Goal: Communication & Community: Share content

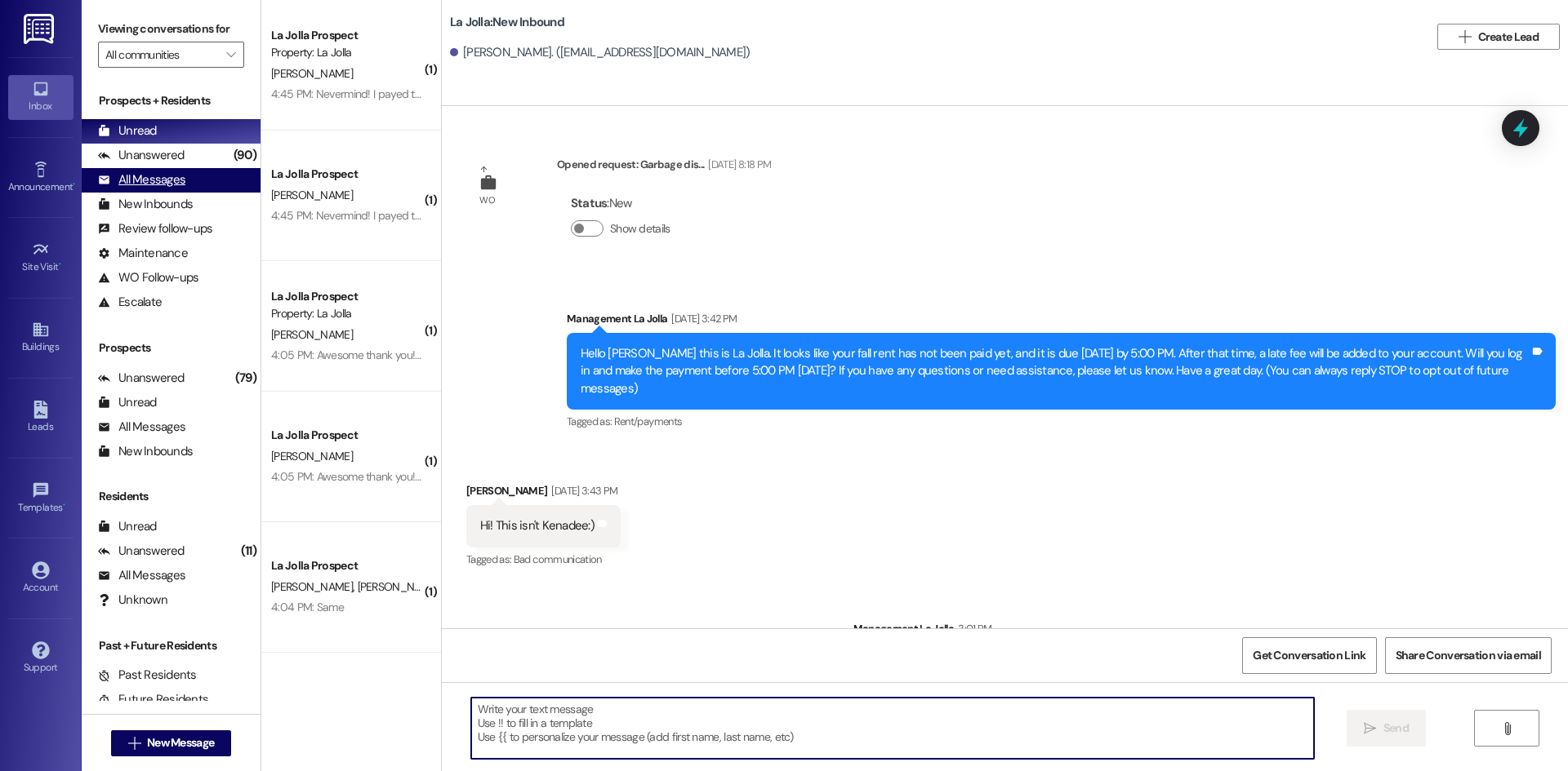
scroll to position [1099, 0]
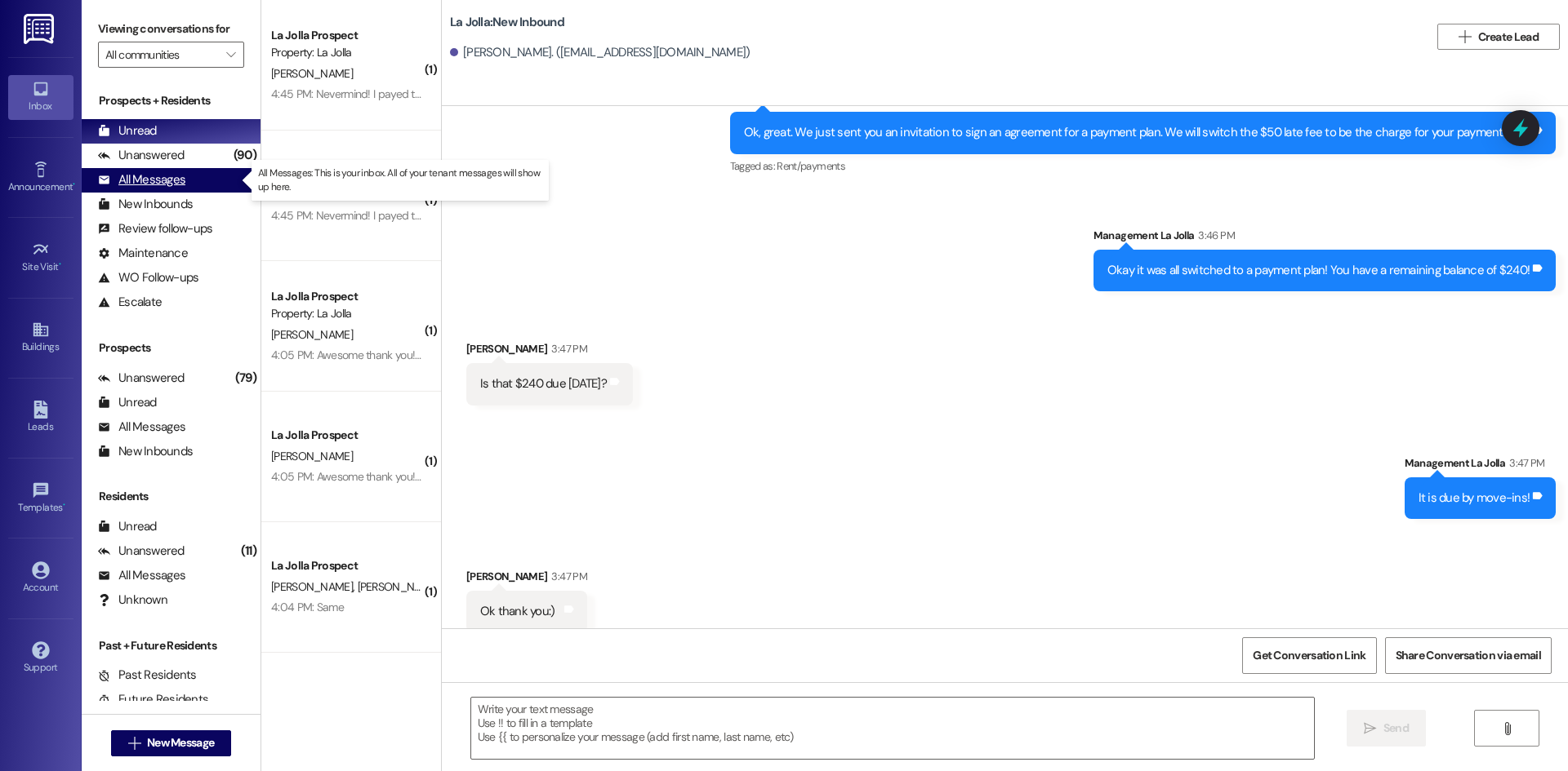
click at [214, 178] on div "All Messages (undefined)" at bounding box center [171, 180] width 178 height 25
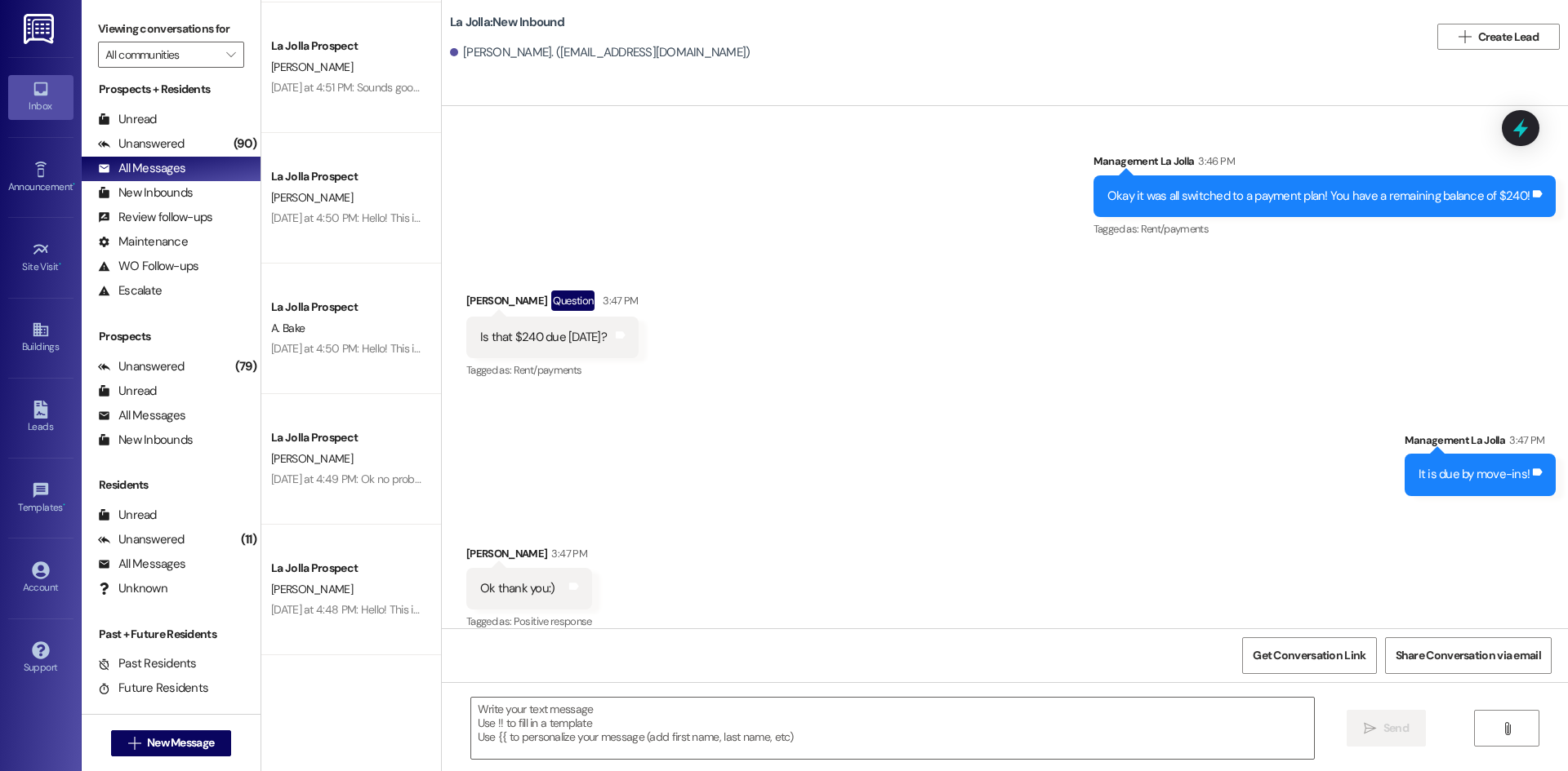
scroll to position [0, 0]
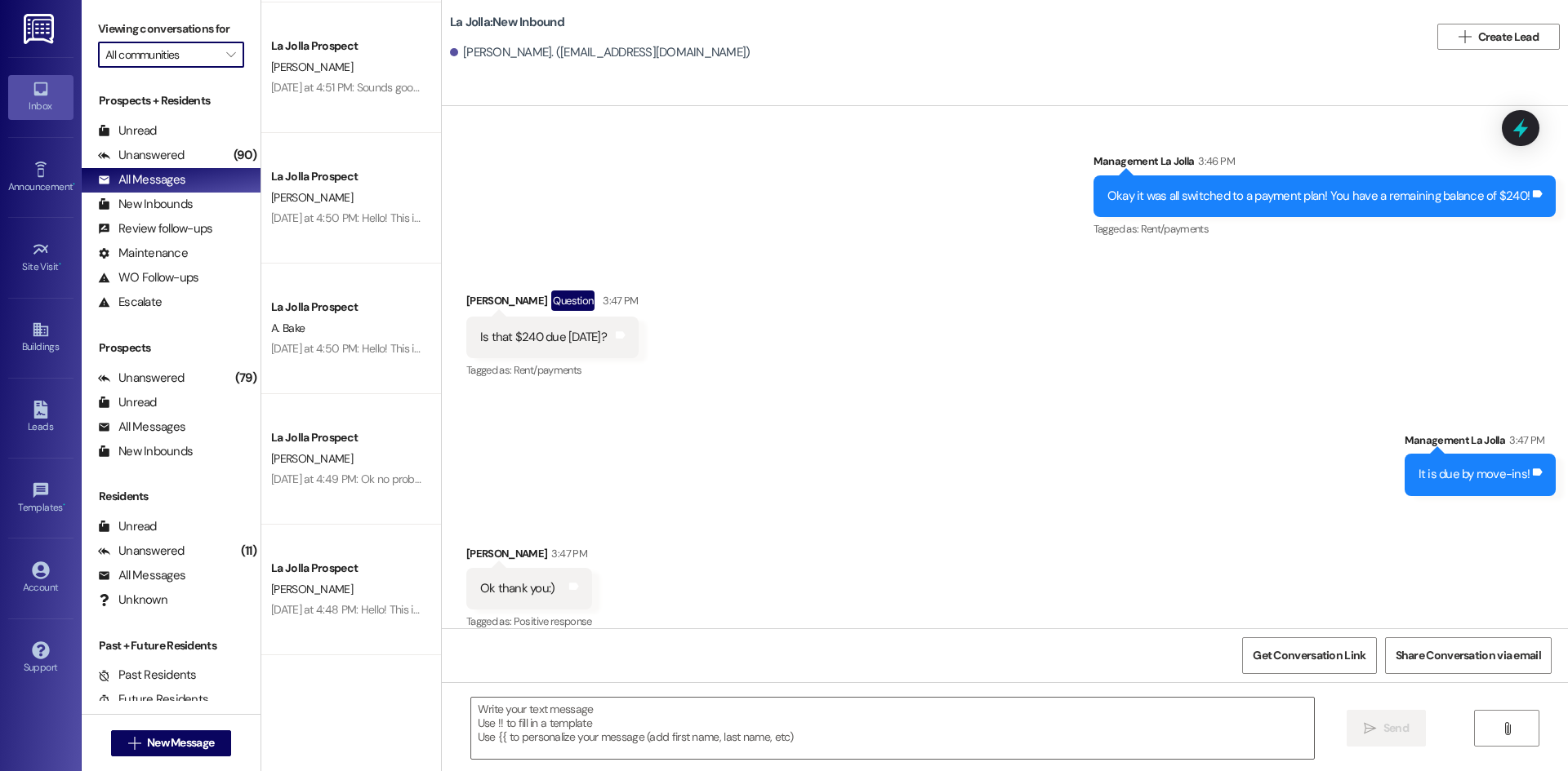
click at [173, 47] on input "All communities" at bounding box center [161, 55] width 113 height 27
click at [219, 28] on label "Viewing conversations for" at bounding box center [171, 28] width 146 height 26
click at [162, 65] on input "All communities" at bounding box center [161, 55] width 113 height 27
click at [29, 163] on link "Announcement •" at bounding box center [41, 177] width 65 height 44
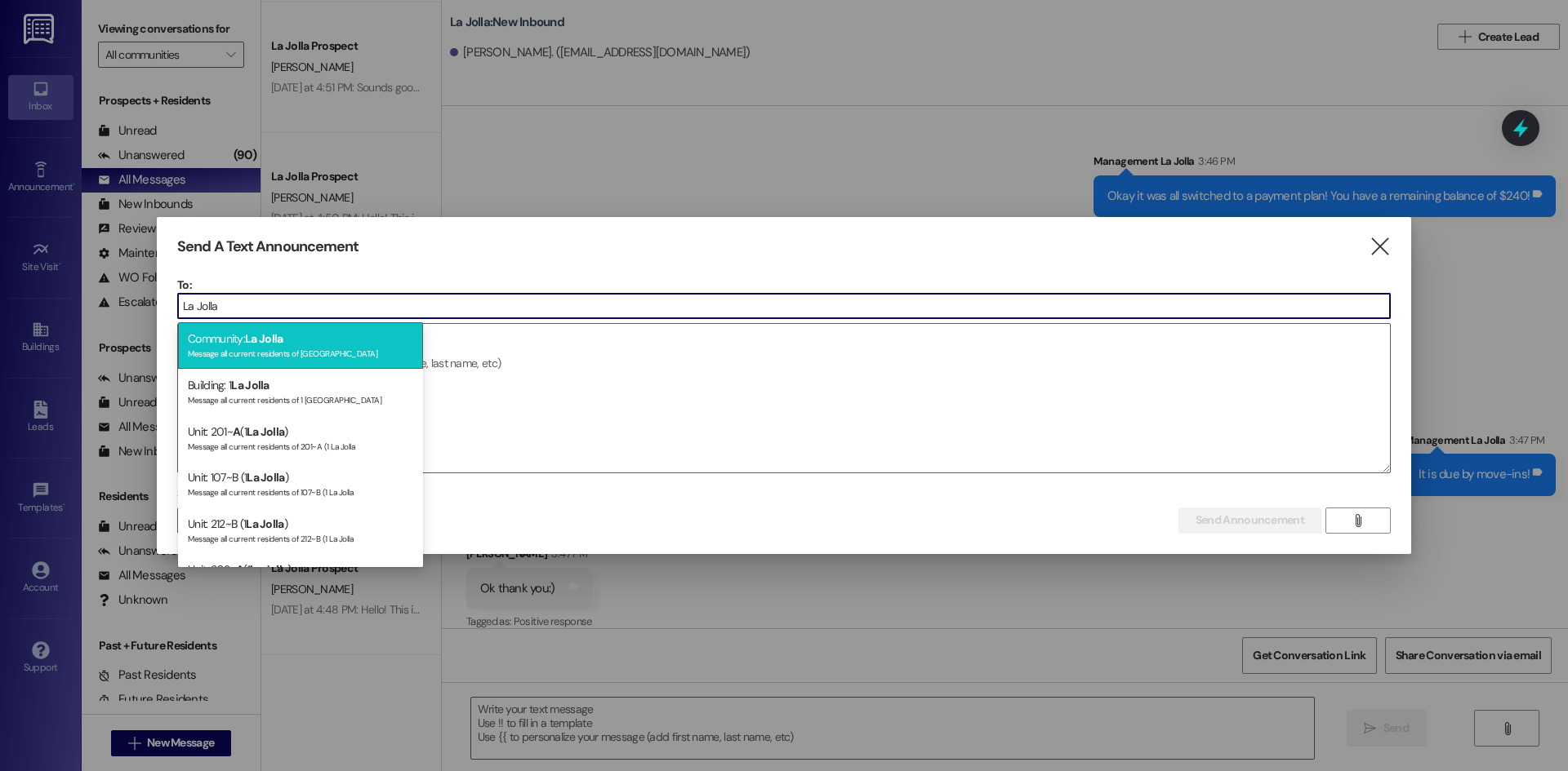
type input "La Jolla"
click at [317, 330] on div "Community: La Jolla Message all current residents of [GEOGRAPHIC_DATA]" at bounding box center [301, 345] width 245 height 46
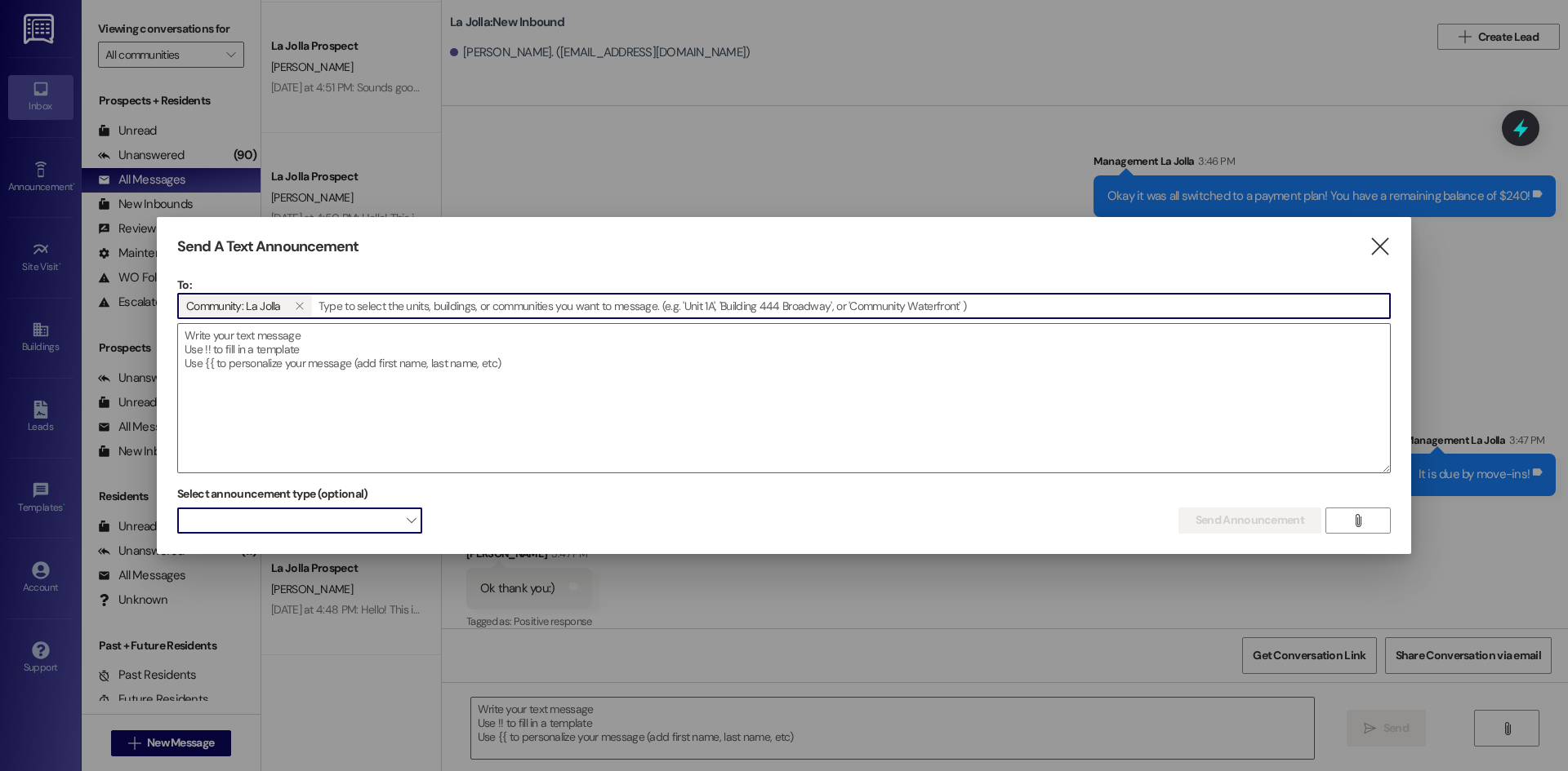
click at [338, 518] on span at bounding box center [300, 521] width 245 height 27
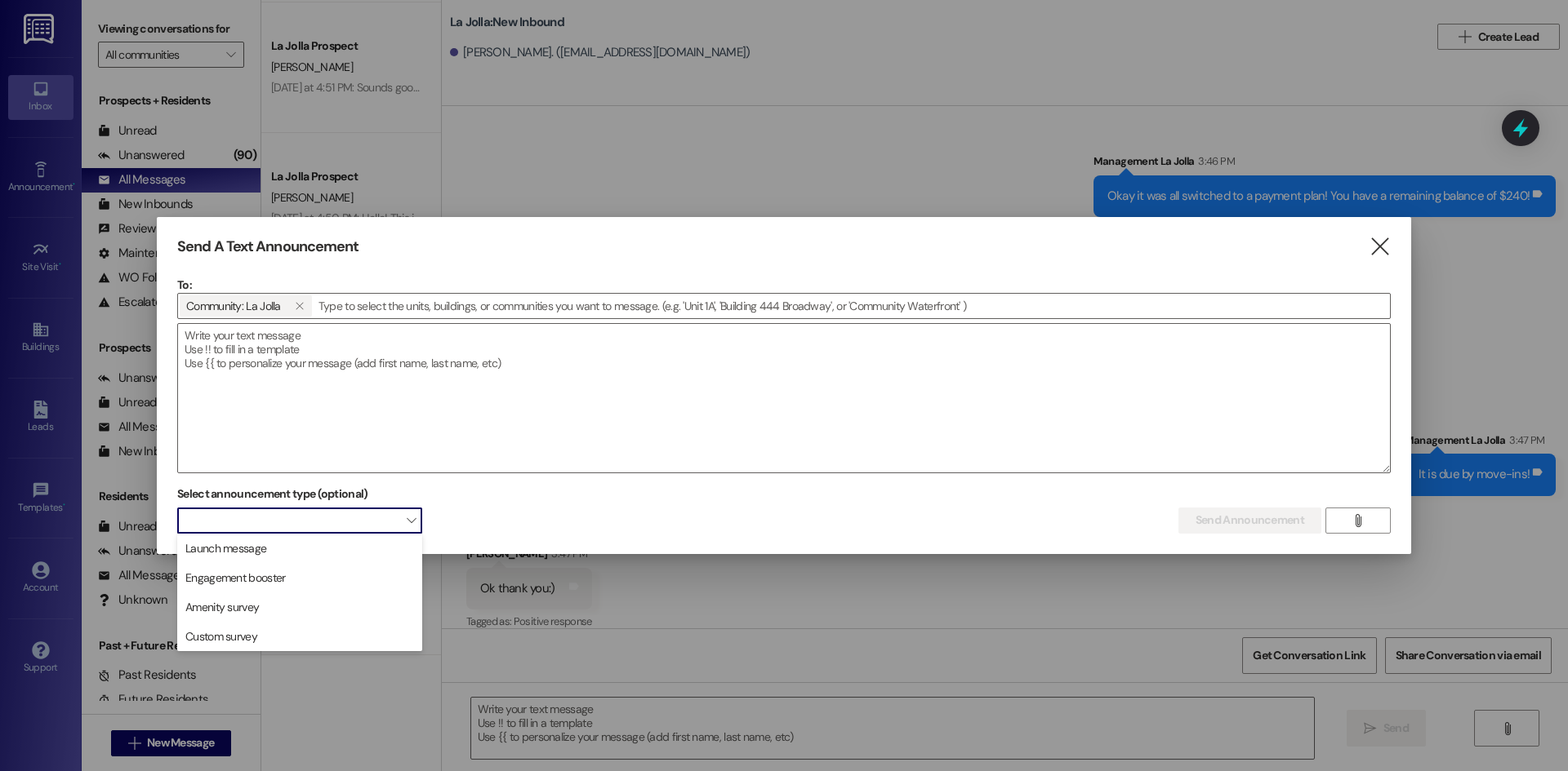
click at [338, 518] on span at bounding box center [300, 521] width 245 height 27
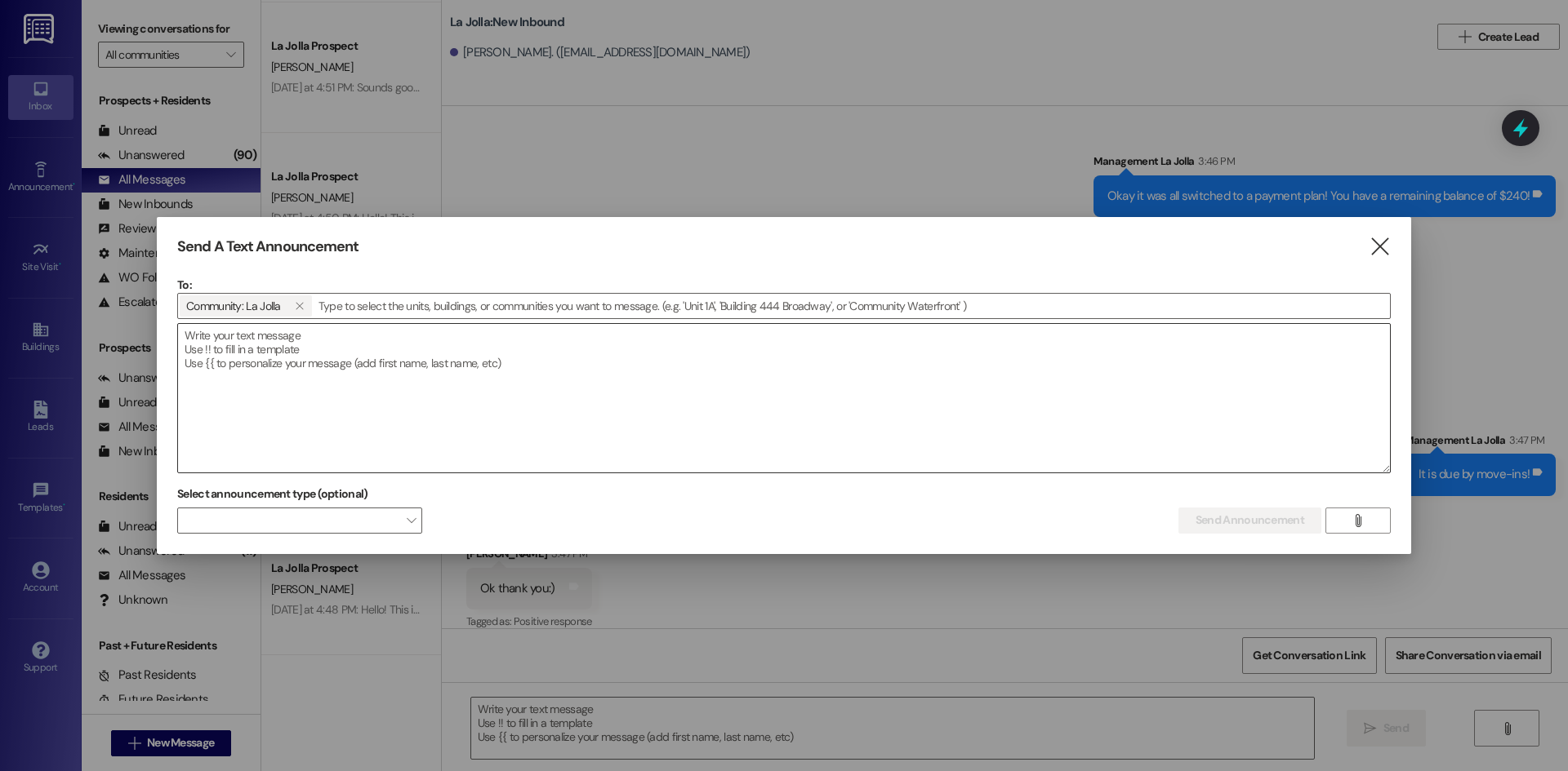
click at [377, 458] on textarea at bounding box center [784, 398] width 1211 height 149
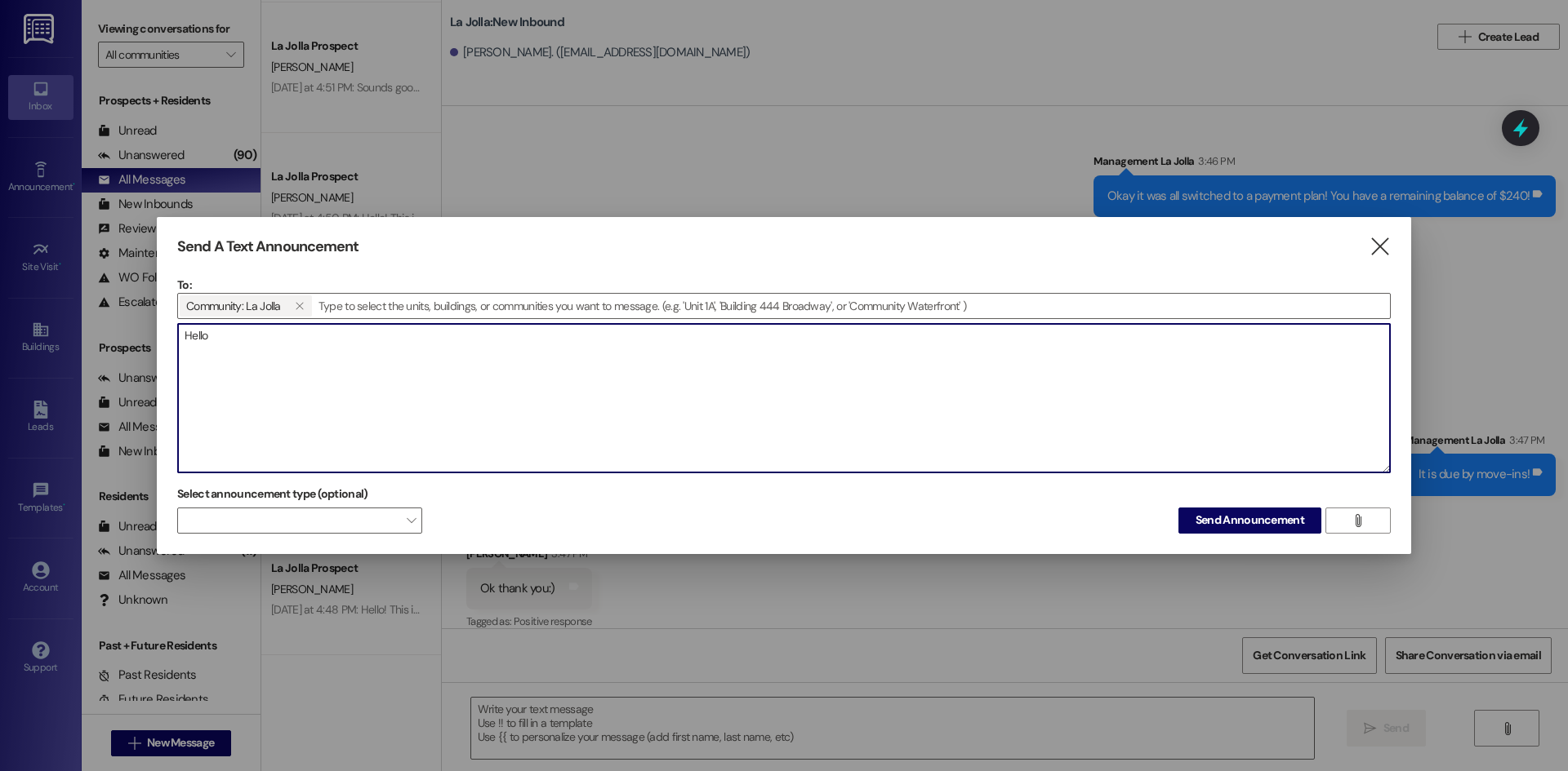
drag, startPoint x: 274, startPoint y: 340, endPoint x: 175, endPoint y: 340, distance: 99.0
click at [175, 340] on div "Send A Text Announcement  To: Community: La Jolla   Drop image file here Hel…" at bounding box center [784, 385] width 1254 height 337
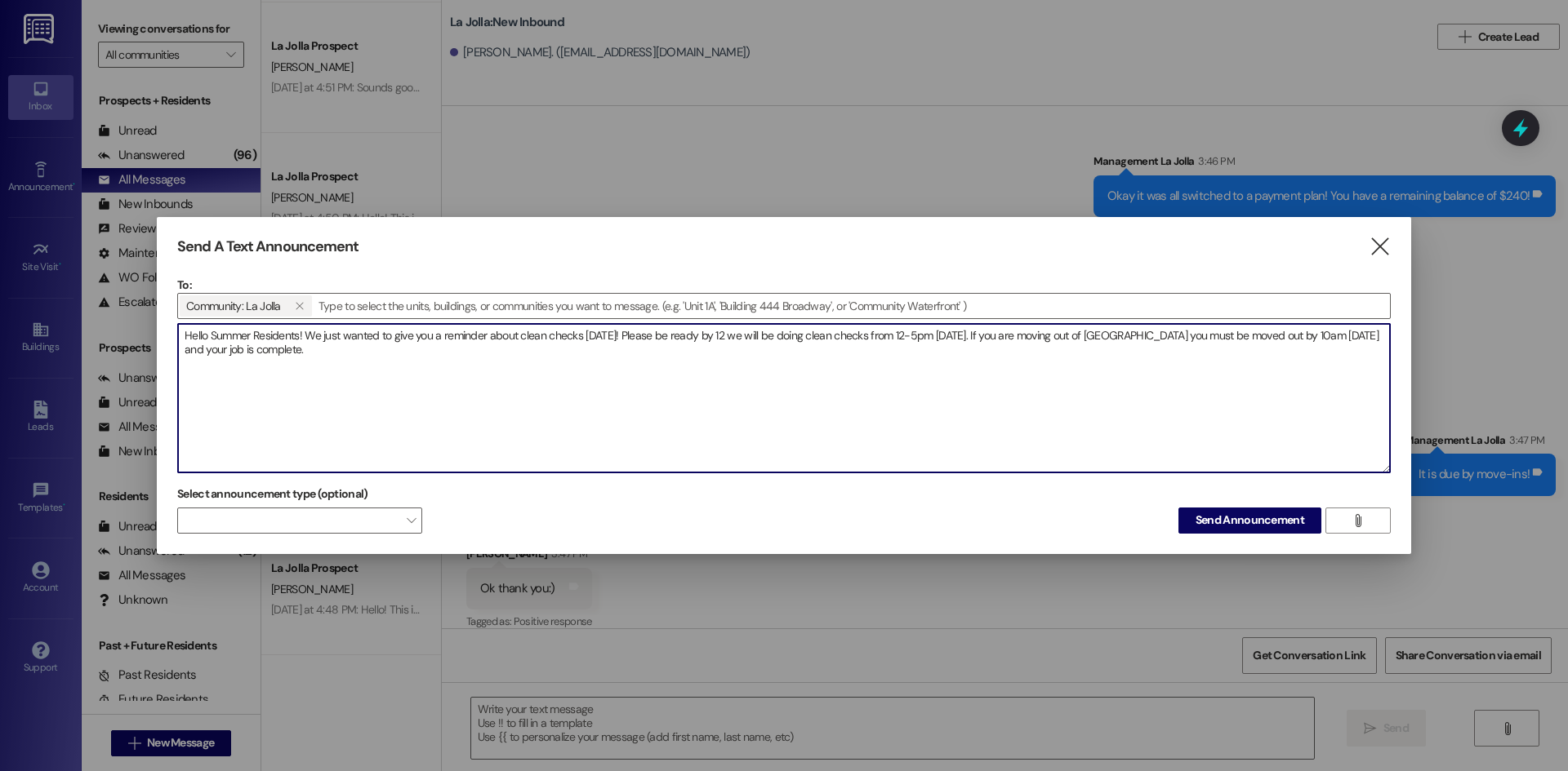
click at [290, 350] on textarea "Hello Summer Residents! We just wanted to give you a reminder about clean check…" at bounding box center [784, 398] width 1211 height 149
click at [291, 352] on textarea "Hello Summer Residents! We just wanted to give you a reminder about clean check…" at bounding box center [784, 398] width 1211 height 149
click at [346, 342] on textarea "Hello Summer Residents! We just wanted to give you a reminder about clean check…" at bounding box center [784, 398] width 1211 height 149
click at [342, 350] on textarea "Hello Summer Residents! We just wanted to give you a reminder about clean check…" at bounding box center [784, 398] width 1211 height 149
drag, startPoint x: 508, startPoint y: 355, endPoint x: 170, endPoint y: 332, distance: 338.8
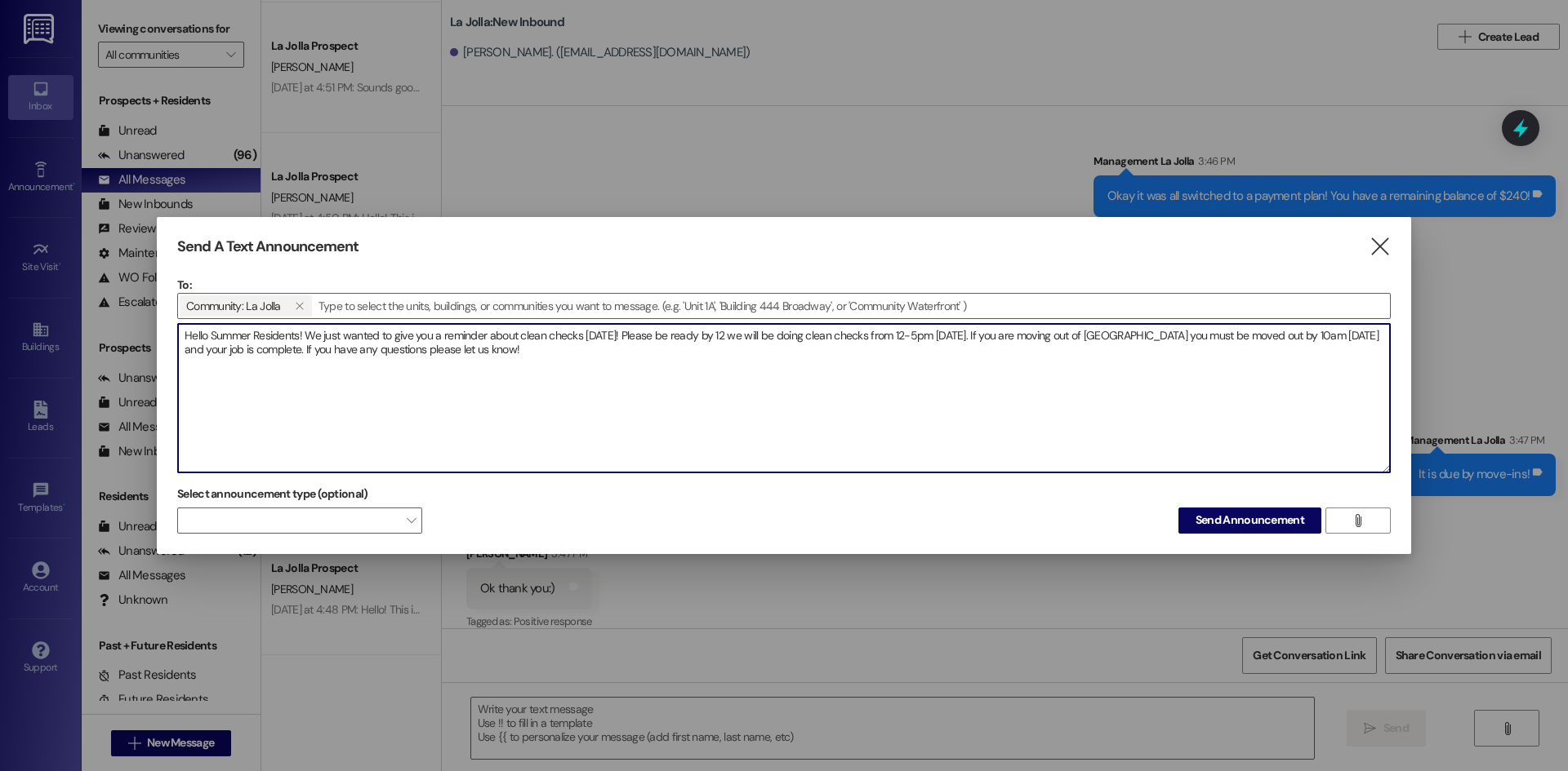
click at [170, 332] on div "Send A Text Announcement  To: Community: La Jolla   Drop image file here Hel…" at bounding box center [784, 385] width 1254 height 337
type textarea "Hello Summer Residents! We just wanted to give you a reminder about clean check…"
click at [1376, 253] on icon "" at bounding box center [1379, 247] width 22 height 17
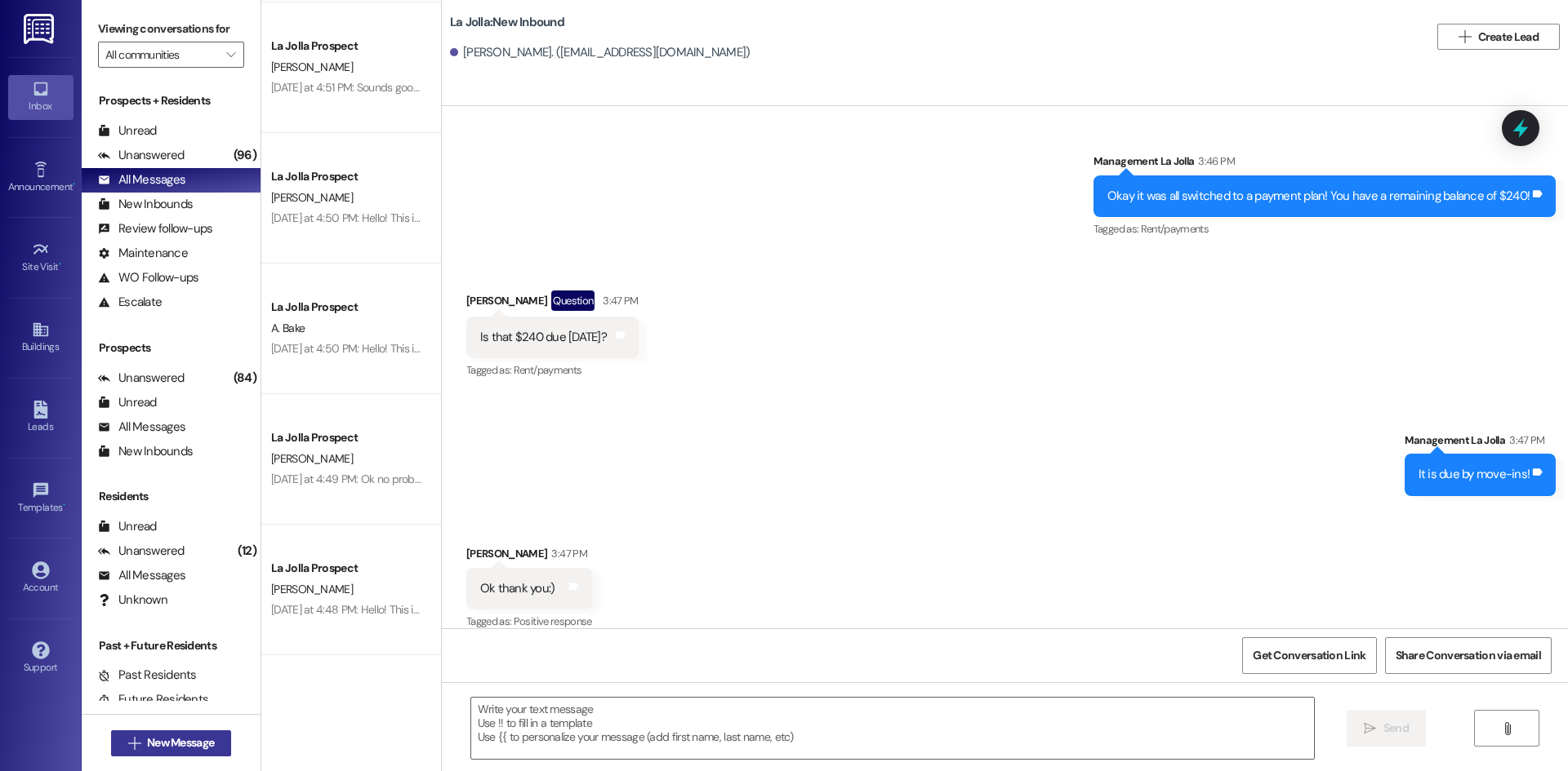
click at [197, 731] on button " New Message" at bounding box center [171, 743] width 120 height 27
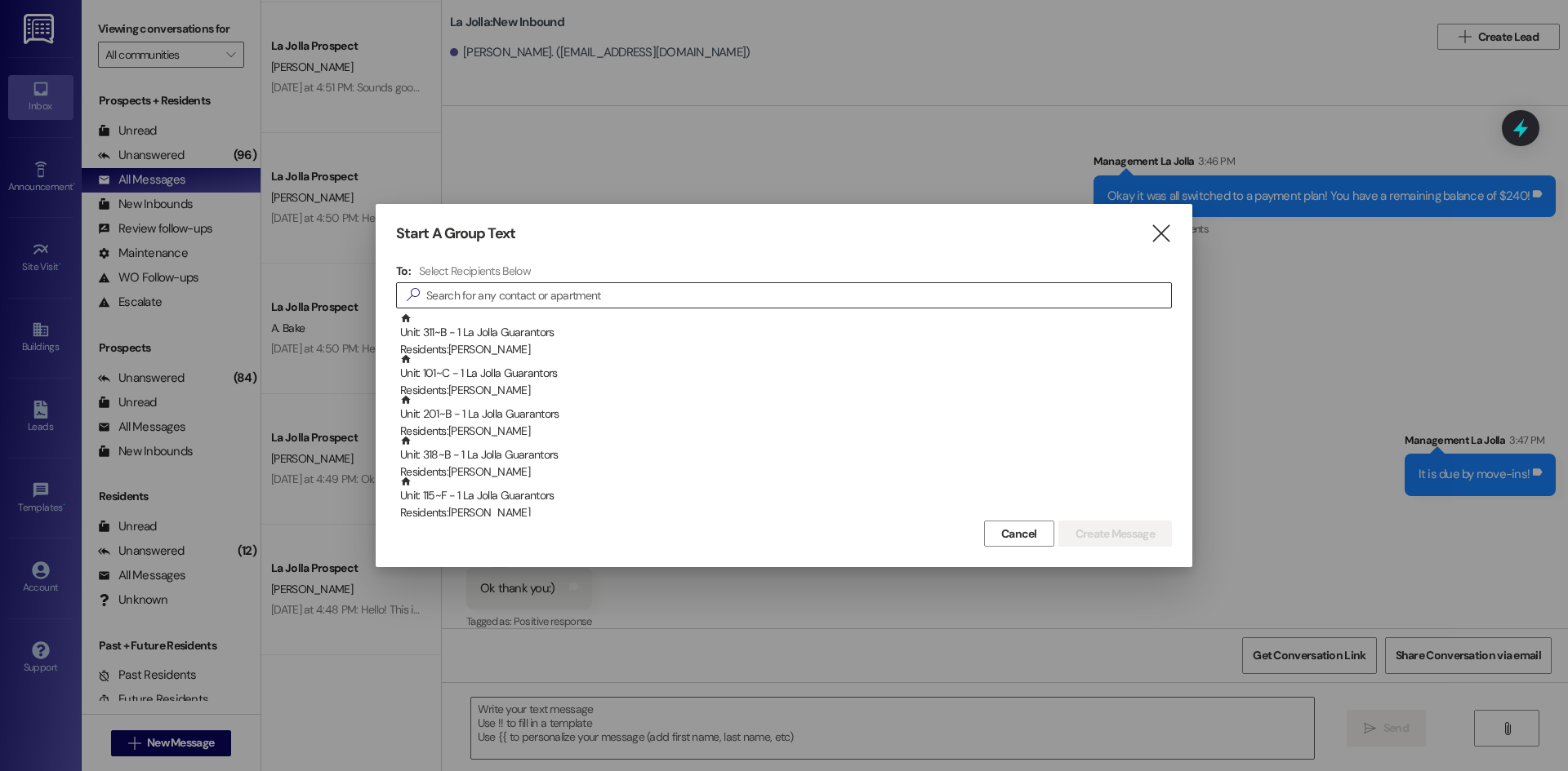
click at [554, 301] on input at bounding box center [798, 296] width 745 height 23
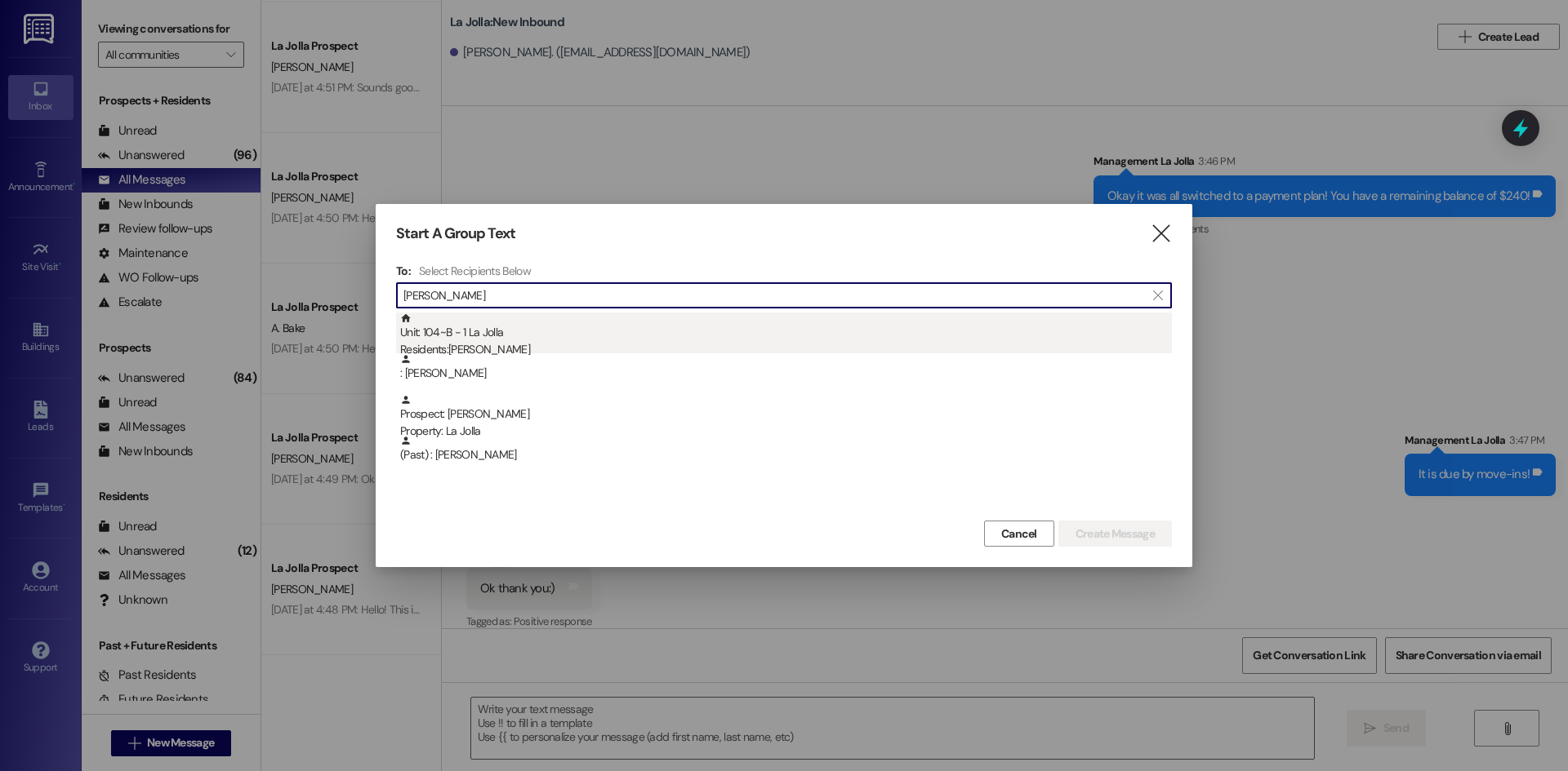
click at [521, 339] on div "Unit: 104~B - 1 La Jolla Residents: [PERSON_NAME]" at bounding box center [785, 336] width 771 height 46
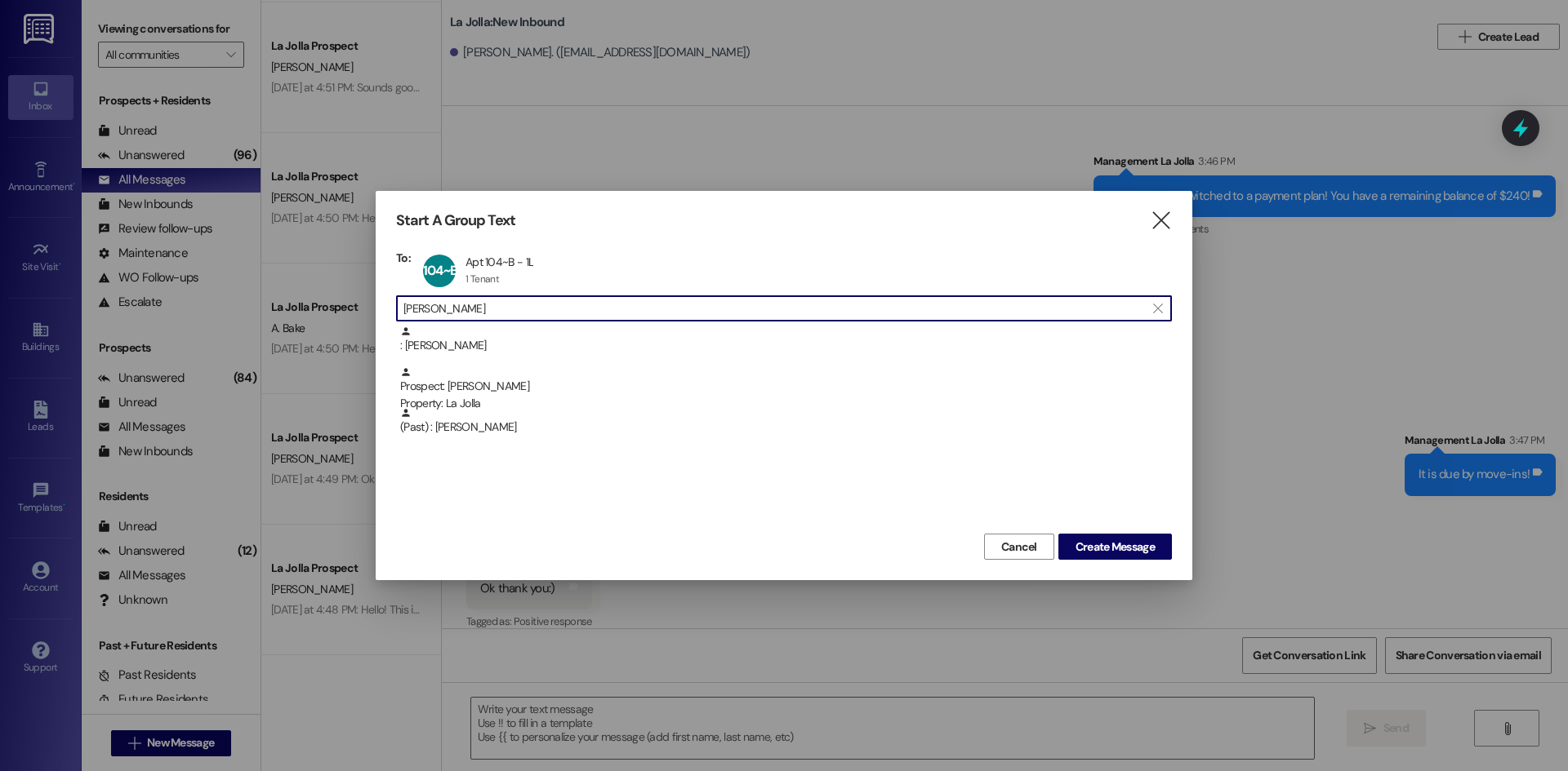
click at [517, 307] on input "[PERSON_NAME]" at bounding box center [774, 308] width 742 height 23
drag, startPoint x: 516, startPoint y: 306, endPoint x: 395, endPoint y: 318, distance: 121.6
click at [395, 318] on div "Start A Group Text  To: 104~B Apt 104~B - 1L Apt 104~B - 1L 1 Tenant 1 Tenant …" at bounding box center [784, 385] width 817 height 390
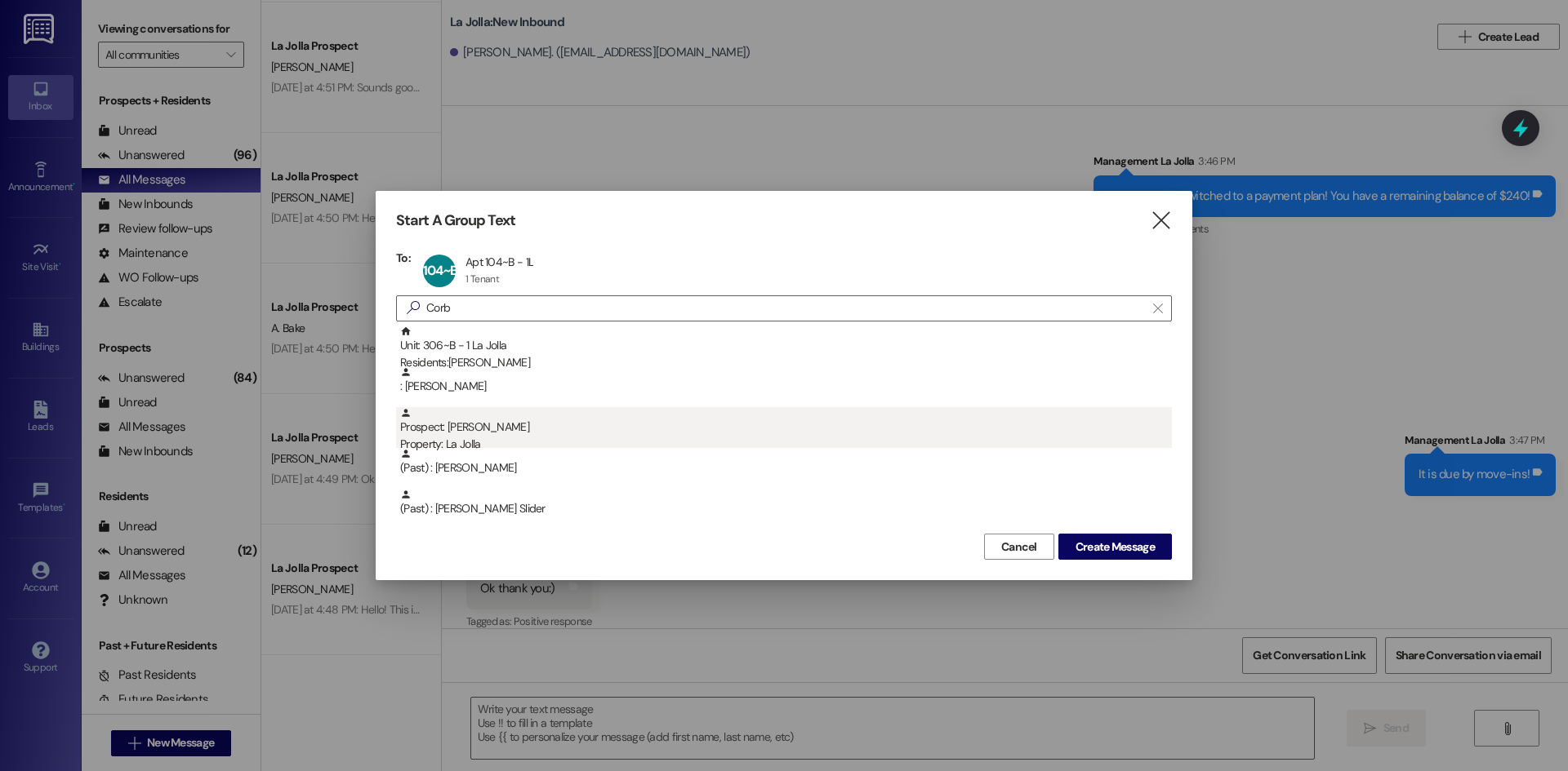
click at [444, 429] on div "Prospect: [PERSON_NAME] Property: [GEOGRAPHIC_DATA]" at bounding box center [785, 430] width 771 height 46
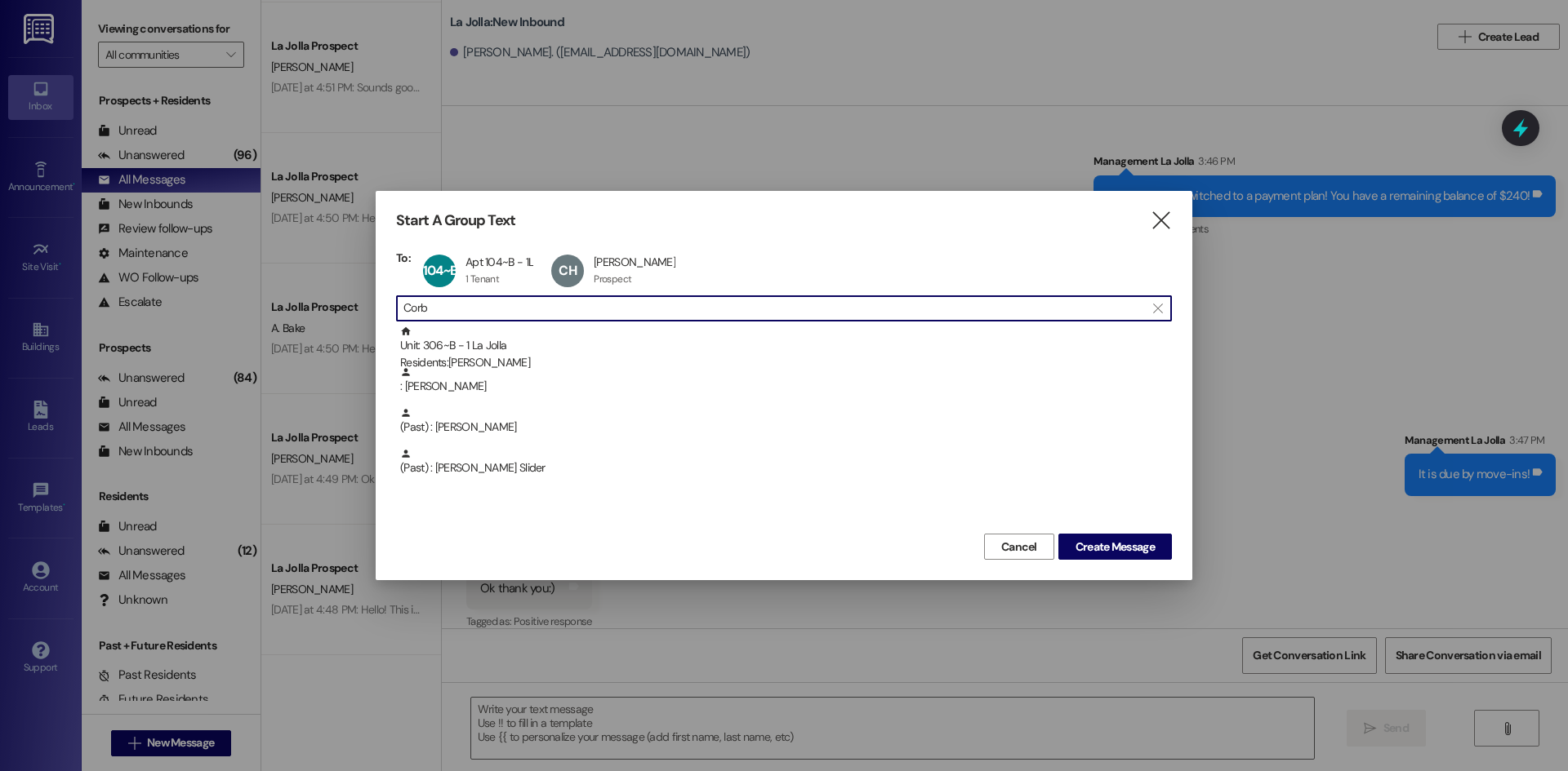
drag, startPoint x: 459, startPoint y: 314, endPoint x: 407, endPoint y: 319, distance: 52.2
click at [407, 319] on input "Corb" at bounding box center [774, 308] width 742 height 23
type input "C"
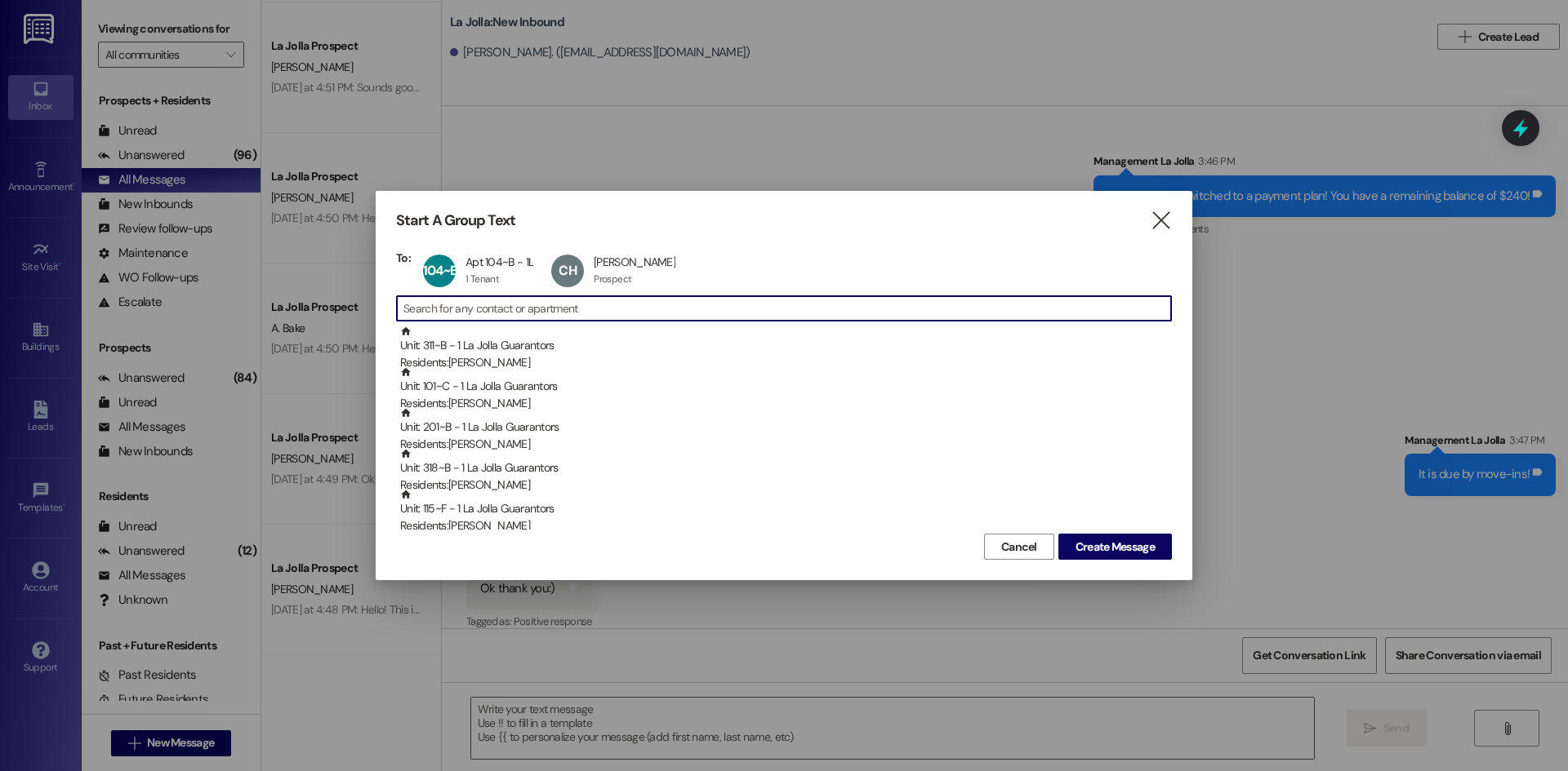
scroll to position [0, 0]
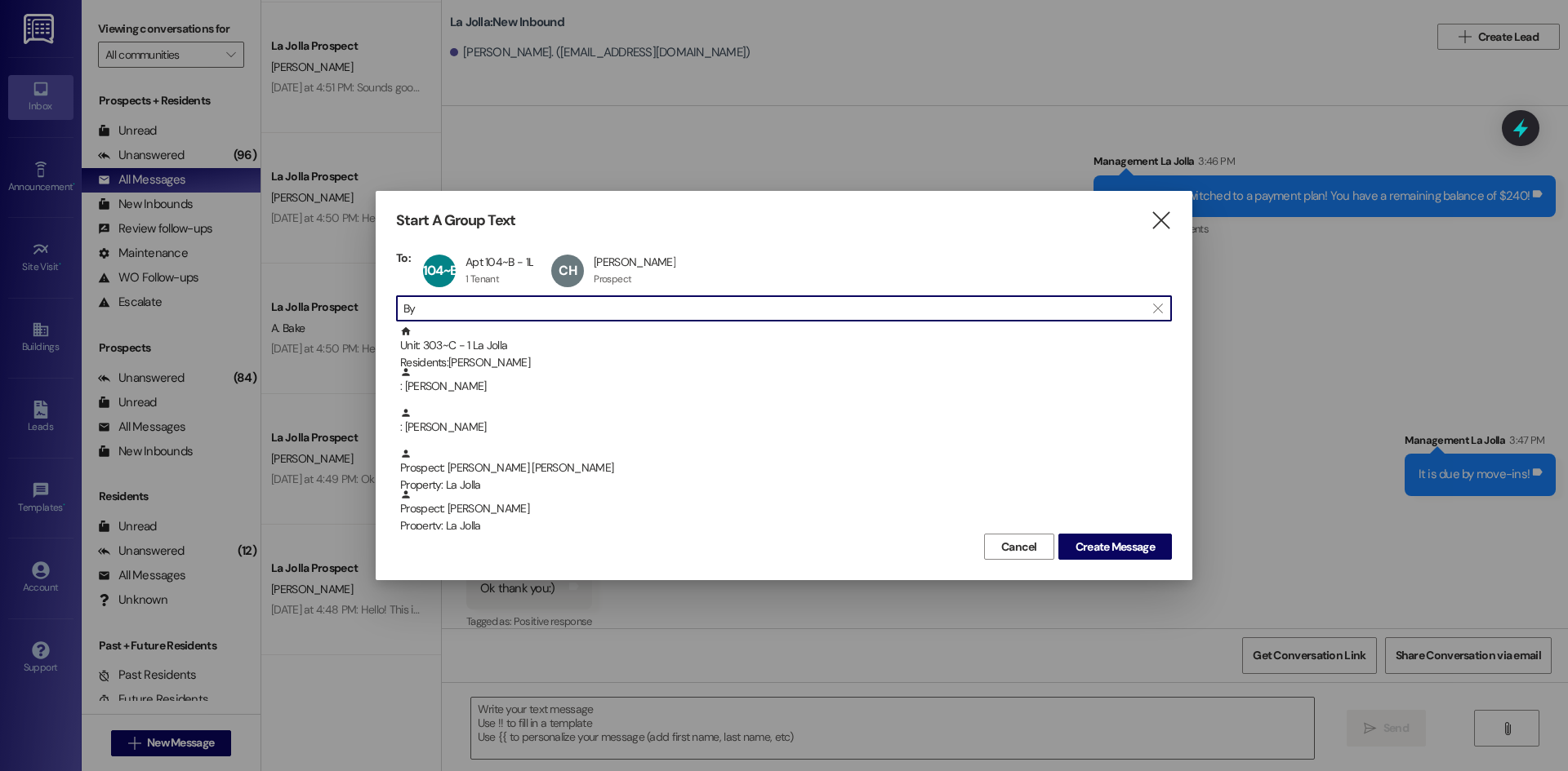
type input "B"
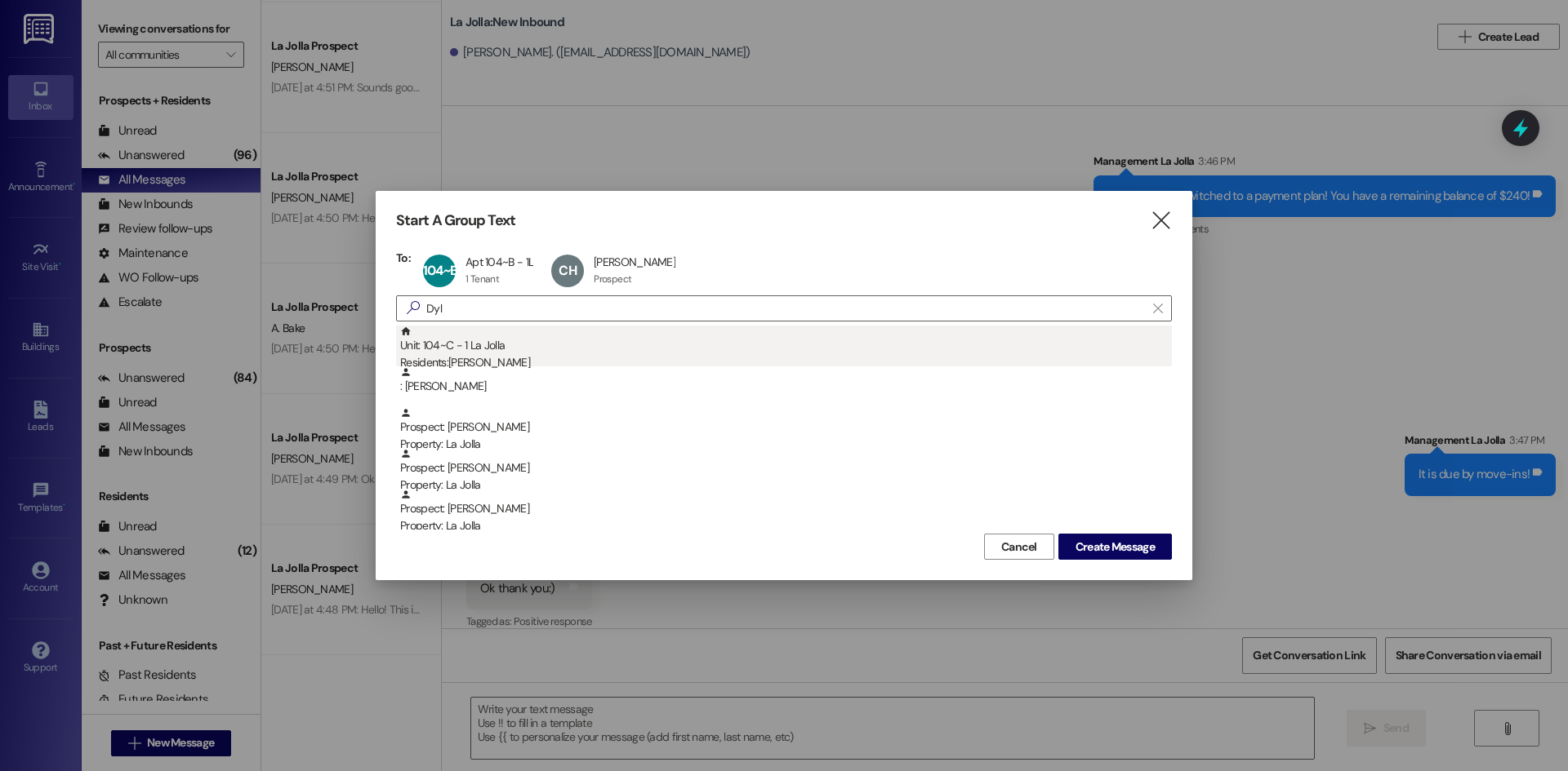
click at [468, 350] on div "Unit: 104~C - 1 La Jolla Residents: [PERSON_NAME]" at bounding box center [785, 348] width 771 height 46
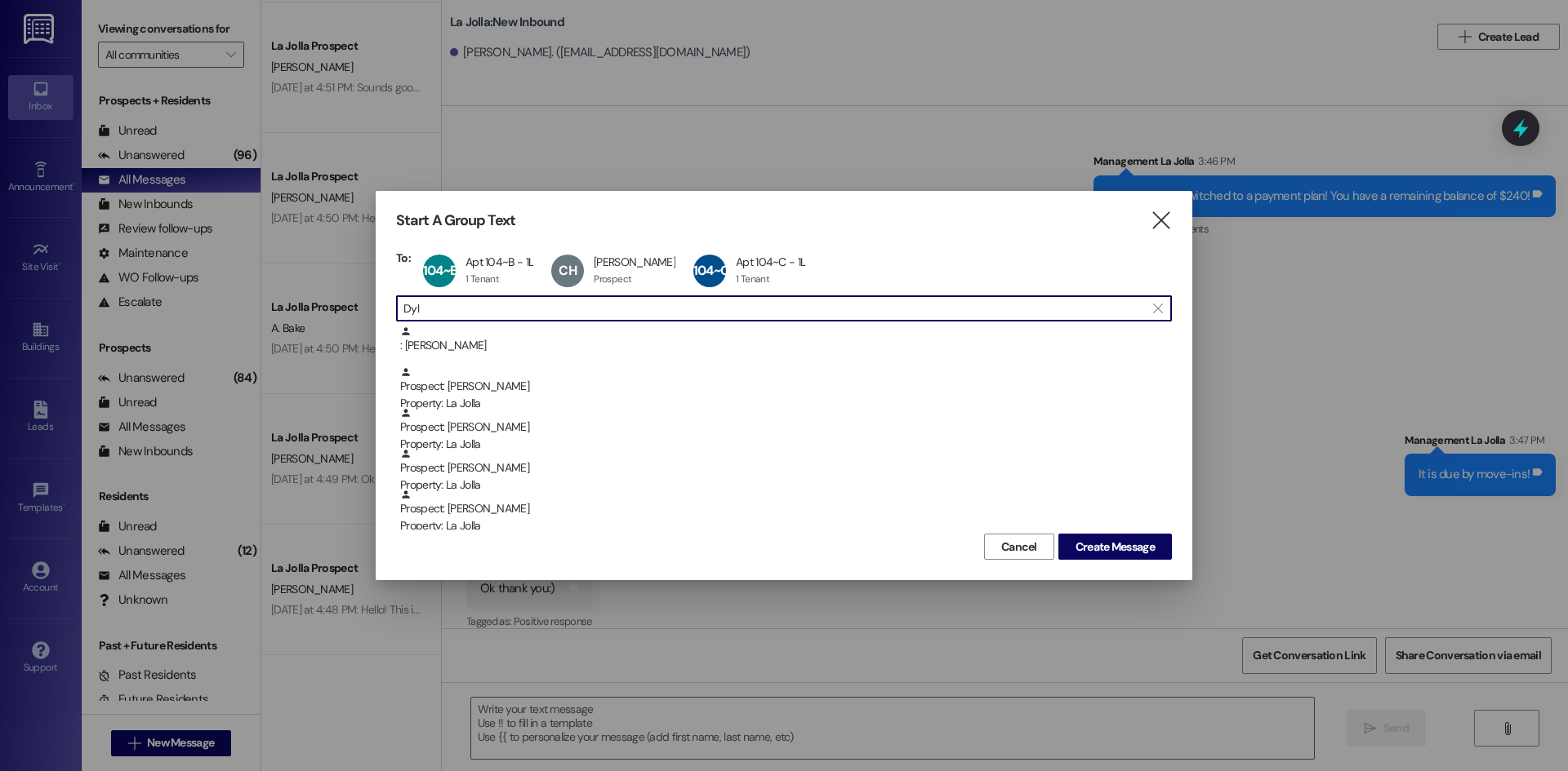
drag, startPoint x: 421, startPoint y: 315, endPoint x: 405, endPoint y: 314, distance: 16.0
click at [405, 314] on input "Dyl" at bounding box center [774, 308] width 742 height 23
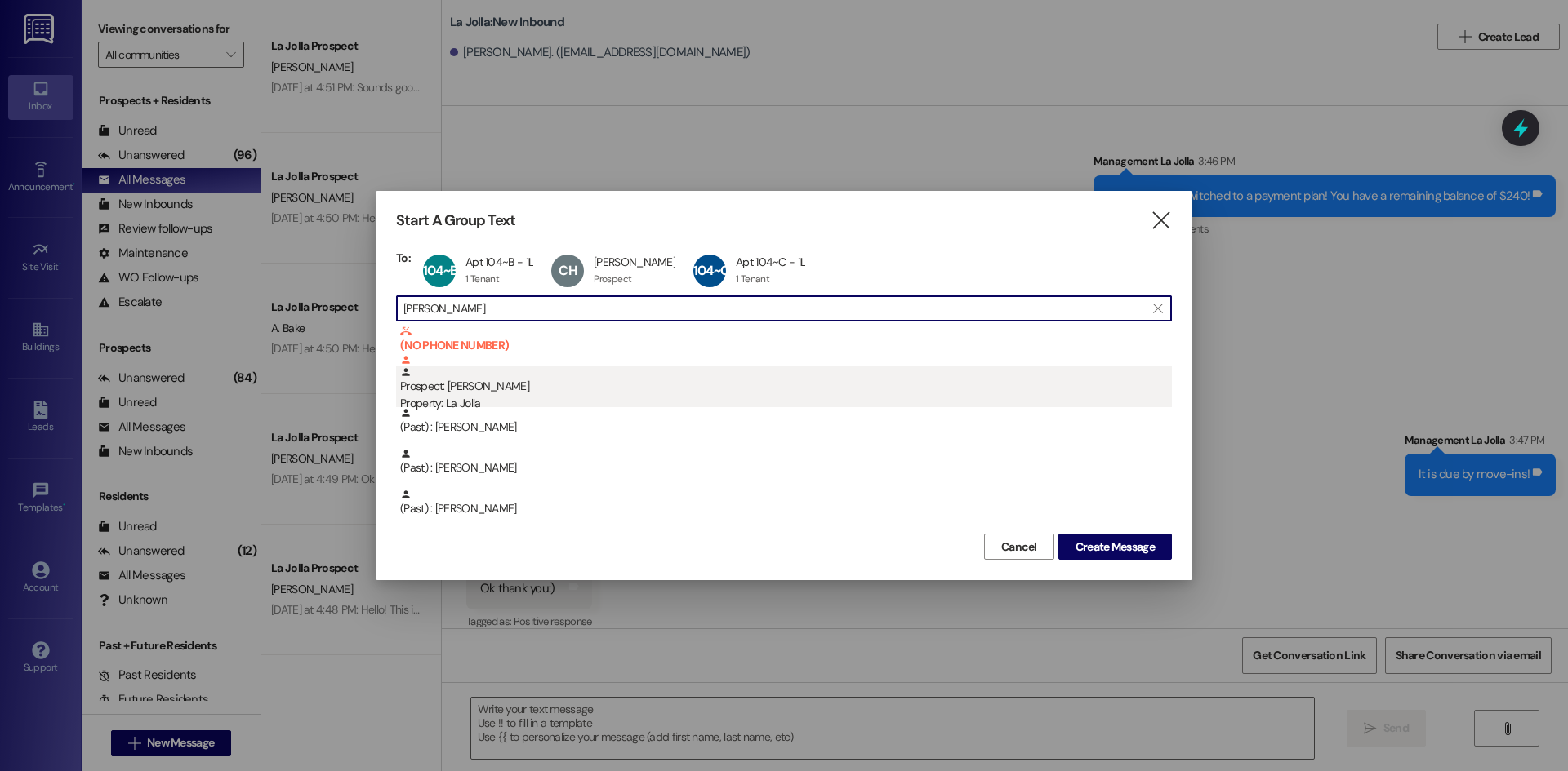
type input "[PERSON_NAME]"
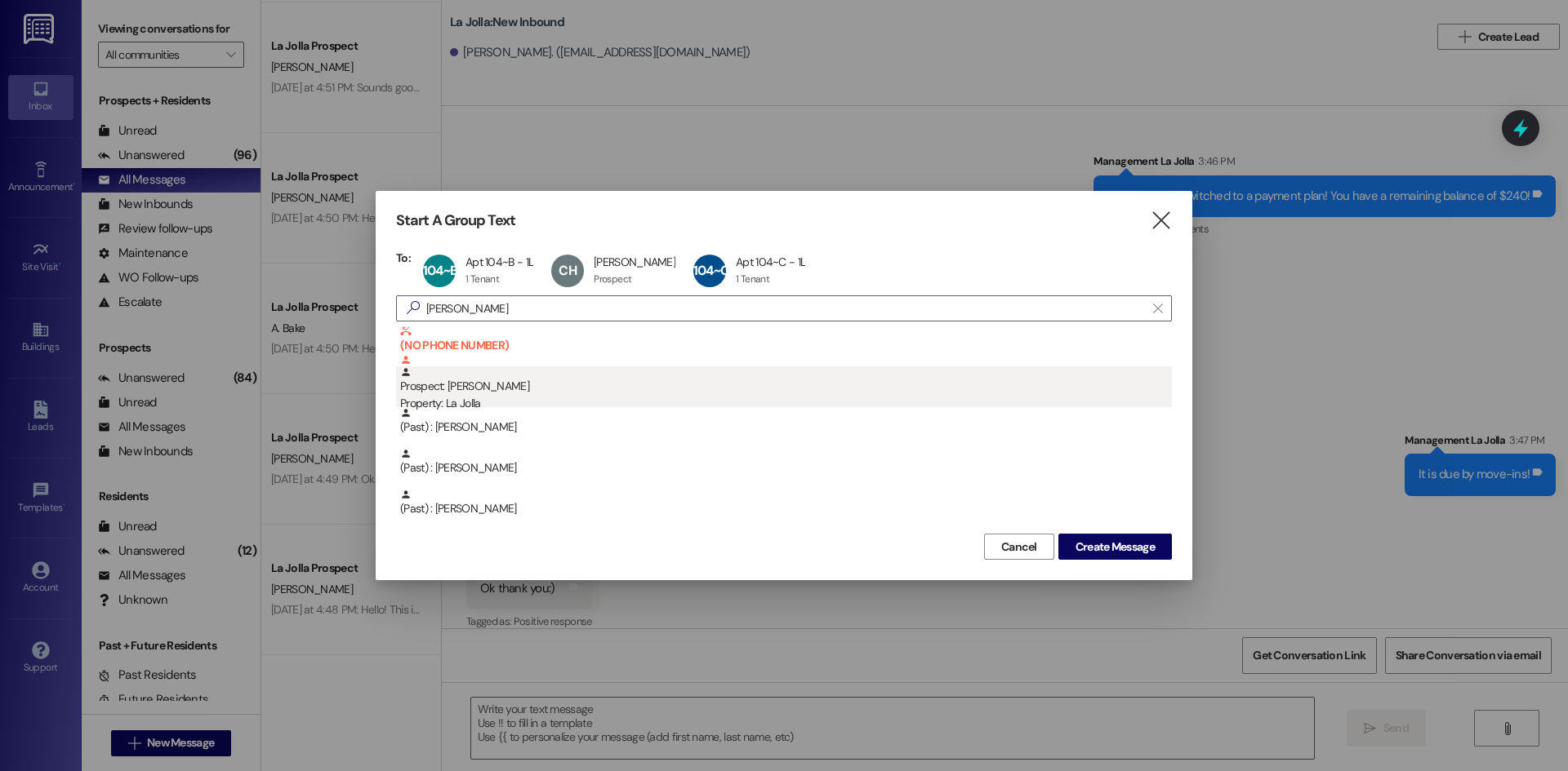
click at [538, 385] on div "Prospect: Grant Winter Property: [GEOGRAPHIC_DATA]" at bounding box center [785, 389] width 771 height 46
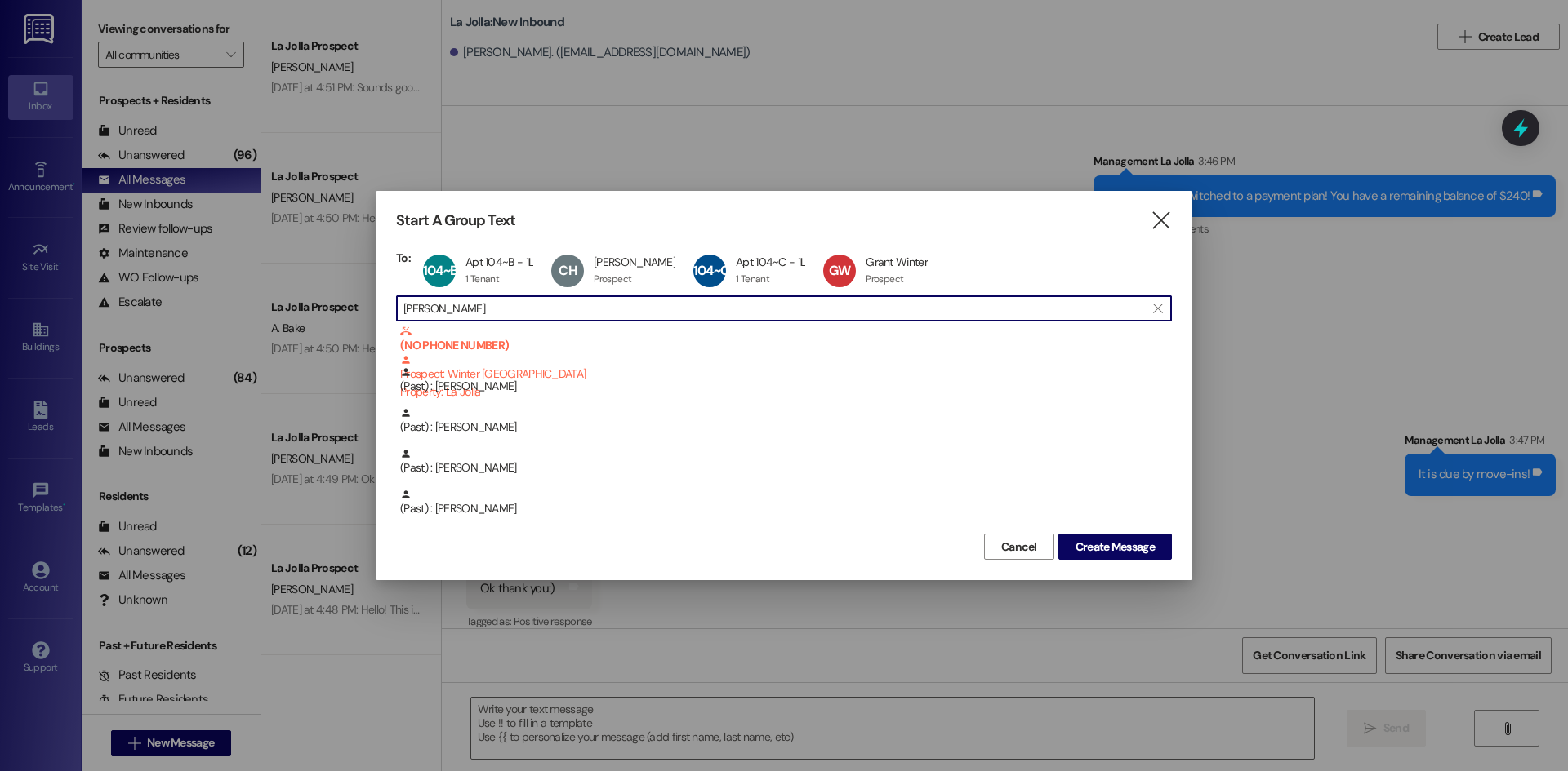
drag, startPoint x: 491, startPoint y: 304, endPoint x: 404, endPoint y: 322, distance: 88.8
click at [404, 322] on div "To: 104~B Apt 104~B - 1L Apt 104~B - 1L 1 Tenant 1 Tenant click to remove CH [P…" at bounding box center [784, 390] width 776 height 279
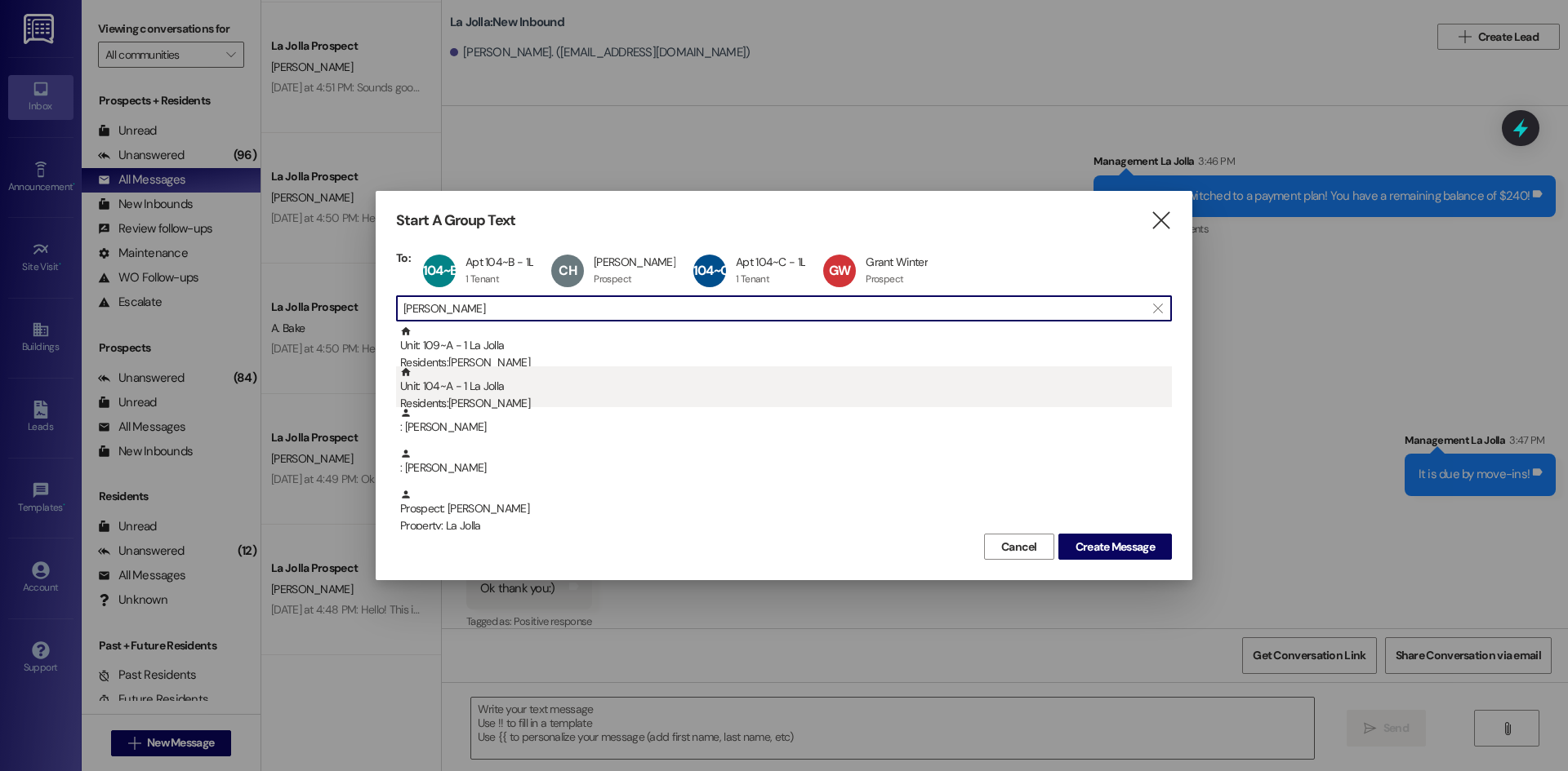
type input "[PERSON_NAME]"
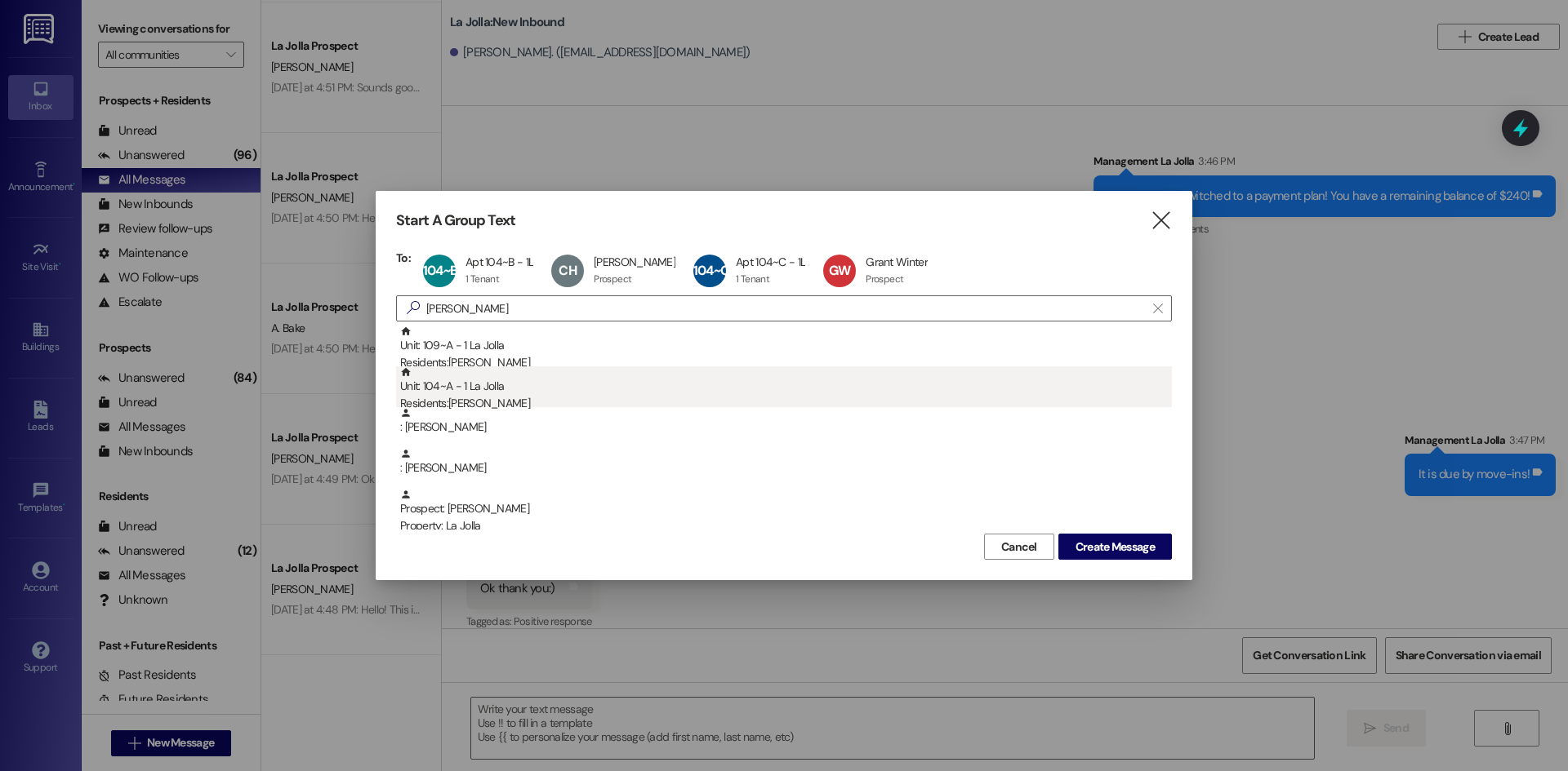
click at [449, 402] on div "Residents: [PERSON_NAME]" at bounding box center [785, 404] width 771 height 17
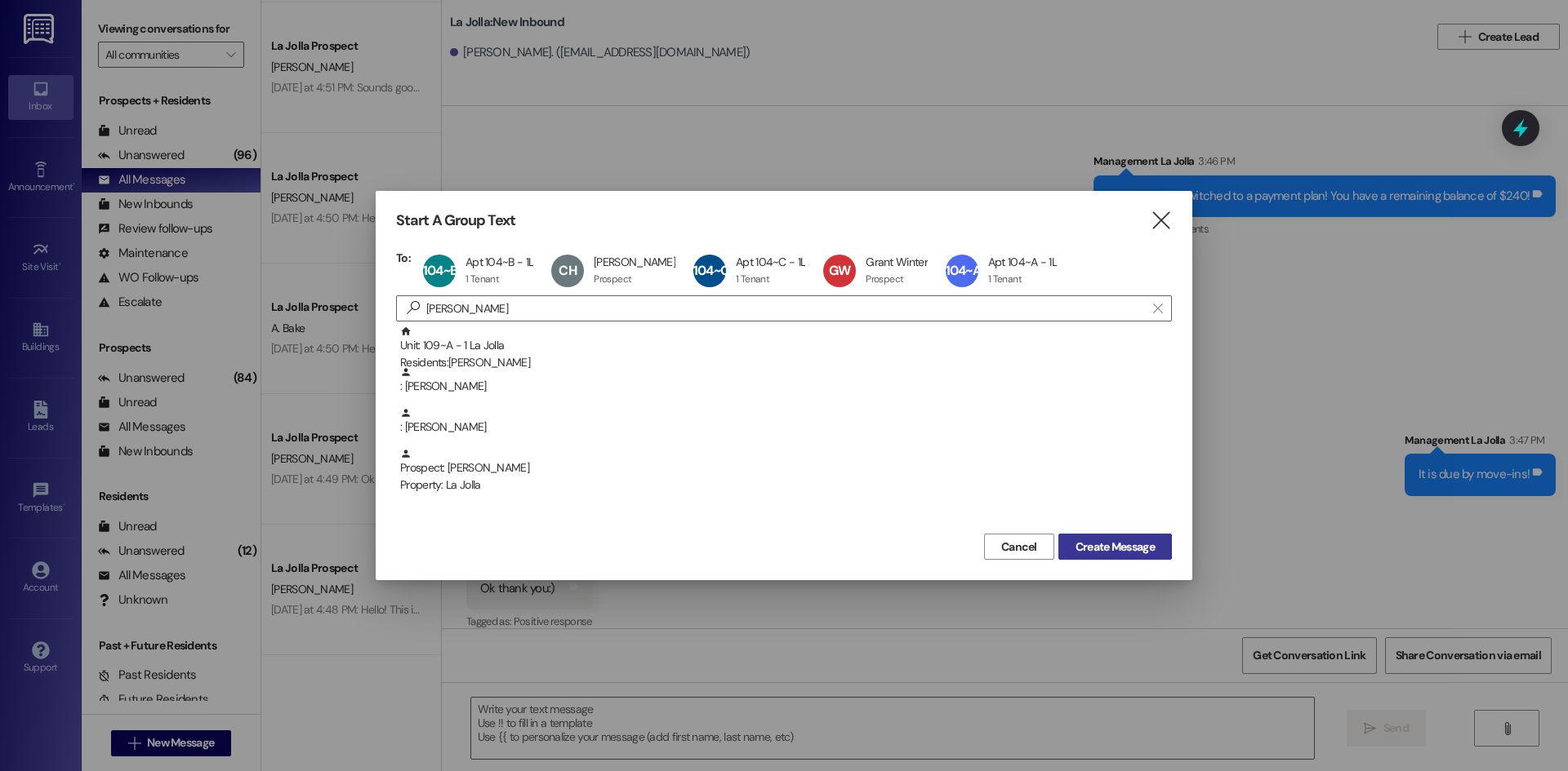
click at [1109, 541] on span "Create Message" at bounding box center [1115, 547] width 79 height 17
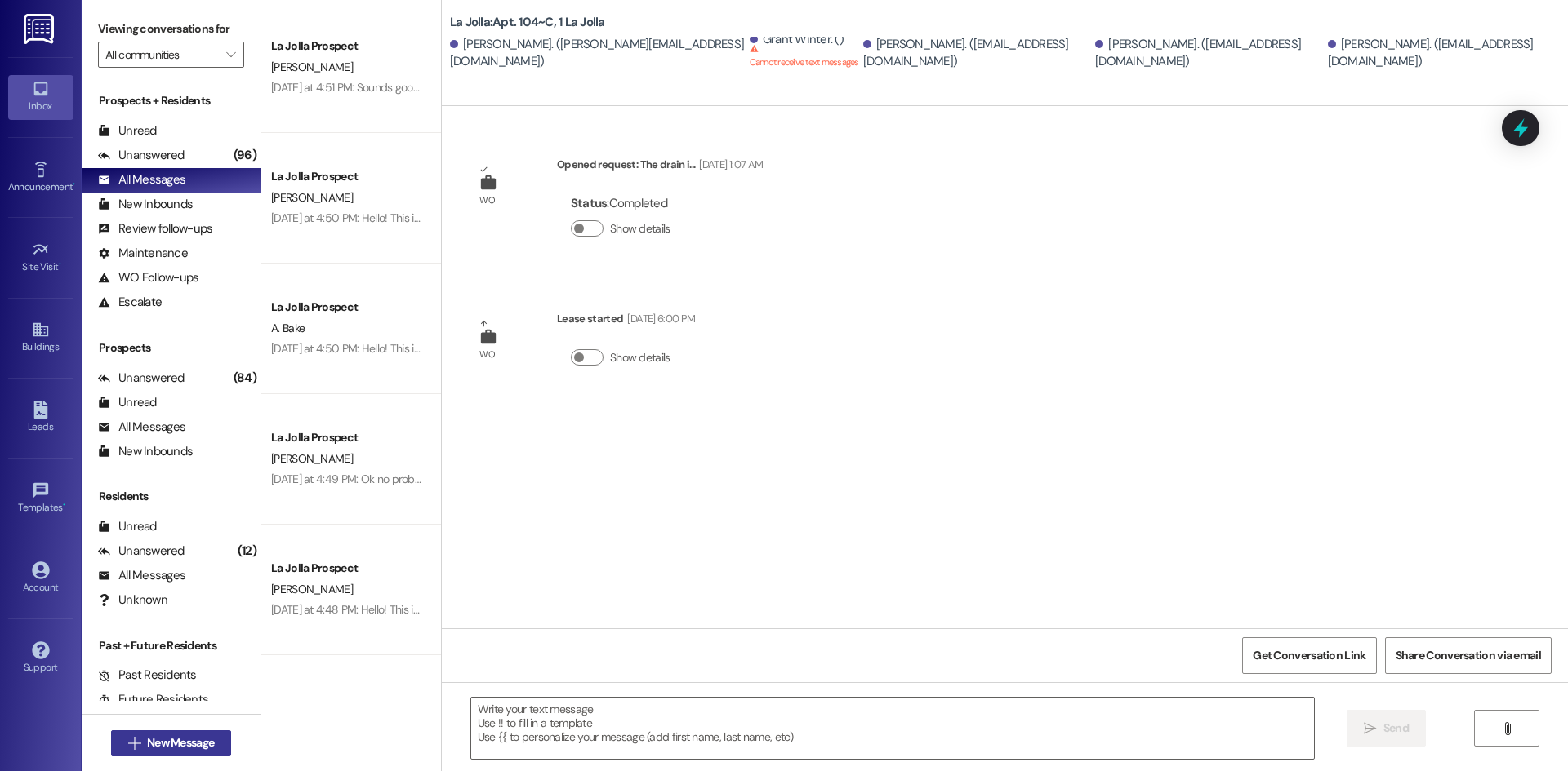
click at [200, 741] on span "New Message" at bounding box center [180, 743] width 67 height 17
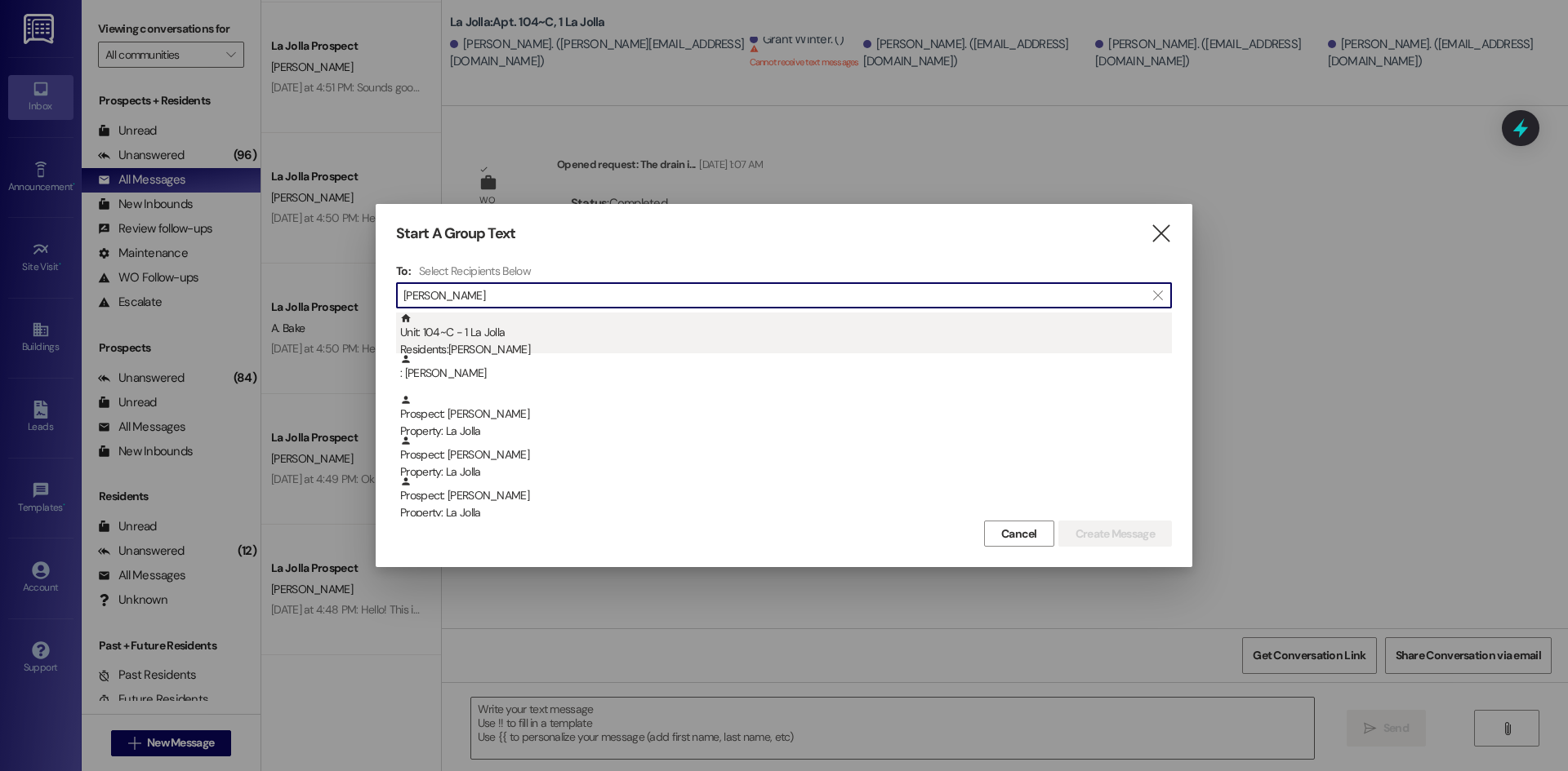
click at [463, 350] on div "Residents: [PERSON_NAME]" at bounding box center [785, 350] width 771 height 17
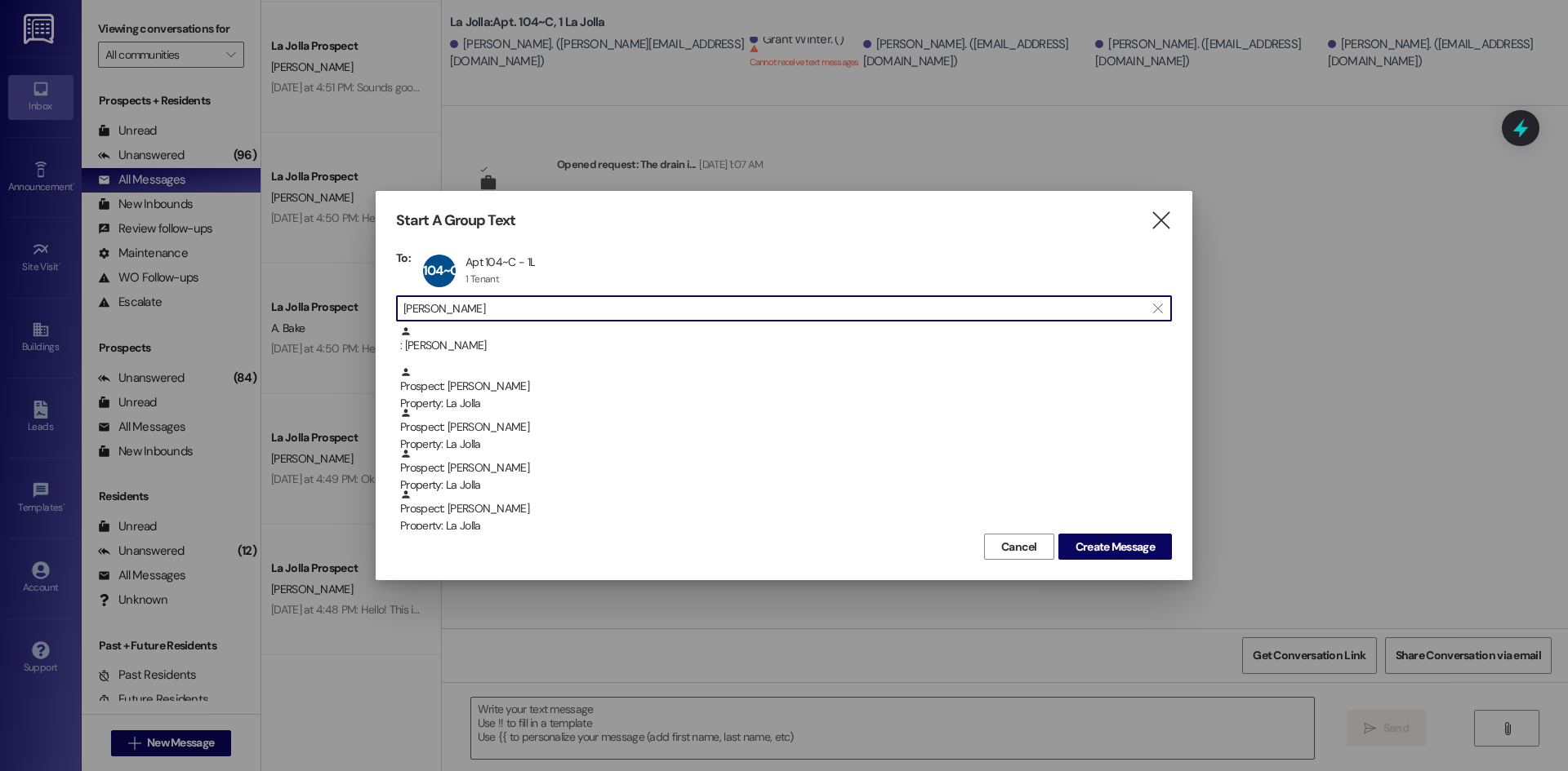
drag, startPoint x: 468, startPoint y: 308, endPoint x: 399, endPoint y: 315, distance: 69.4
click at [399, 315] on div " [PERSON_NAME] " at bounding box center [784, 309] width 776 height 27
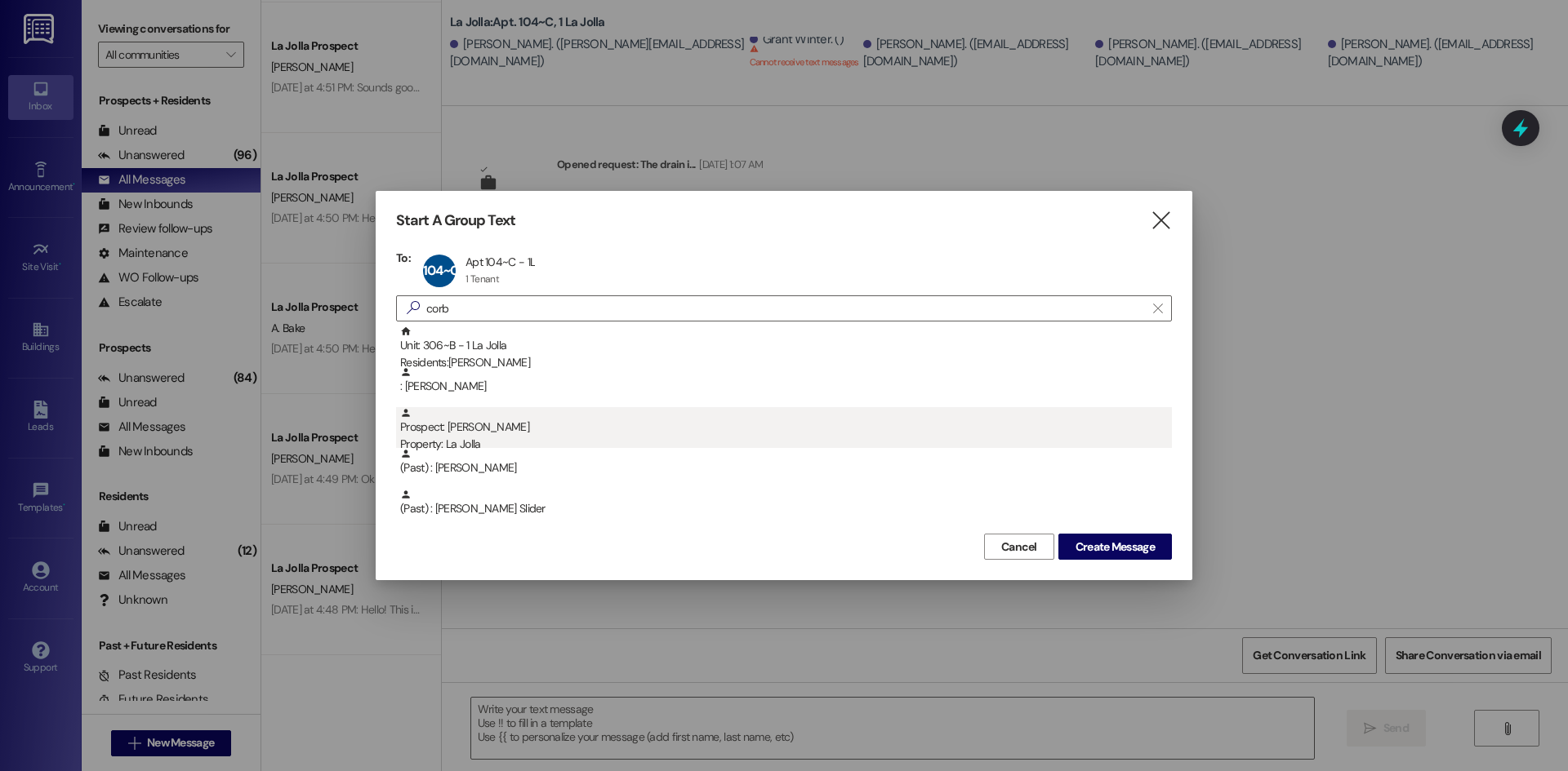
click at [474, 424] on div "Prospect: [PERSON_NAME] Property: [GEOGRAPHIC_DATA]" at bounding box center [785, 430] width 771 height 46
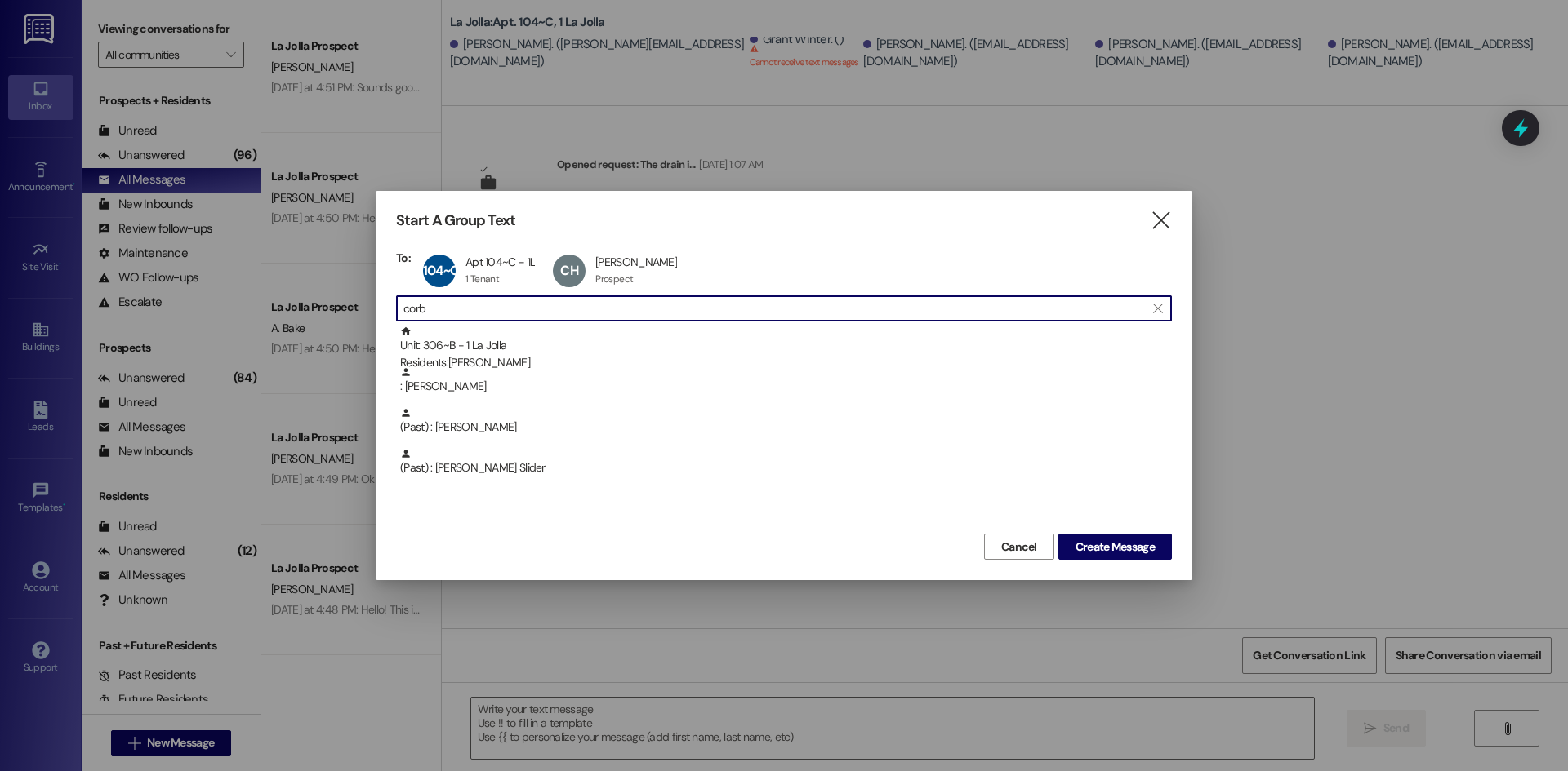
drag, startPoint x: 431, startPoint y: 313, endPoint x: 400, endPoint y: 313, distance: 31.0
click at [400, 313] on div " corb " at bounding box center [784, 309] width 776 height 27
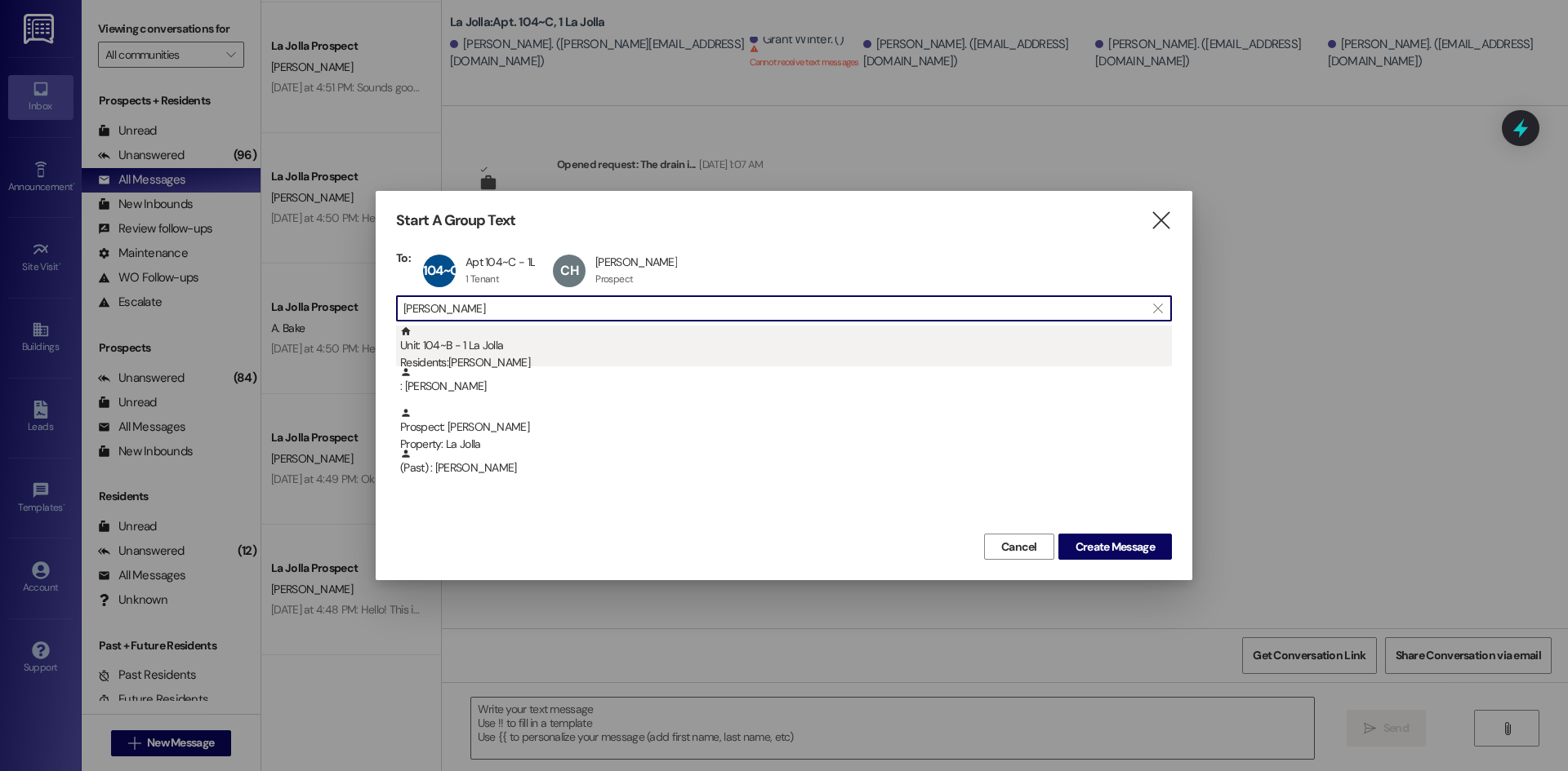
click at [476, 341] on div "Unit: 104~B - 1 La Jolla Residents: [PERSON_NAME]" at bounding box center [785, 348] width 771 height 46
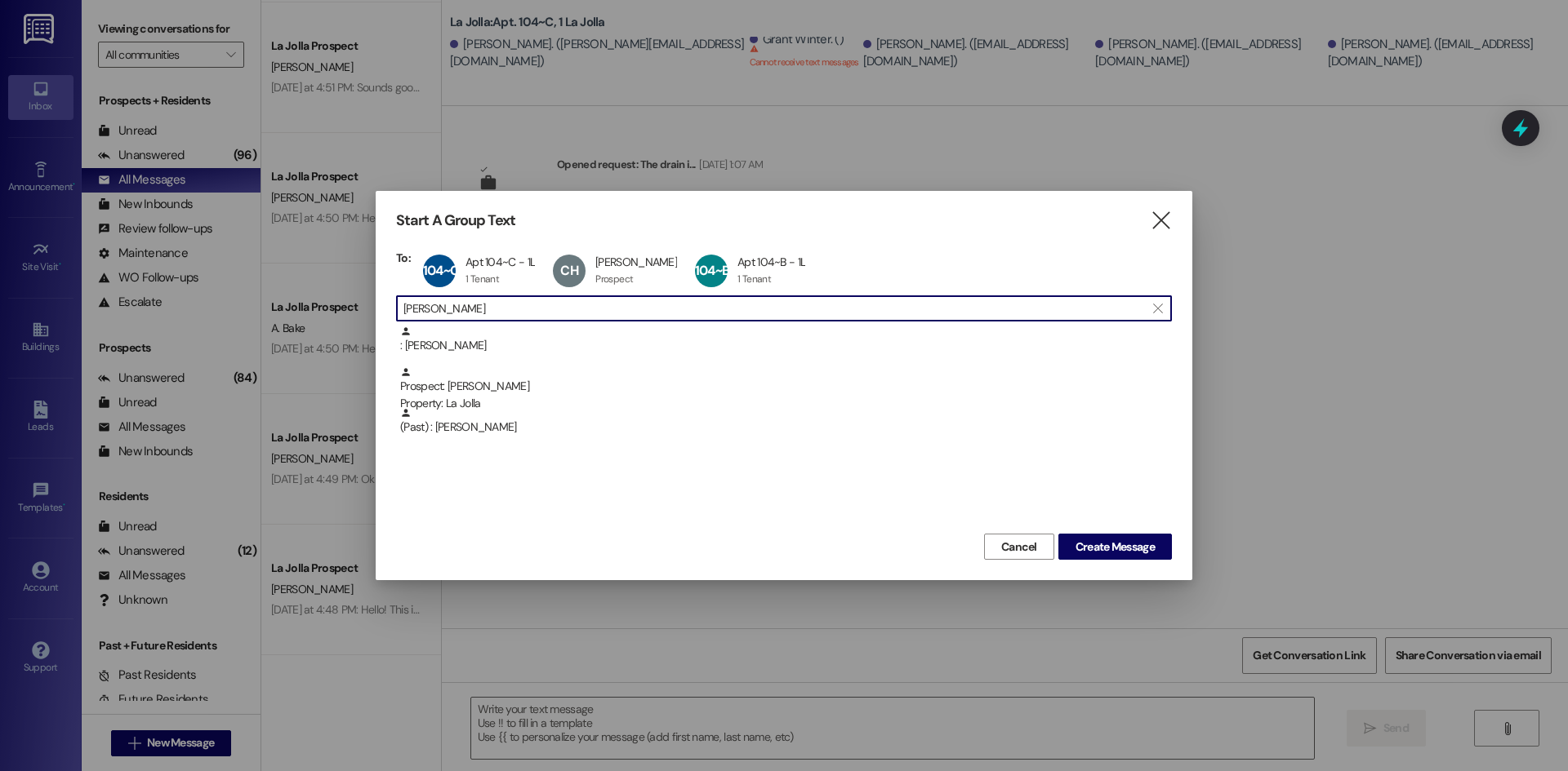
drag, startPoint x: 456, startPoint y: 314, endPoint x: 385, endPoint y: 308, distance: 71.3
click at [385, 308] on div "Start A Group Text  To: 104~C Apt 104~C - 1L Apt 104~C - 1L 1 Tenant 1 Tenant …" at bounding box center [784, 385] width 817 height 390
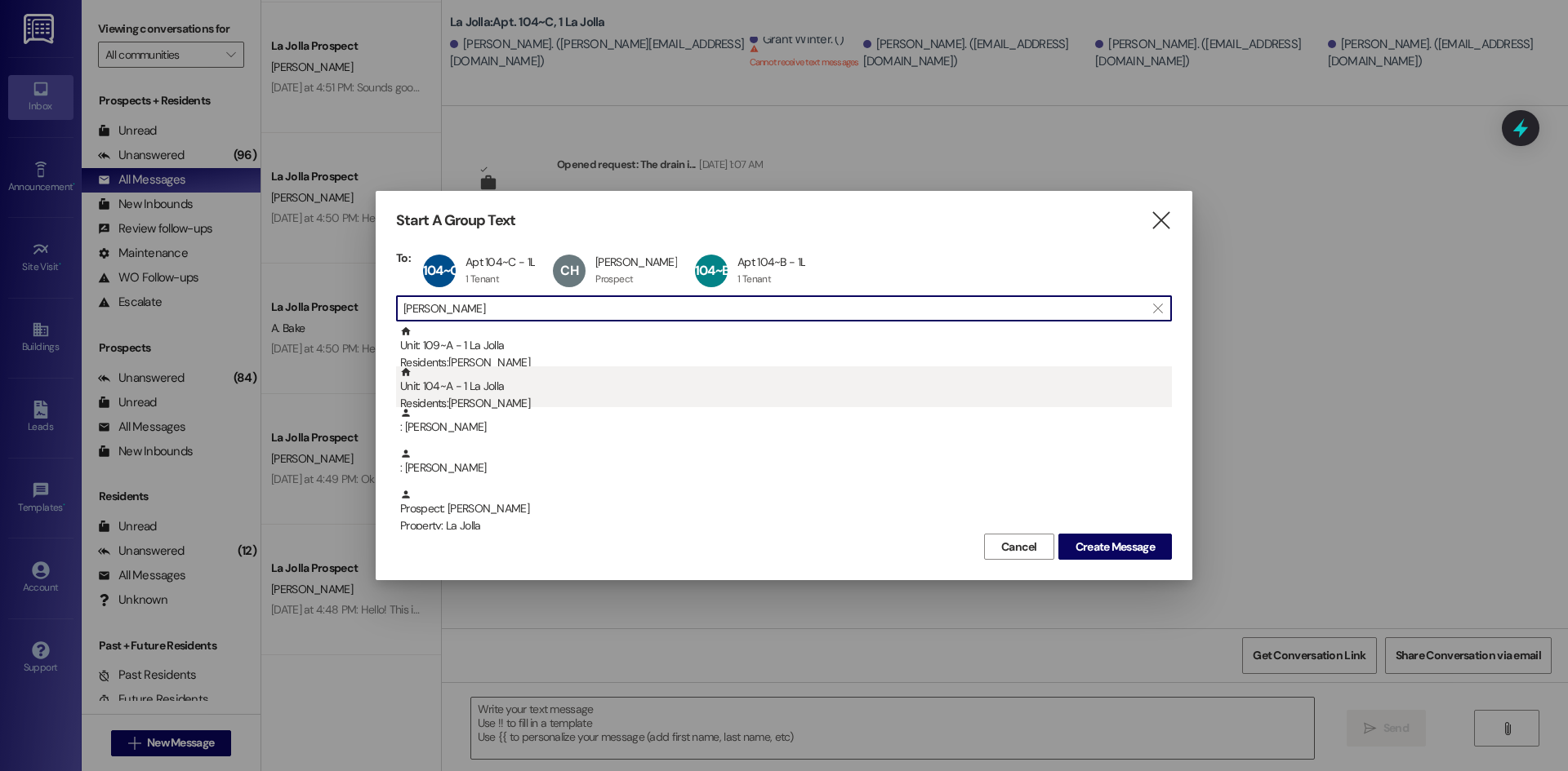
type input "[PERSON_NAME]"
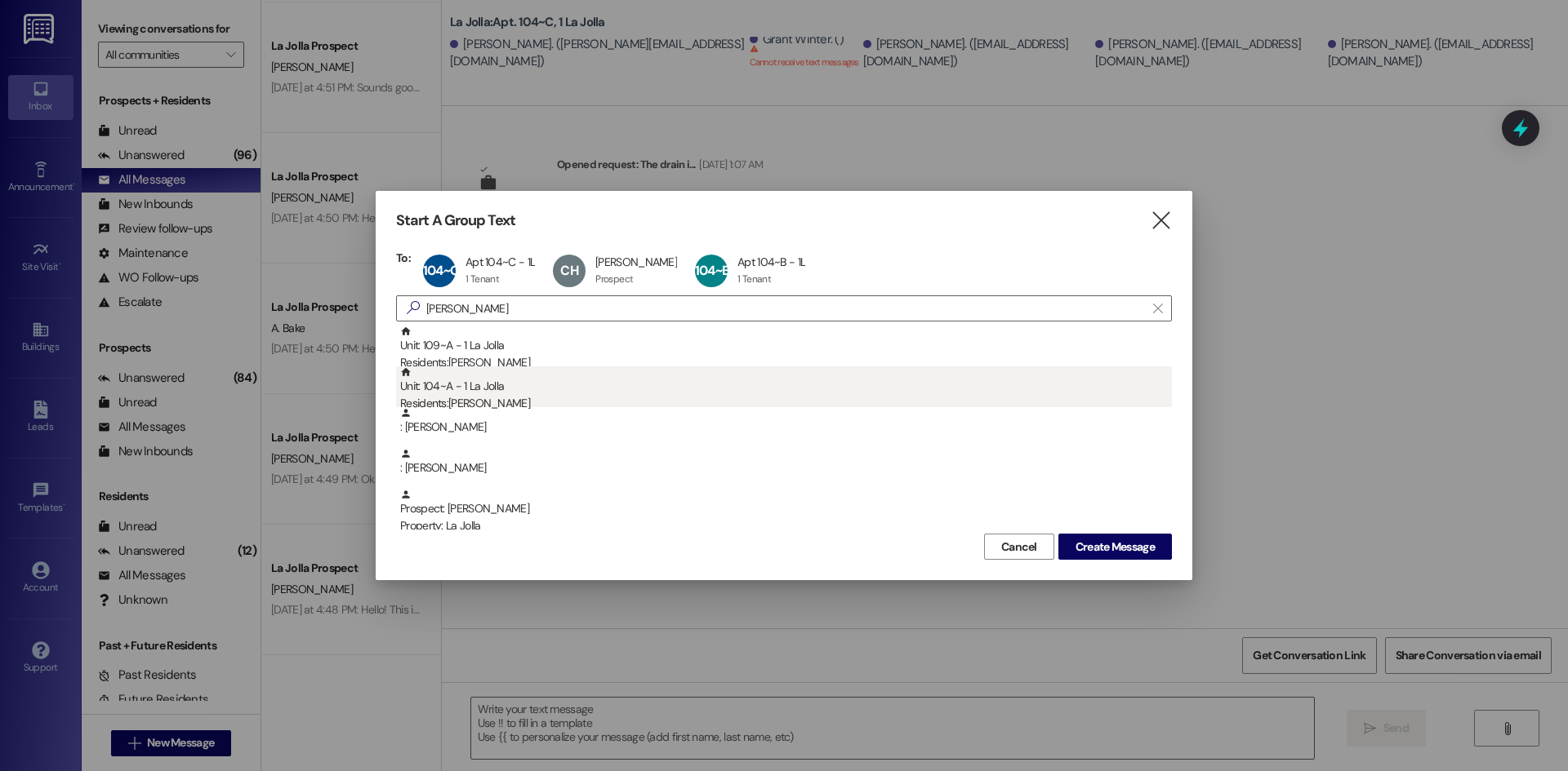
click at [492, 388] on div "Unit: 104~A - 1 La Jolla Residents: [PERSON_NAME]" at bounding box center [785, 389] width 771 height 46
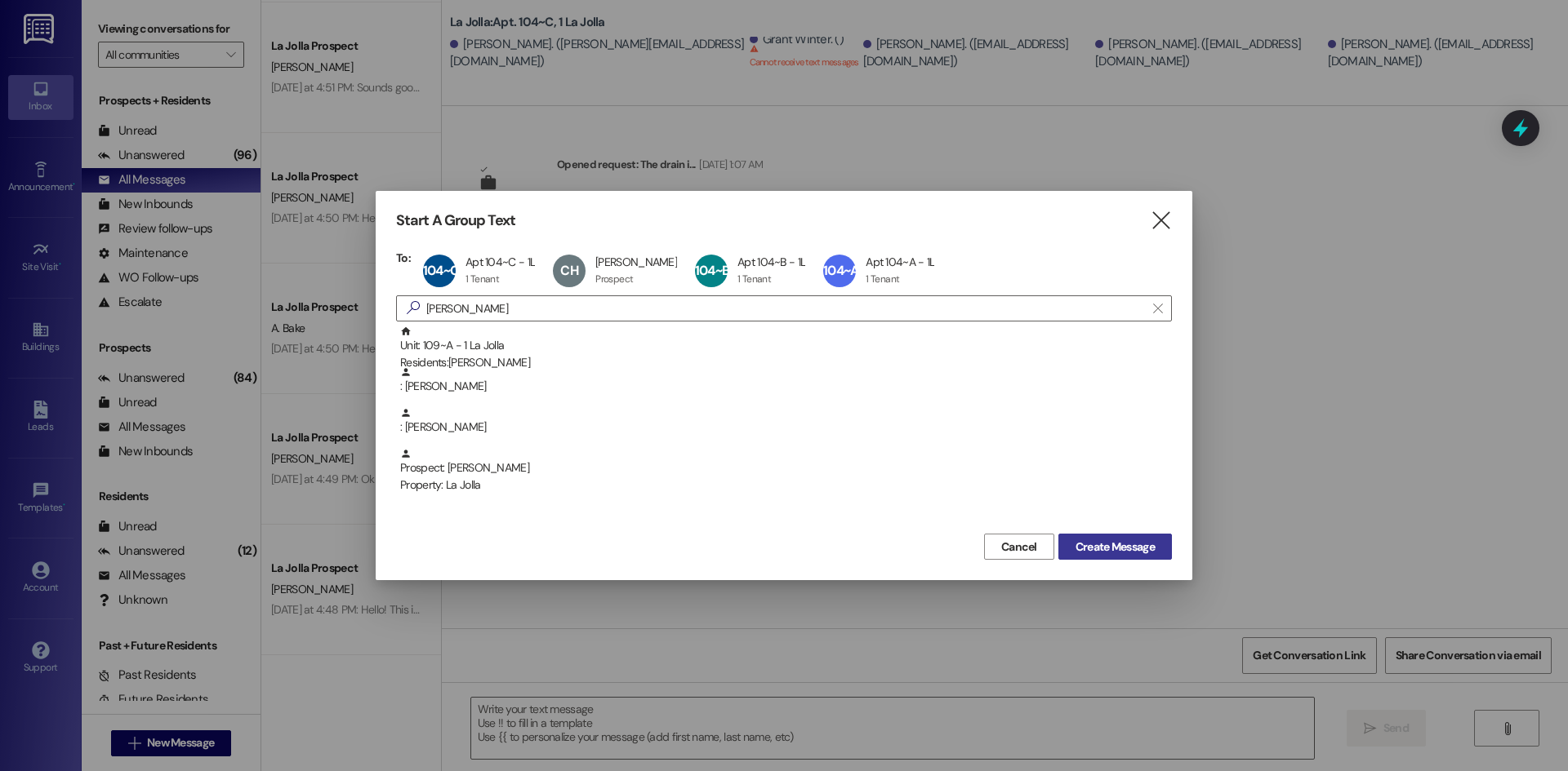
click at [1124, 543] on span "Create Message" at bounding box center [1115, 547] width 79 height 17
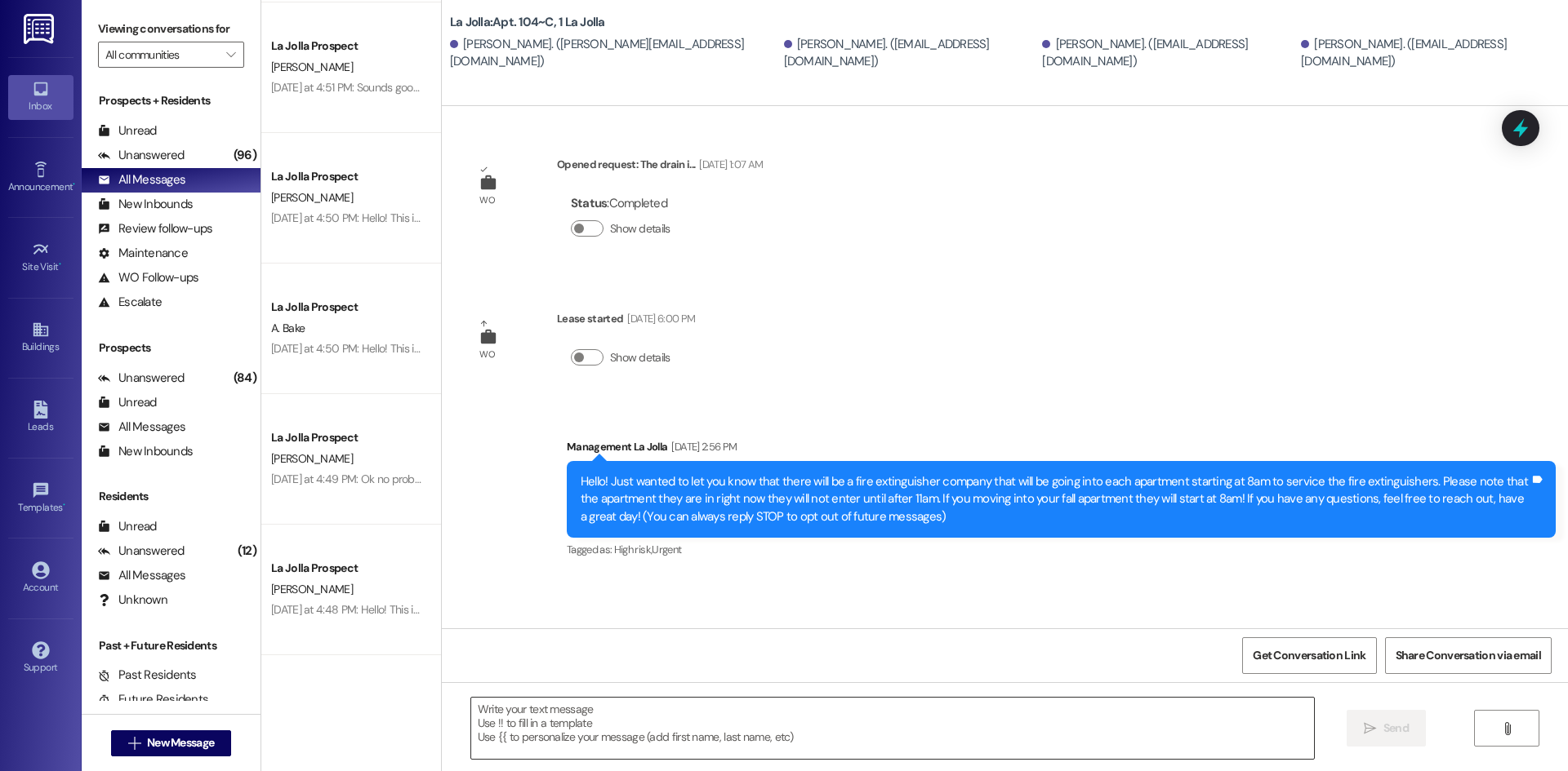
click at [600, 724] on textarea at bounding box center [893, 728] width 842 height 62
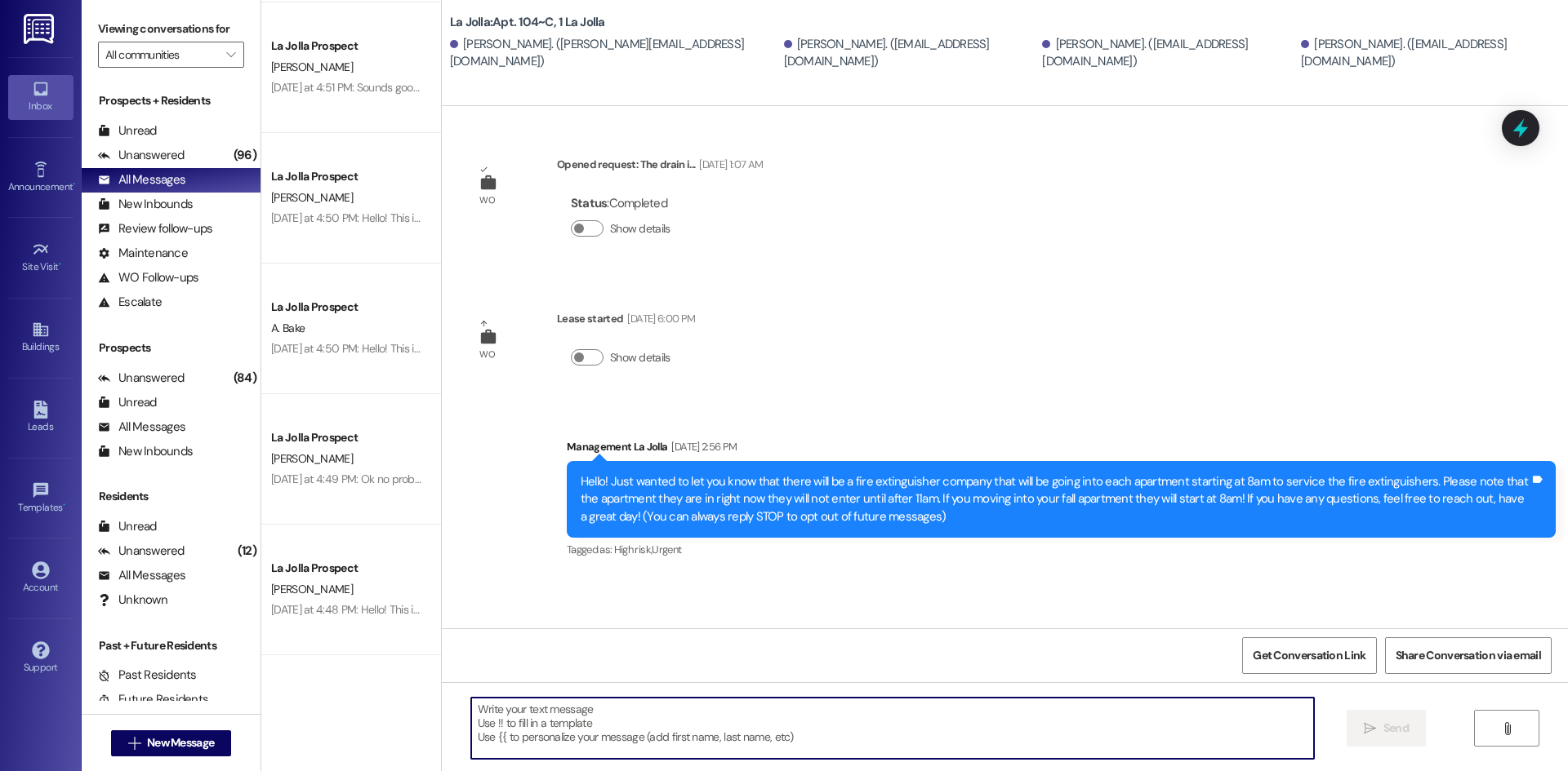
paste textarea "Hello Summer Residents! We just wanted to give you a reminder about clean check…"
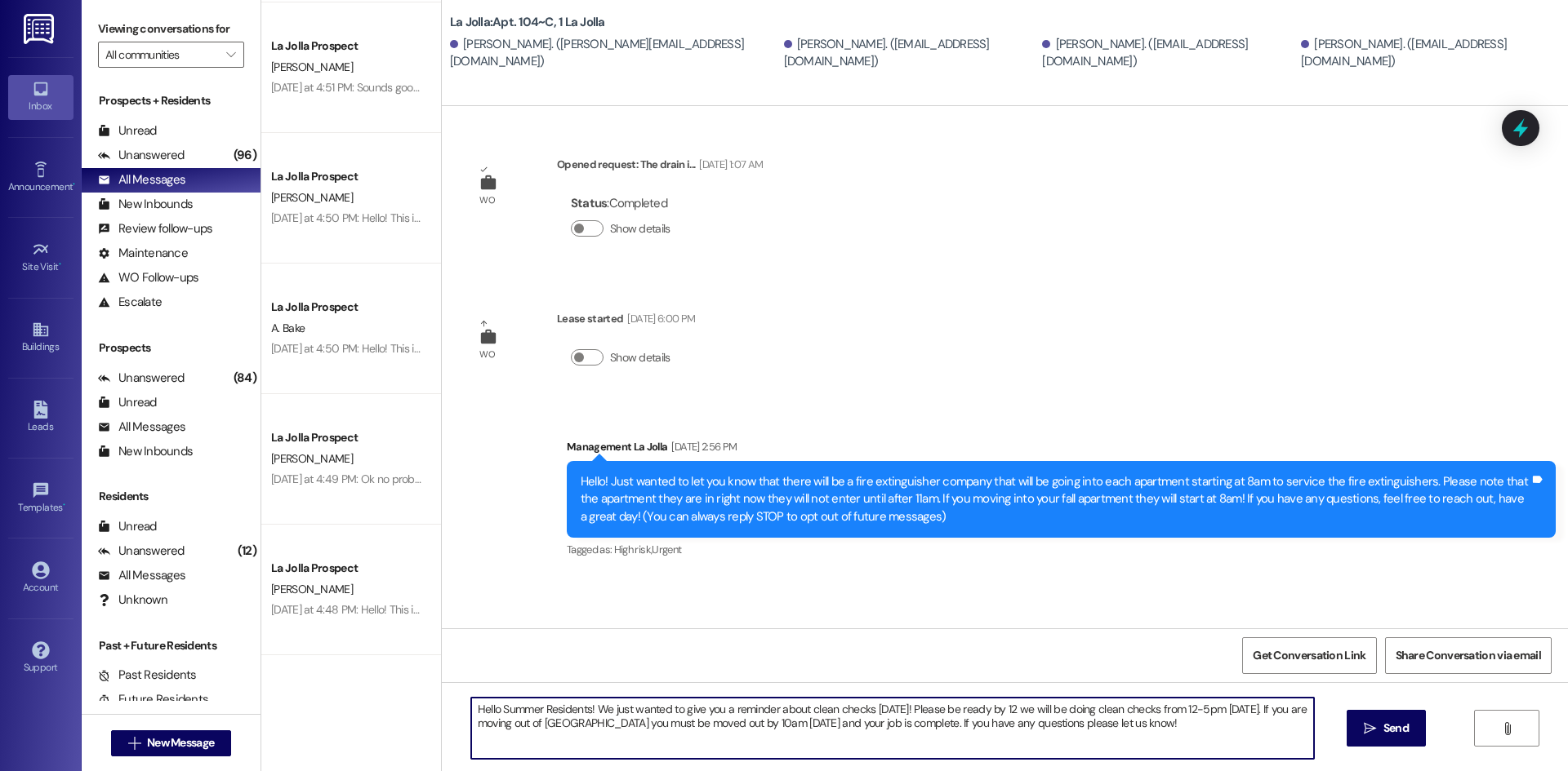
drag, startPoint x: 580, startPoint y: 710, endPoint x: 489, endPoint y: 714, distance: 91.1
click at [489, 714] on textarea "Hello Summer Residents! We just wanted to give you a reminder about clean check…" at bounding box center [893, 728] width 842 height 62
drag, startPoint x: 677, startPoint y: 711, endPoint x: 739, endPoint y: 726, distance: 63.8
click at [739, 726] on textarea "Hello! We just wanted to give you a reminder about clean checks [DATE]! Please …" at bounding box center [893, 728] width 842 height 62
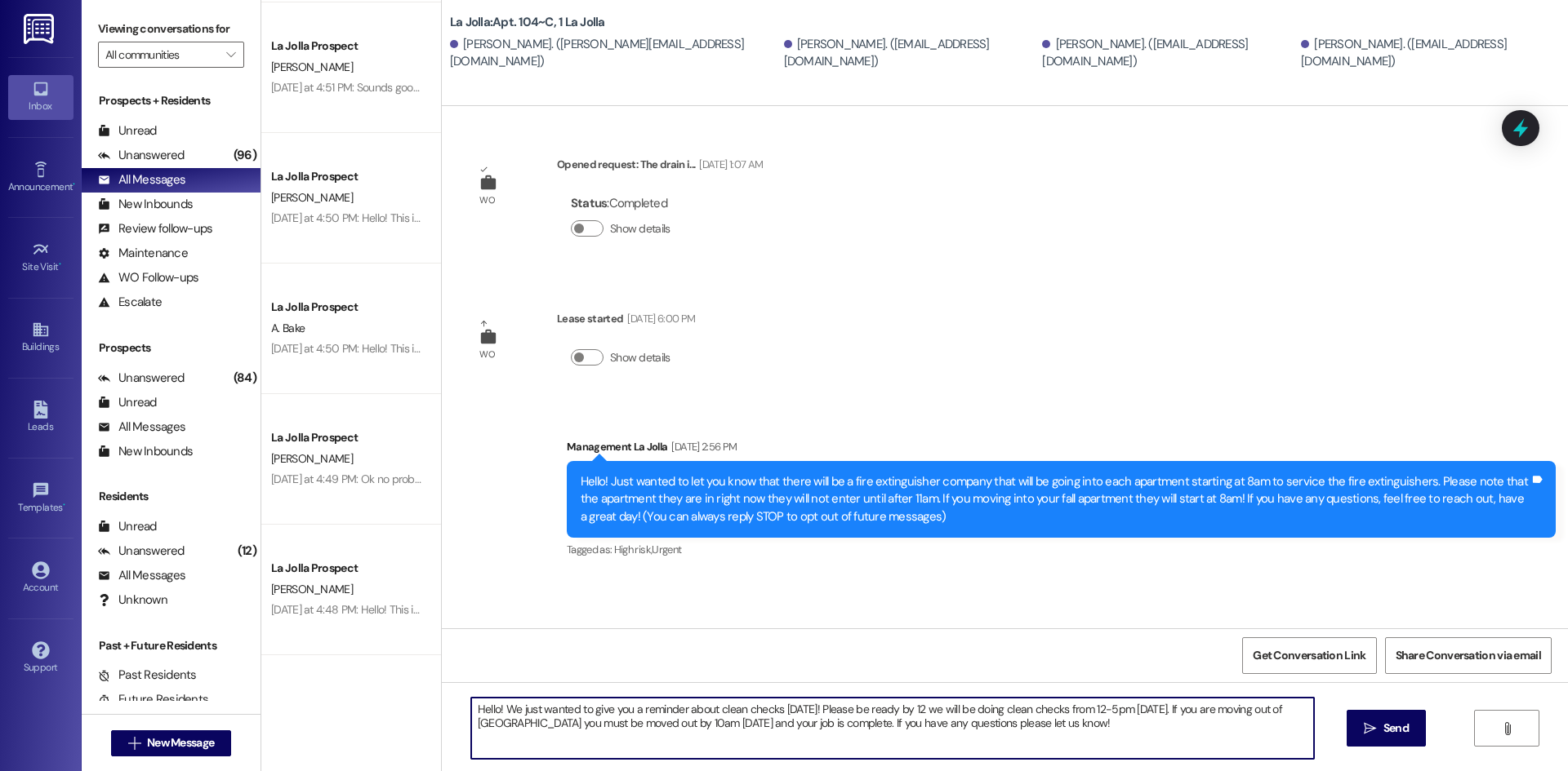
click at [531, 712] on textarea "Hello! We just wanted to give you a reminder about clean checks [DATE]! Please …" at bounding box center [893, 728] width 842 height 62
drag, startPoint x: 780, startPoint y: 728, endPoint x: 766, endPoint y: 730, distance: 14.1
click at [766, 730] on textarea "Hello! We just wanted to give you a reminder about clean checks [DATE]! Please …" at bounding box center [893, 728] width 842 height 62
drag, startPoint x: 1099, startPoint y: 726, endPoint x: 466, endPoint y: 714, distance: 633.1
click at [471, 714] on textarea "Hello! We just wanted to give you a reminder about clean checks [DATE]! Please …" at bounding box center [893, 728] width 842 height 62
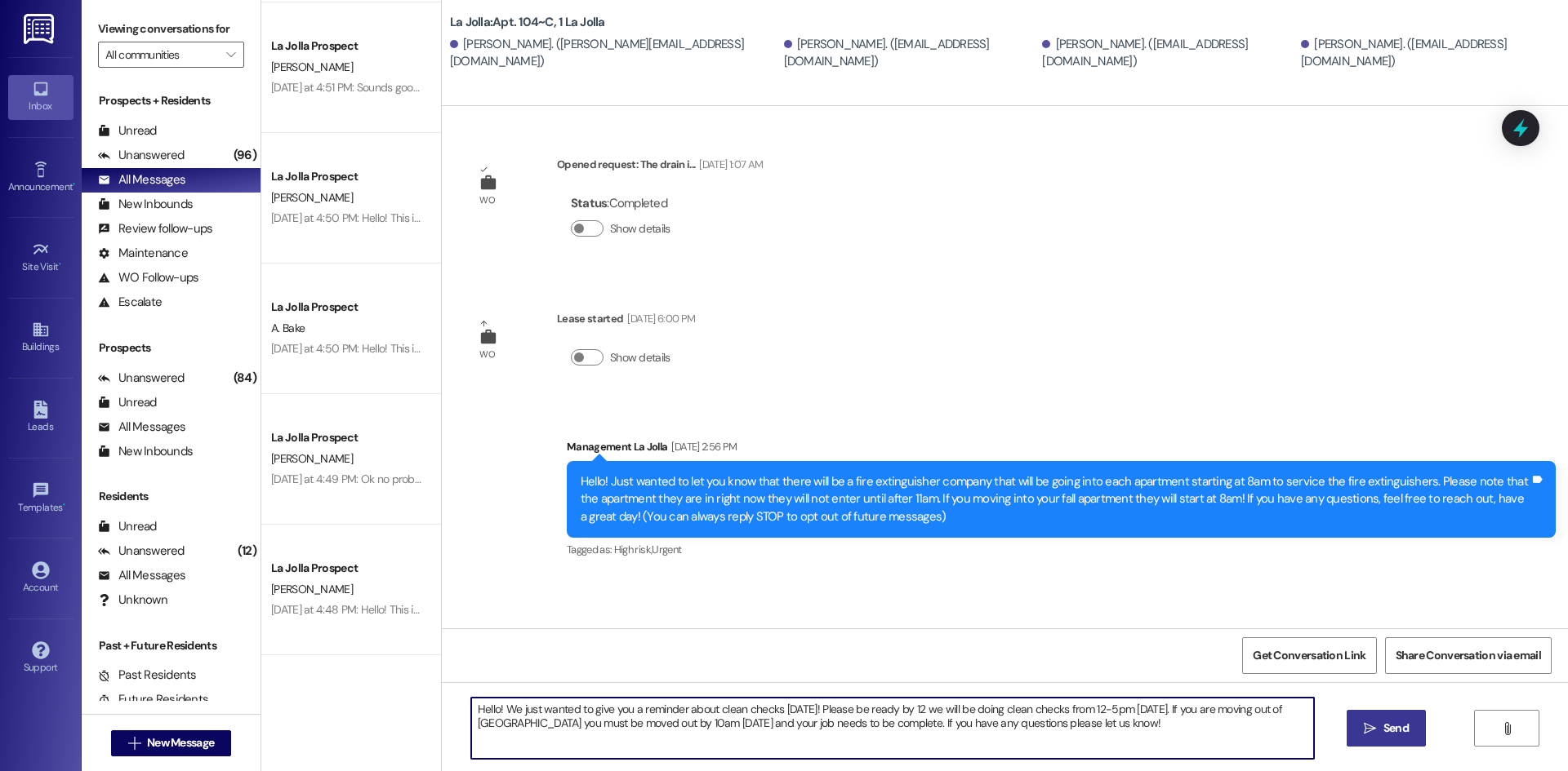
type textarea "Hello! We just wanted to give you a reminder about clean checks [DATE]! Please …"
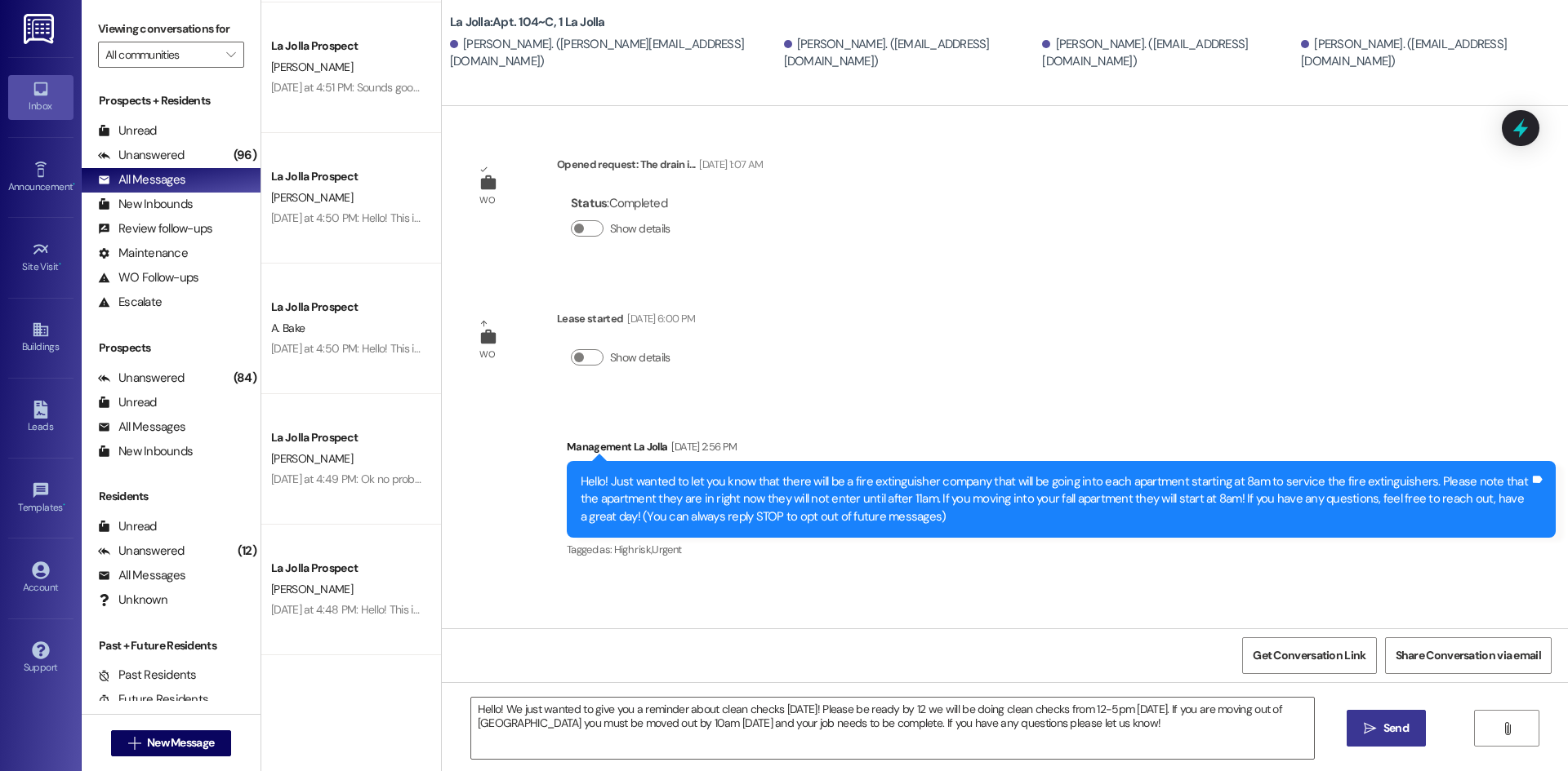
click at [1400, 721] on span "Send" at bounding box center [1395, 728] width 26 height 17
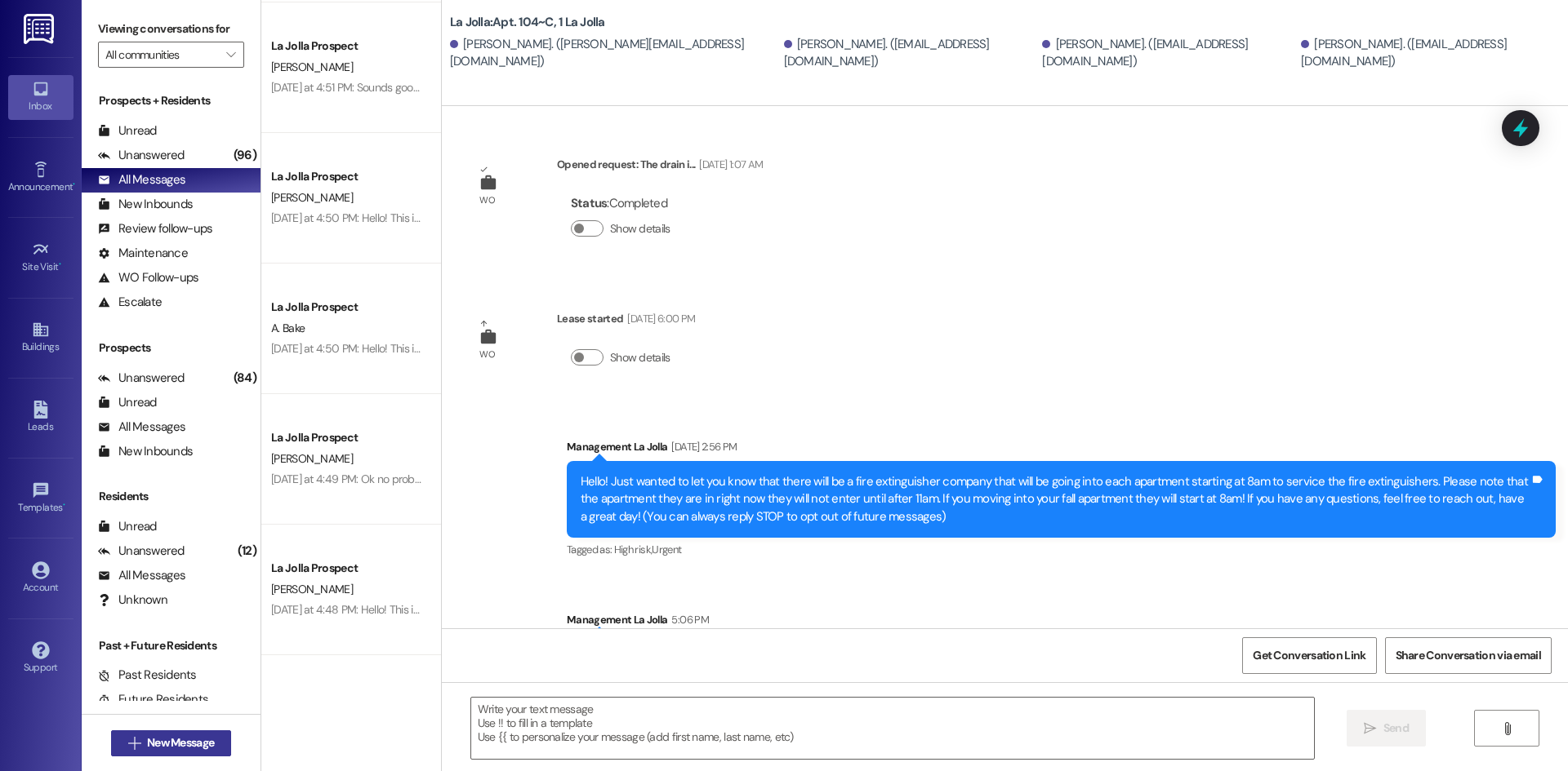
click at [194, 743] on span "New Message" at bounding box center [180, 743] width 67 height 17
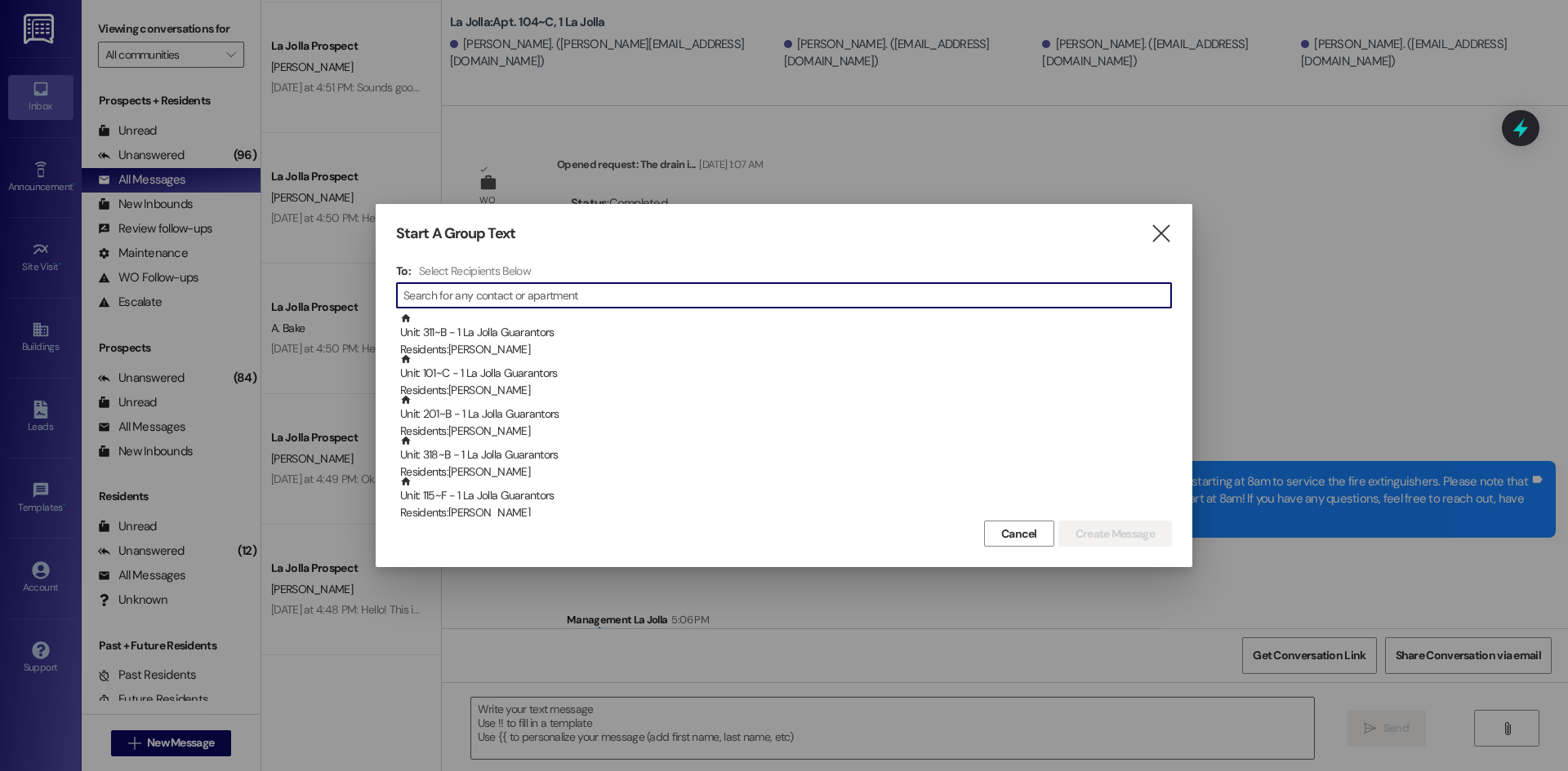
click at [604, 306] on input at bounding box center [786, 296] width 767 height 23
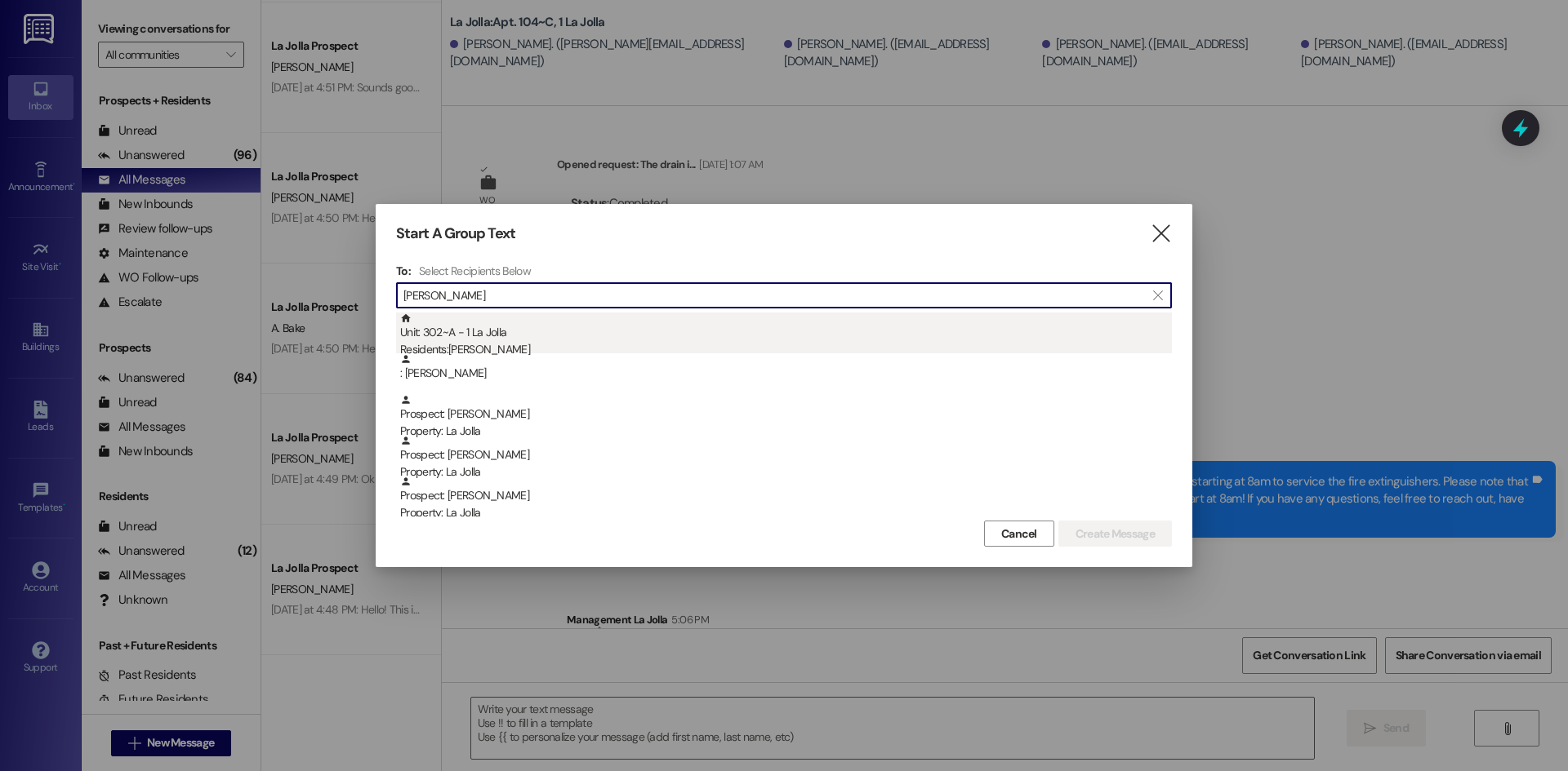
click at [573, 336] on div "Unit: 302~A - 1 La Jolla Residents: [PERSON_NAME]" at bounding box center [785, 336] width 771 height 46
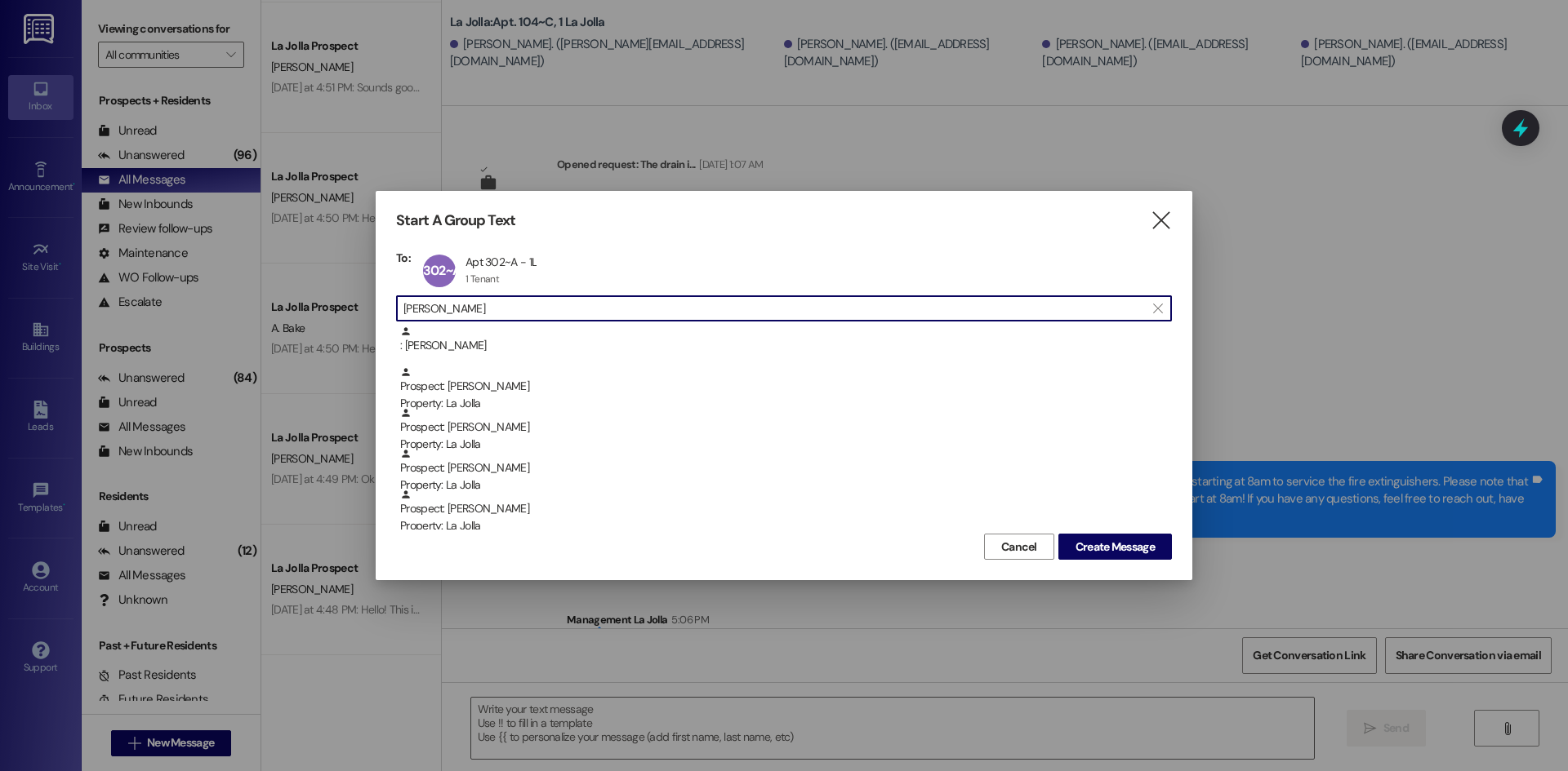
drag, startPoint x: 498, startPoint y: 314, endPoint x: 398, endPoint y: 310, distance: 100.1
click at [398, 310] on div " [PERSON_NAME]" at bounding box center [784, 309] width 776 height 27
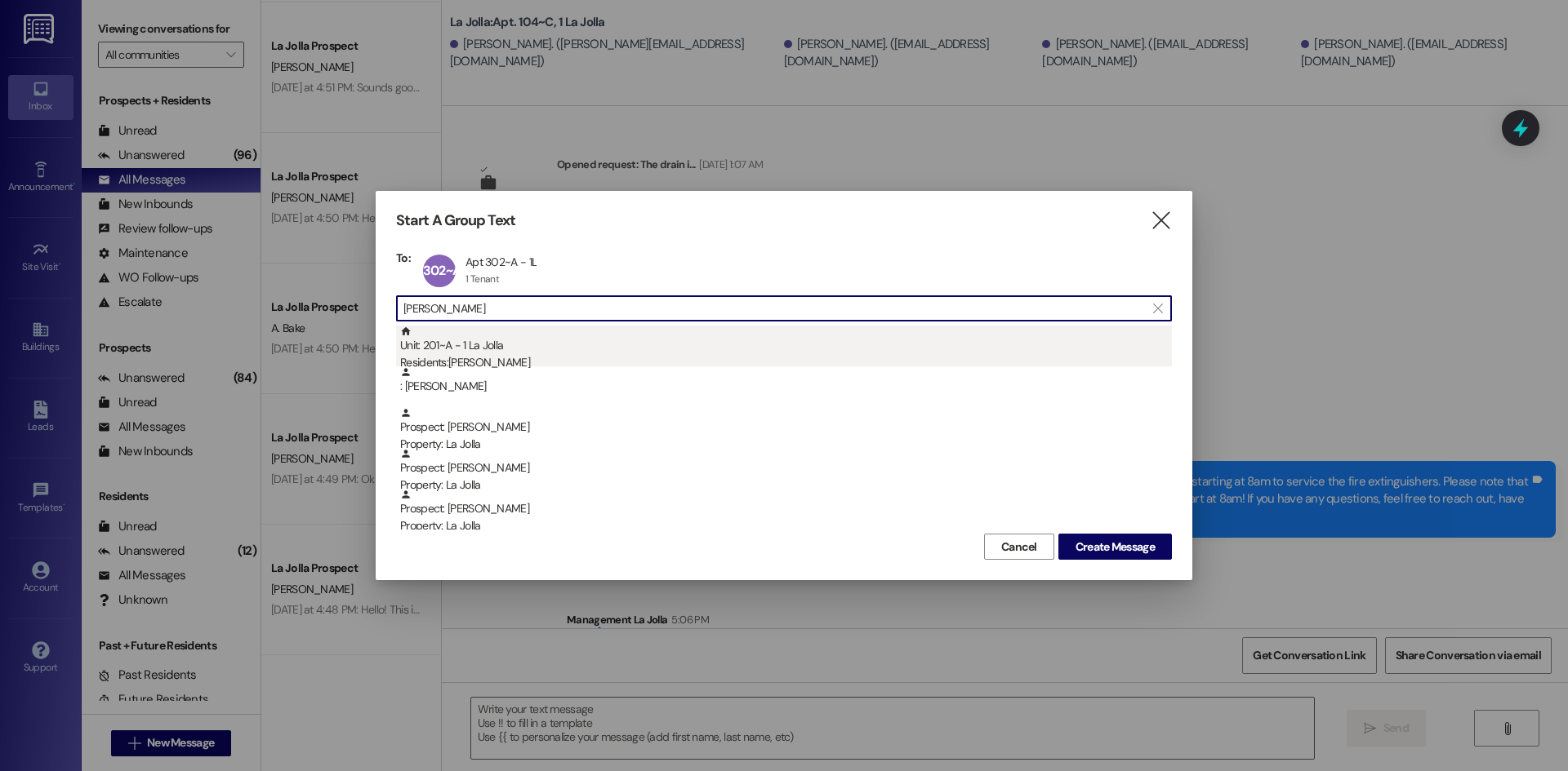
type input "[PERSON_NAME]"
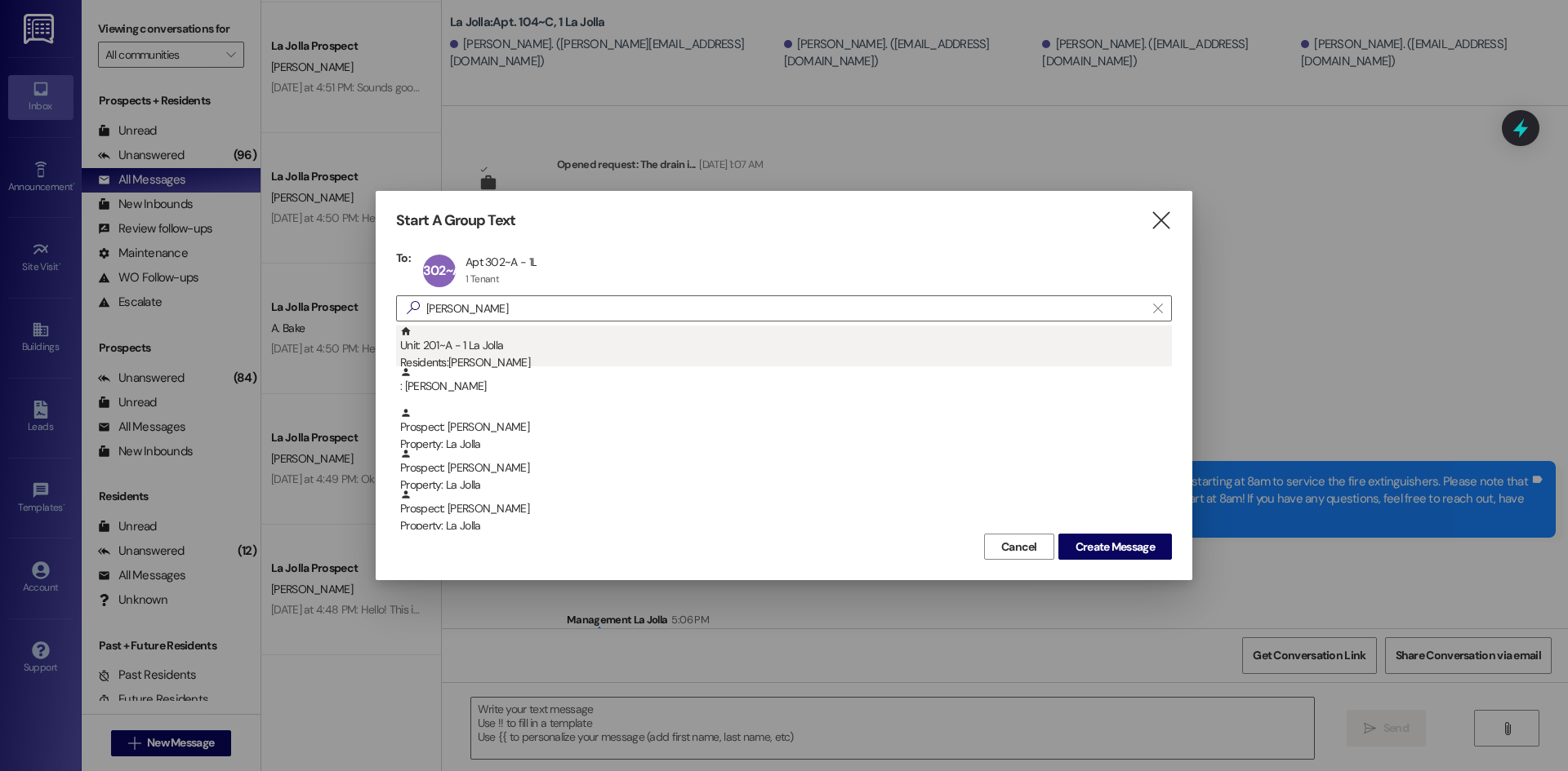
click at [453, 349] on div "Unit: 201~A - 1 La Jolla Residents: [PERSON_NAME]" at bounding box center [785, 348] width 771 height 46
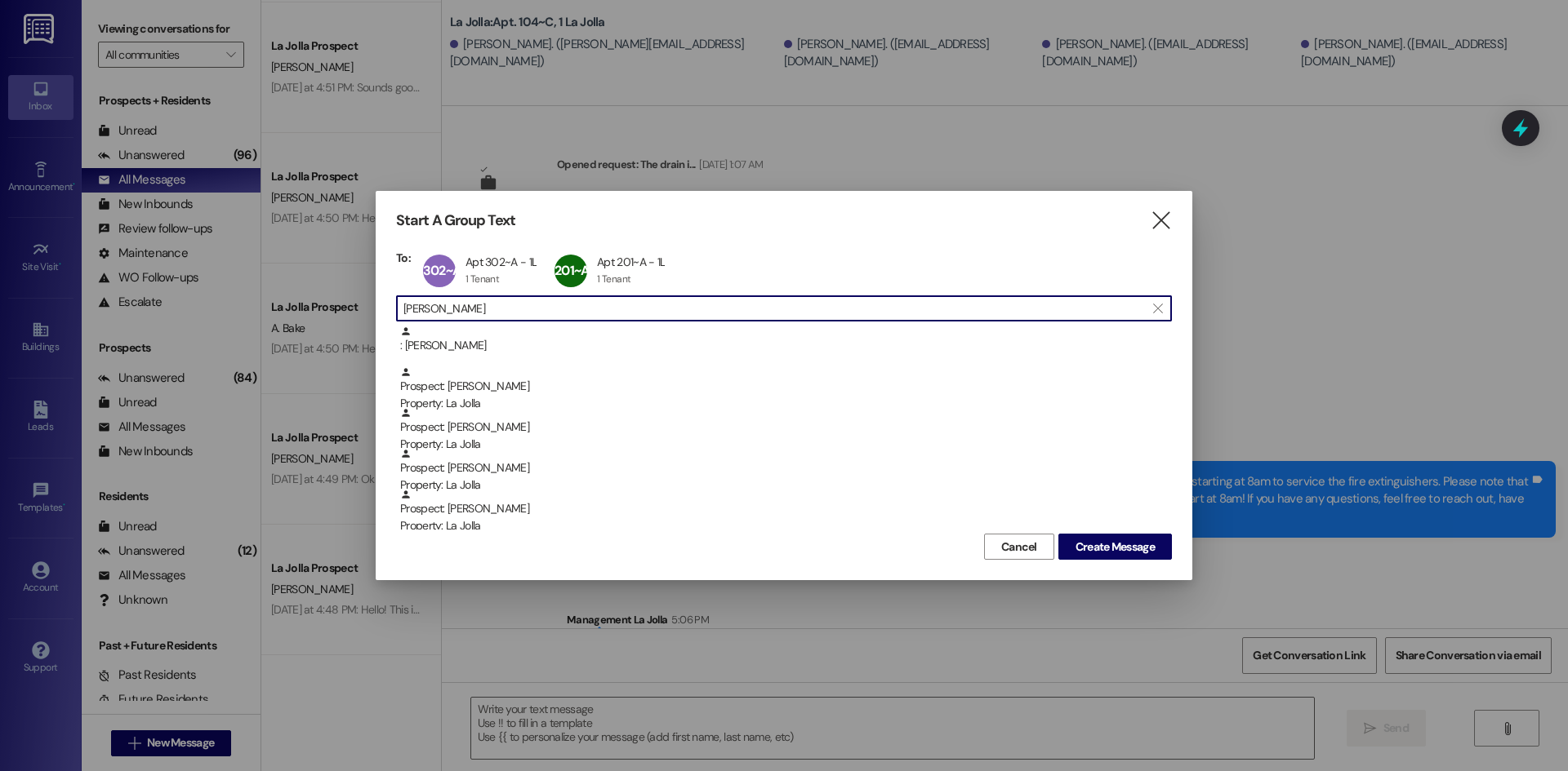
drag, startPoint x: 464, startPoint y: 315, endPoint x: 352, endPoint y: 326, distance: 112.5
click at [352, 326] on div "Start A Group Text  To: 302~A Apt 302~A - 1L Apt 302~A - 1L 1 Tenant 1 Tenant …" at bounding box center [784, 385] width 1568 height 771
click at [454, 302] on input "[PERSON_NAME]" at bounding box center [774, 308] width 742 height 23
drag, startPoint x: 453, startPoint y: 310, endPoint x: 391, endPoint y: 314, distance: 62.1
click at [391, 314] on div "Start A Group Text  To: 302~A Apt 302~A - 1L Apt 302~A - 1L 1 Tenant 1 Tenant …" at bounding box center [784, 385] width 817 height 390
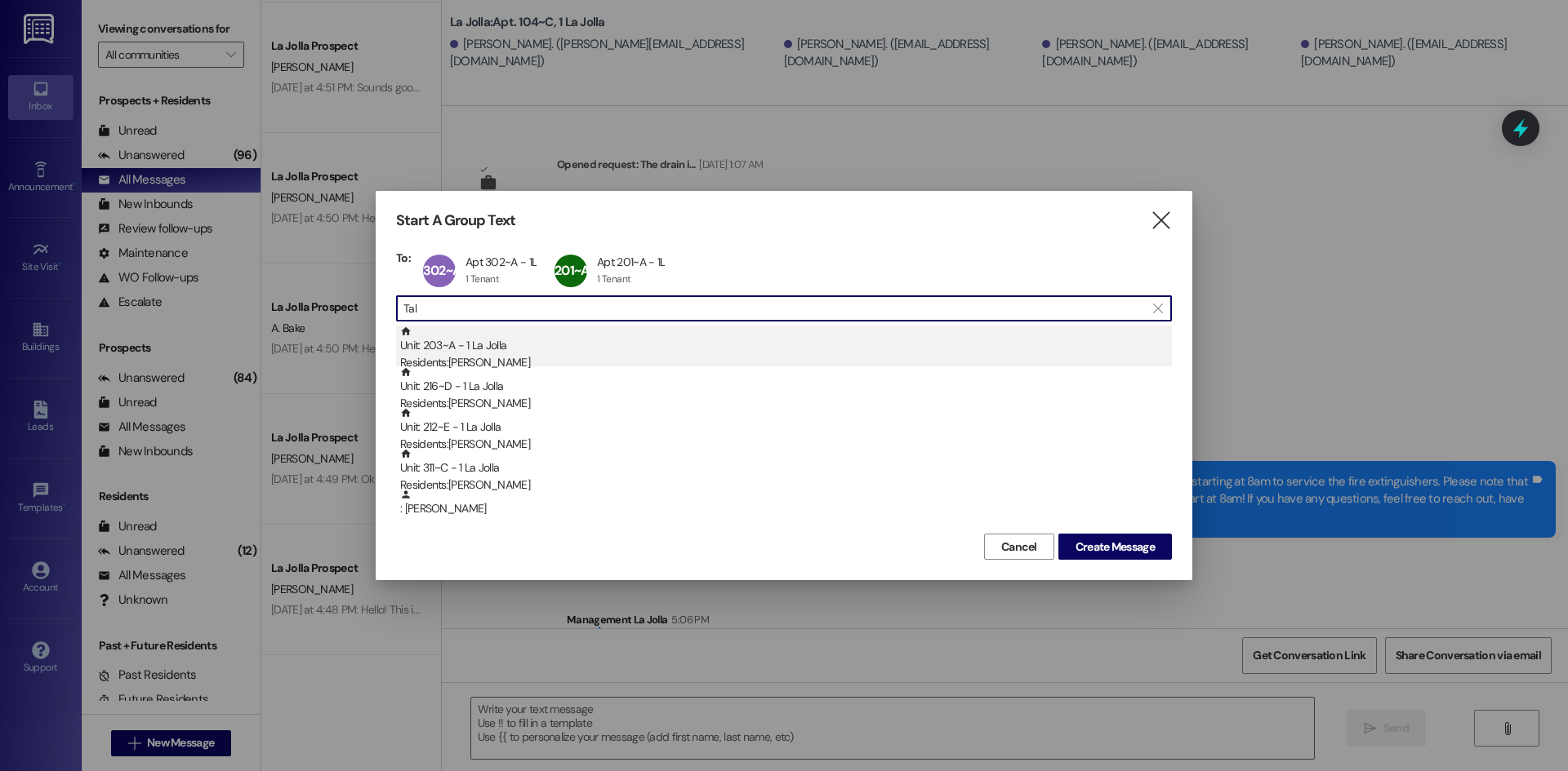
type input "Tal"
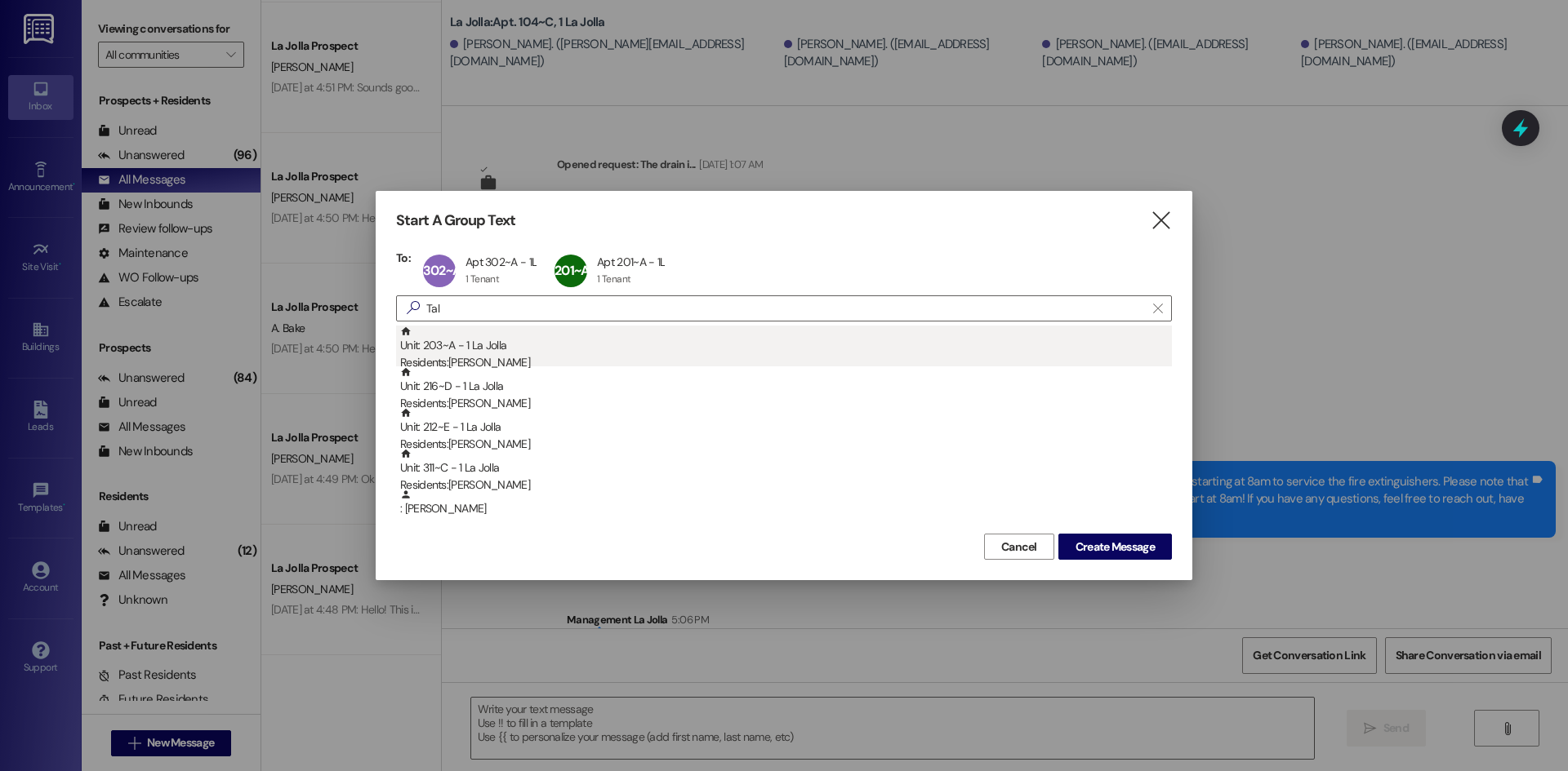
click at [422, 344] on div "Unit: 203~A - 1 La Jolla Residents: [PERSON_NAME]" at bounding box center [785, 348] width 771 height 46
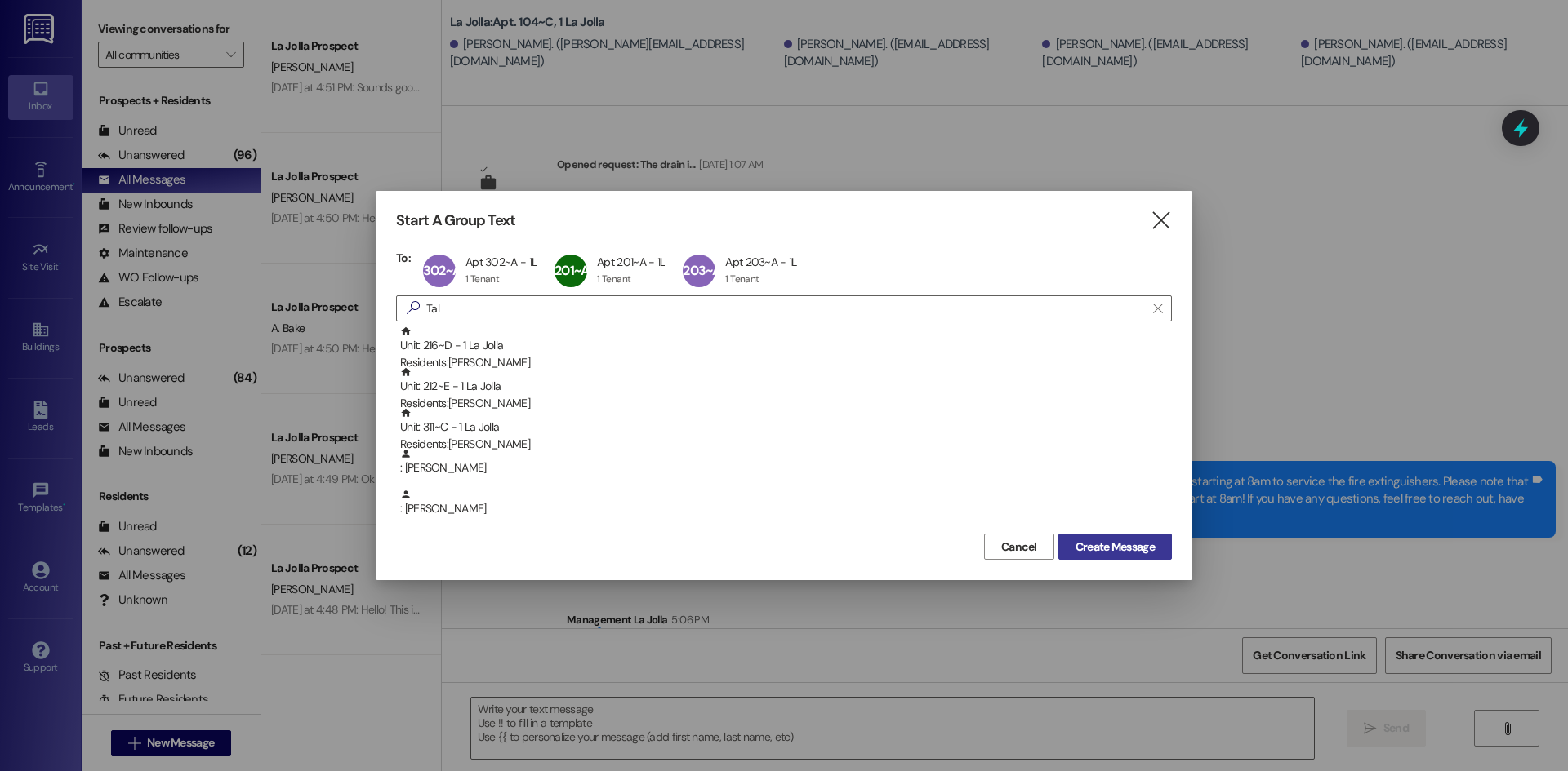
click at [1081, 542] on span "Create Message" at bounding box center [1115, 547] width 79 height 17
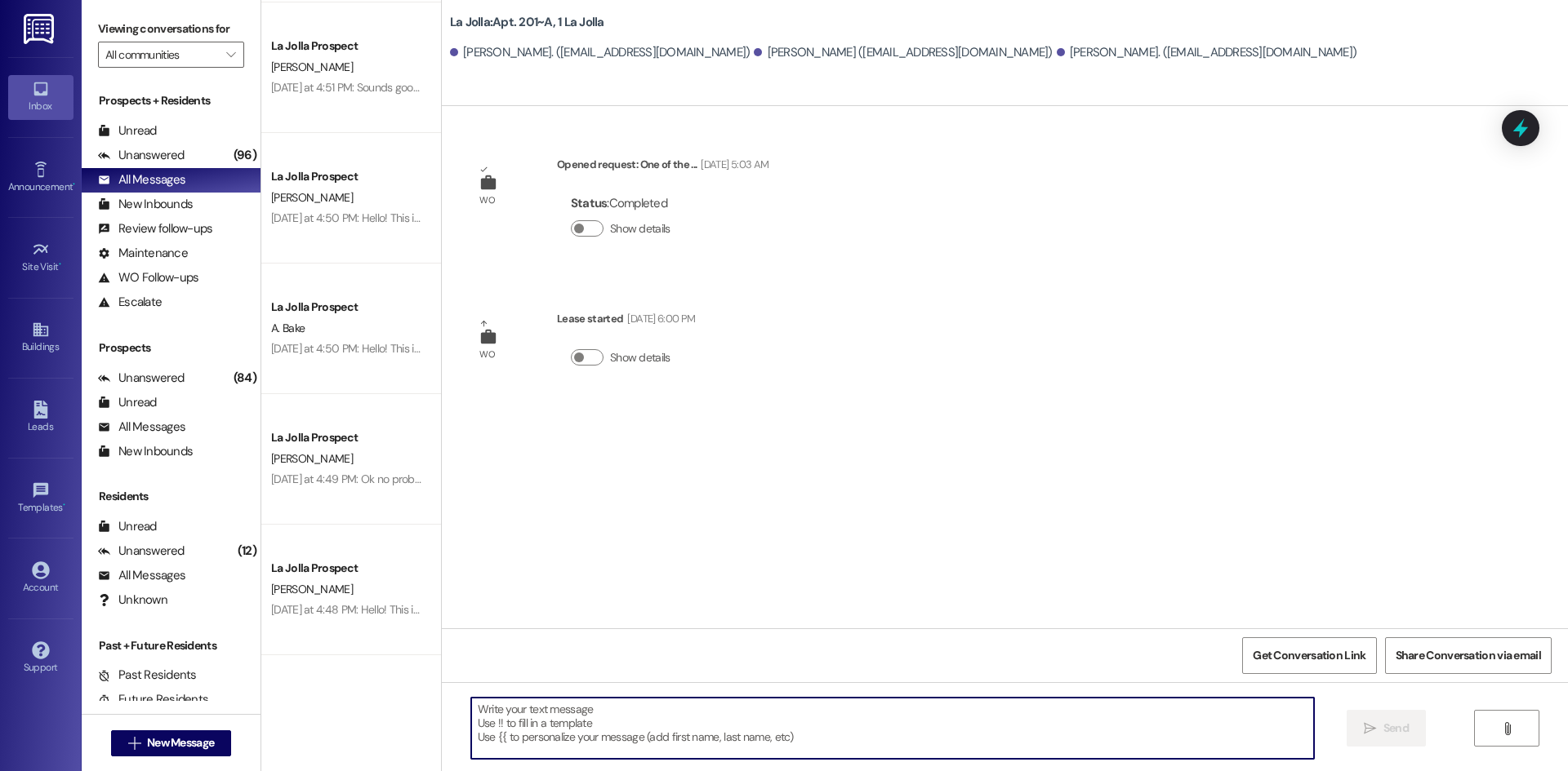
click at [487, 722] on textarea at bounding box center [893, 728] width 842 height 62
paste textarea "Hello! We just wanted to give you a reminder about clean checks [DATE]! Please …"
type textarea "Hello! We just wanted to give you a reminder about clean checks [DATE]! Please …"
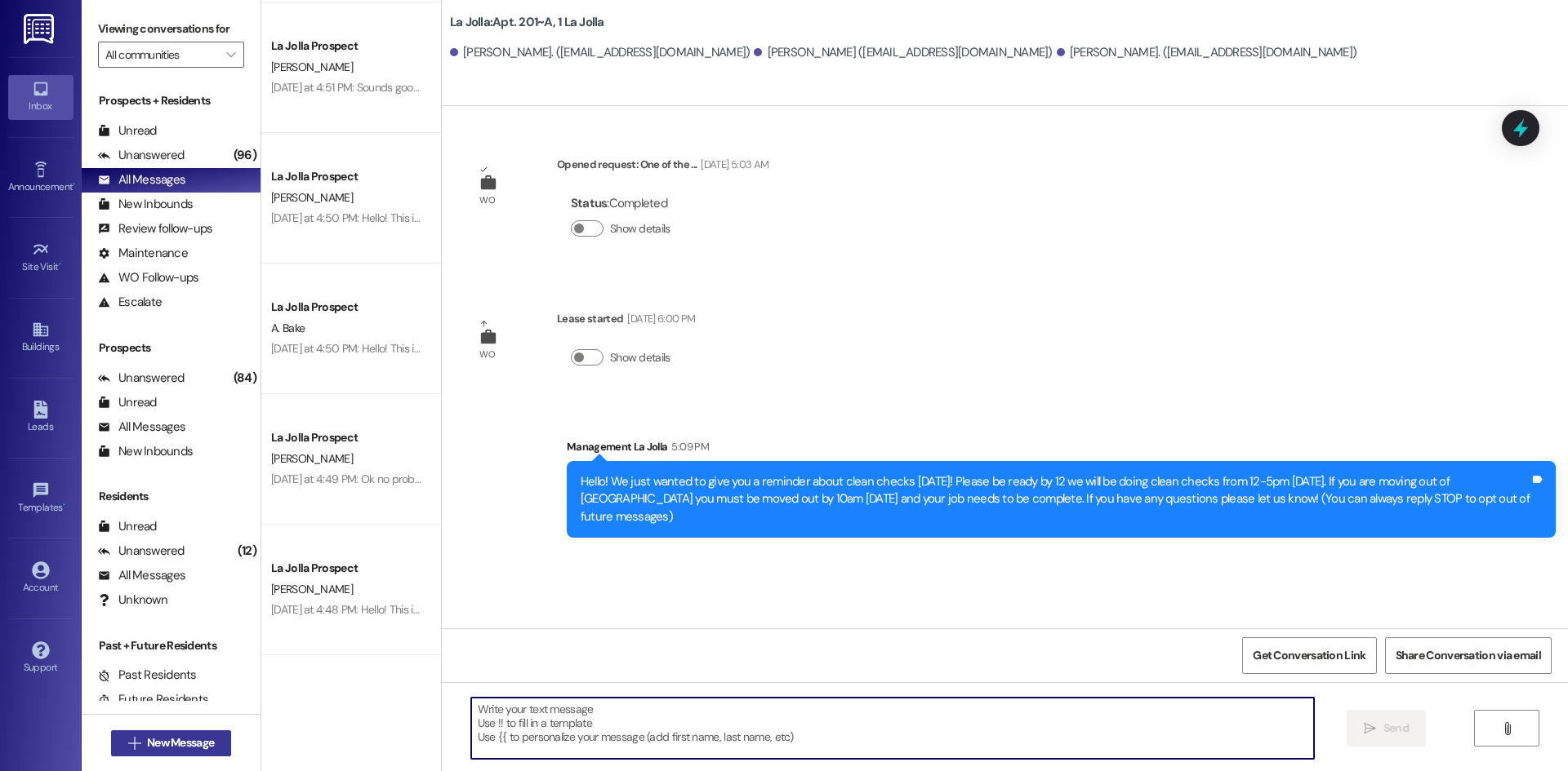
click at [211, 747] on span "New Message" at bounding box center [179, 743] width 73 height 17
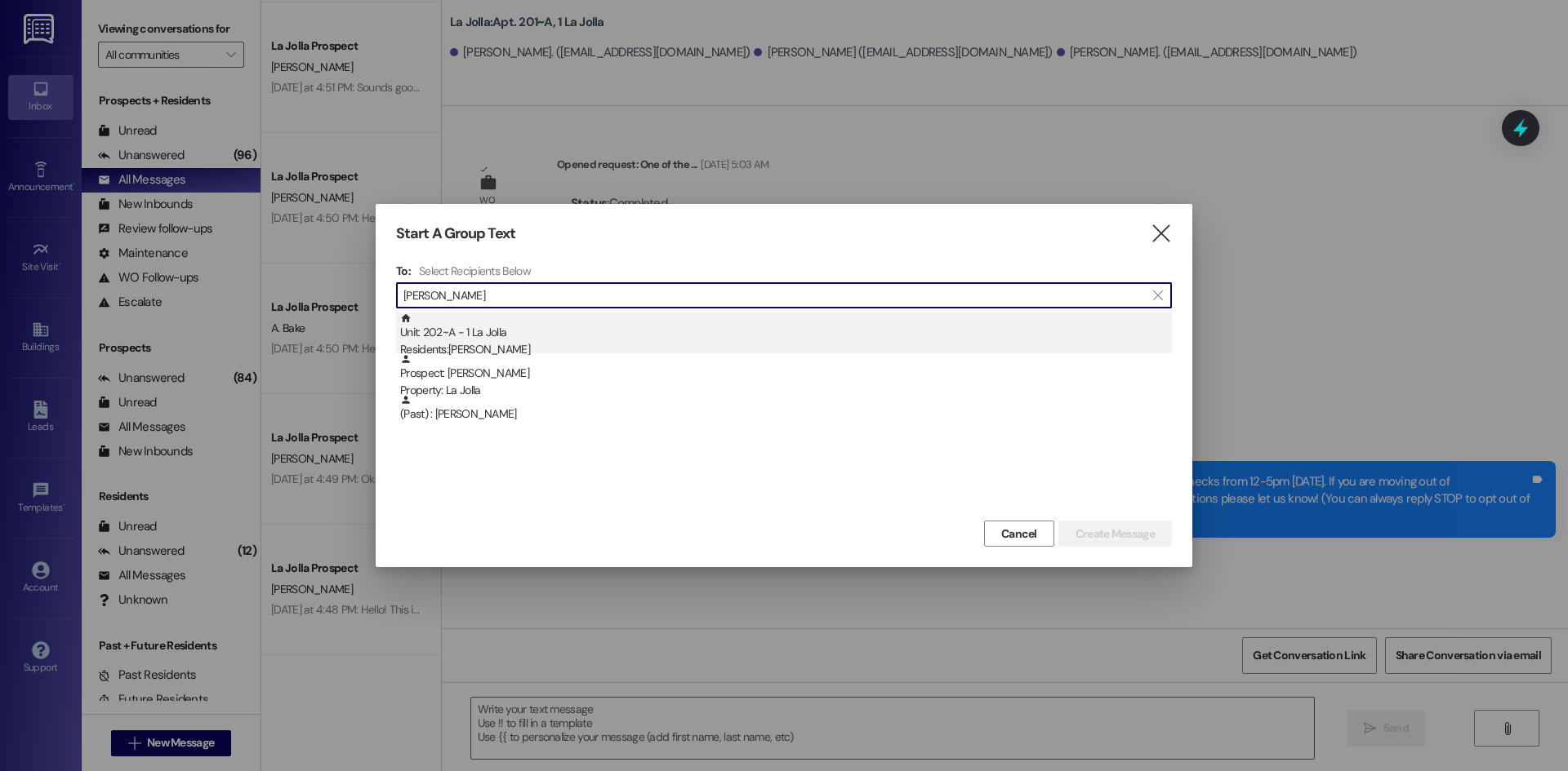
type input "[PERSON_NAME]"
click at [477, 340] on div "Unit: 202~A - 1 La Jolla Residents: [PERSON_NAME]" at bounding box center [785, 336] width 771 height 46
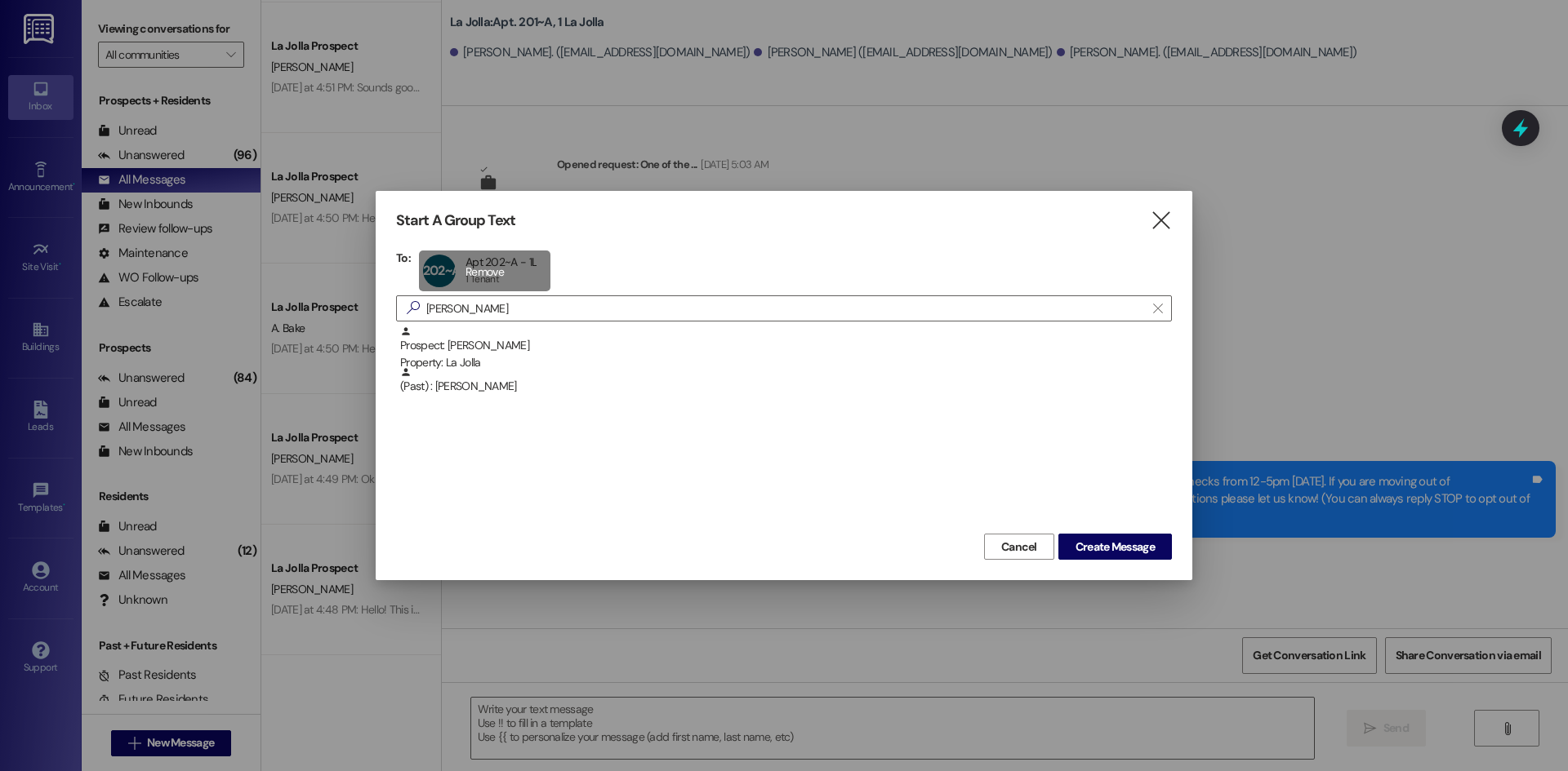
click at [525, 272] on div "202~A Apt 202~A - 1L Apt 202~A - 1L 1 Tenant 1 Tenant click to remove" at bounding box center [485, 270] width 132 height 41
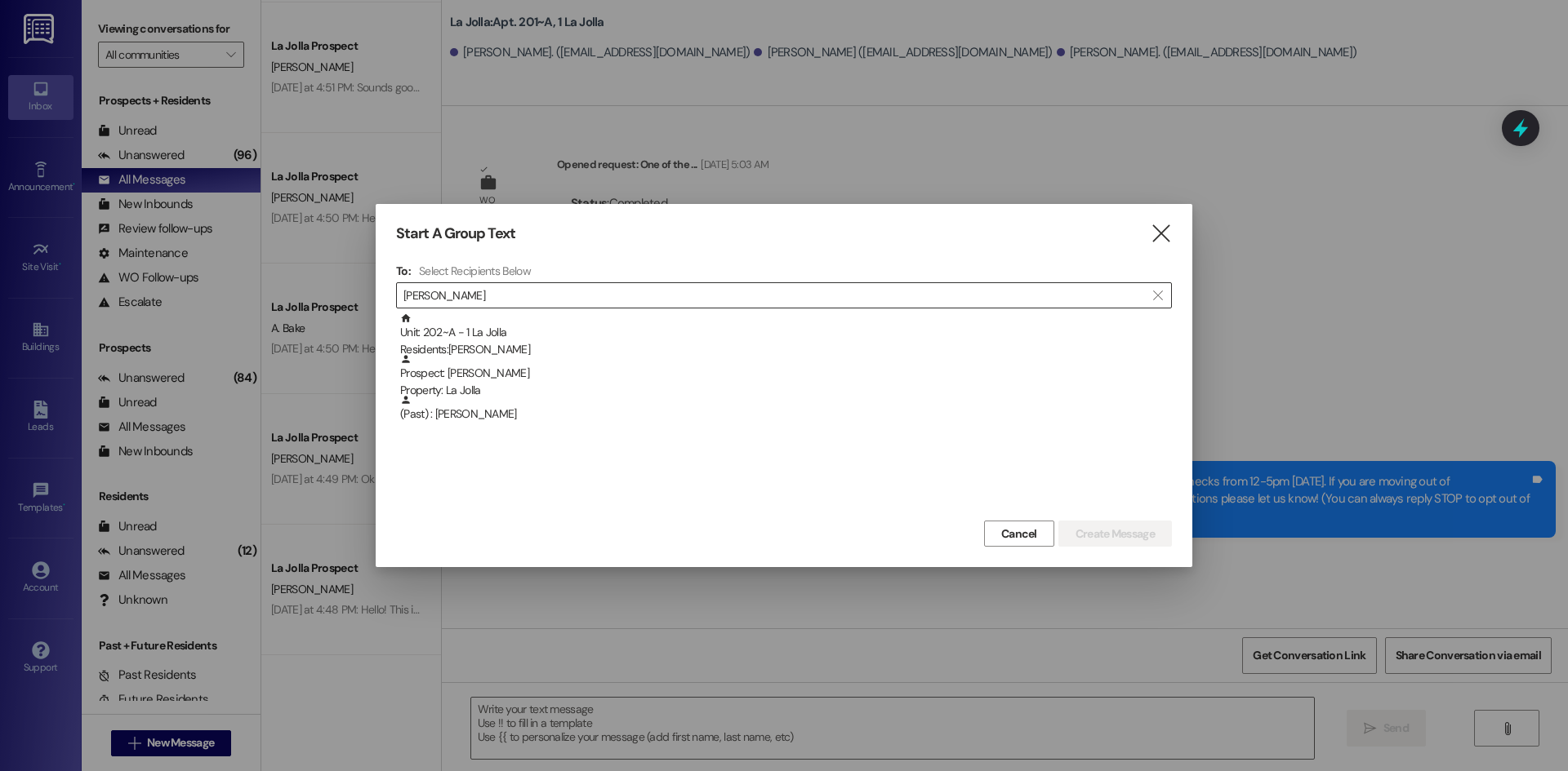
click at [484, 298] on input "[PERSON_NAME]" at bounding box center [774, 296] width 742 height 23
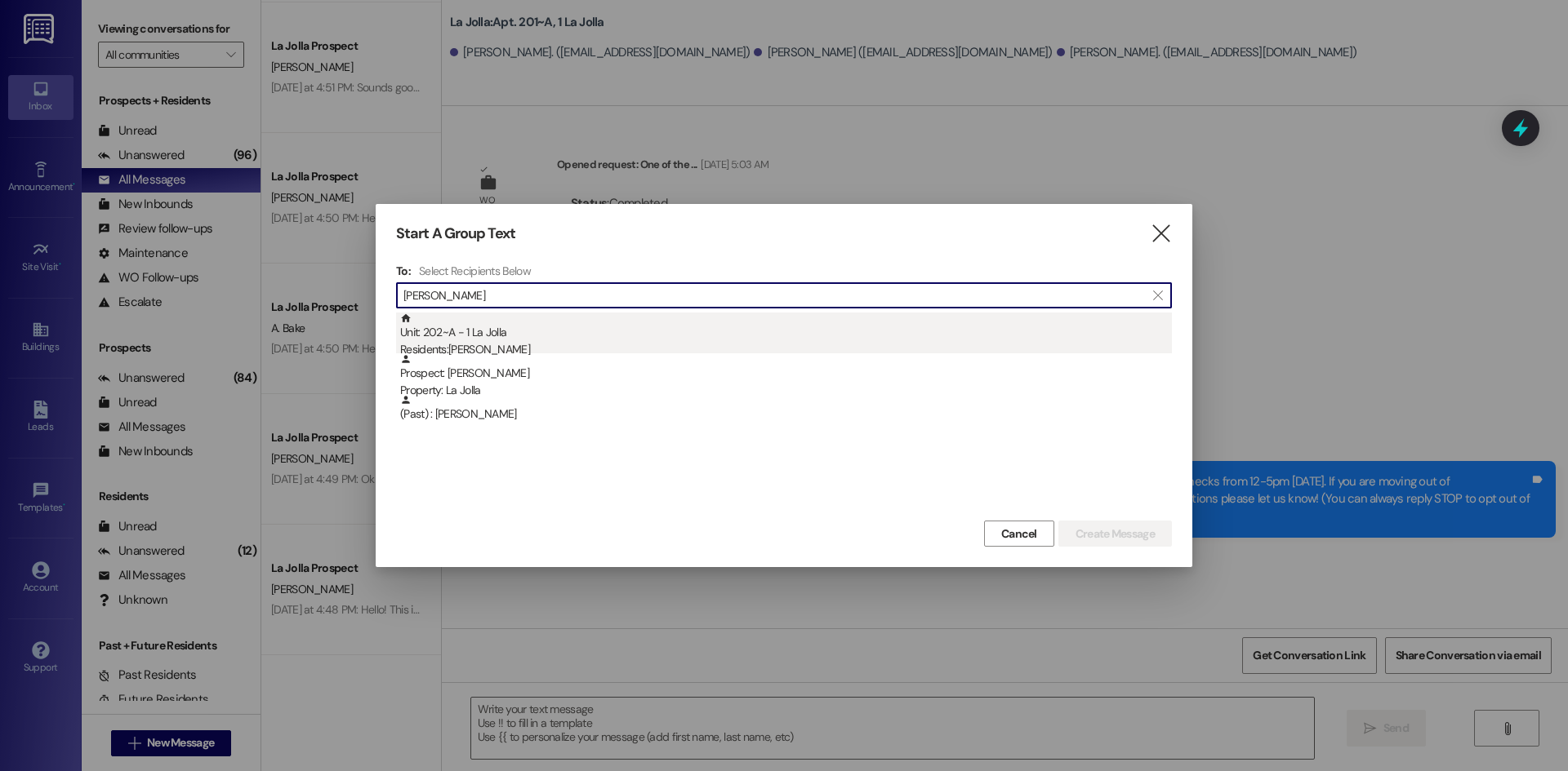
click at [473, 341] on div "Residents: [PERSON_NAME]" at bounding box center [785, 350] width 771 height 17
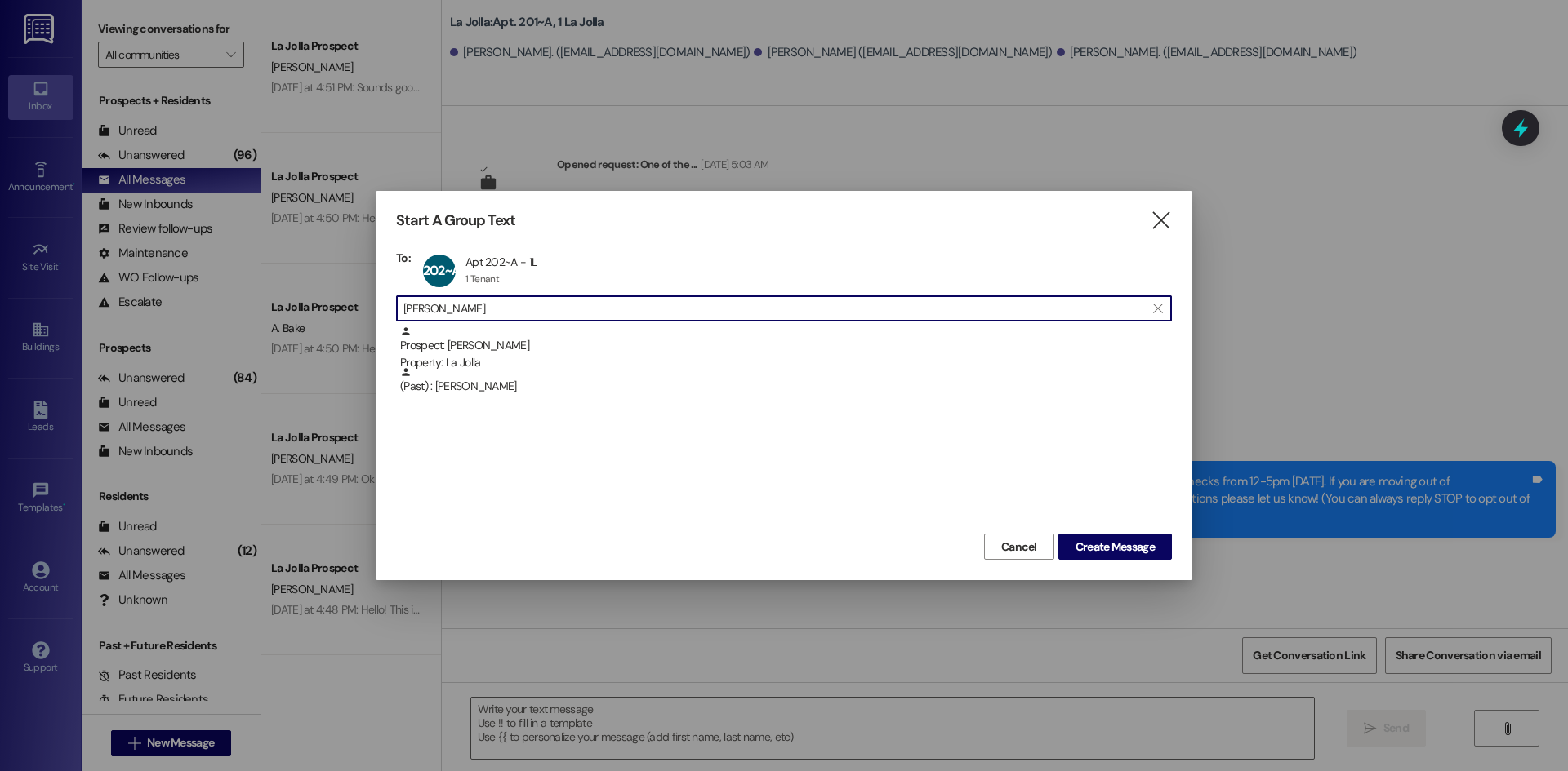
drag, startPoint x: 472, startPoint y: 303, endPoint x: 401, endPoint y: 307, distance: 71.1
click at [401, 307] on div " [PERSON_NAME] " at bounding box center [784, 309] width 776 height 27
click at [461, 307] on input "[PERSON_NAME]" at bounding box center [774, 308] width 742 height 23
drag, startPoint x: 461, startPoint y: 307, endPoint x: 356, endPoint y: 307, distance: 105.0
click at [356, 307] on div "Start A Group Text  To: 202~A Apt 202~A - 1L Apt 202~A - 1L 1 Tenant 1 Tenant …" at bounding box center [784, 385] width 1568 height 771
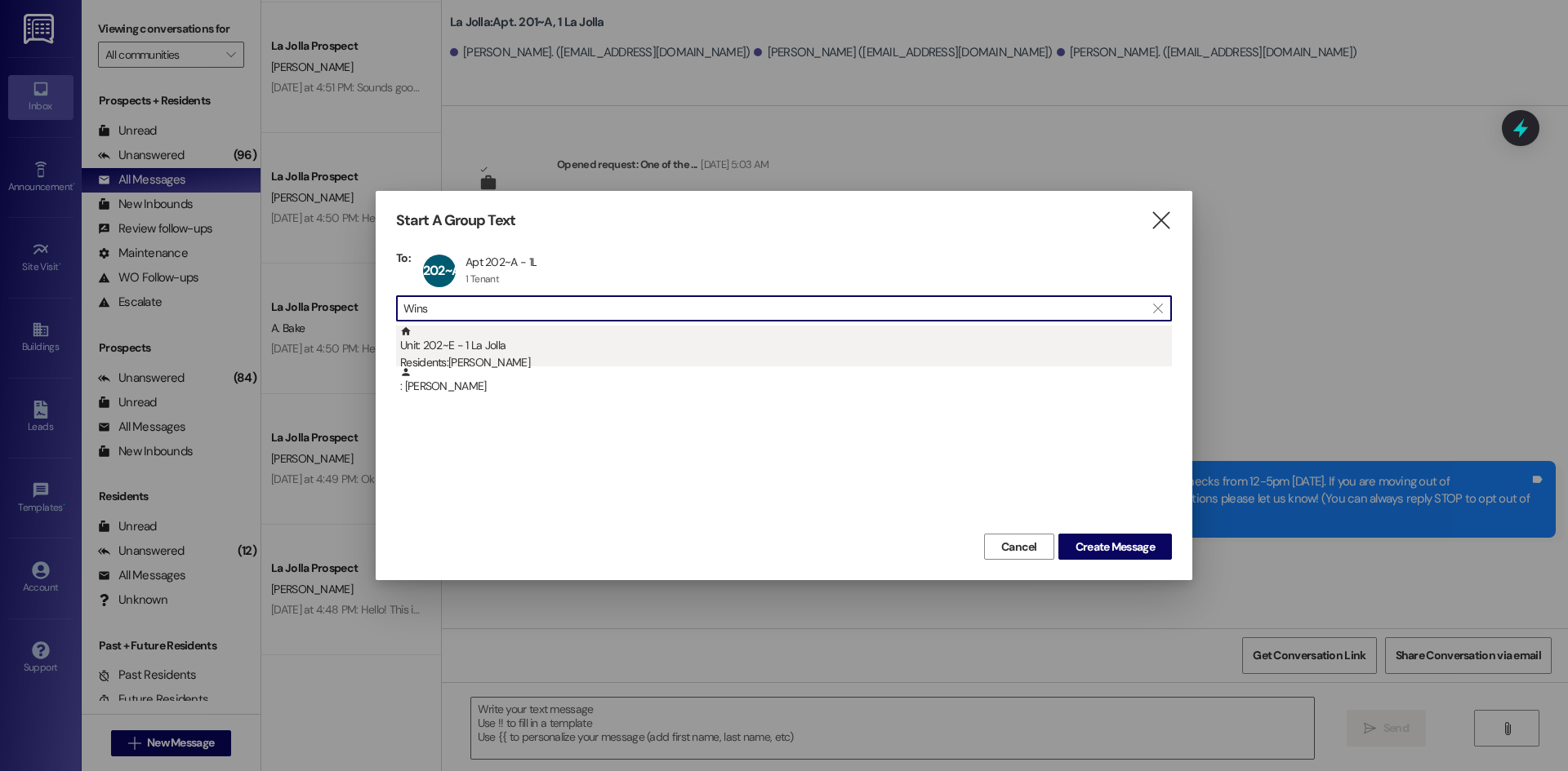
type input "Wins"
click at [516, 354] on div "Unit: 202~E - 1 La Jolla Residents: [PERSON_NAME]" at bounding box center [785, 348] width 771 height 46
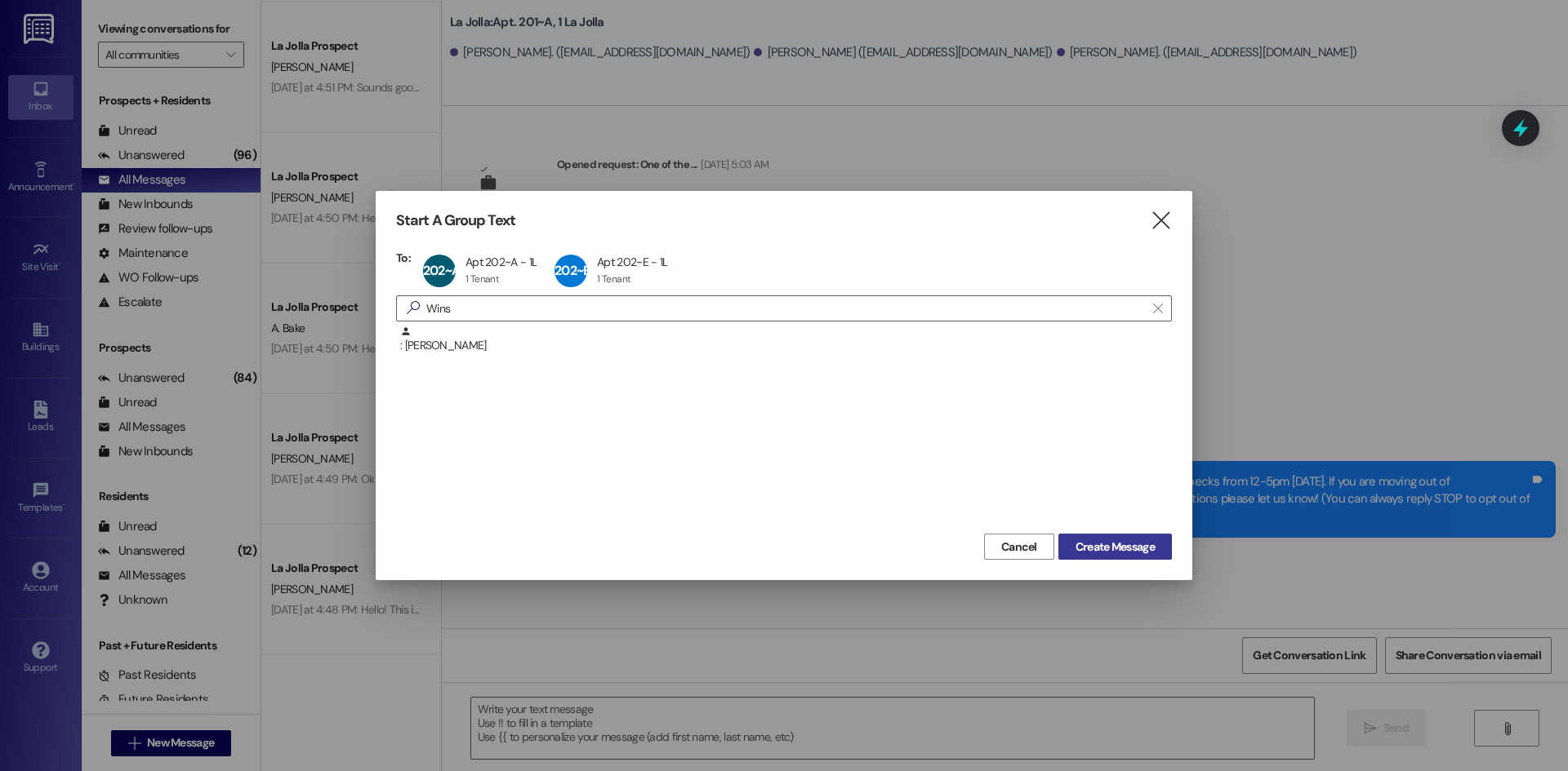
click at [1104, 548] on span "Create Message" at bounding box center [1115, 547] width 79 height 17
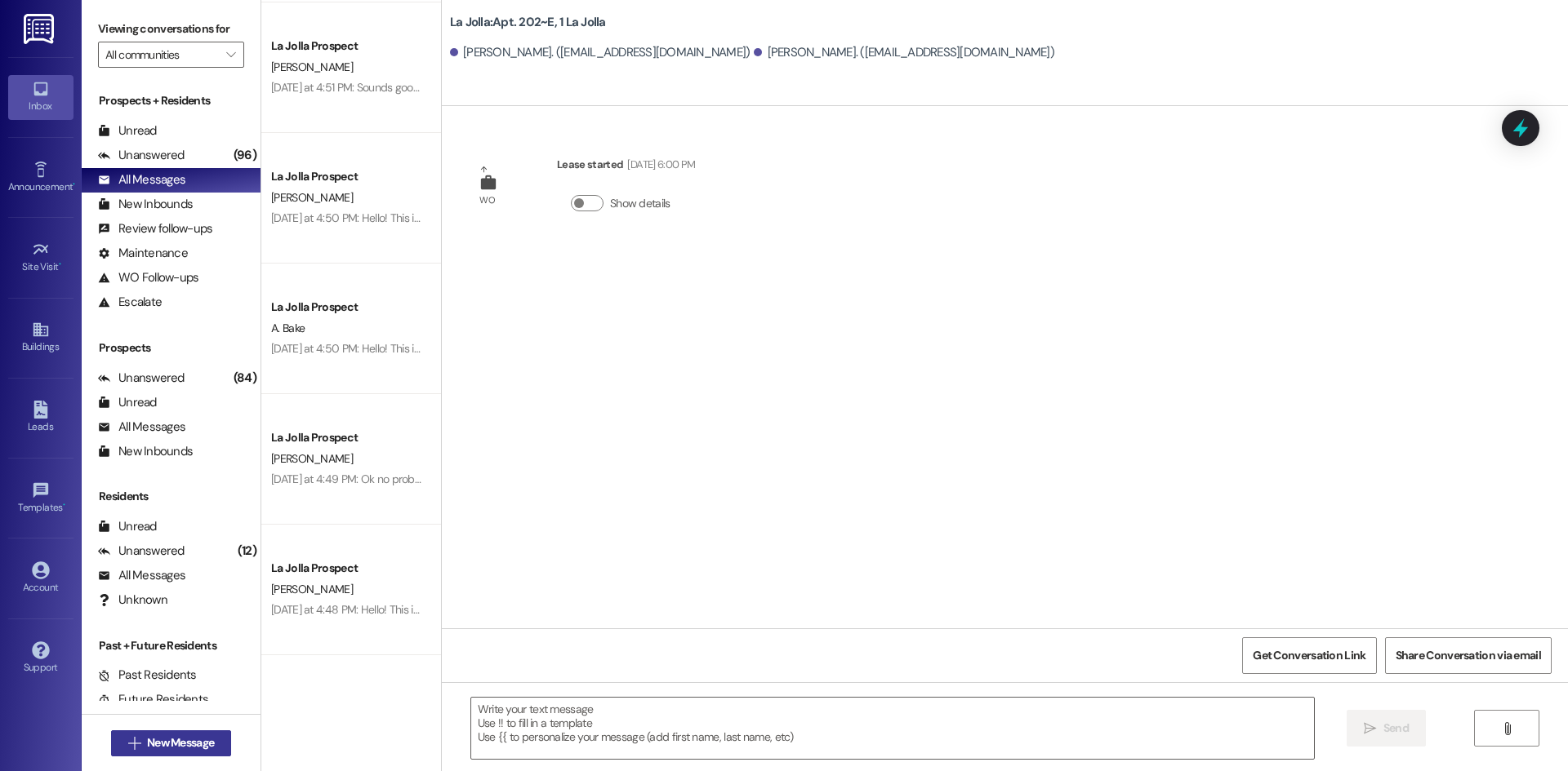
click at [147, 750] on span "New Message" at bounding box center [180, 743] width 67 height 17
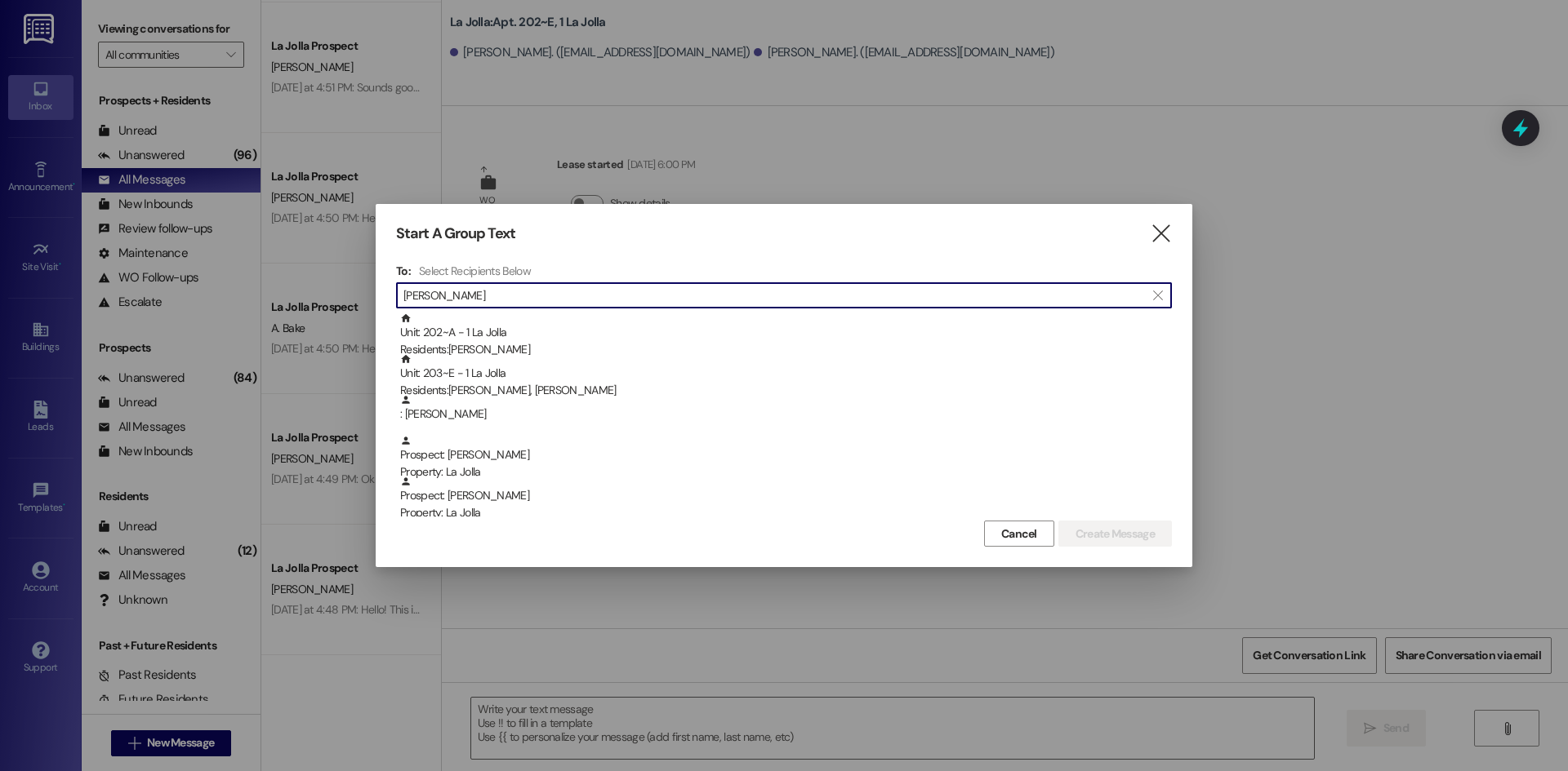
click at [497, 330] on div "Unit: 202~A - 1 La Jolla Residents: [PERSON_NAME]" at bounding box center [785, 336] width 771 height 46
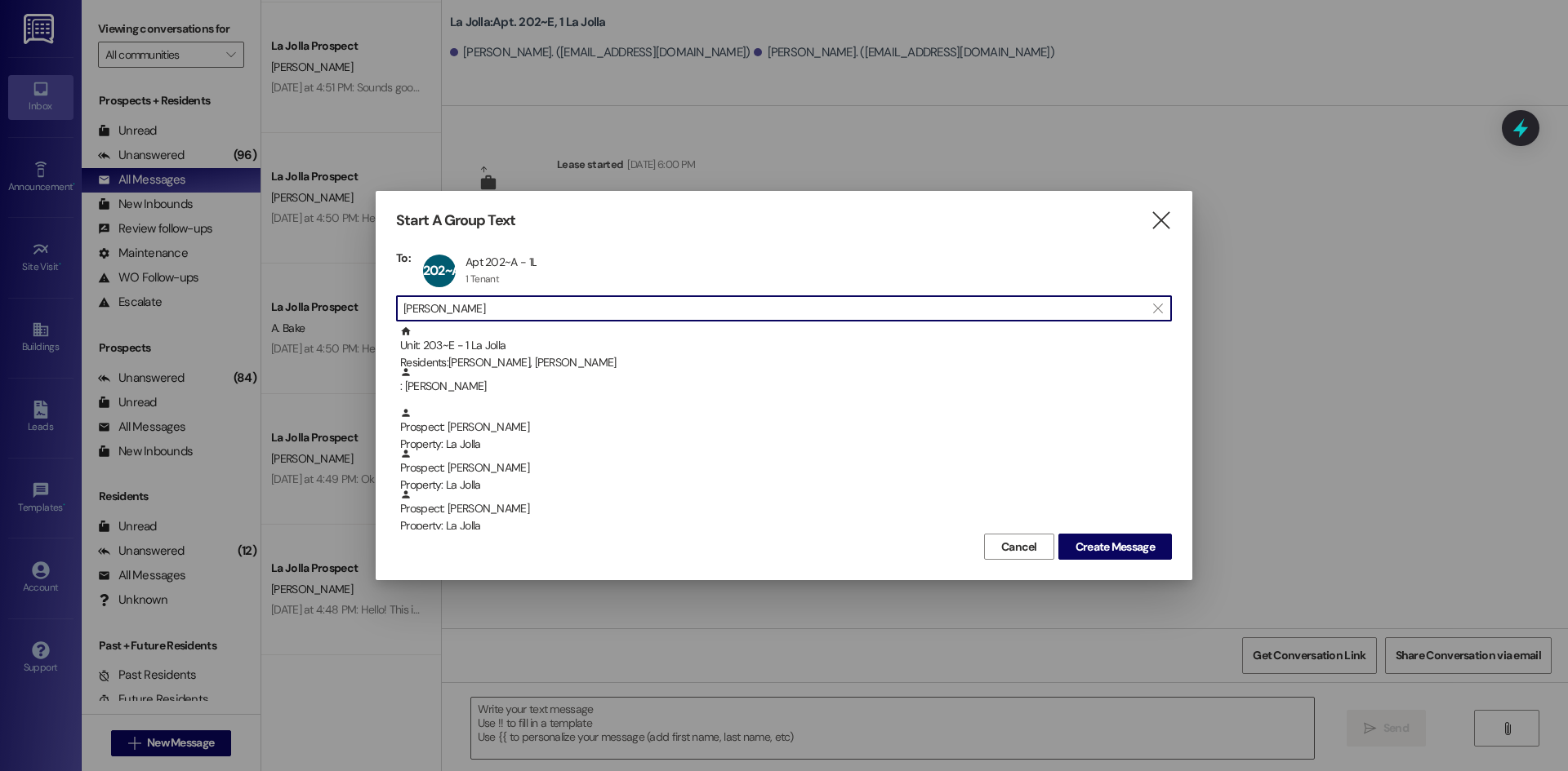
drag, startPoint x: 490, startPoint y: 301, endPoint x: 394, endPoint y: 307, distance: 96.2
click at [394, 307] on div "Start A Group Text  To: 202~A Apt 202~A - 1L Apt 202~A - 1L 1 Tenant 1 Tenant …" at bounding box center [784, 385] width 817 height 390
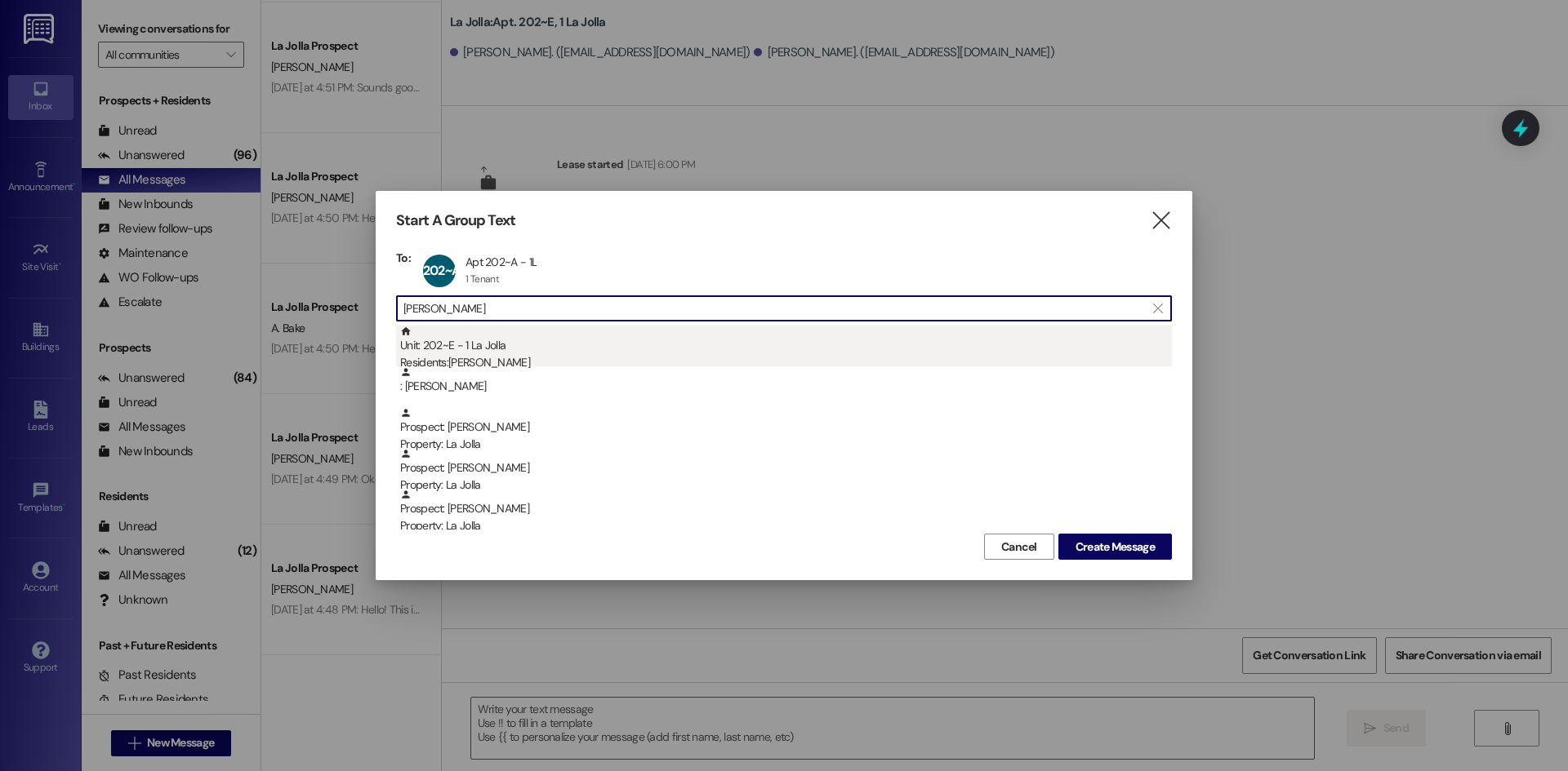
click at [443, 340] on div "Unit: 202~E - 1 La Jolla Residents: [PERSON_NAME]" at bounding box center [785, 348] width 771 height 46
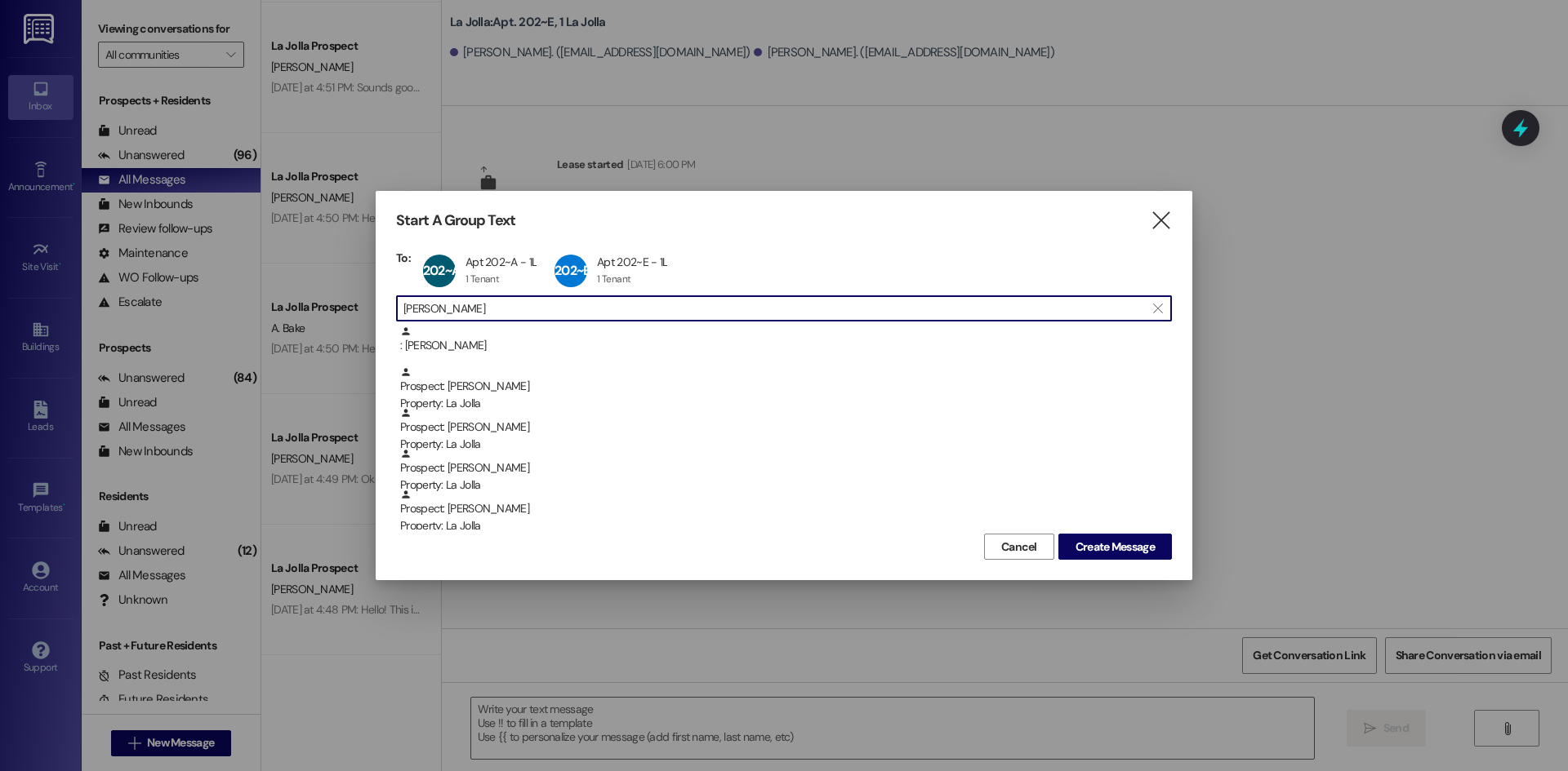
drag, startPoint x: 487, startPoint y: 307, endPoint x: 378, endPoint y: 296, distance: 109.6
click at [378, 296] on div "Start A Group Text  To: 202~A Apt 202~A - 1L Apt 202~A - 1L 1 Tenant 1 Tenant …" at bounding box center [784, 385] width 817 height 390
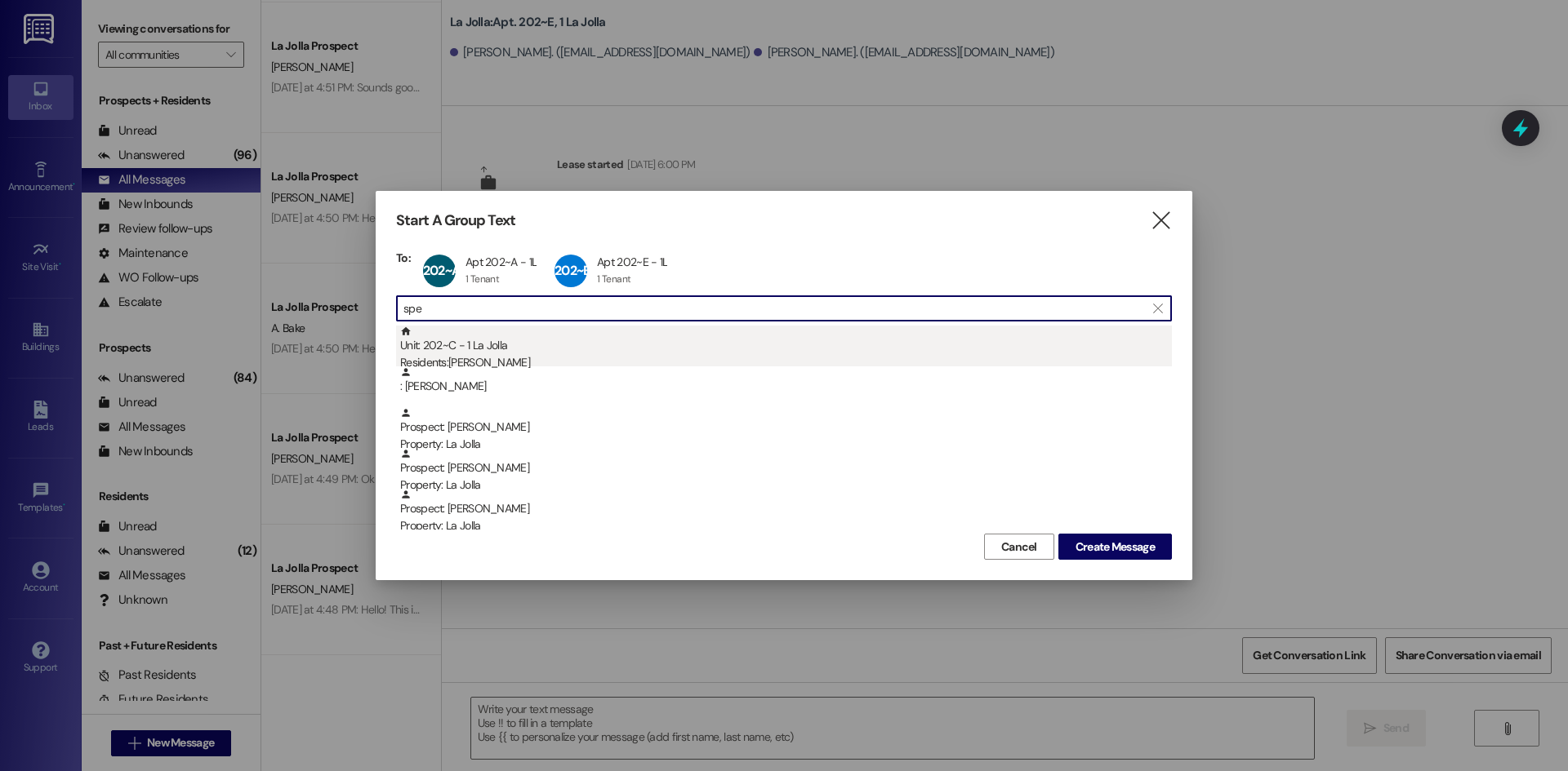
click at [437, 345] on div "Unit: 202~C - 1 La Jolla Residents: [PERSON_NAME]" at bounding box center [785, 348] width 771 height 46
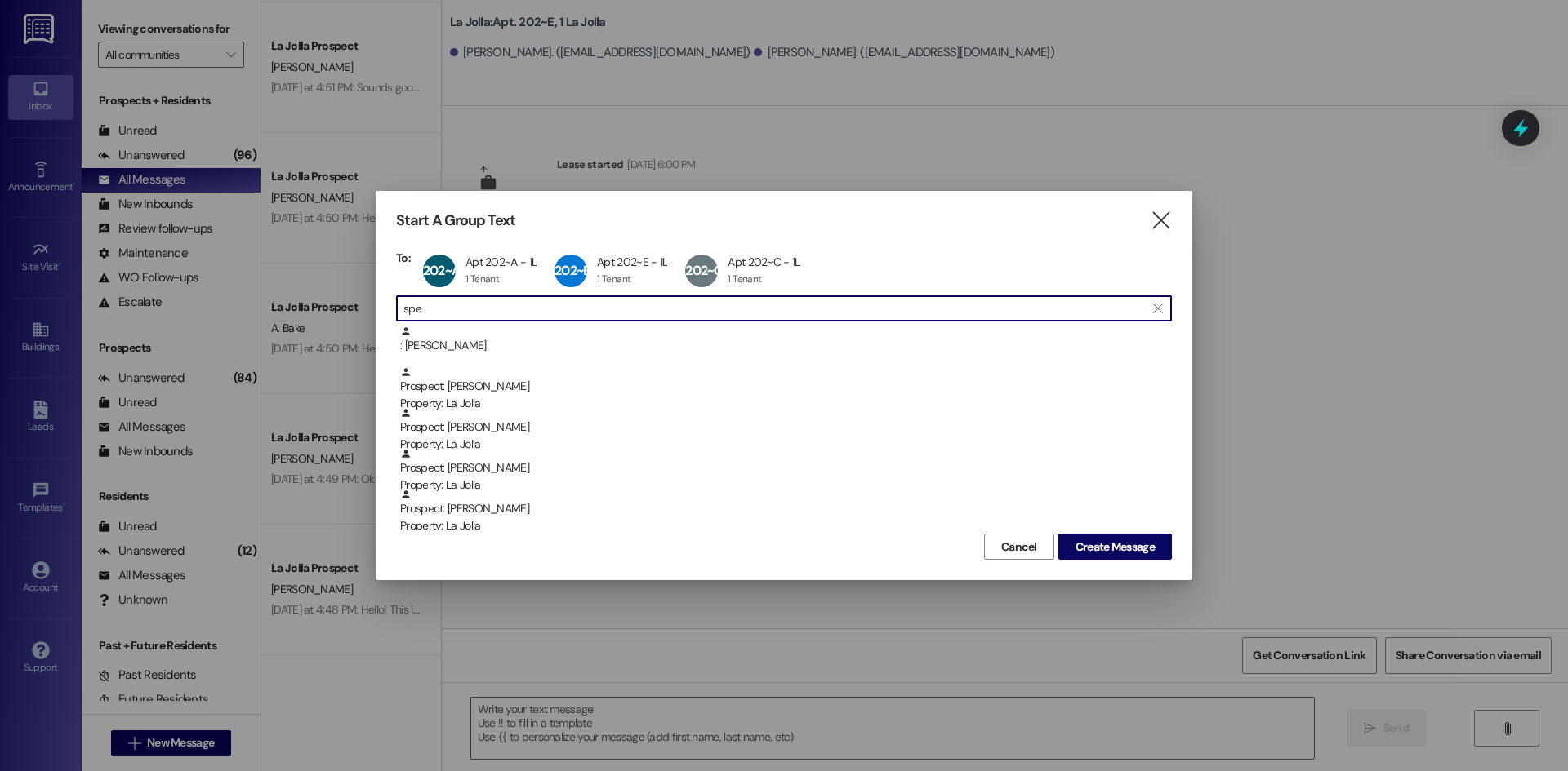
drag, startPoint x: 460, startPoint y: 309, endPoint x: 366, endPoint y: 307, distance: 94.0
click at [366, 307] on div "Start A Group Text  To: 202~A Apt 202~A - 1L Apt 202~A - 1L 1 Tenant 1 Tenant …" at bounding box center [784, 385] width 1568 height 771
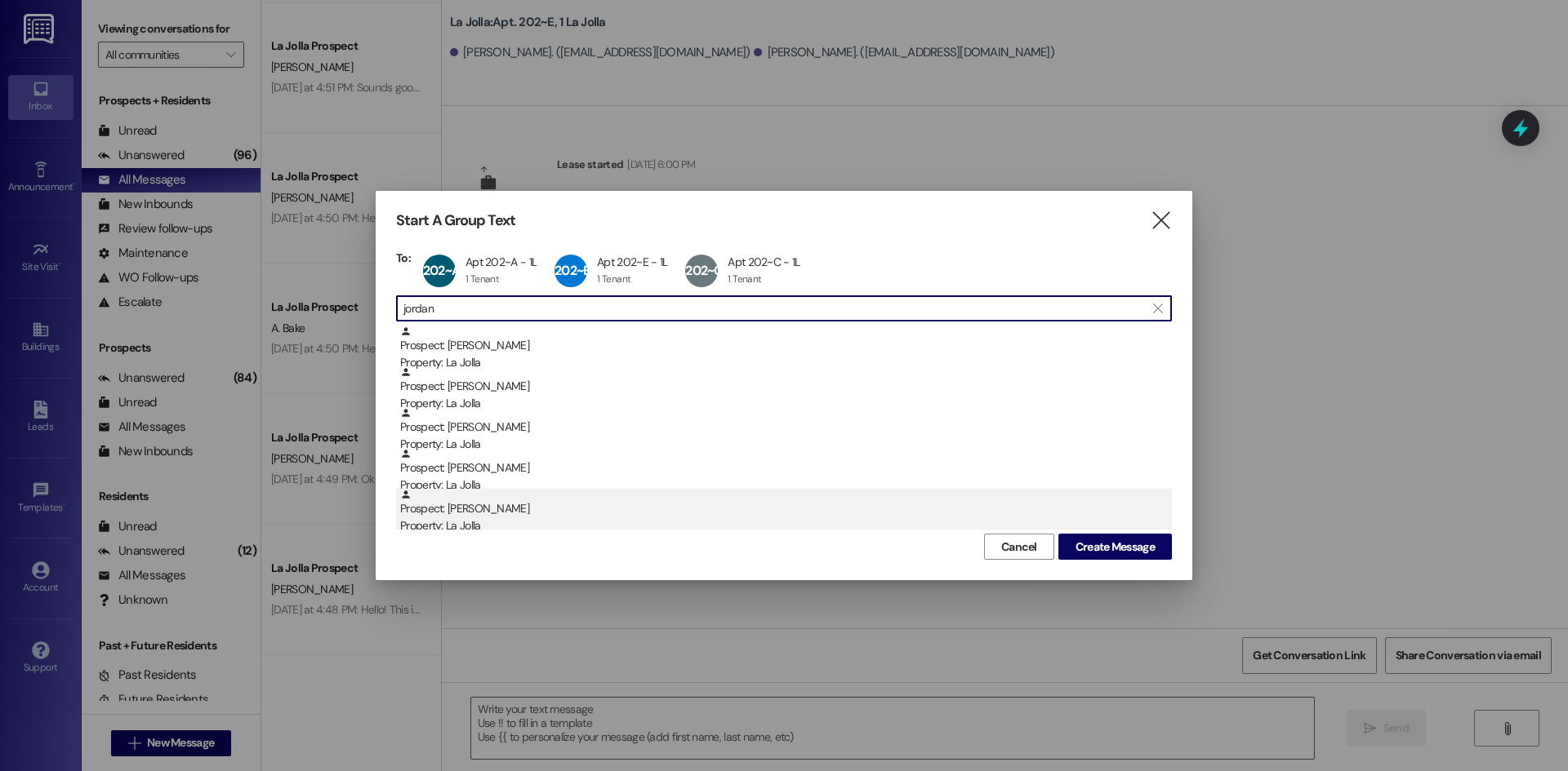
type input "jordan"
click at [560, 519] on div "Property: La Jolla" at bounding box center [785, 526] width 771 height 17
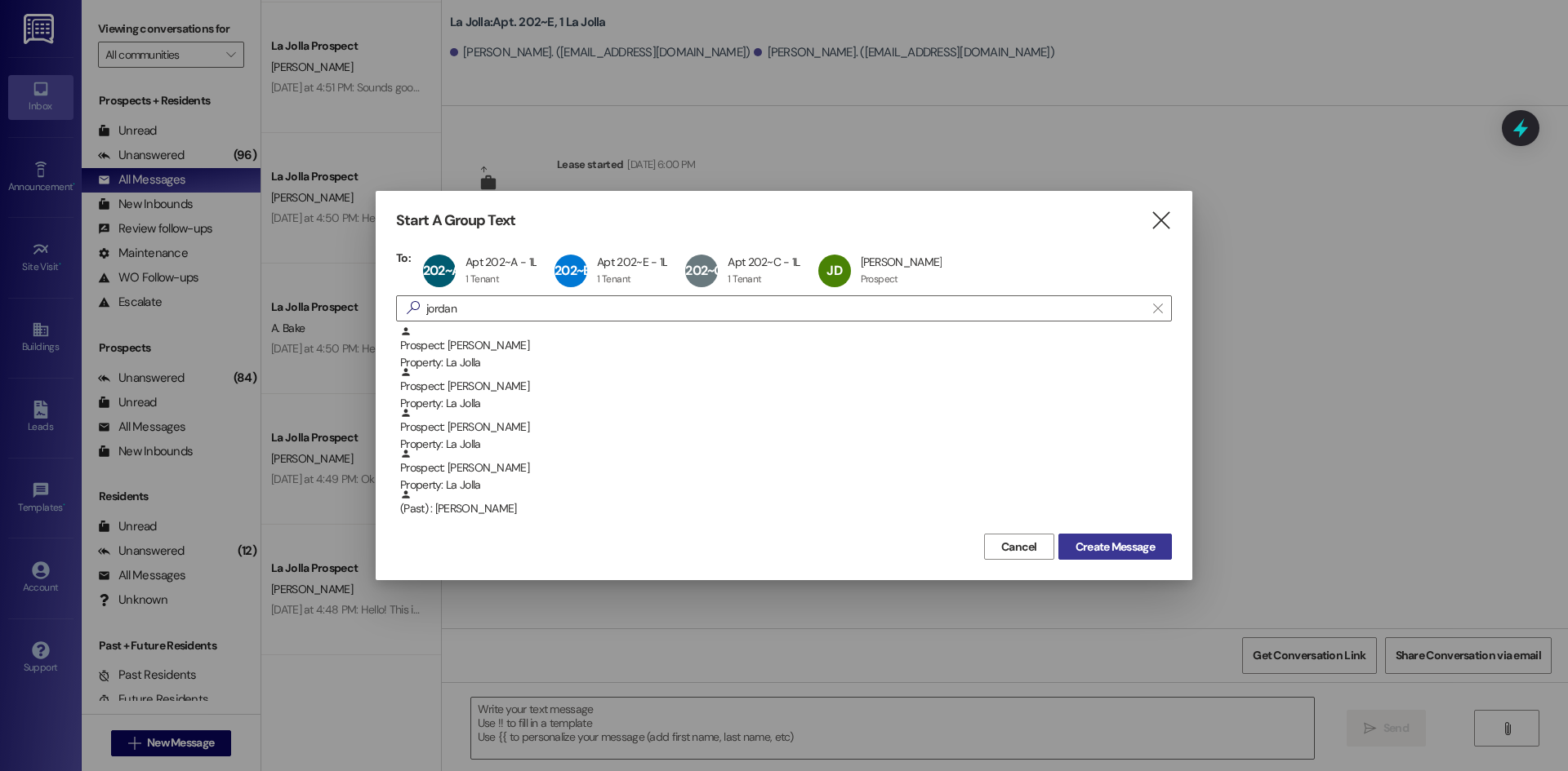
click at [1107, 549] on span "Create Message" at bounding box center [1115, 547] width 79 height 17
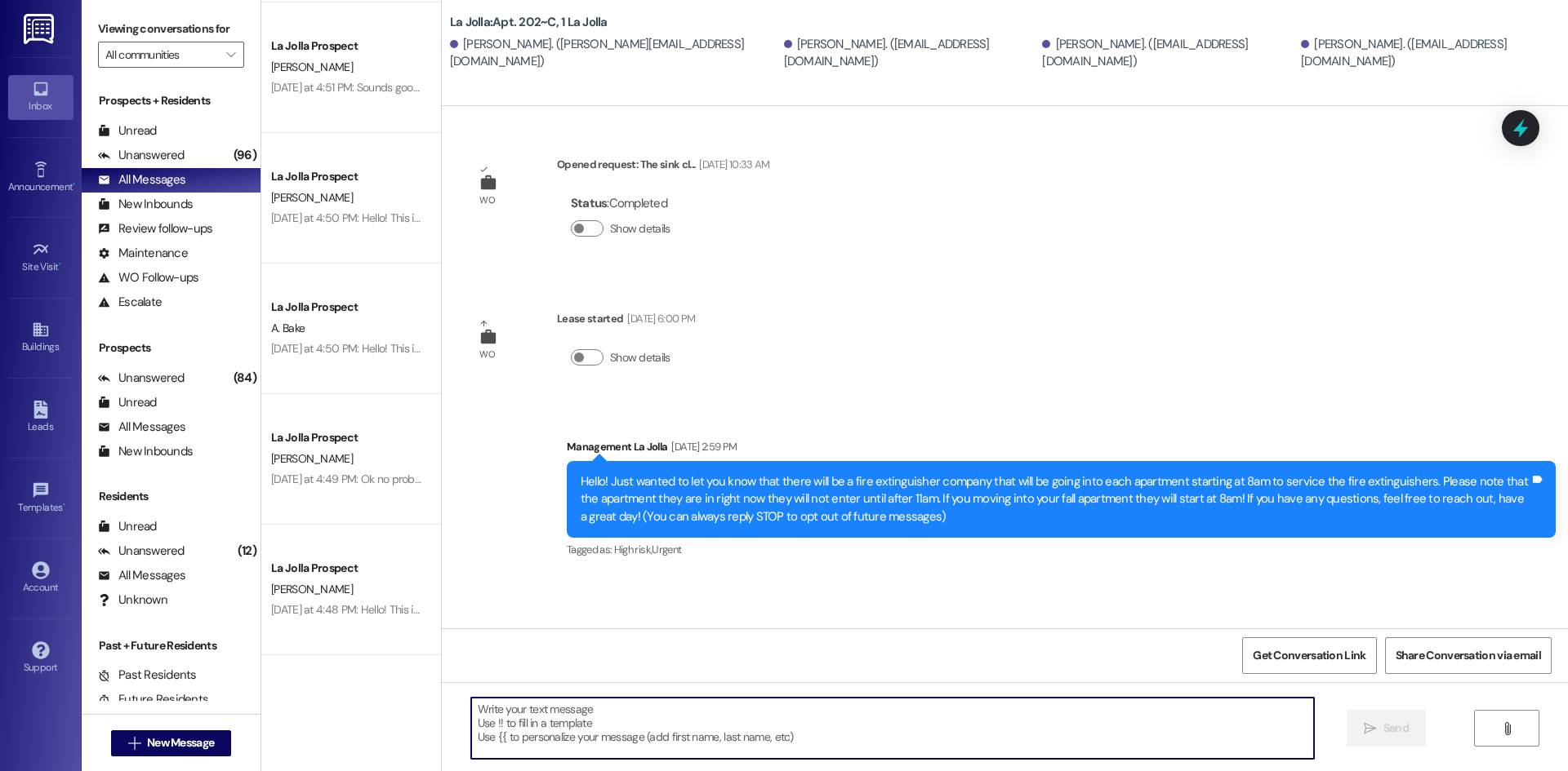
click at [546, 721] on textarea at bounding box center [893, 728] width 842 height 62
paste textarea "Hello! We just wanted to give you a reminder about clean checks [DATE]! Please …"
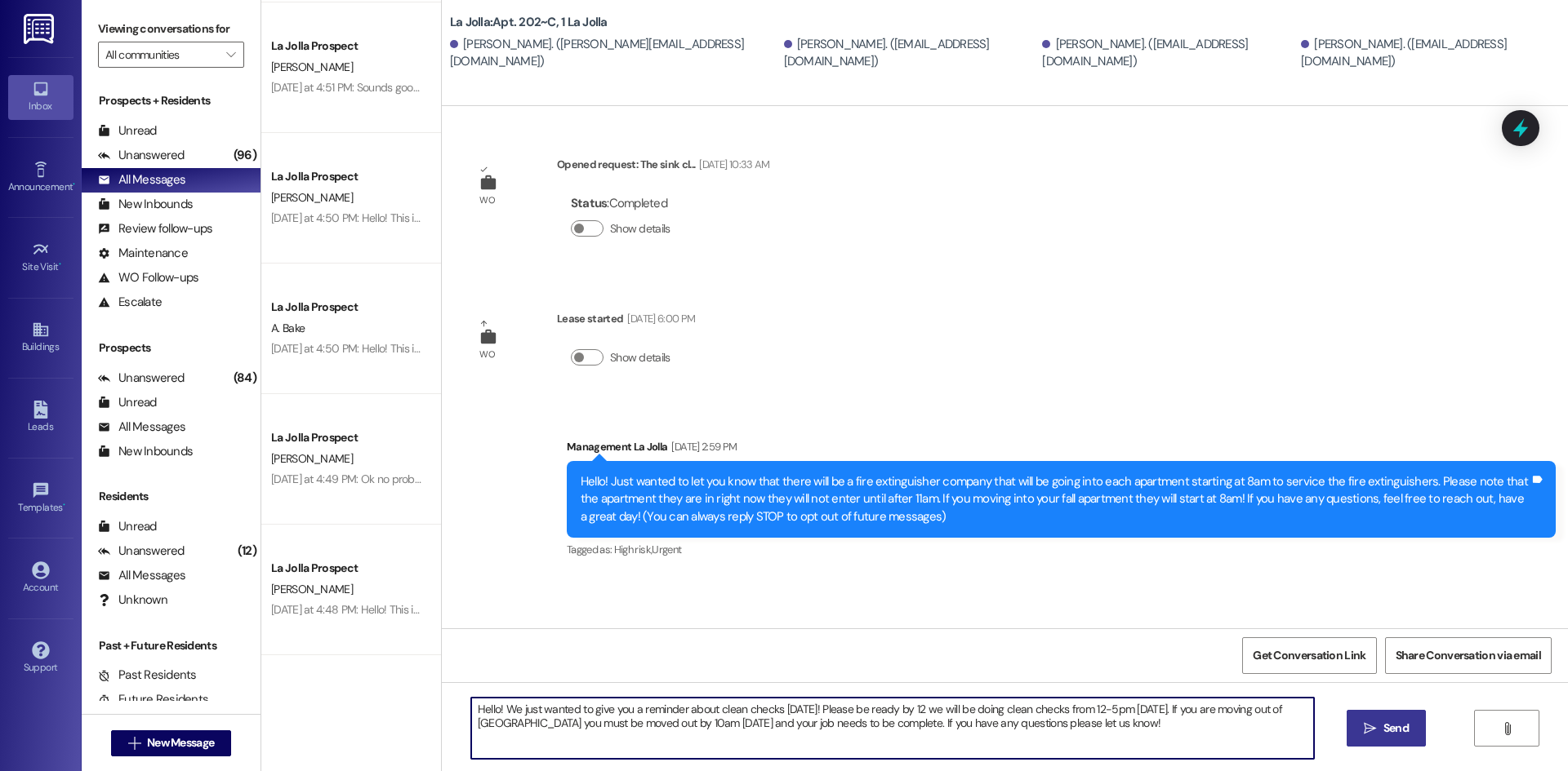
type textarea "Hello! We just wanted to give you a reminder about clean checks [DATE]! Please …"
click at [1374, 725] on icon "" at bounding box center [1369, 729] width 12 height 13
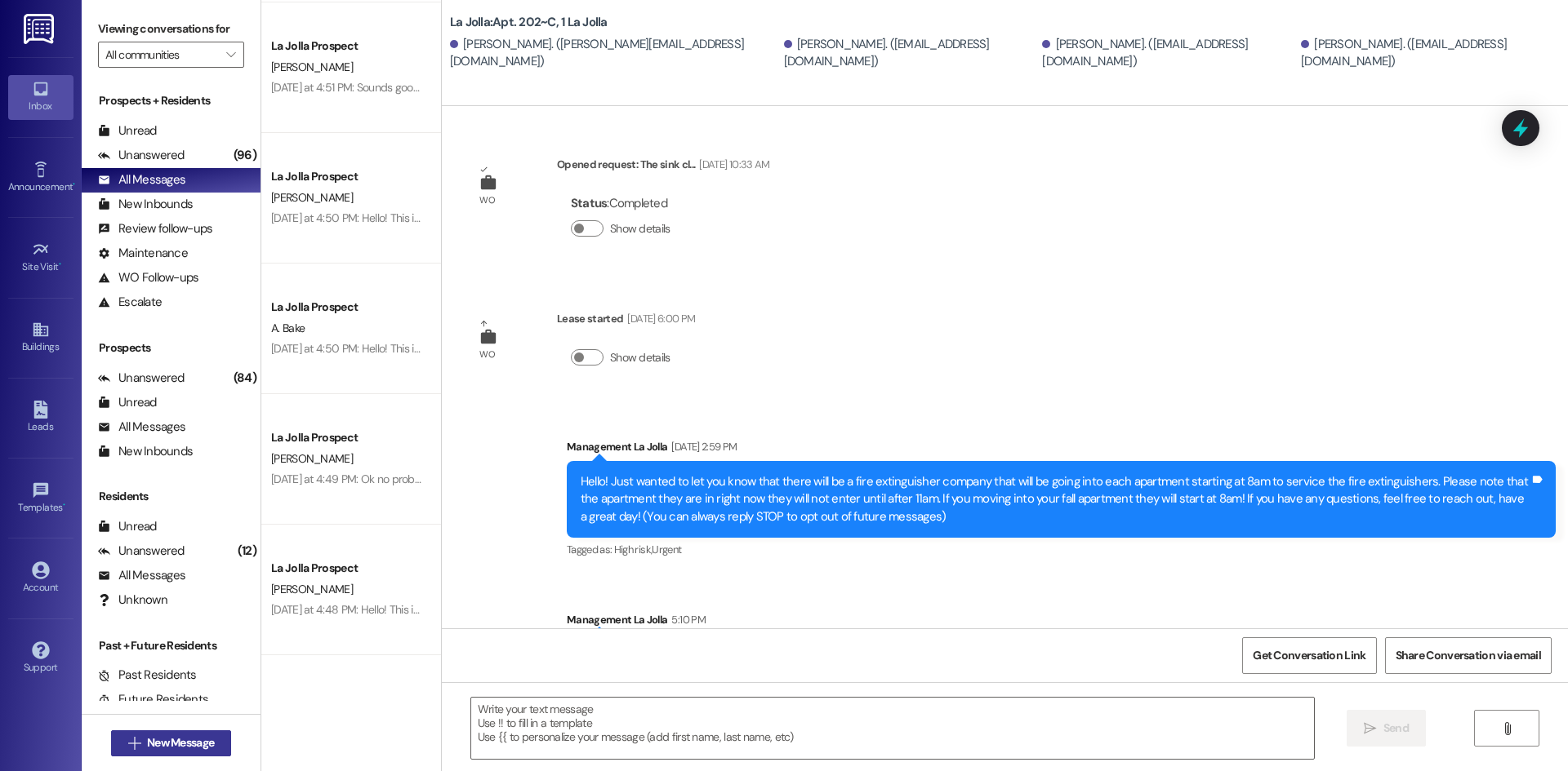
click at [211, 746] on span "New Message" at bounding box center [179, 743] width 73 height 17
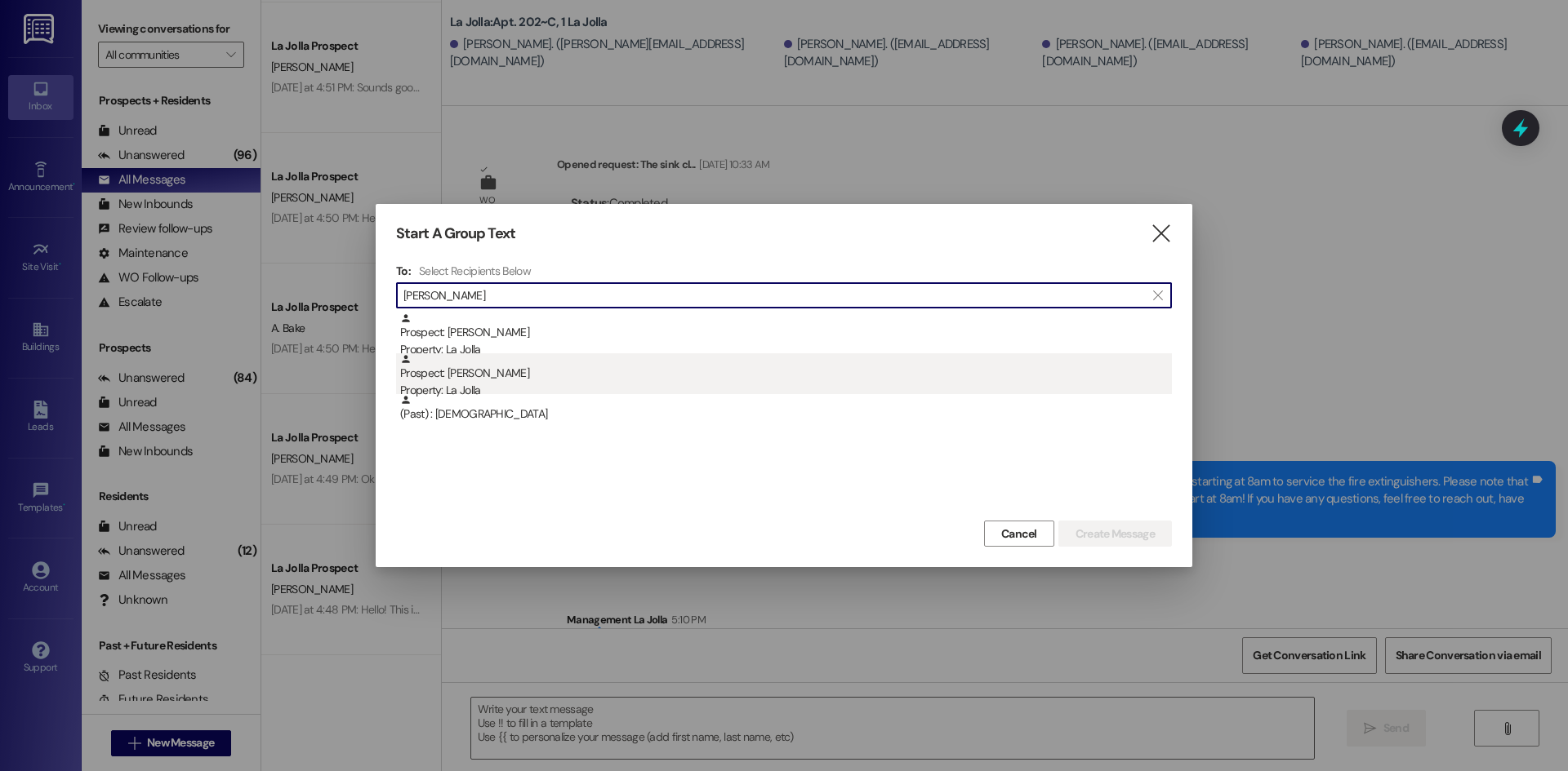
type input "[PERSON_NAME]"
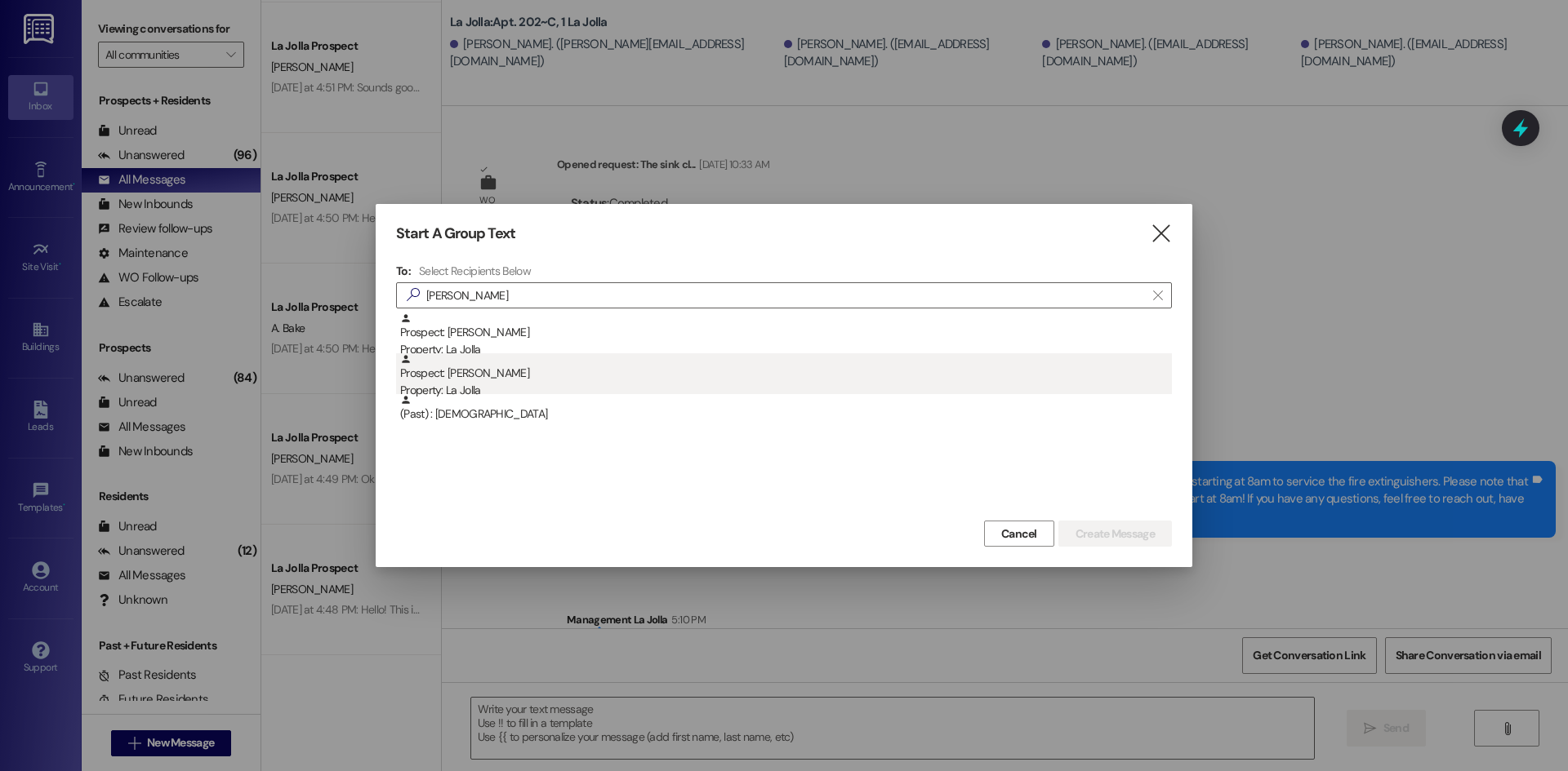
click at [615, 384] on div "Property: La Jolla" at bounding box center [785, 391] width 771 height 17
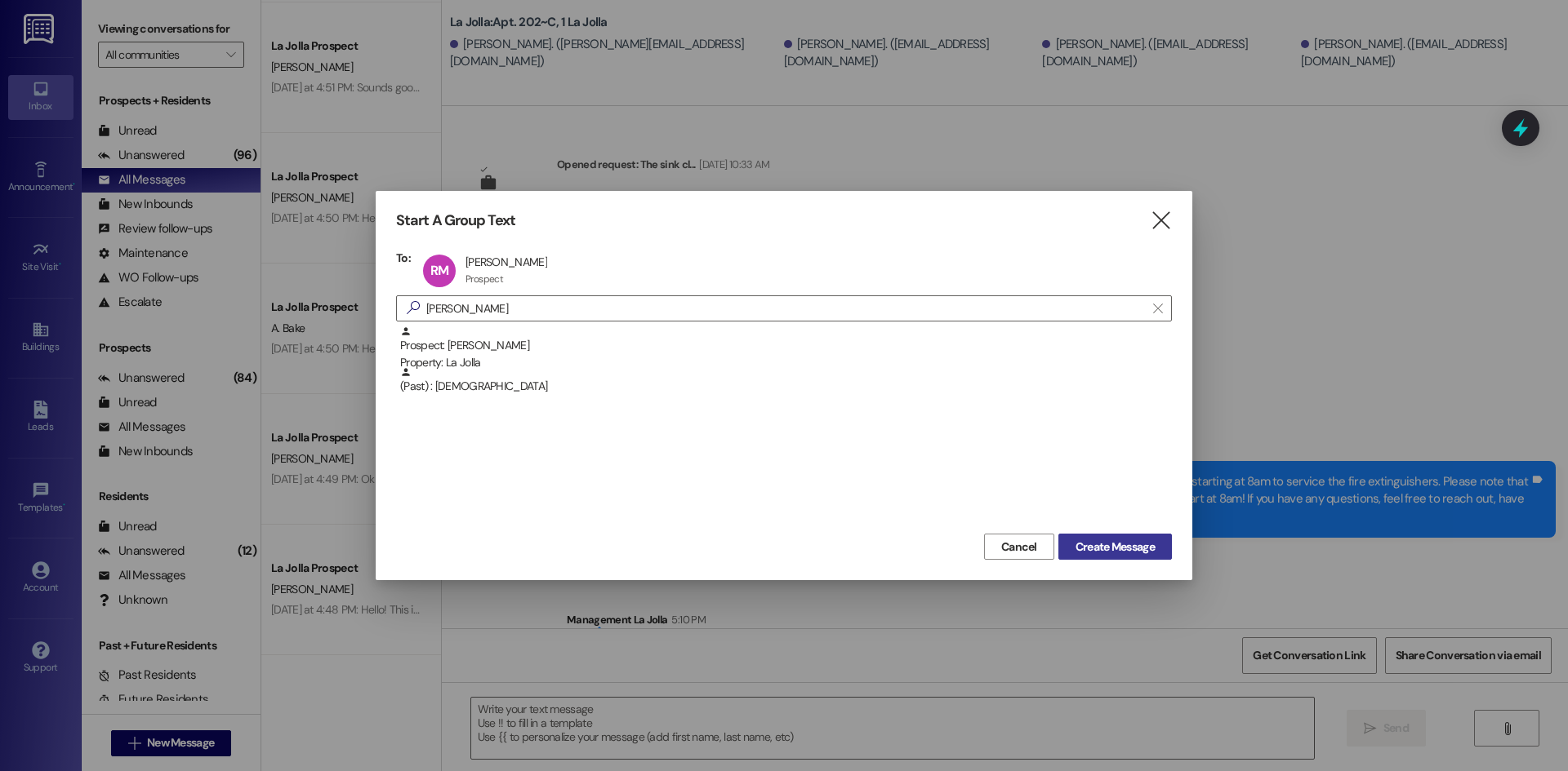
click at [1143, 542] on span "Create Message" at bounding box center [1115, 547] width 79 height 17
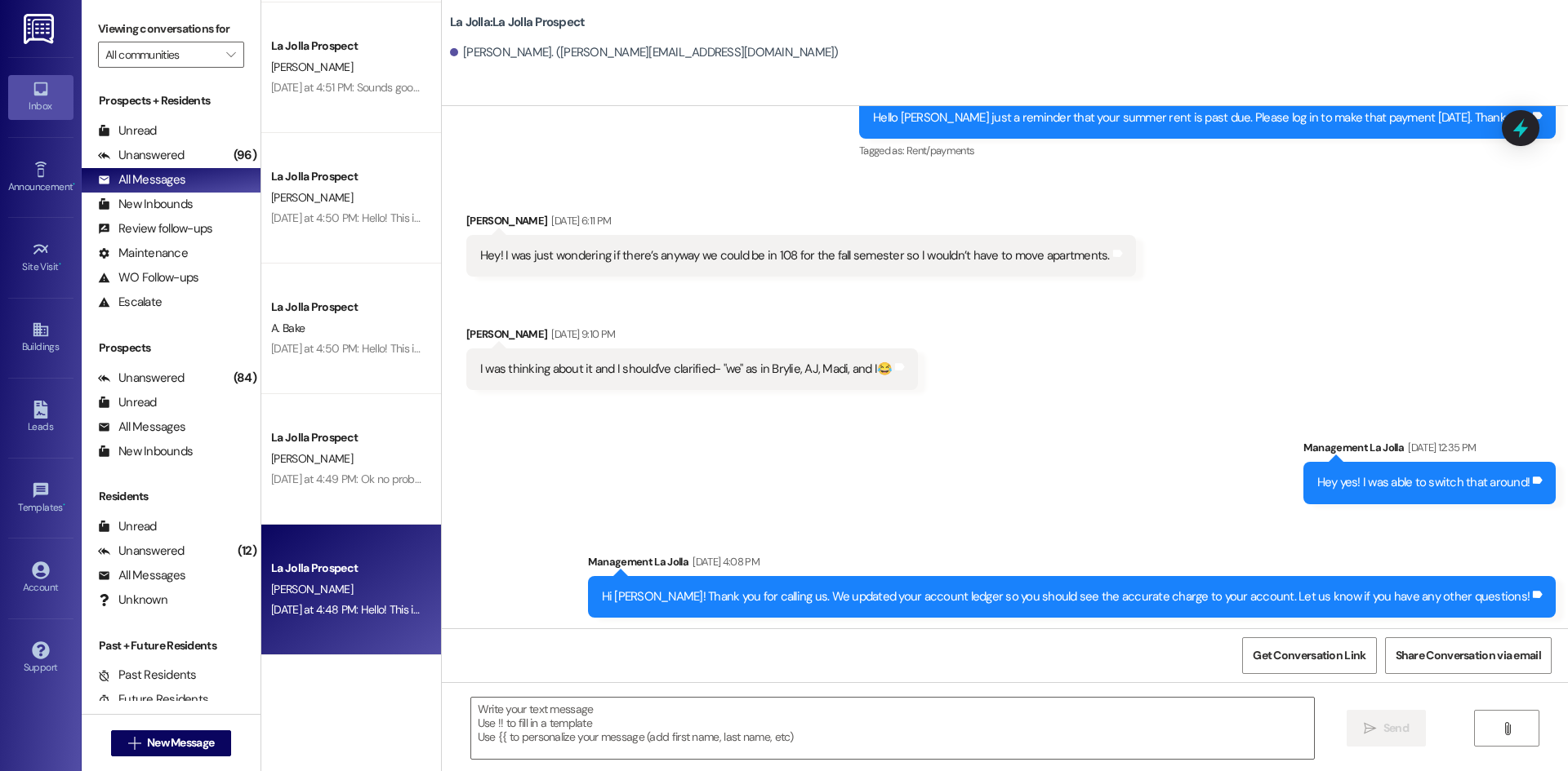
scroll to position [660, 0]
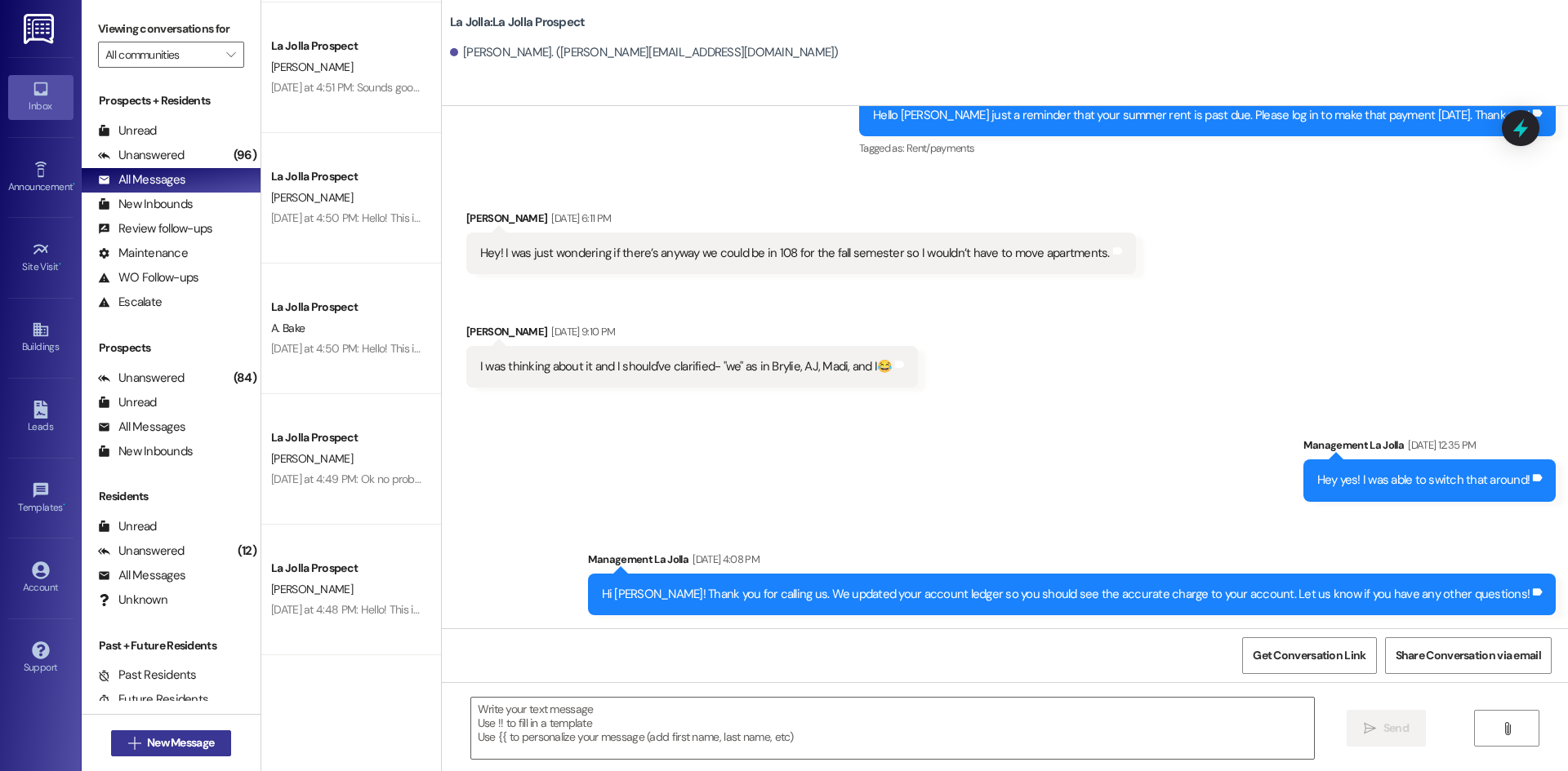
click at [194, 741] on span "New Message" at bounding box center [180, 743] width 67 height 17
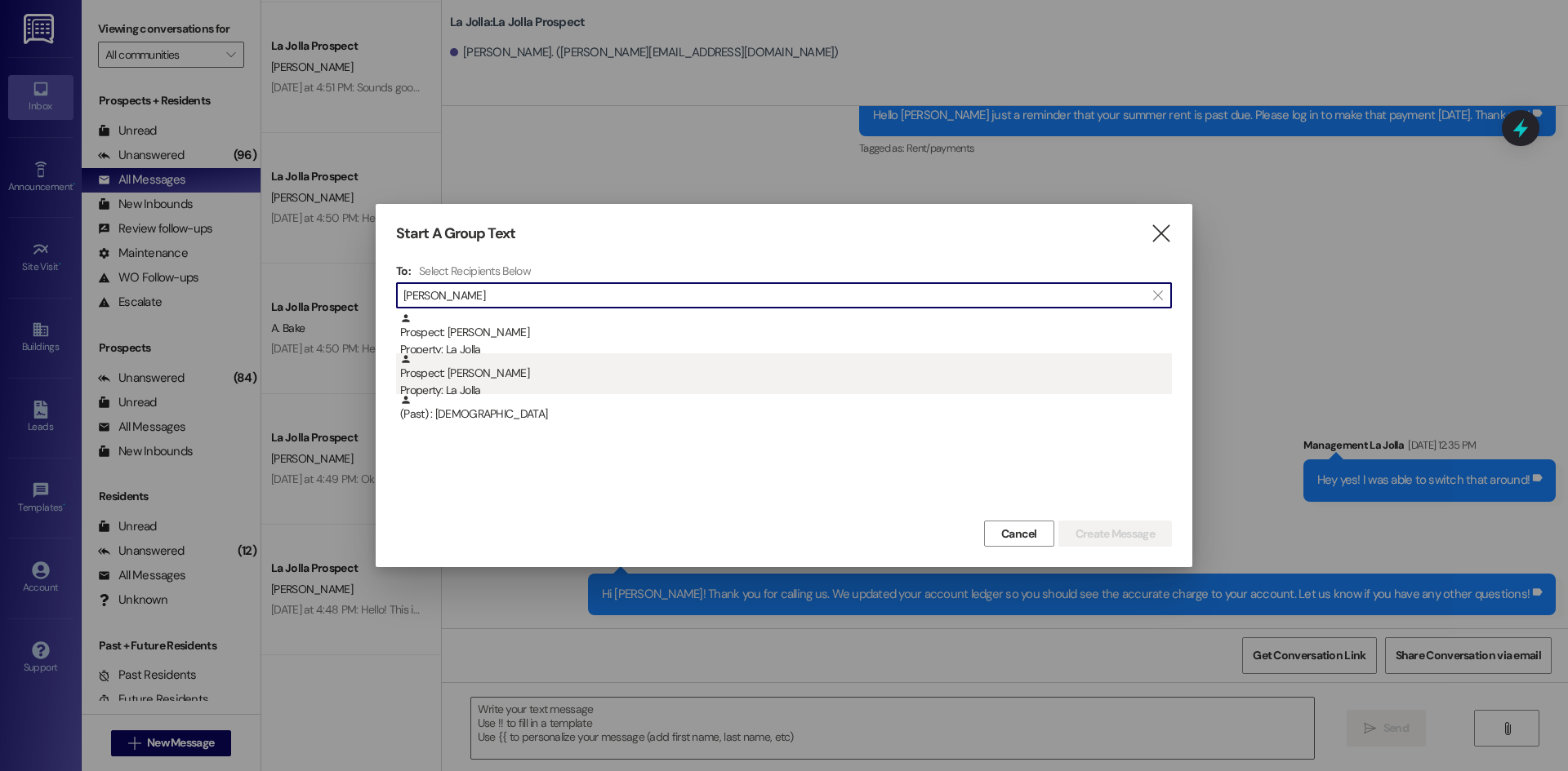
click at [530, 382] on div "Prospect: [PERSON_NAME] Property: [GEOGRAPHIC_DATA]" at bounding box center [785, 376] width 771 height 46
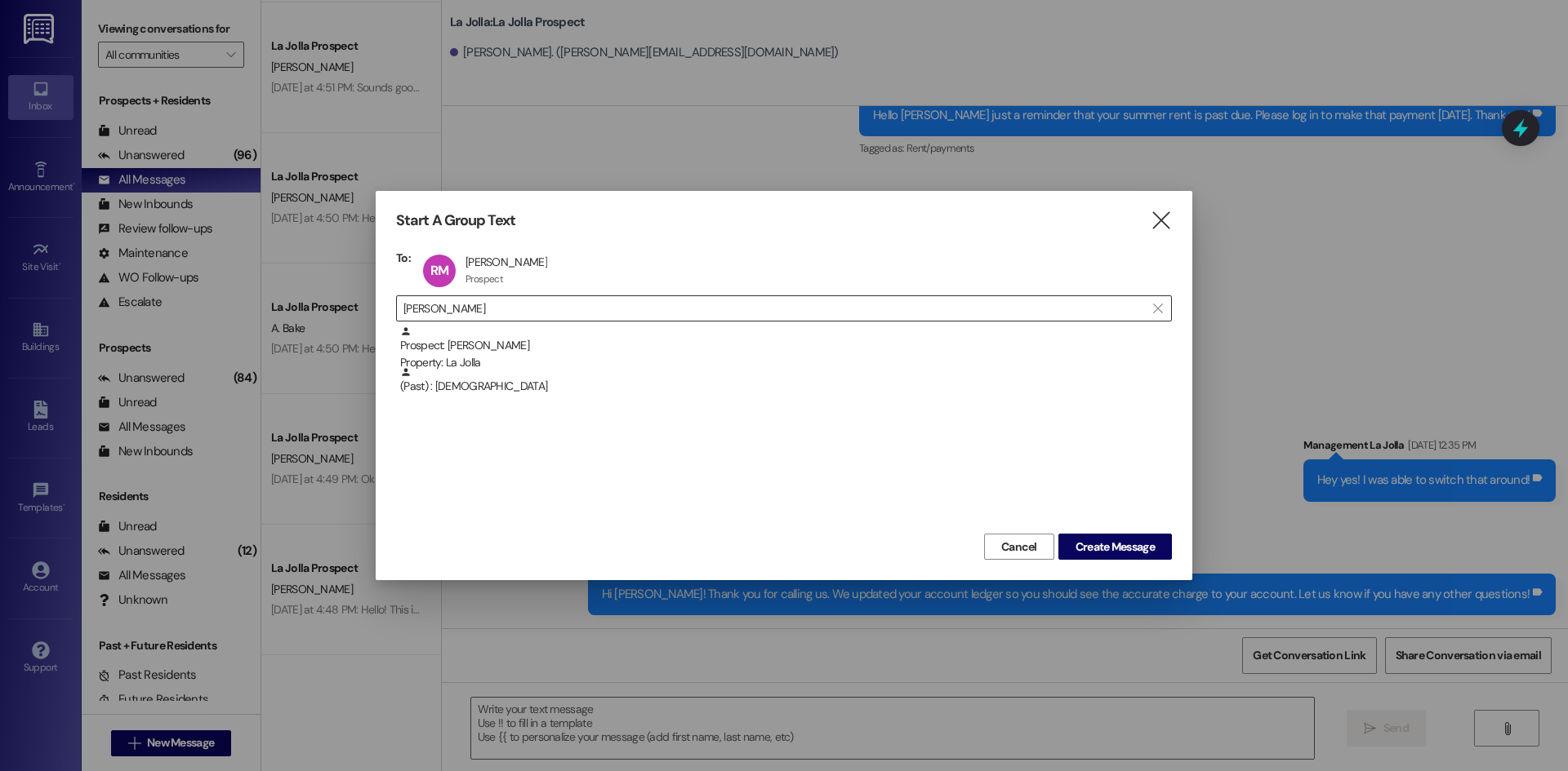
click at [484, 300] on input "[PERSON_NAME]" at bounding box center [774, 308] width 742 height 23
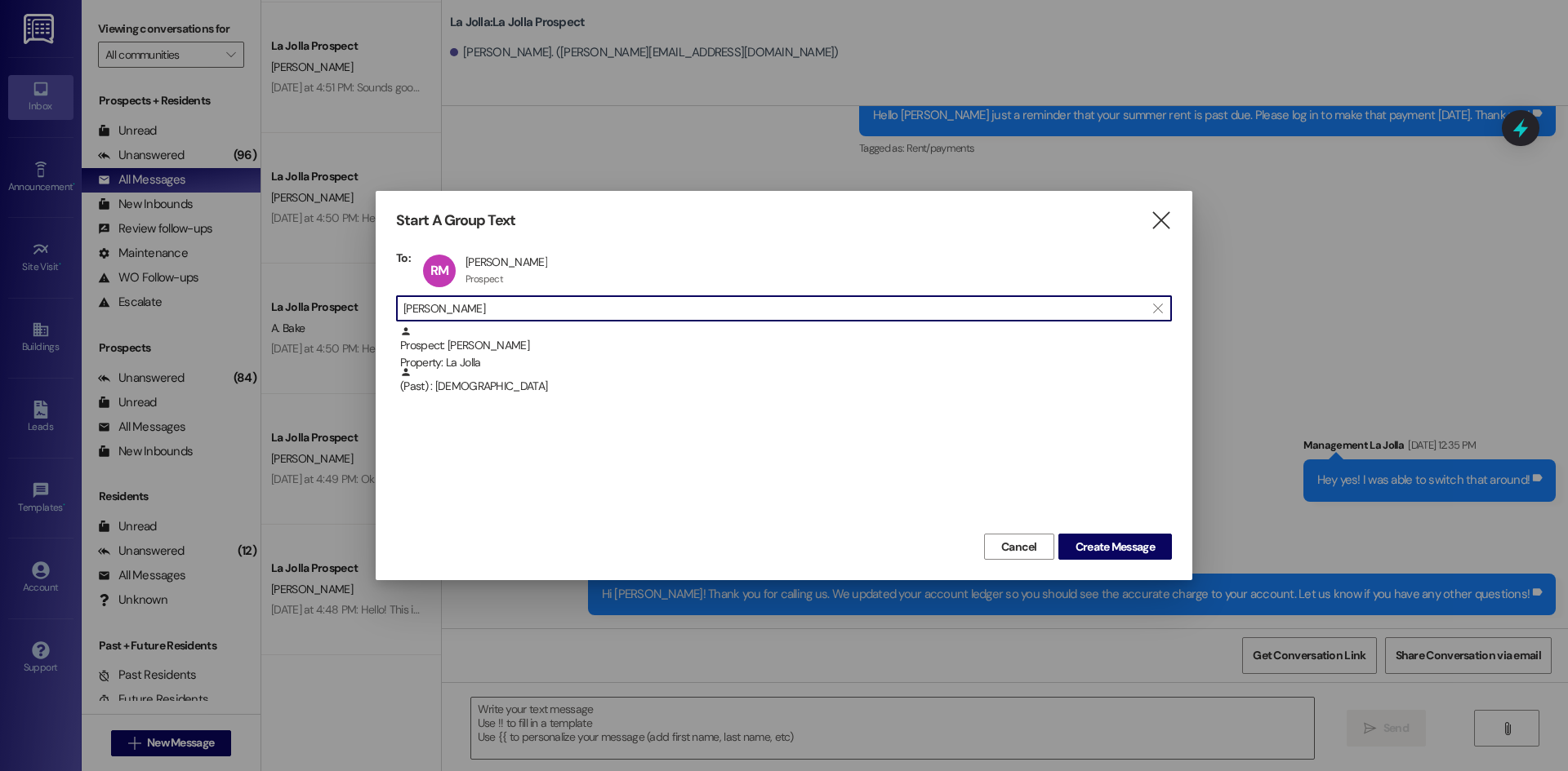
click at [482, 300] on input "[PERSON_NAME]" at bounding box center [774, 308] width 742 height 23
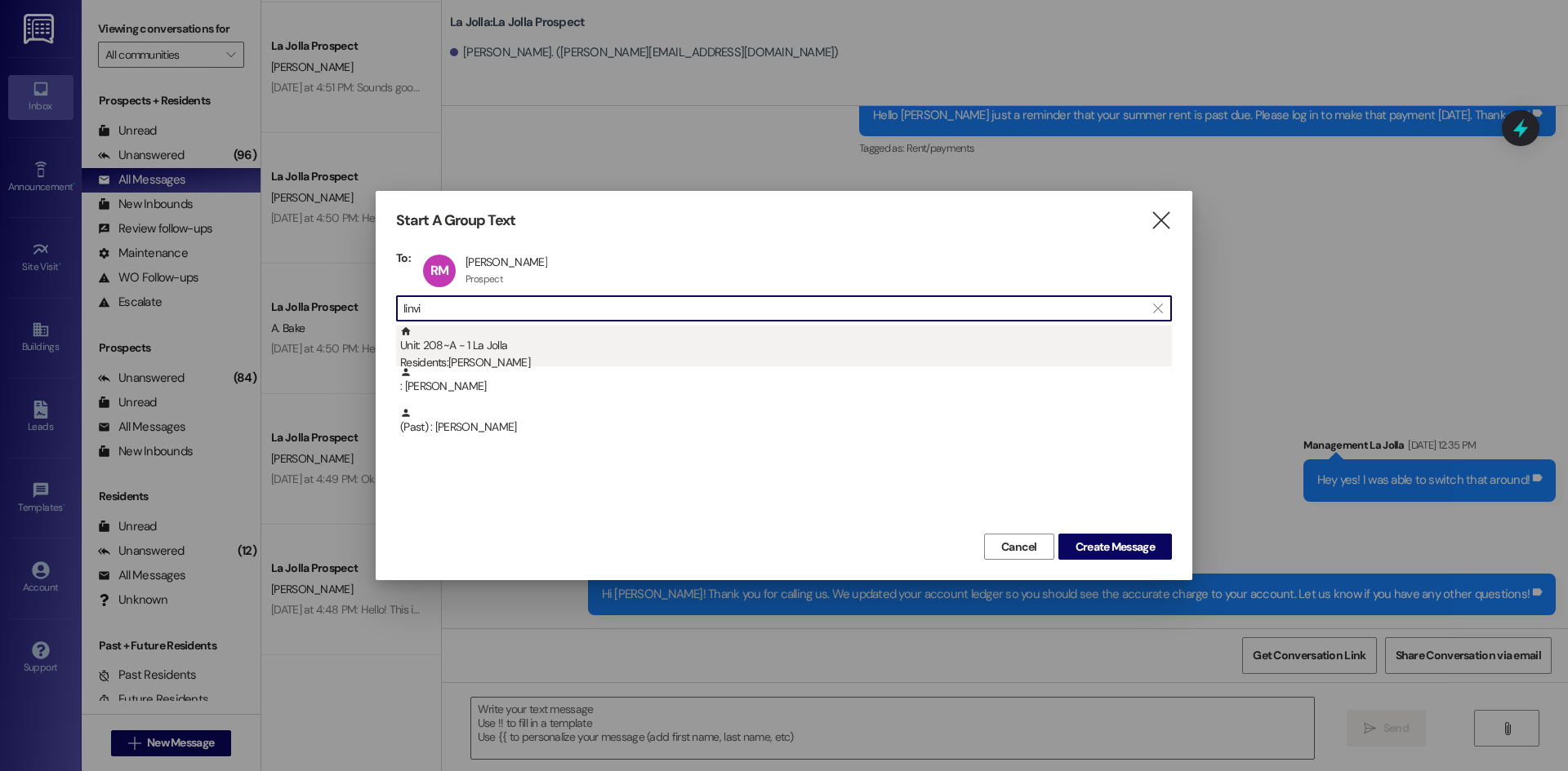
click at [487, 342] on div "Unit: 208~A - 1 La Jolla Residents: [PERSON_NAME]" at bounding box center [785, 348] width 771 height 46
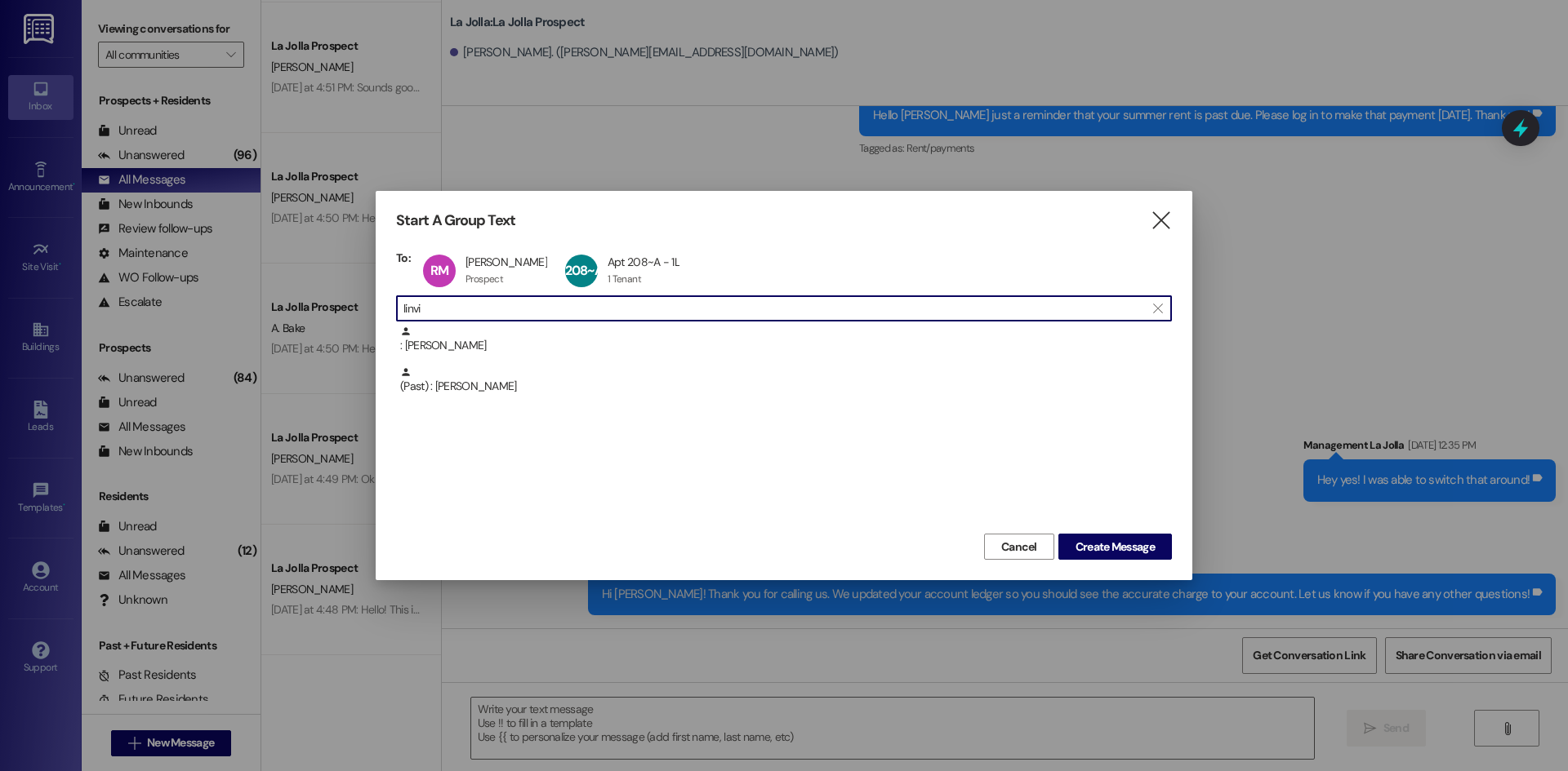
drag, startPoint x: 484, startPoint y: 314, endPoint x: 389, endPoint y: 313, distance: 95.0
click at [389, 313] on div "Start A Group Text  To: [PERSON_NAME] [PERSON_NAME] Prospect Prospect click to…" at bounding box center [784, 385] width 817 height 390
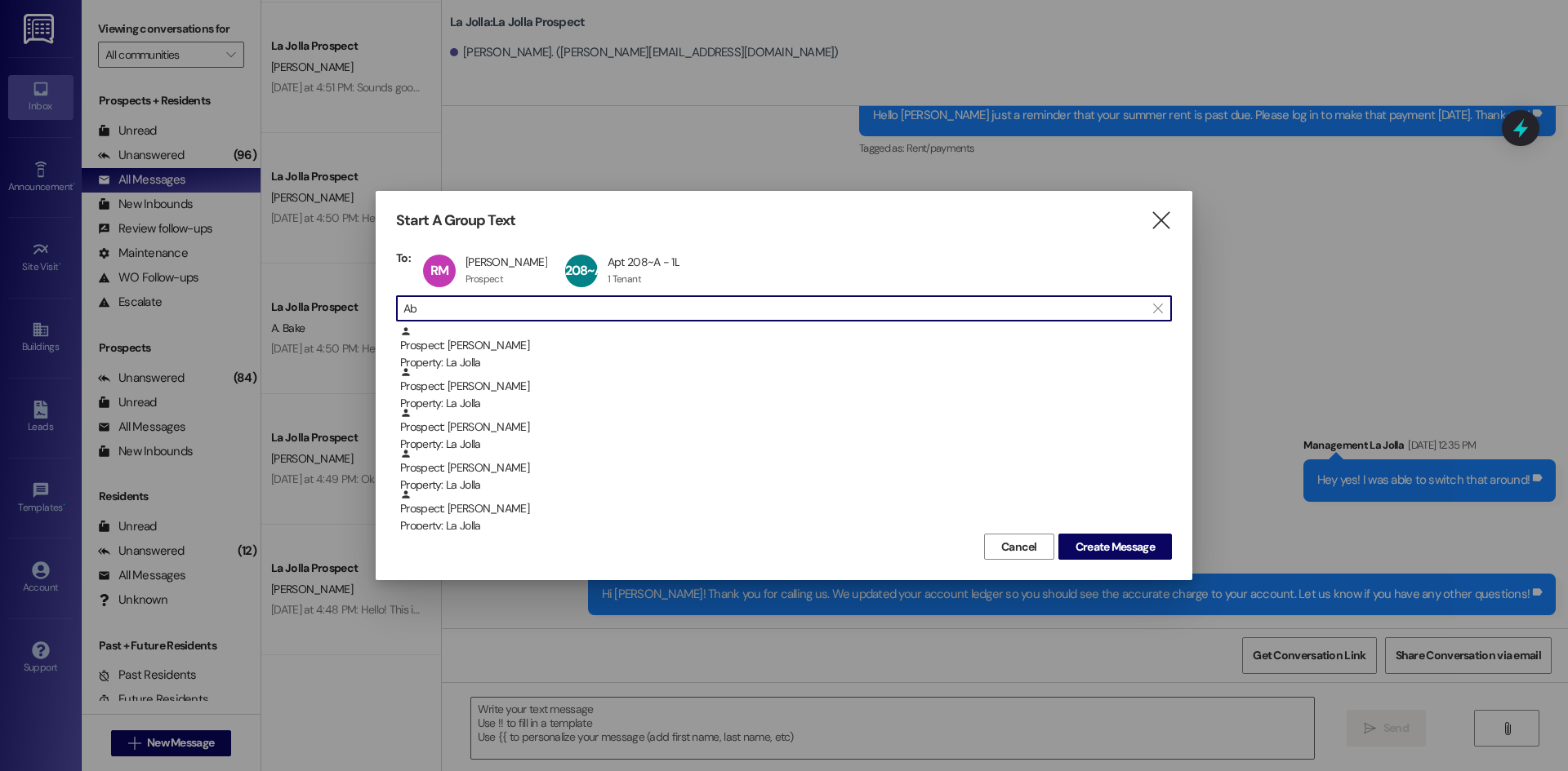
type input "A"
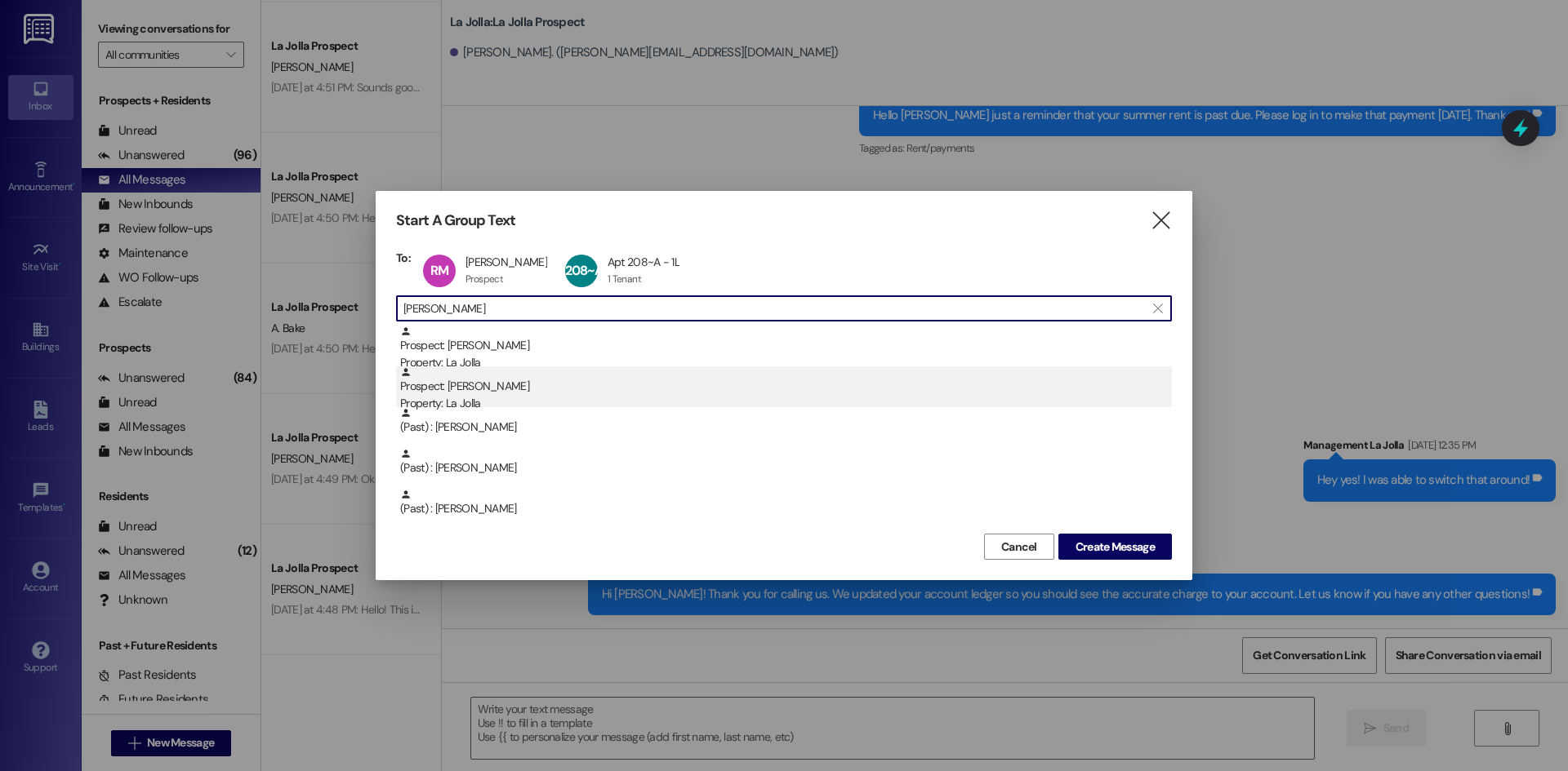
click at [527, 384] on div "Prospect: [PERSON_NAME] Property: La Jolla" at bounding box center [785, 389] width 771 height 46
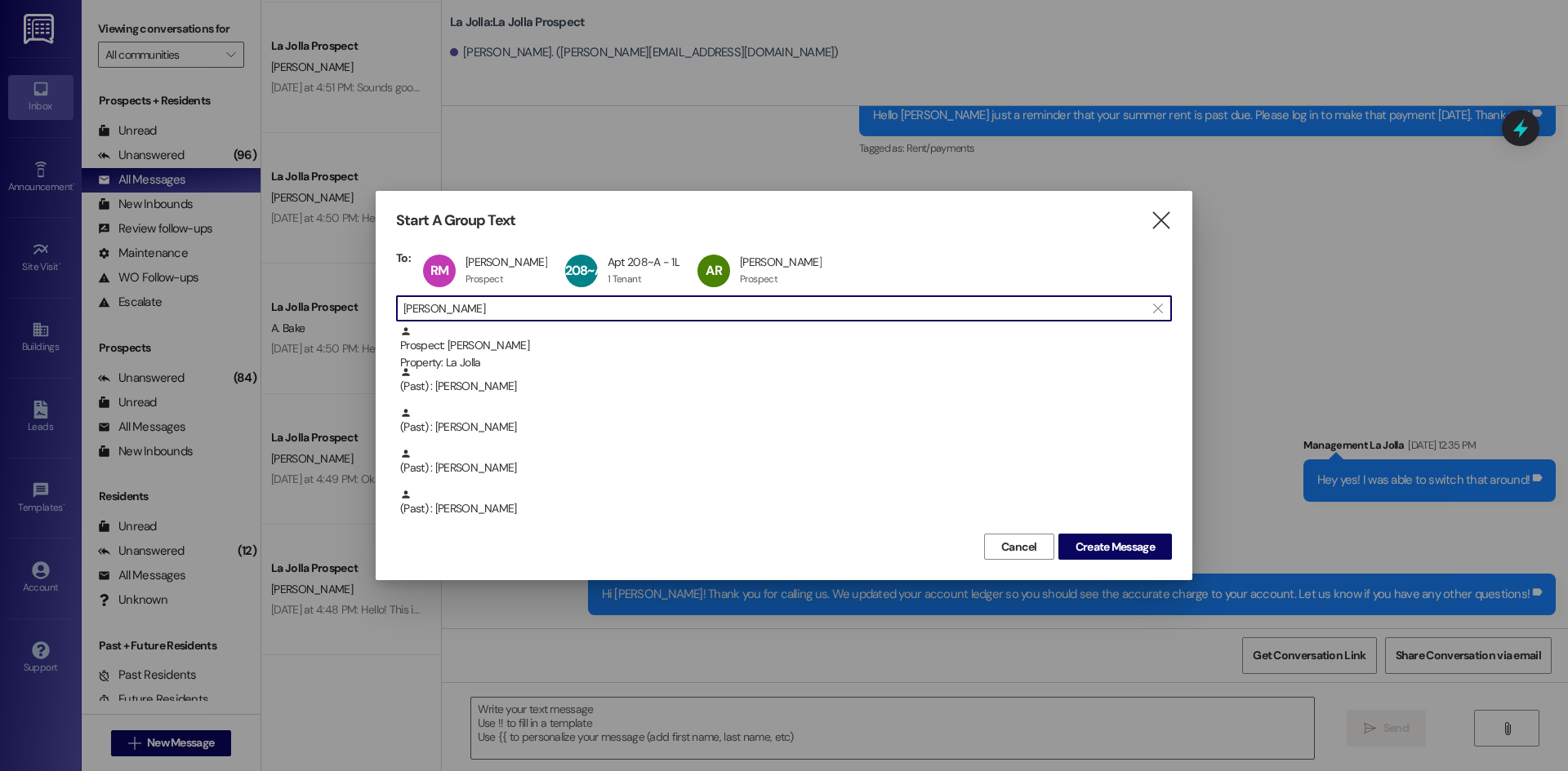
drag, startPoint x: 506, startPoint y: 302, endPoint x: 399, endPoint y: 309, distance: 107.2
click at [399, 309] on div " [PERSON_NAME]" at bounding box center [784, 309] width 776 height 27
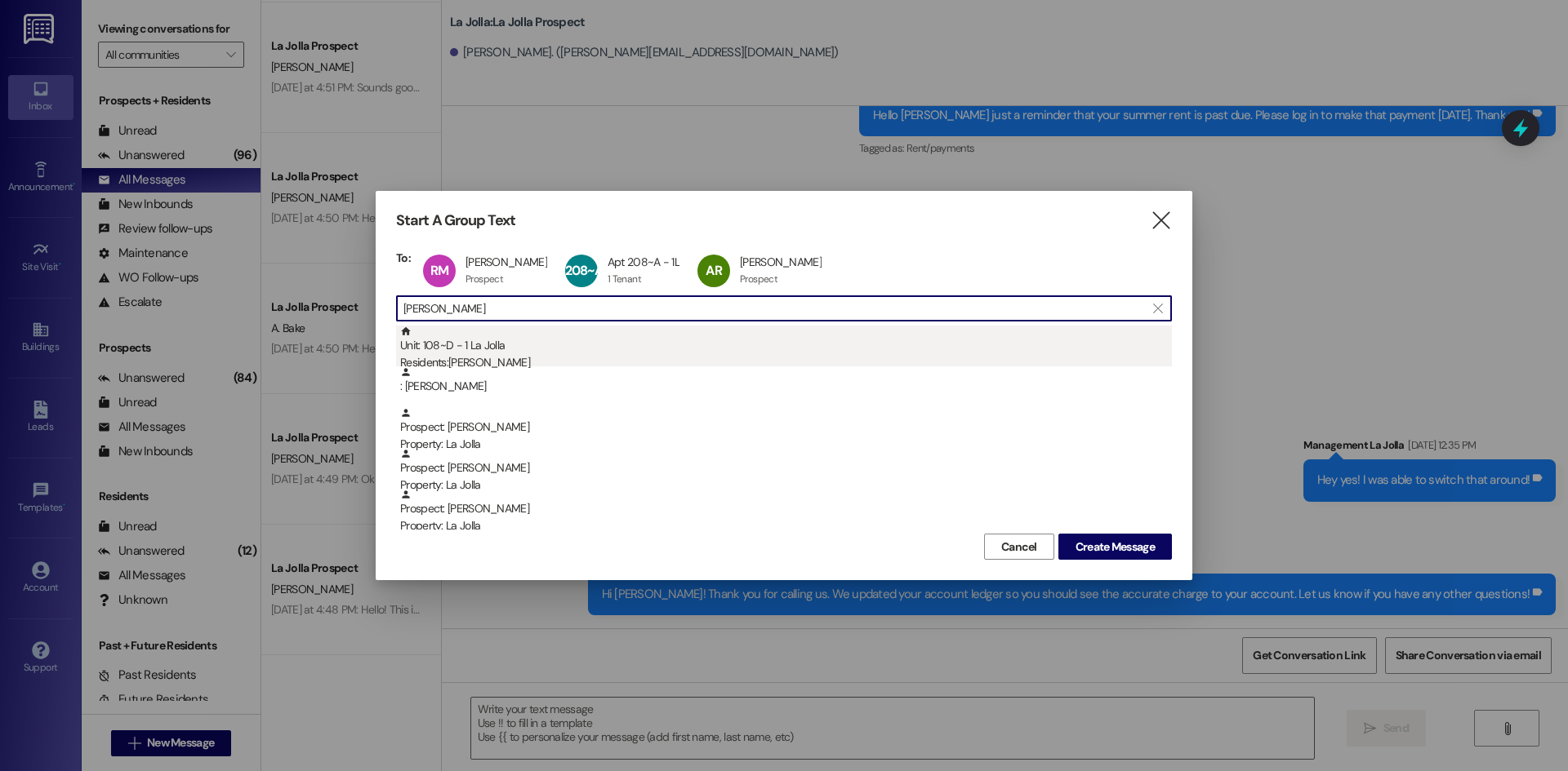
click at [454, 361] on div "Residents: [PERSON_NAME]" at bounding box center [785, 363] width 771 height 17
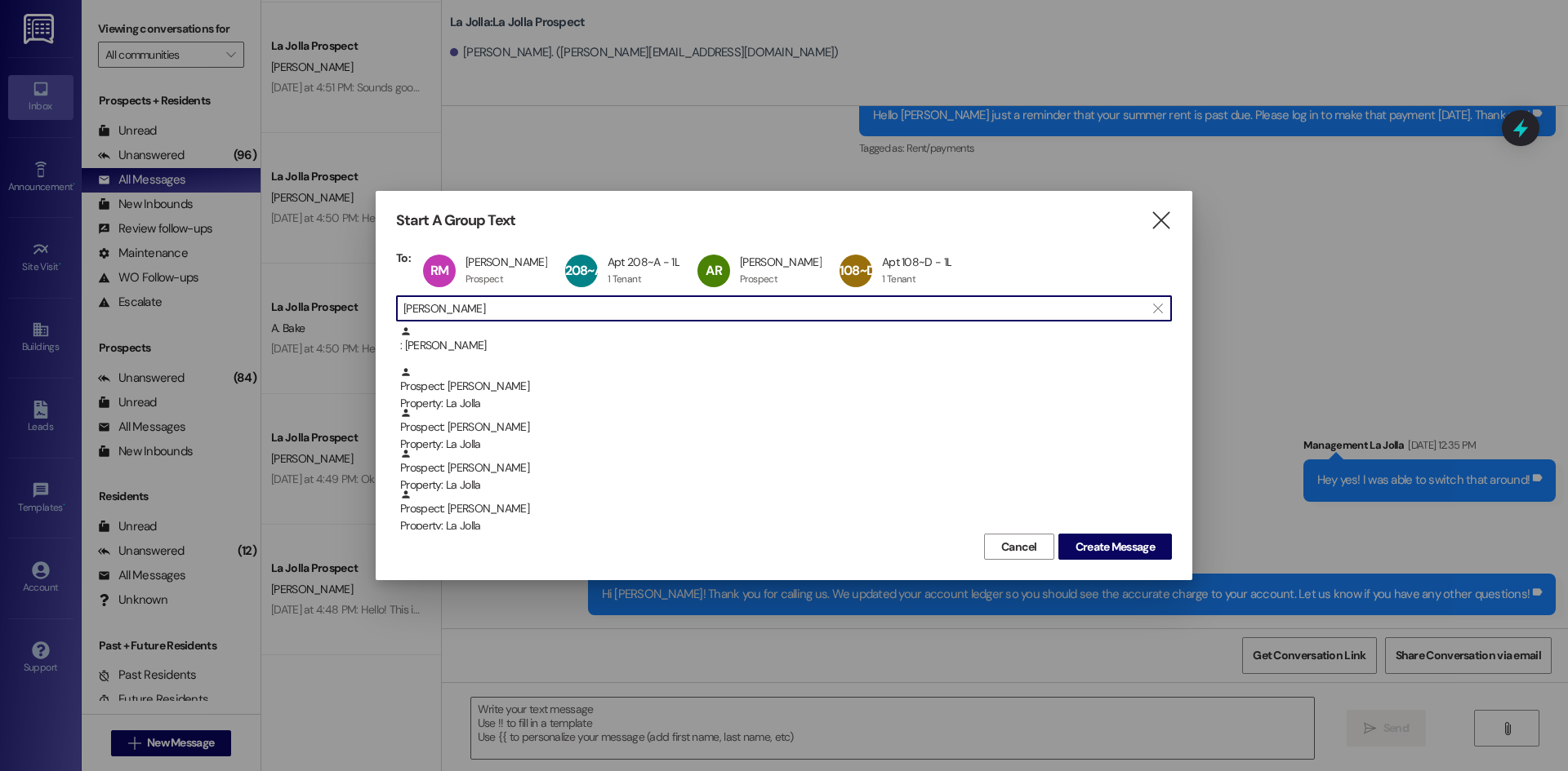
drag, startPoint x: 437, startPoint y: 305, endPoint x: 399, endPoint y: 307, distance: 38.1
click at [399, 307] on div " [PERSON_NAME] " at bounding box center [784, 309] width 776 height 27
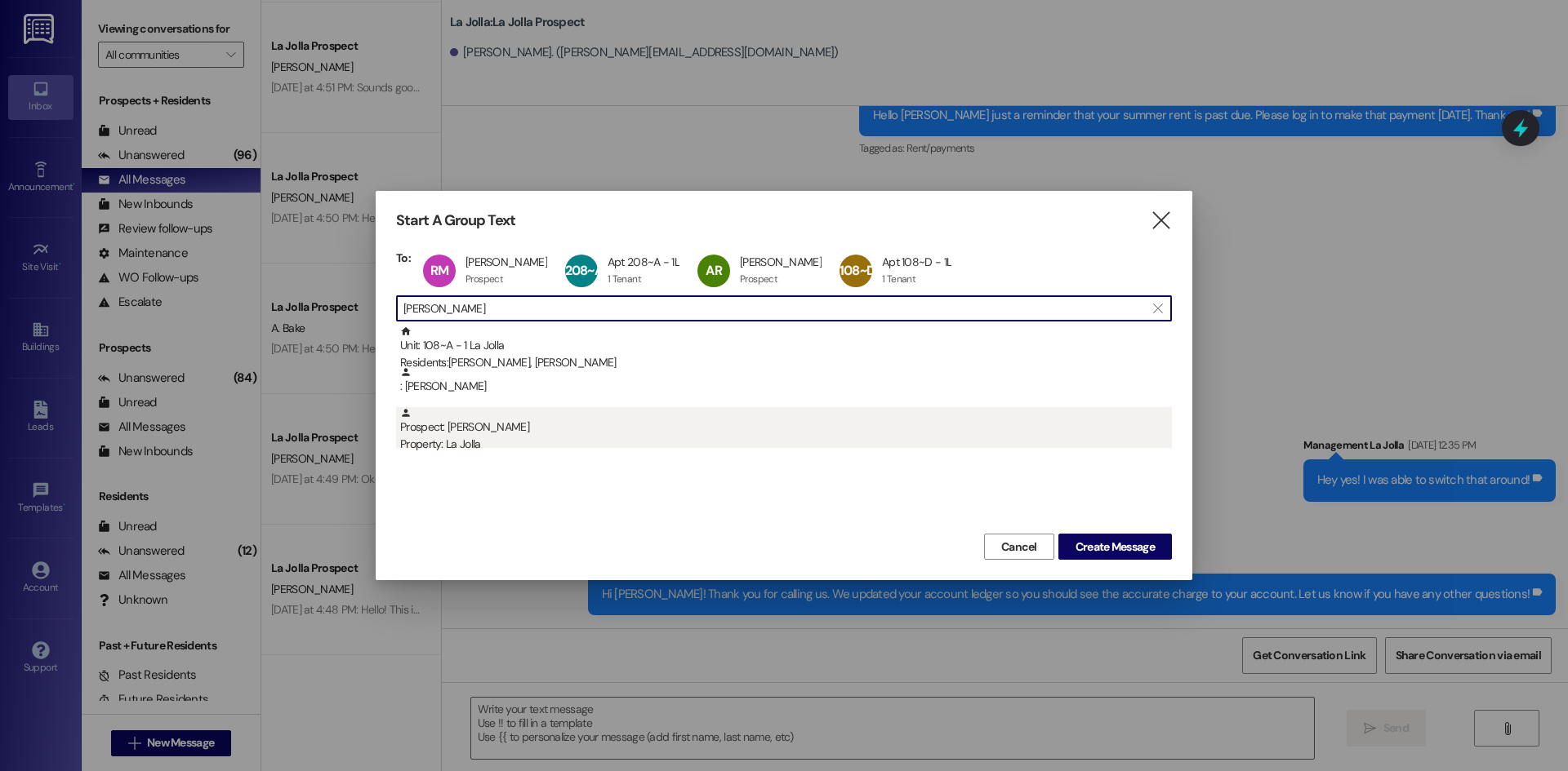
type input "[PERSON_NAME]"
click at [440, 446] on div "Property: La Jolla" at bounding box center [785, 445] width 771 height 17
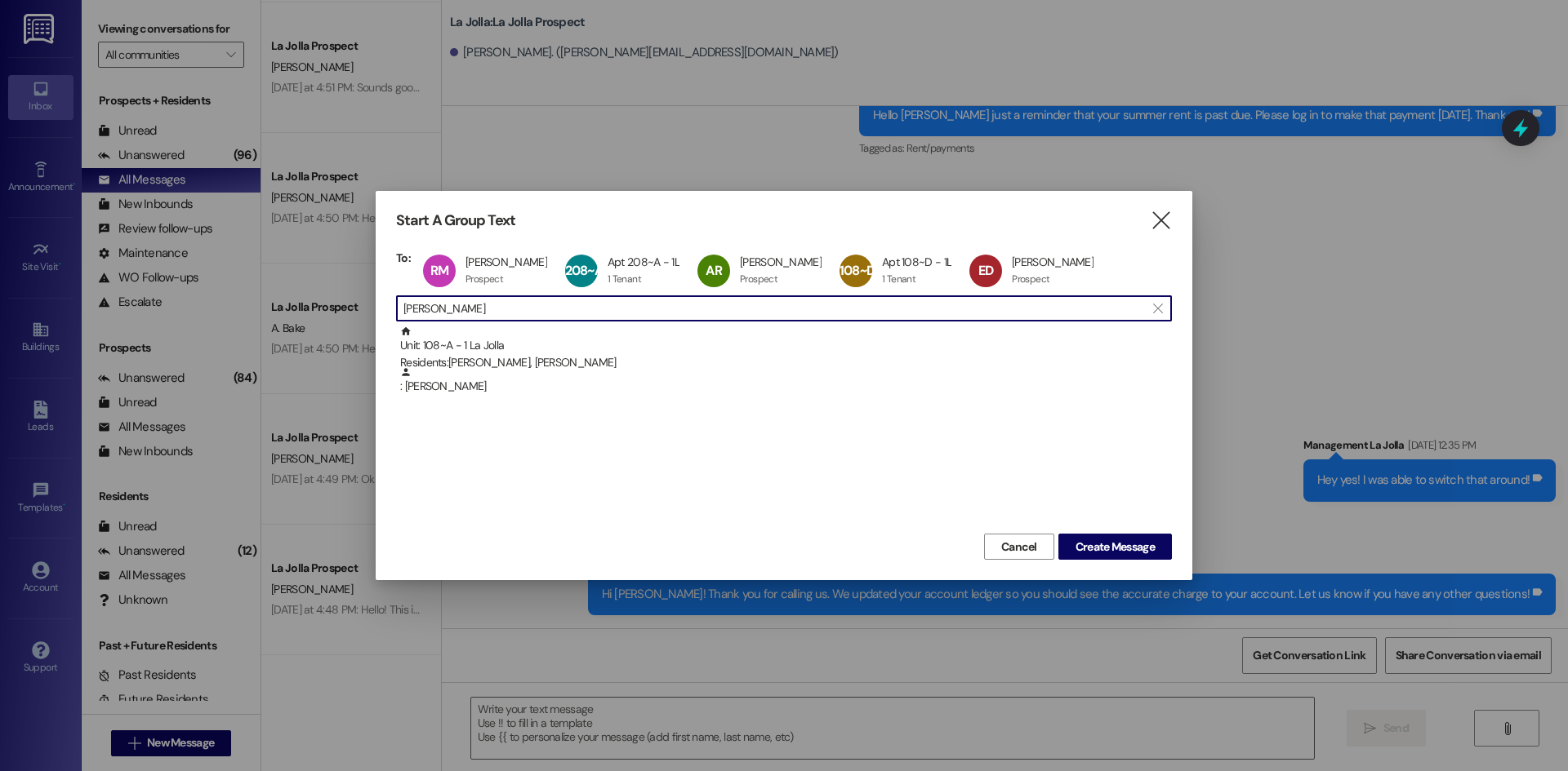
drag, startPoint x: 422, startPoint y: 310, endPoint x: 406, endPoint y: 310, distance: 16.0
click at [406, 310] on input "[PERSON_NAME]" at bounding box center [774, 308] width 742 height 23
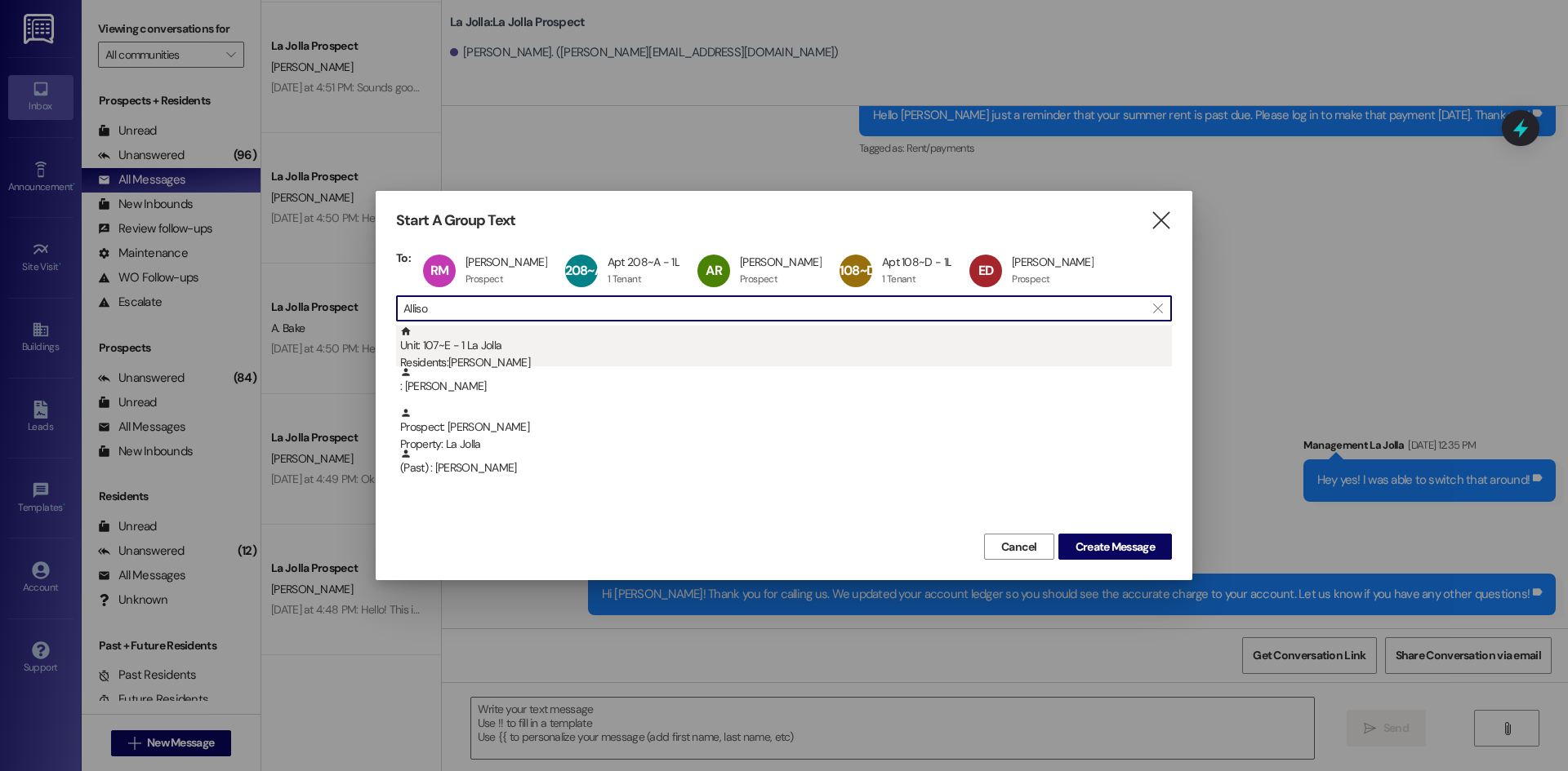
type input "Alliso"
click at [479, 349] on div "Unit: 107~E - 1 La Jolla Residents: [PERSON_NAME]" at bounding box center [785, 348] width 771 height 46
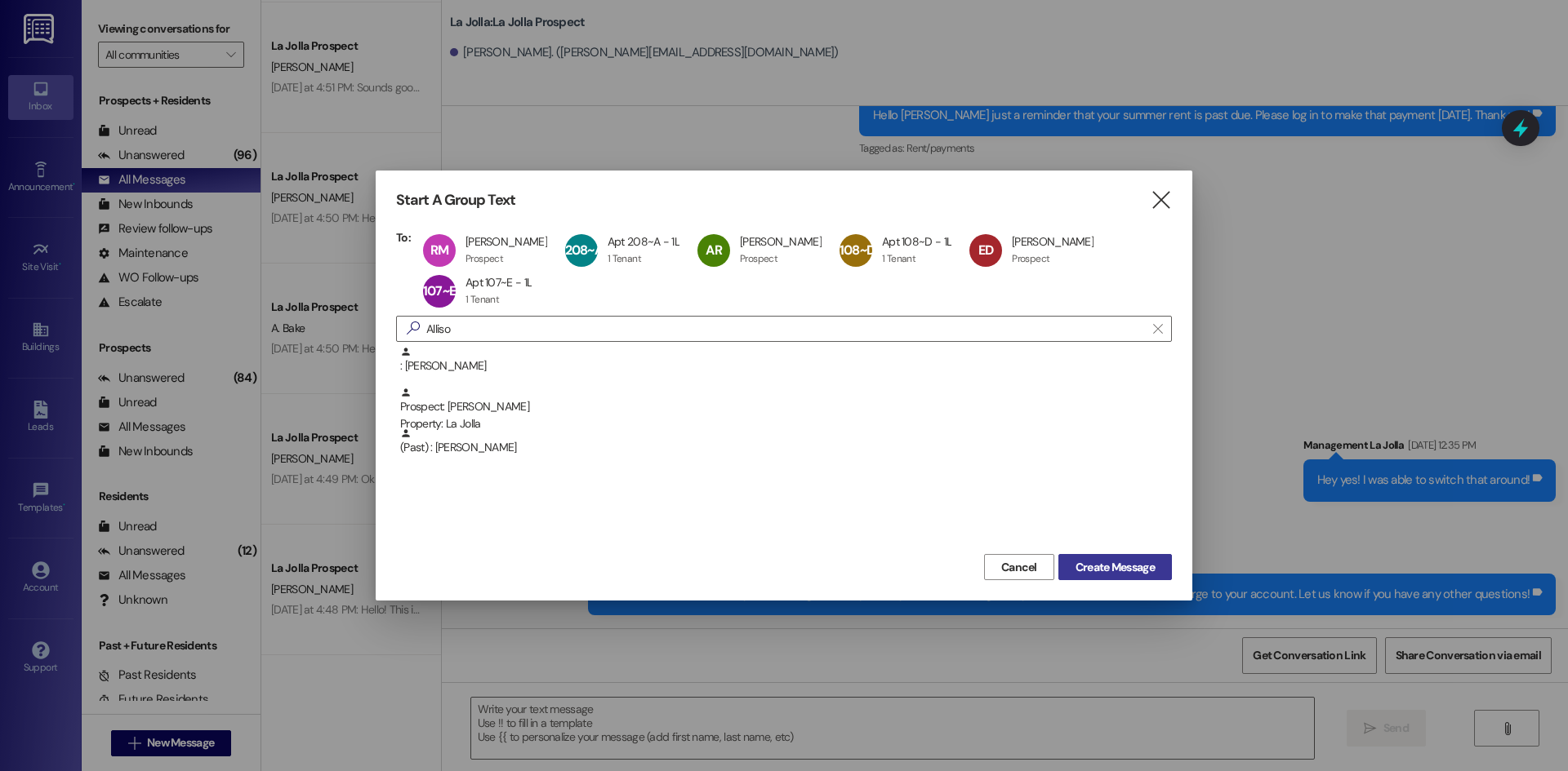
click at [1137, 569] on span "Create Message" at bounding box center [1115, 568] width 79 height 17
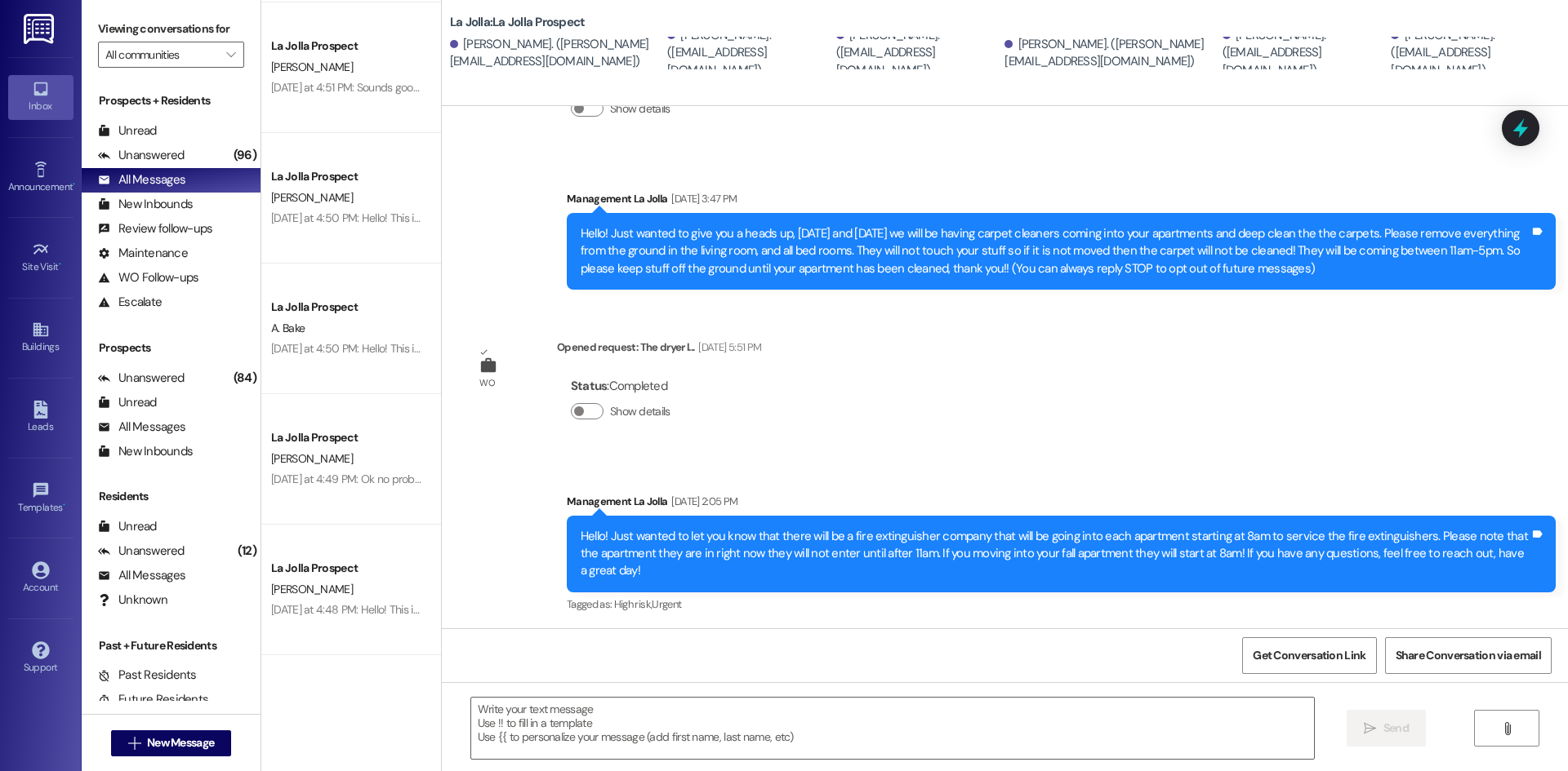
scroll to position [120, 0]
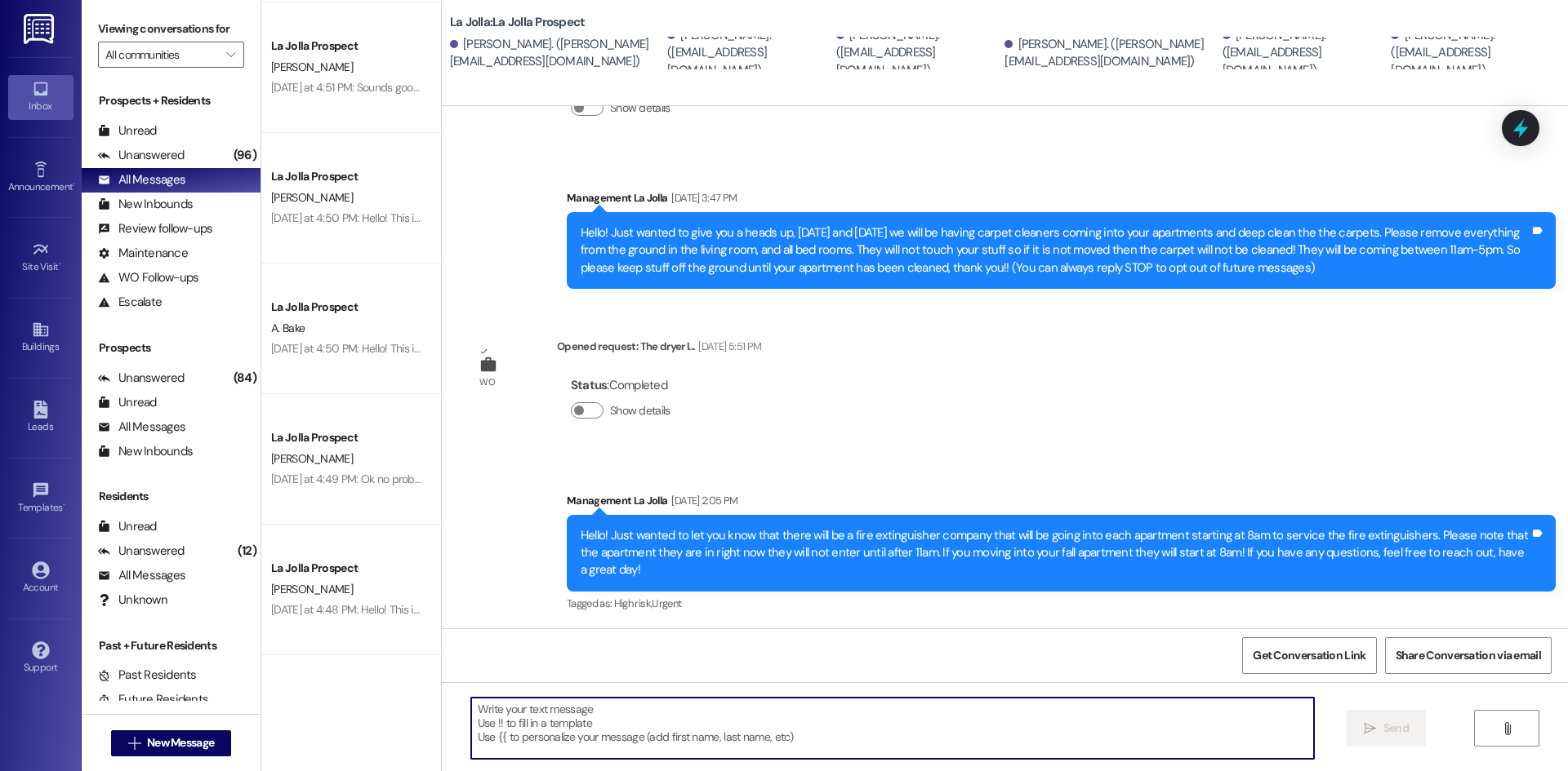
click at [544, 718] on textarea at bounding box center [893, 728] width 842 height 62
paste textarea "Hello! We just wanted to give you a reminder about clean checks [DATE]! Please …"
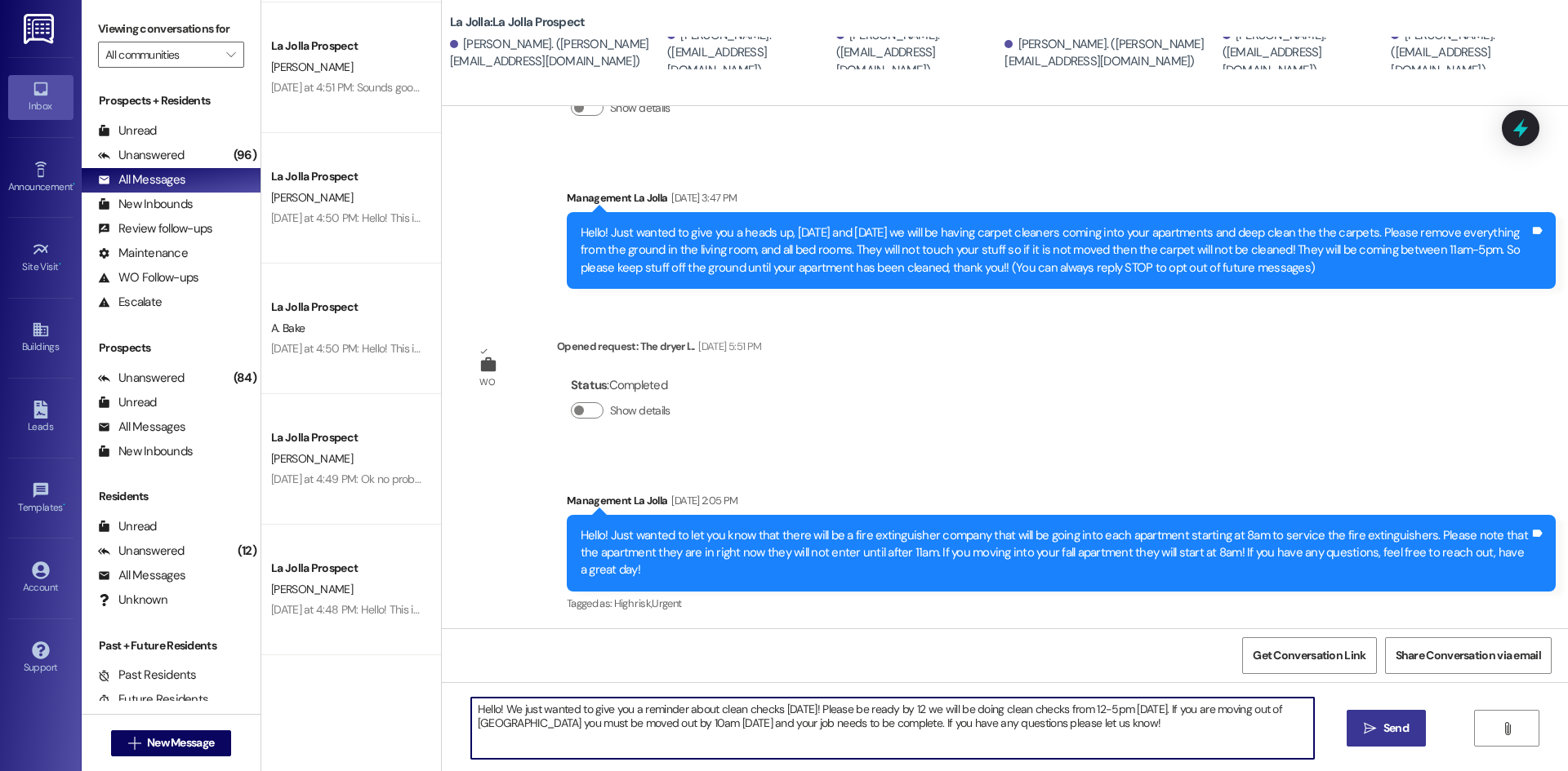
type textarea "Hello! We just wanted to give you a reminder about clean checks [DATE]! Please …"
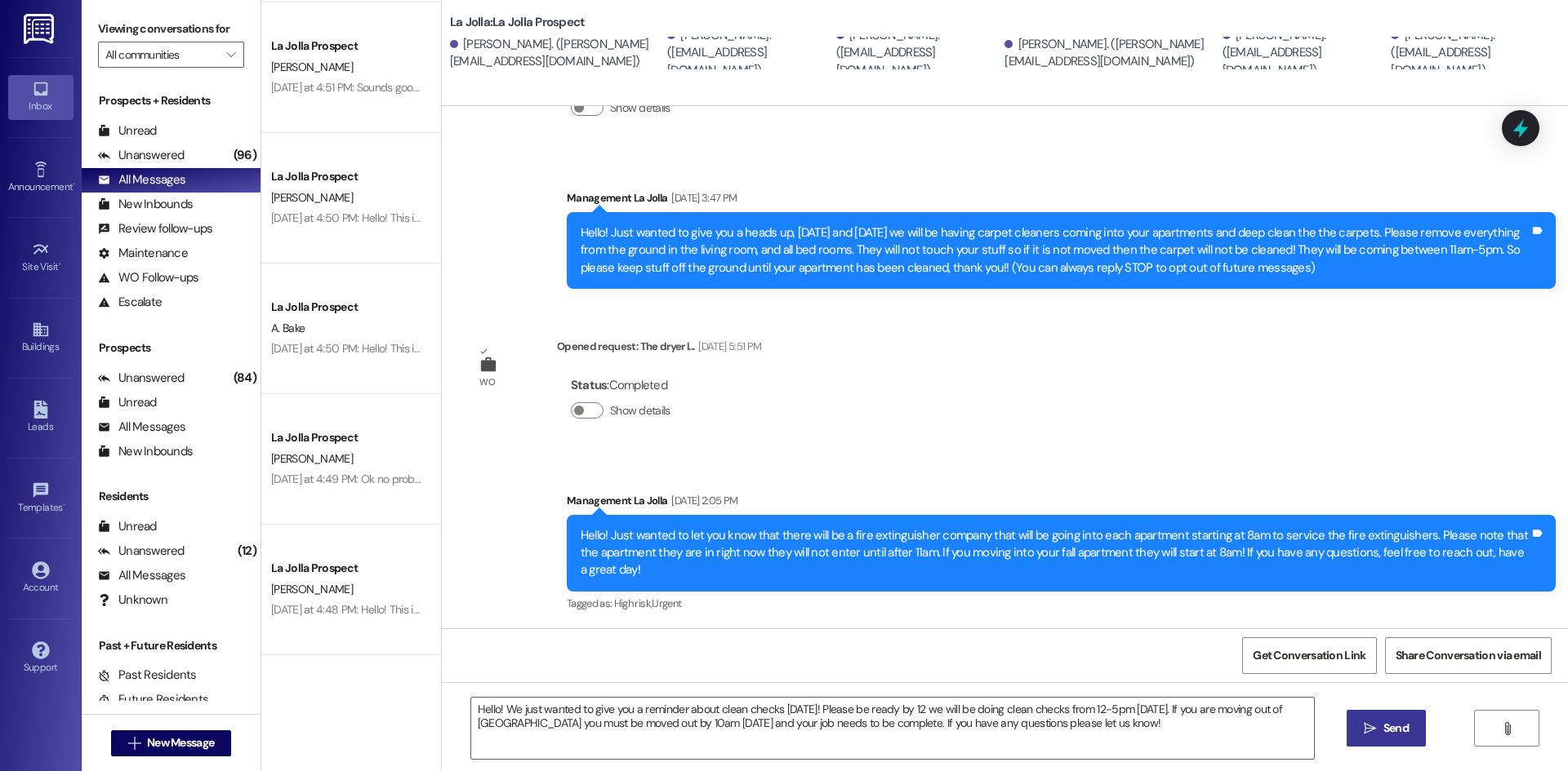
click at [1407, 713] on button " Send" at bounding box center [1385, 728] width 79 height 37
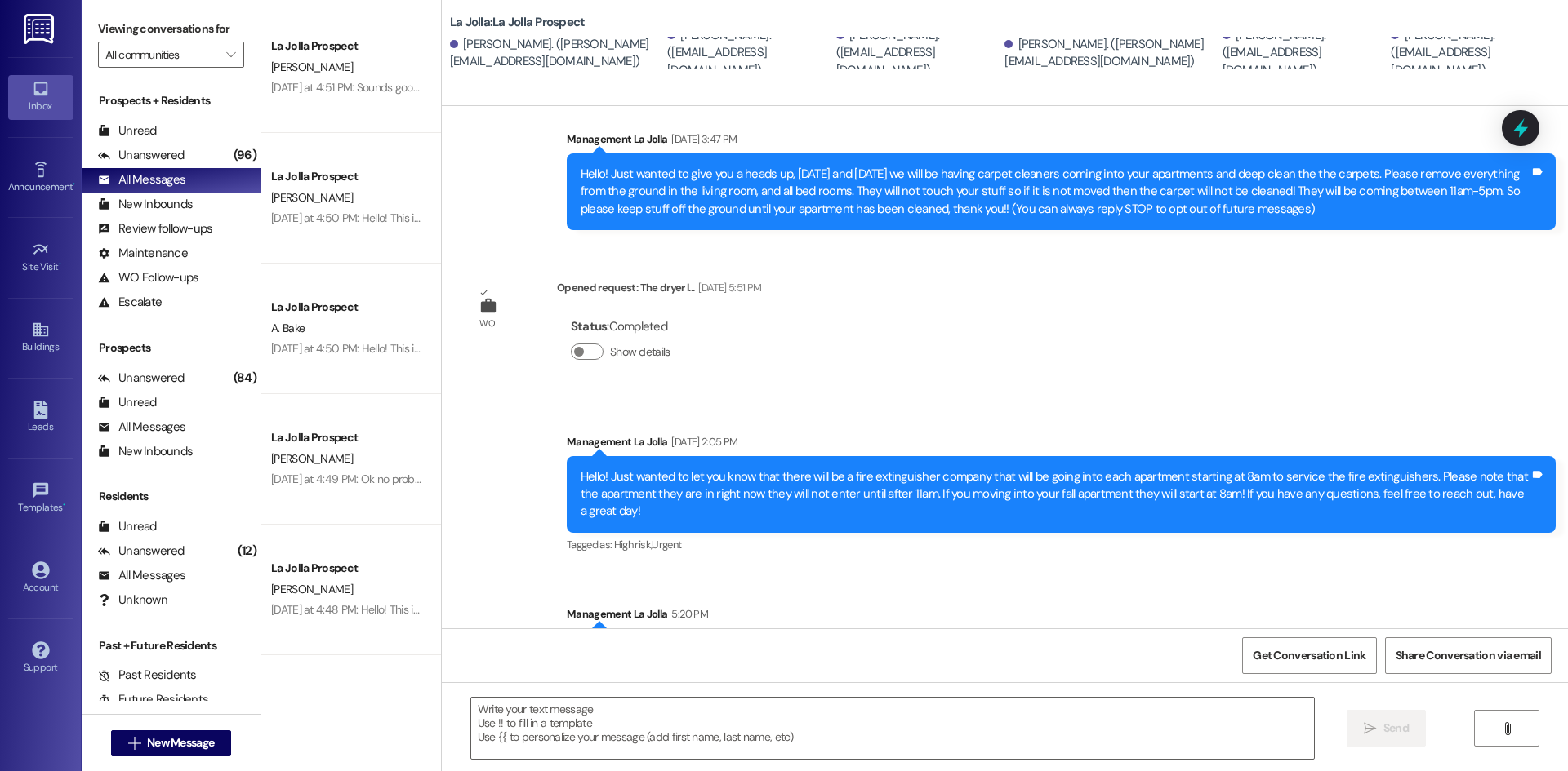
scroll to position [252, 0]
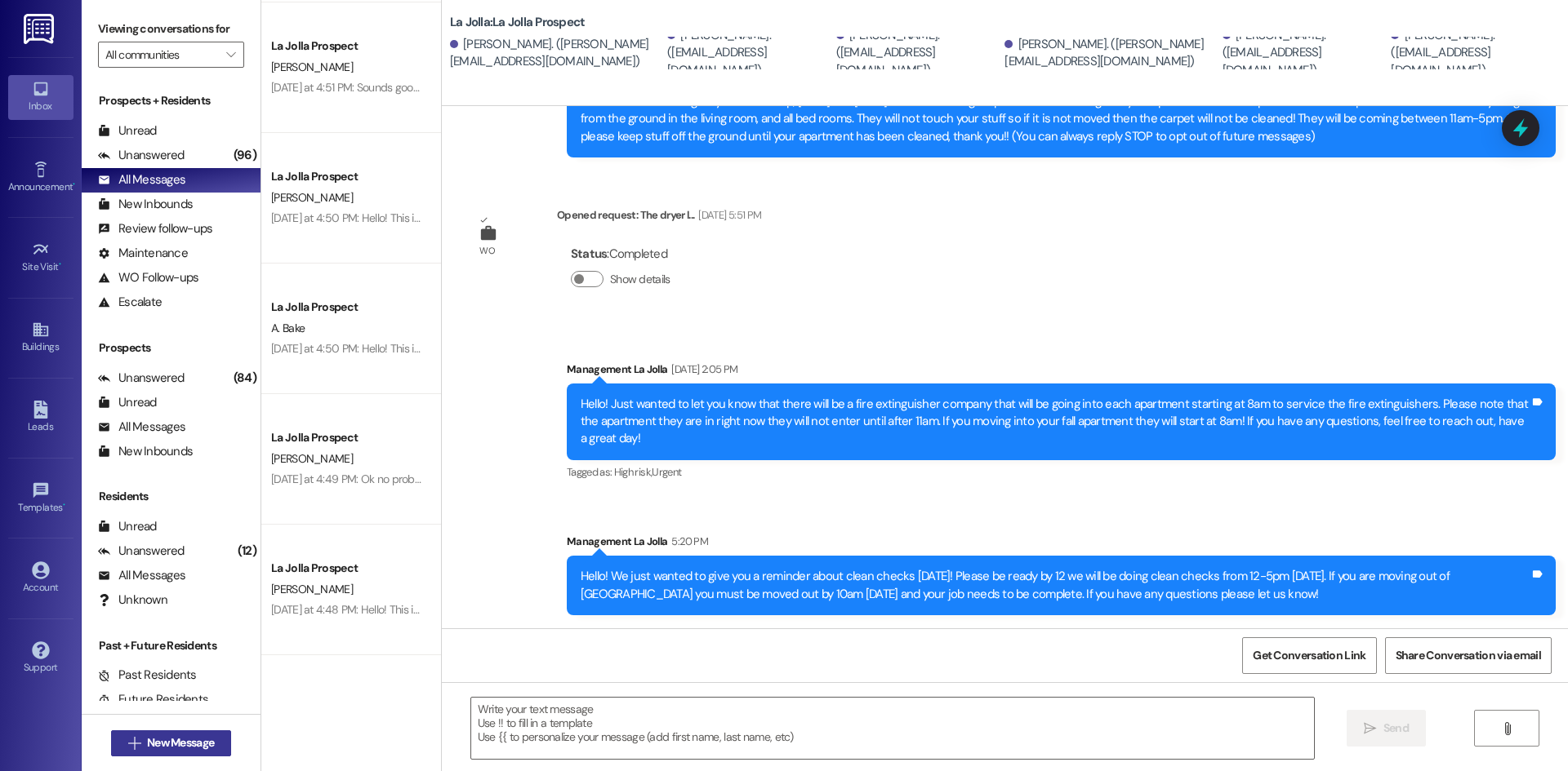
click at [183, 738] on span "New Message" at bounding box center [180, 743] width 67 height 17
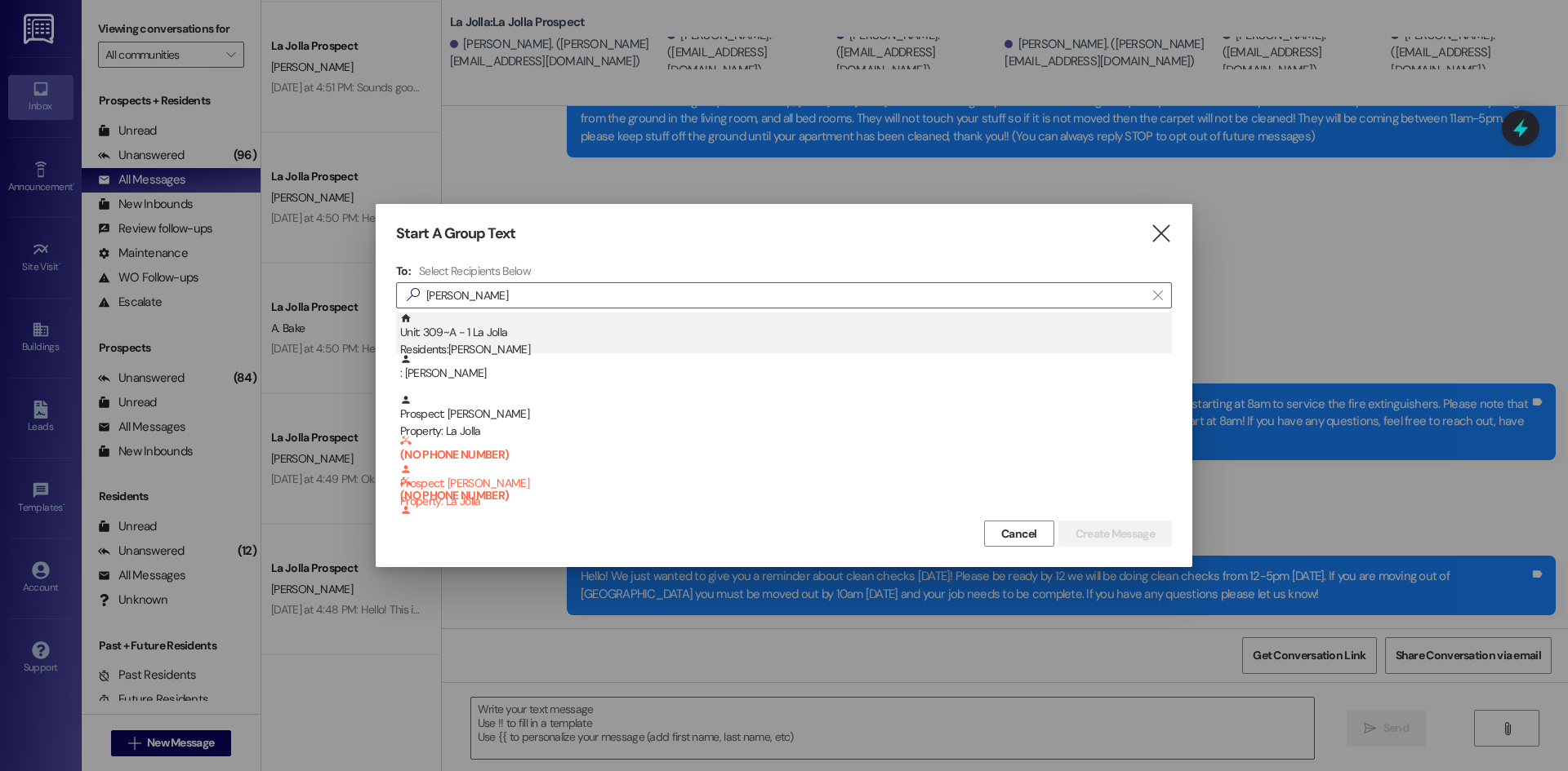
click at [515, 332] on div "Unit: 309~A - 1 La Jolla Residents: [PERSON_NAME]" at bounding box center [785, 336] width 771 height 46
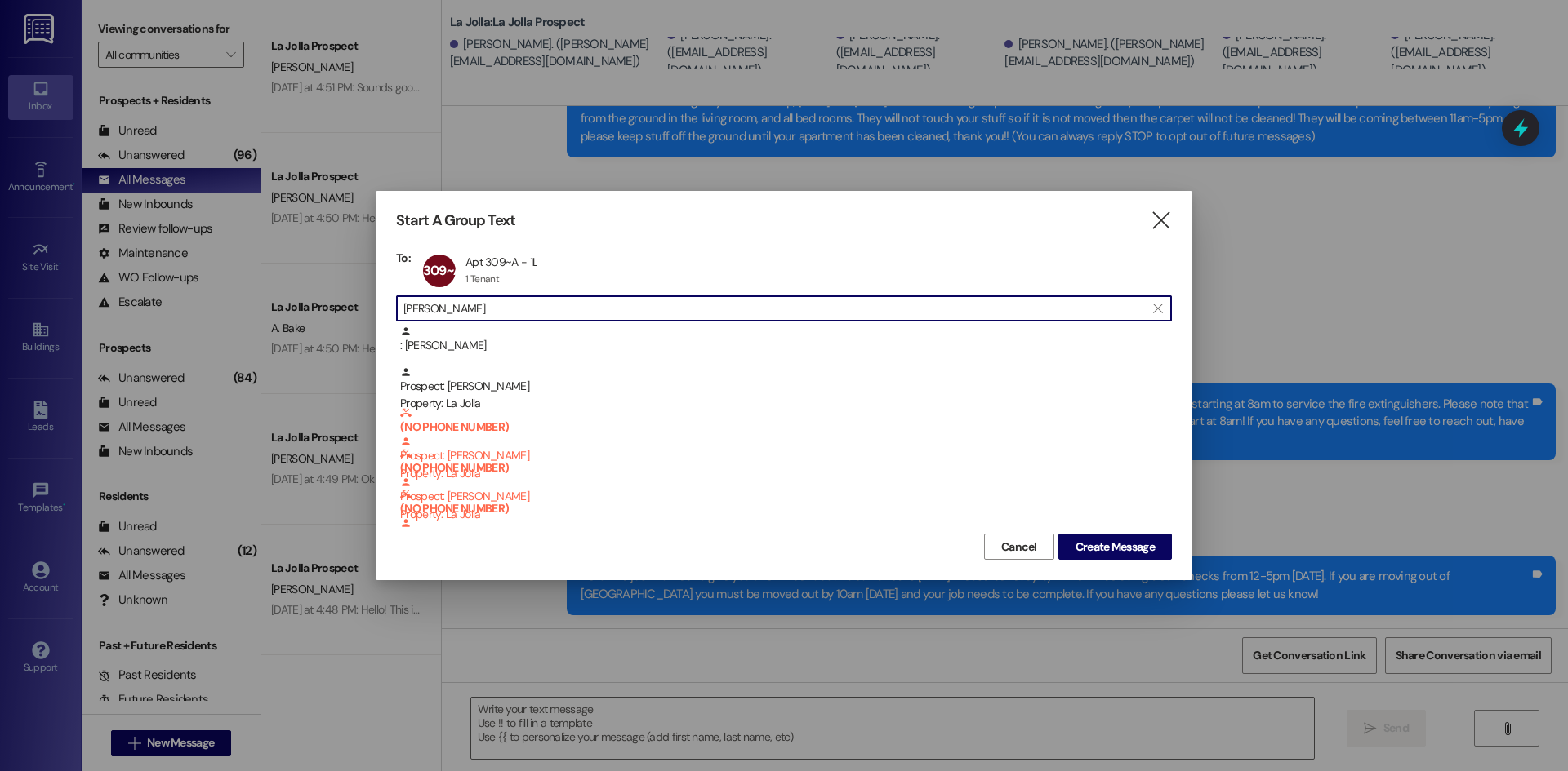
drag, startPoint x: 484, startPoint y: 305, endPoint x: 398, endPoint y: 305, distance: 86.0
click at [398, 305] on div " [PERSON_NAME] " at bounding box center [784, 309] width 776 height 27
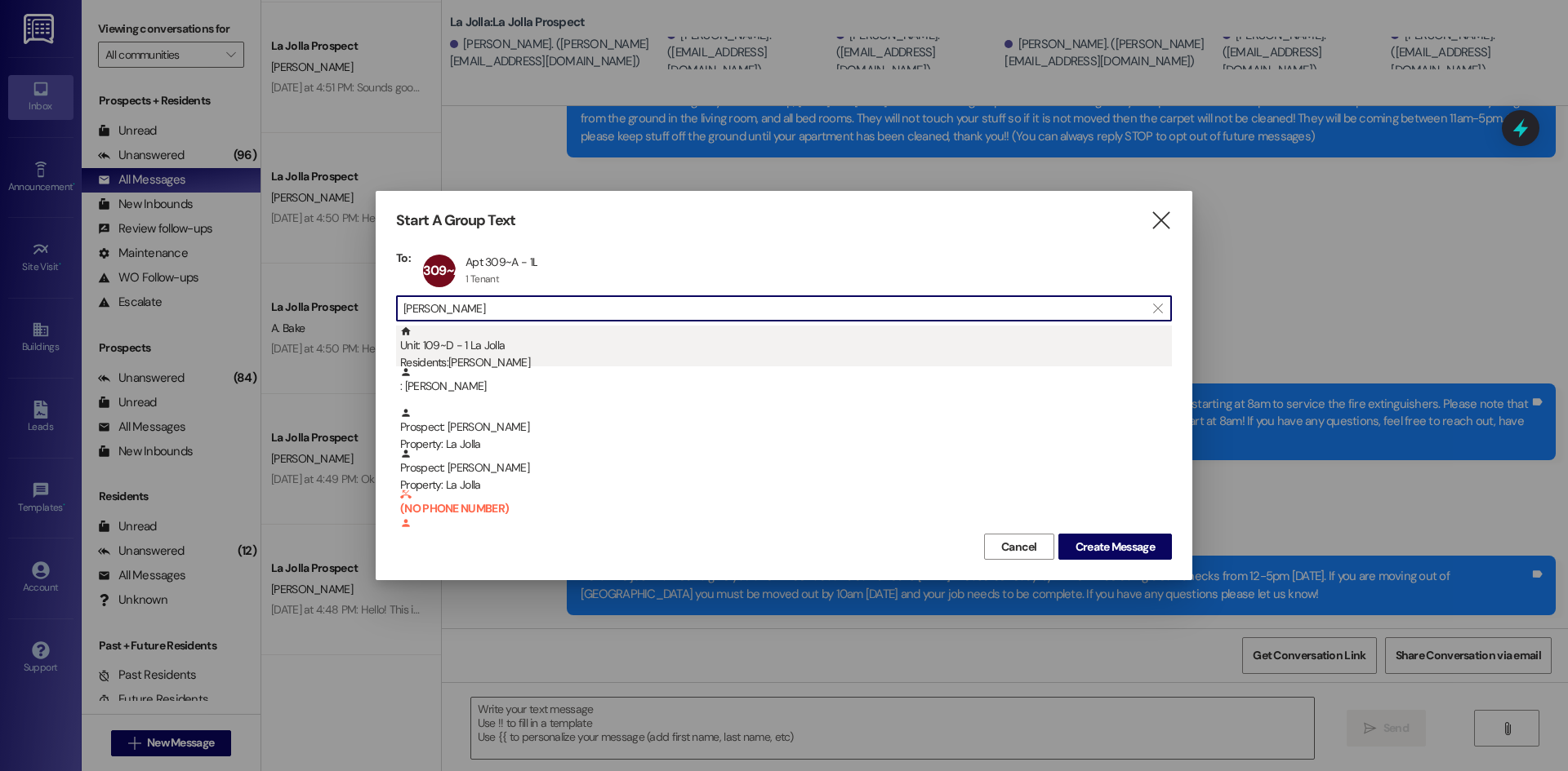
click at [433, 352] on div "Unit: 109~D - 1 La Jolla Residents: [PERSON_NAME]" at bounding box center [785, 348] width 771 height 46
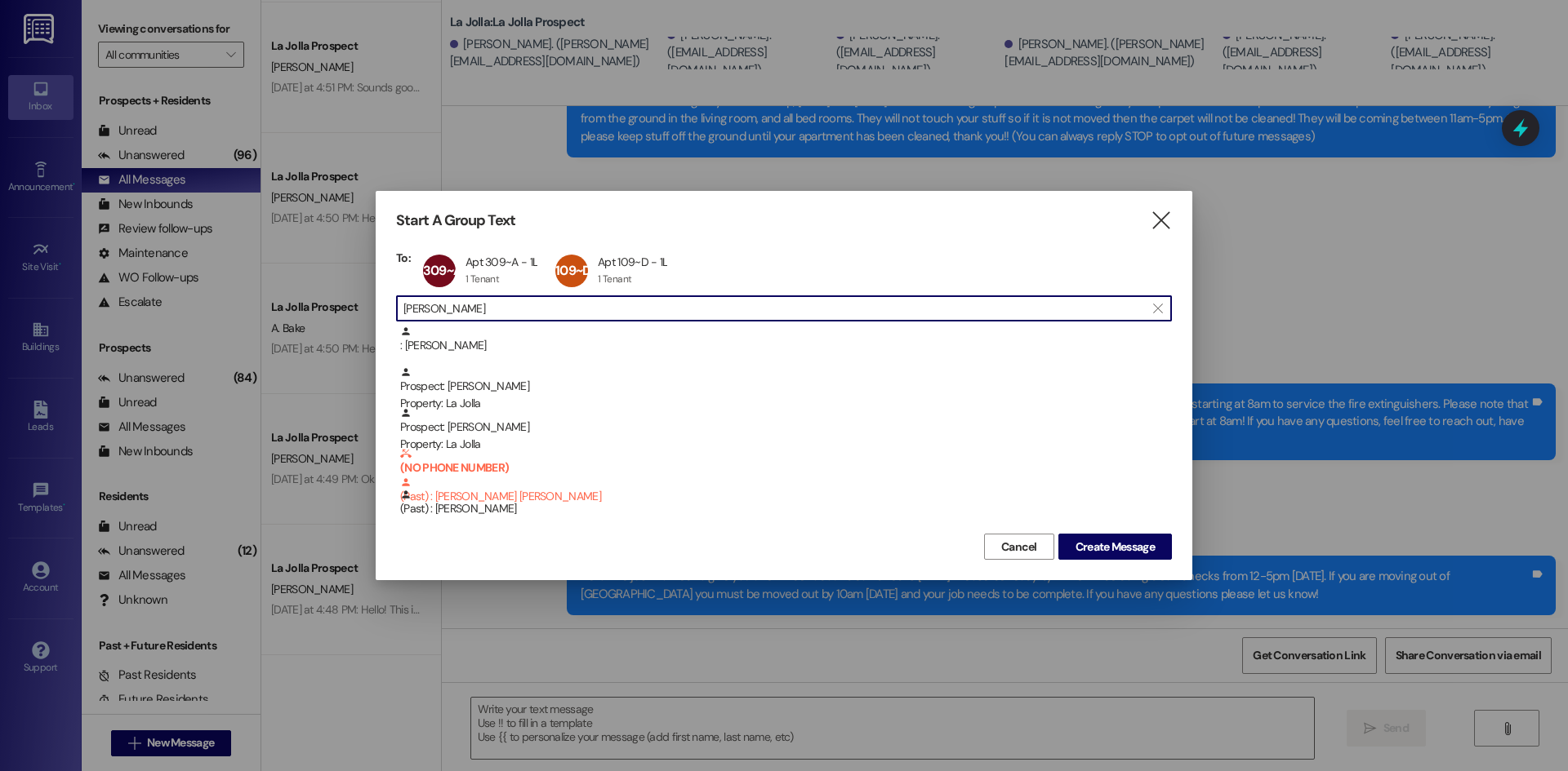
drag, startPoint x: 469, startPoint y: 309, endPoint x: 389, endPoint y: 294, distance: 81.4
click at [389, 294] on div "Start A Group Text  To: 309~A Apt 309~A - 1L Apt 309~A - 1L 1 Tenant 1 Tenant …" at bounding box center [784, 385] width 817 height 390
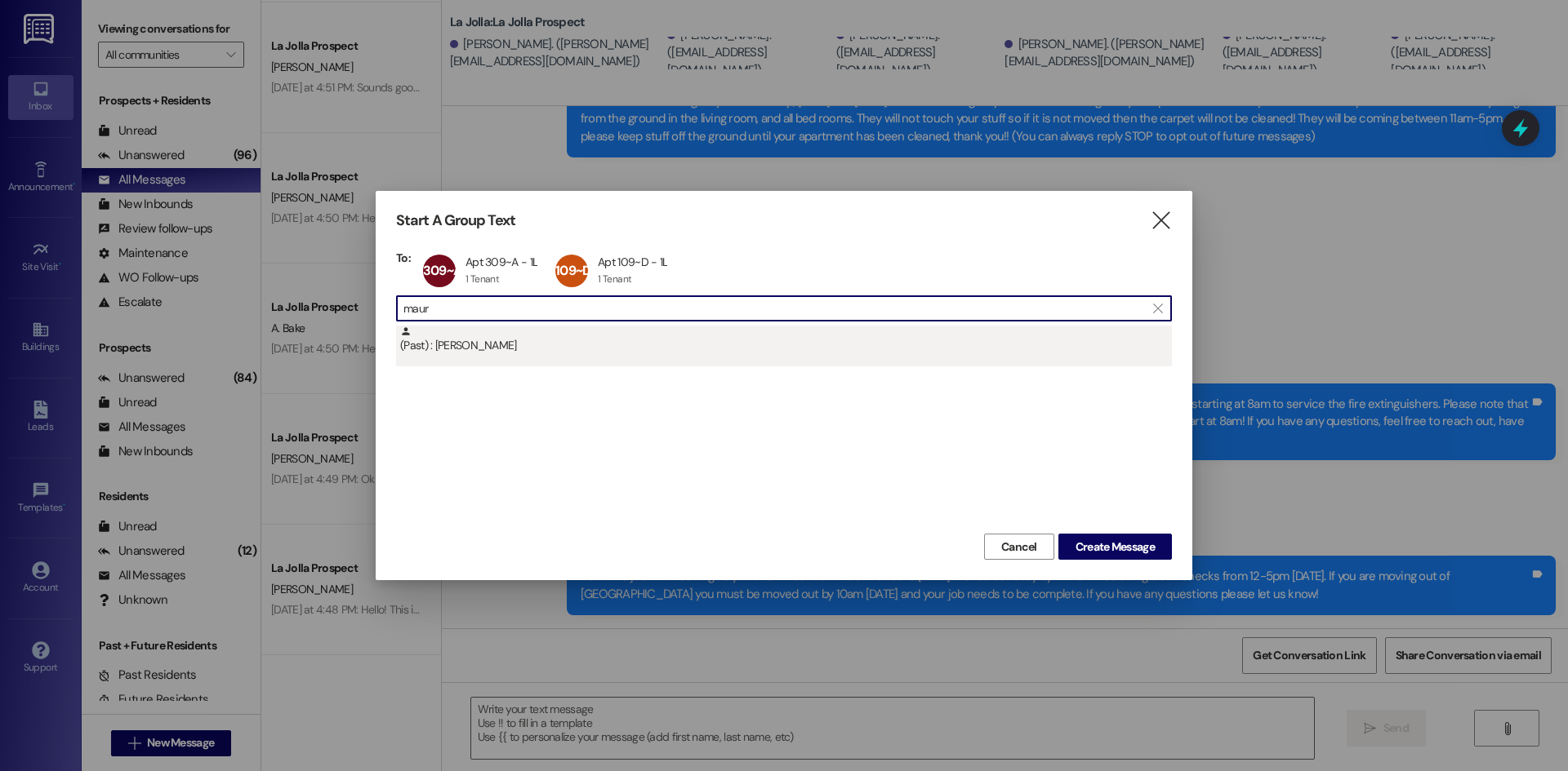
type input "maur"
click at [426, 344] on div "(Past) : [PERSON_NAME]" at bounding box center [785, 340] width 771 height 28
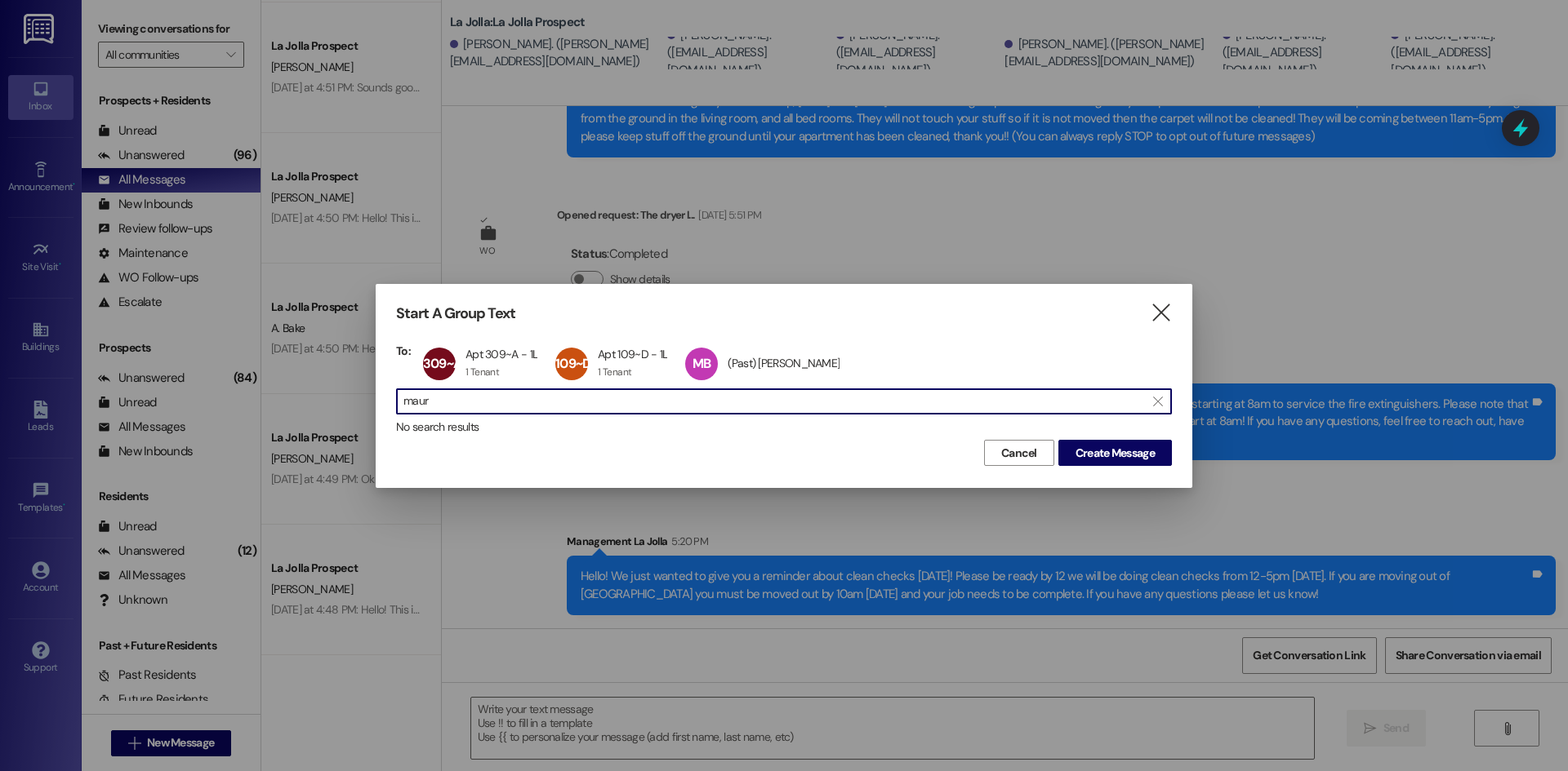
drag, startPoint x: 452, startPoint y: 404, endPoint x: 396, endPoint y: 401, distance: 56.1
click at [396, 401] on div "Start A Group Text  To: 309~A Apt 309~A - 1L Apt 309~A - 1L 1 Tenant 1 Tenant …" at bounding box center [784, 386] width 817 height 203
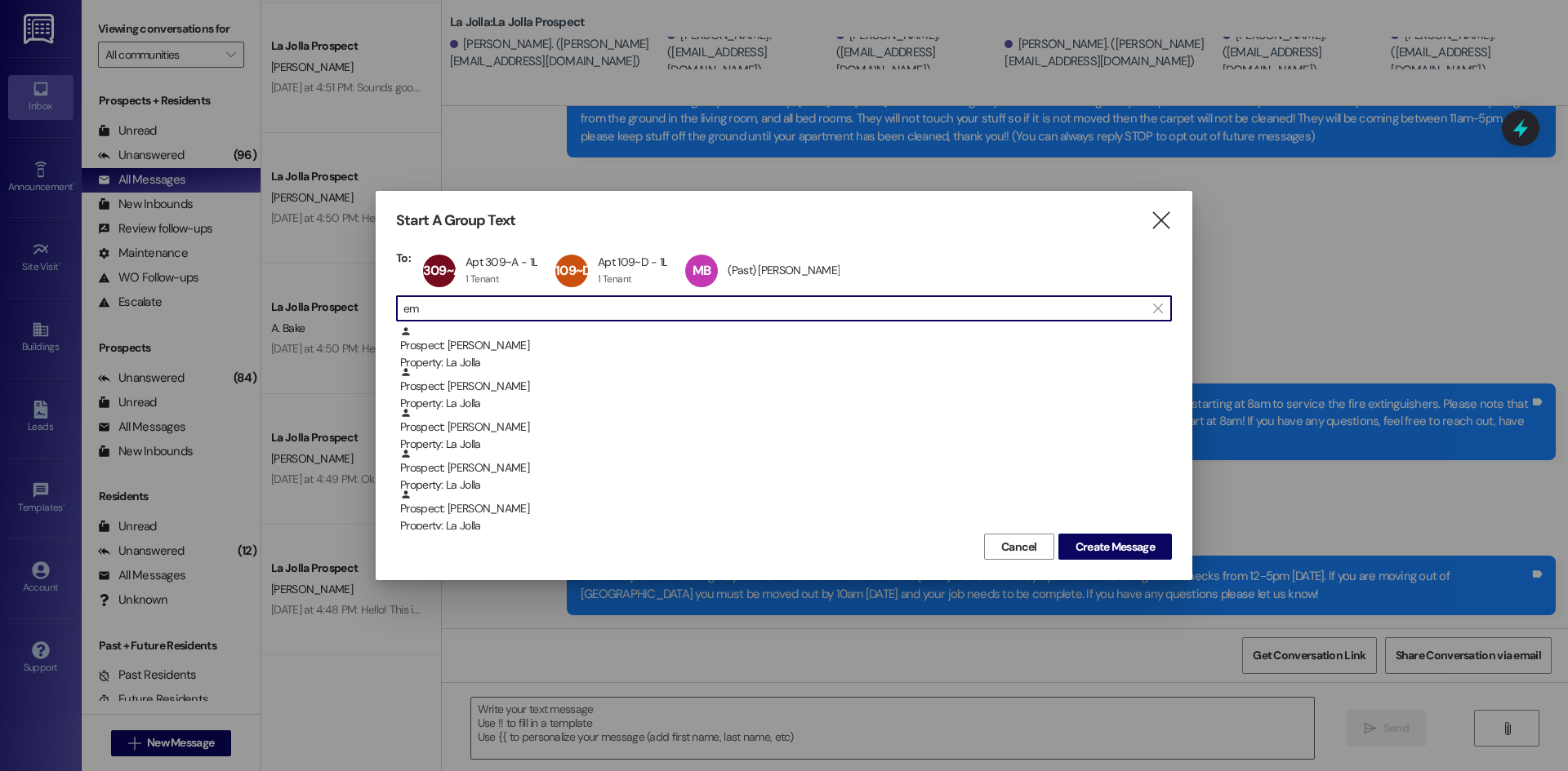
type input "e"
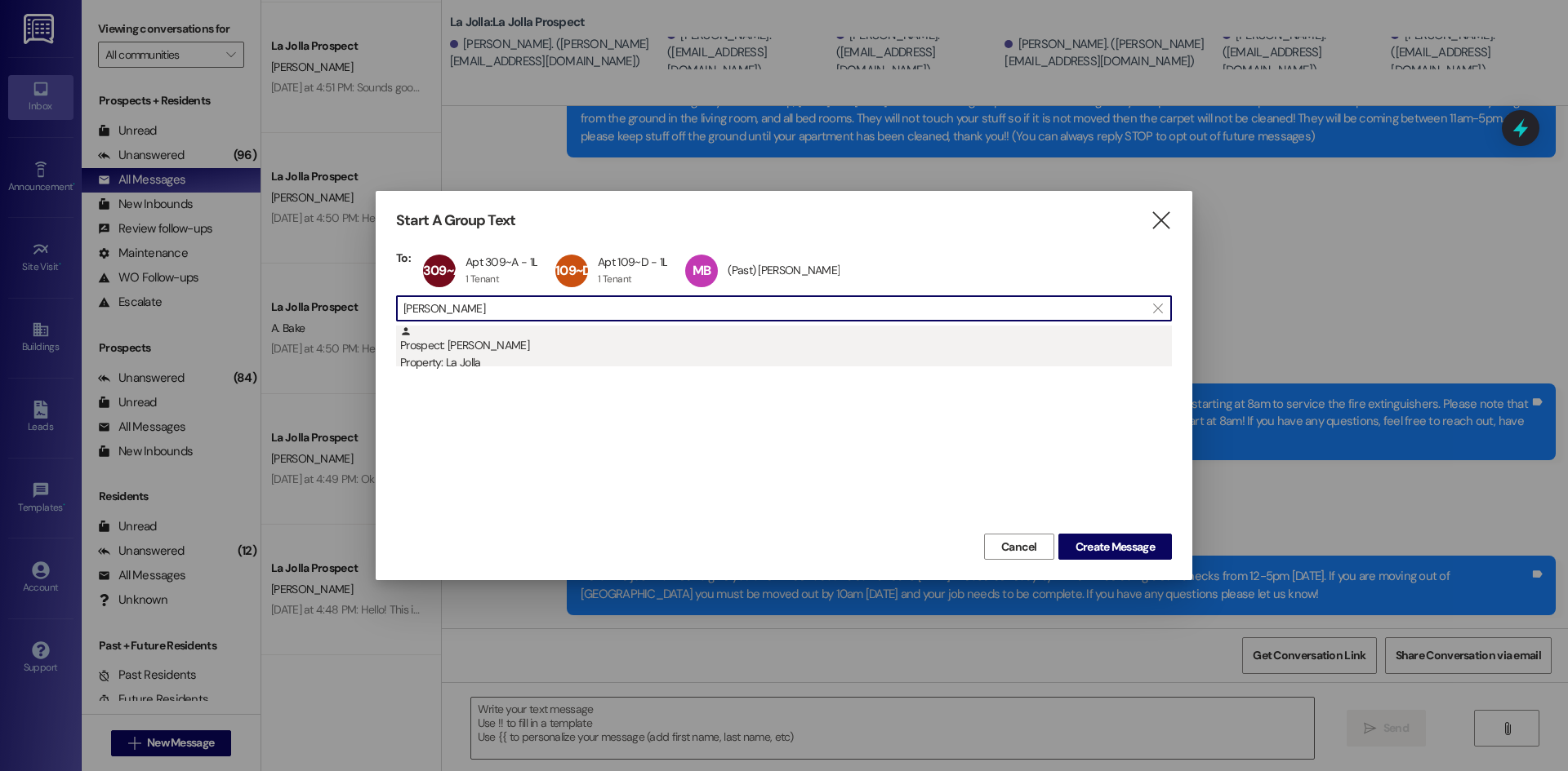
type input "[PERSON_NAME]"
click at [470, 364] on div "Property: La Jolla" at bounding box center [785, 363] width 771 height 17
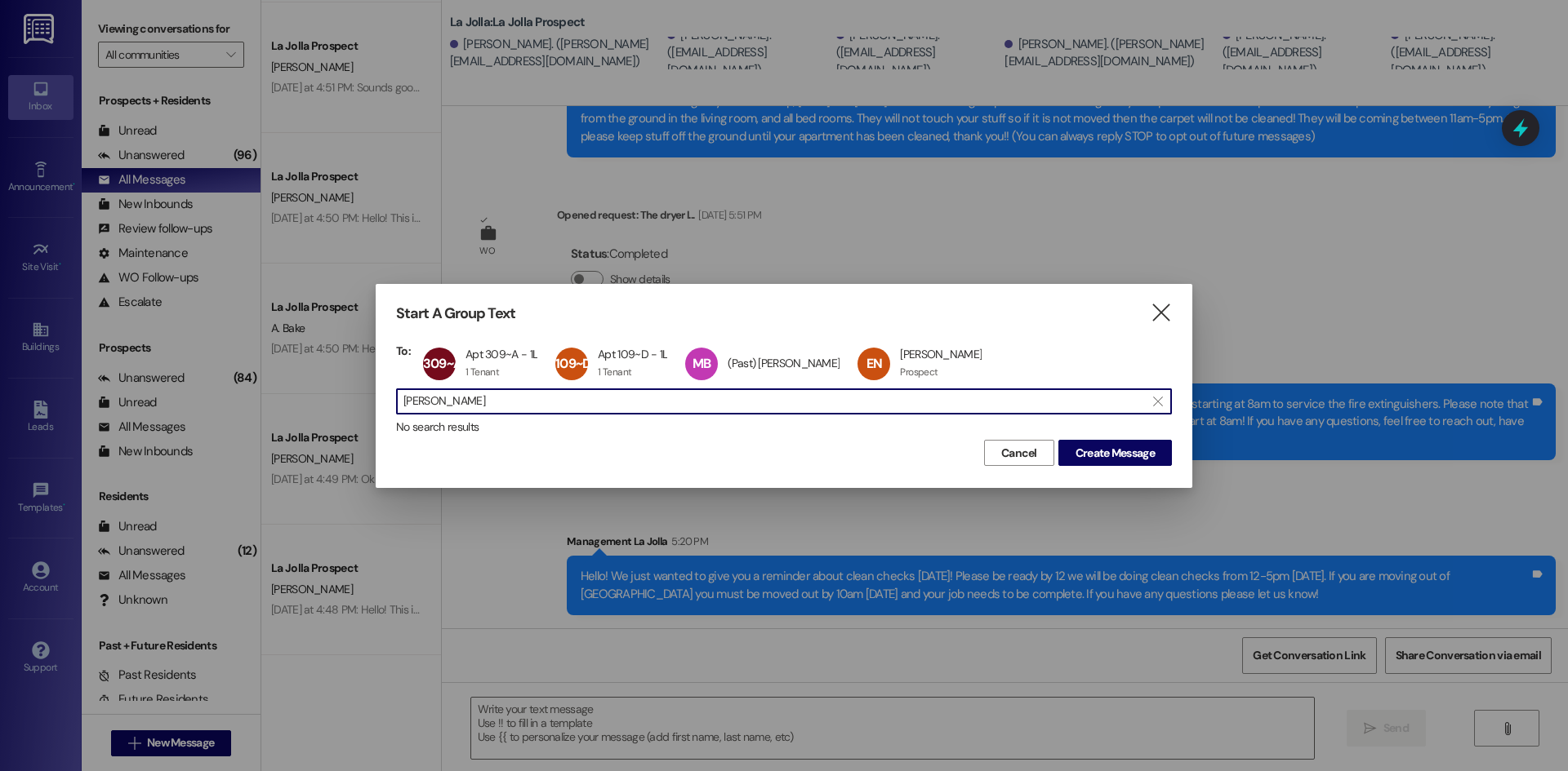
drag, startPoint x: 452, startPoint y: 401, endPoint x: 371, endPoint y: 405, distance: 81.1
click at [371, 405] on div "Start A Group Text  To: 309~A Apt 309~A - 1L Apt 309~A - 1L 1 Tenant 1 Tenant …" at bounding box center [784, 385] width 1568 height 771
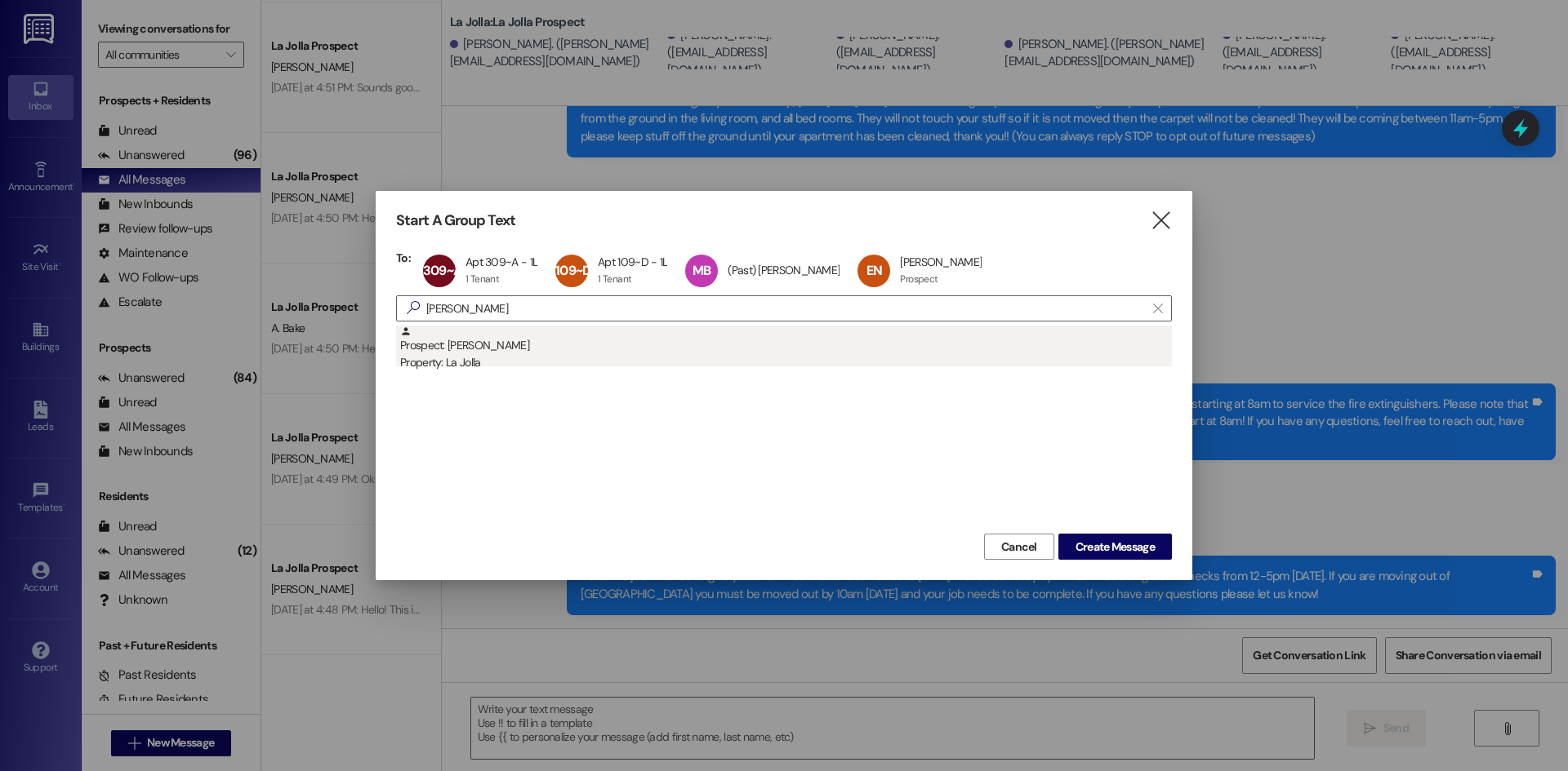
click at [417, 364] on div "Property: La Jolla" at bounding box center [785, 363] width 771 height 17
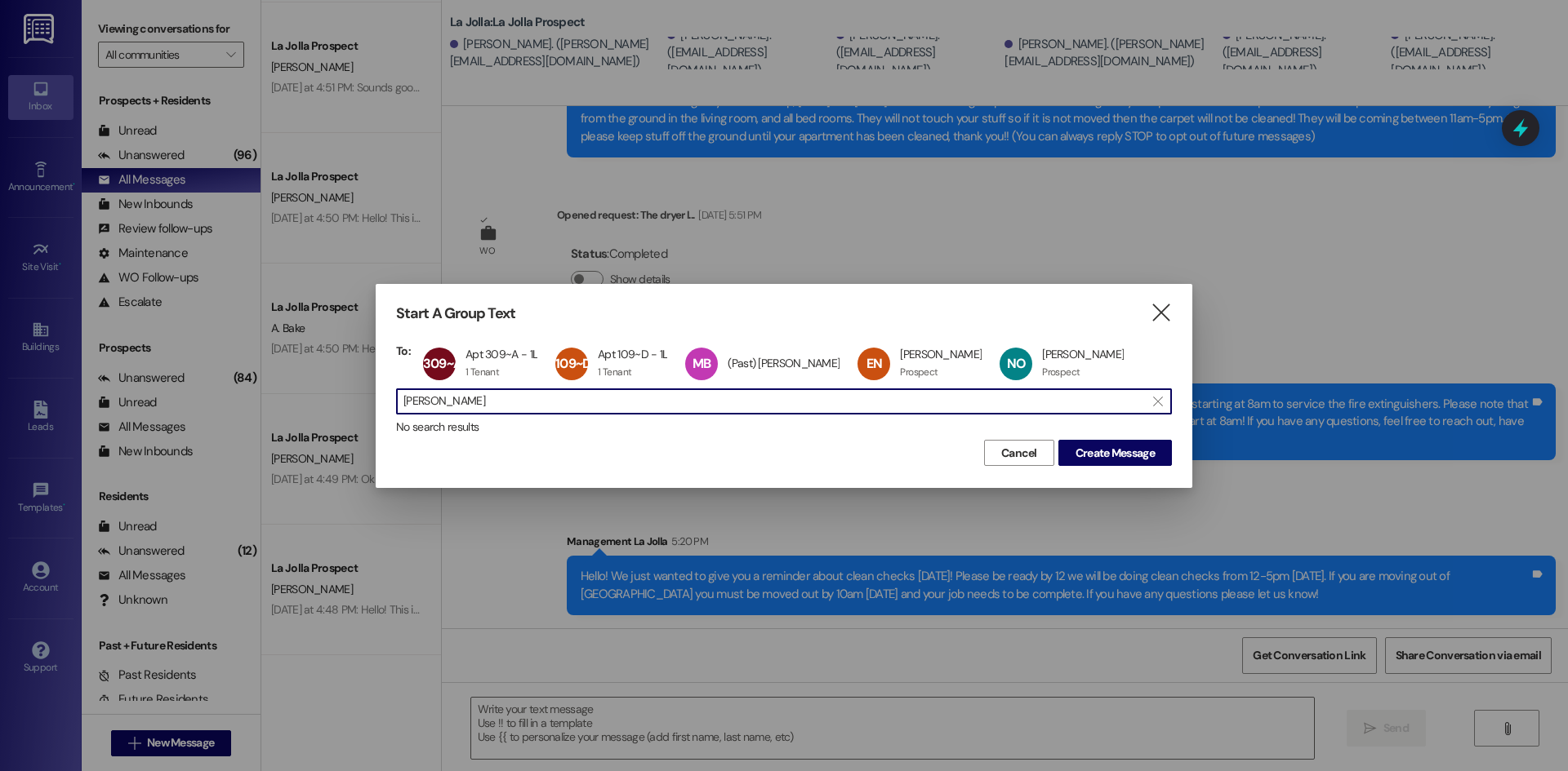
drag, startPoint x: 441, startPoint y: 401, endPoint x: 376, endPoint y: 400, distance: 65.0
click at [376, 400] on div "Start A Group Text  To: 309~A Apt 309~A - 1L Apt 309~A - 1L 1 Tenant 1 Tenant …" at bounding box center [784, 386] width 817 height 203
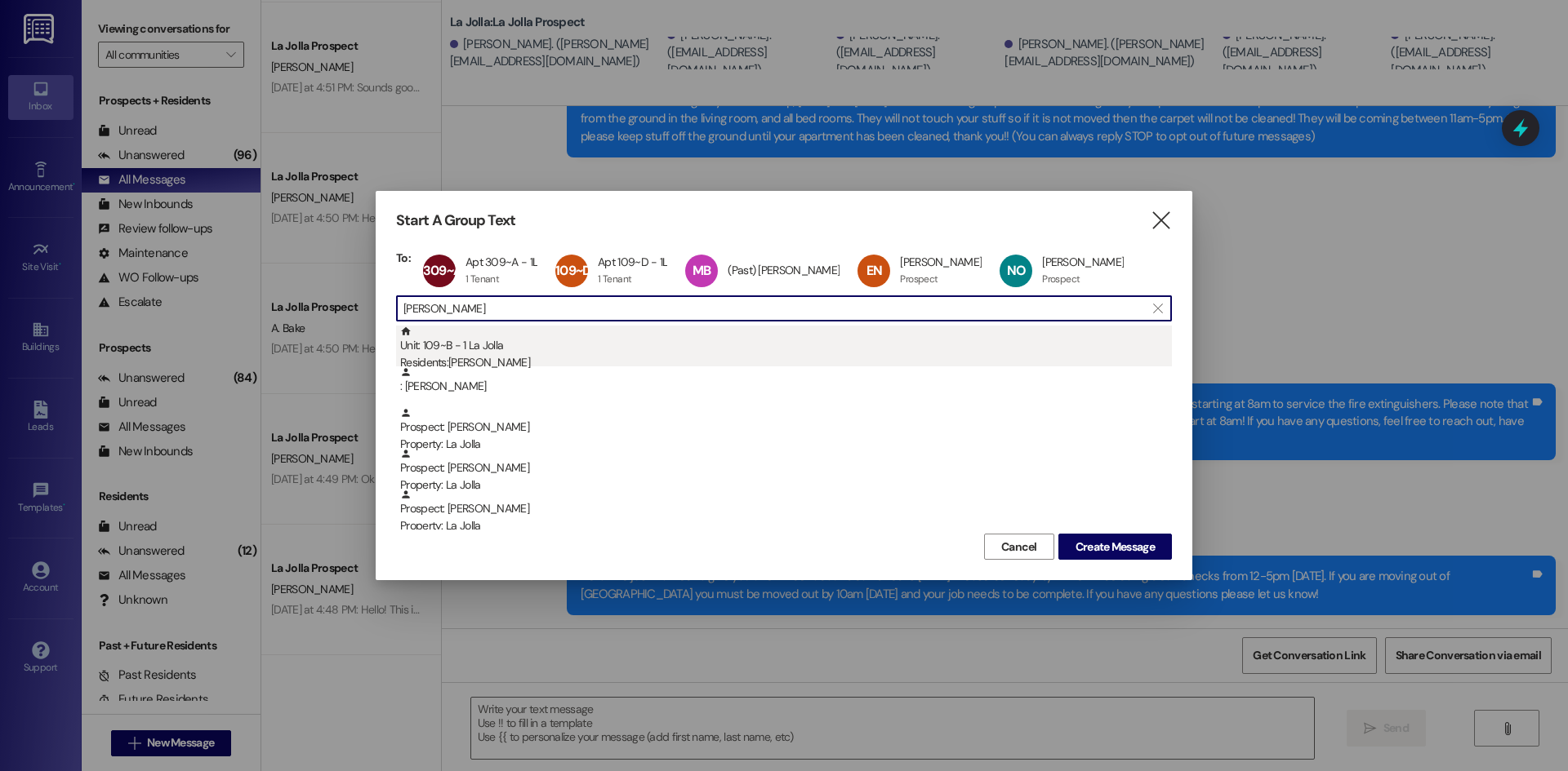
type input "[PERSON_NAME]"
click at [457, 342] on div "Unit: 109~B - 1 La Jolla Residents: [PERSON_NAME]" at bounding box center [785, 348] width 771 height 46
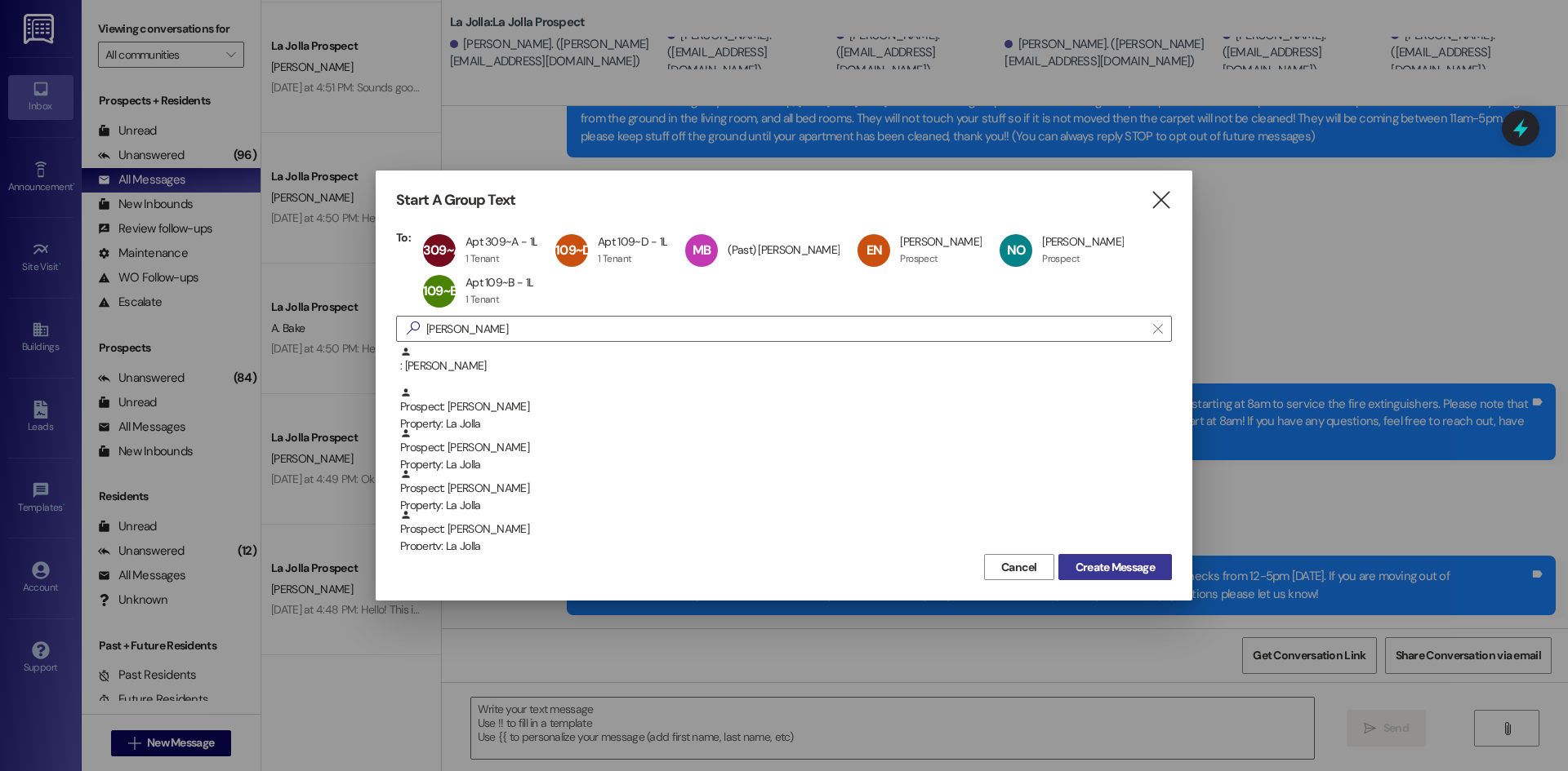
click at [1105, 560] on span "Create Message" at bounding box center [1115, 568] width 79 height 17
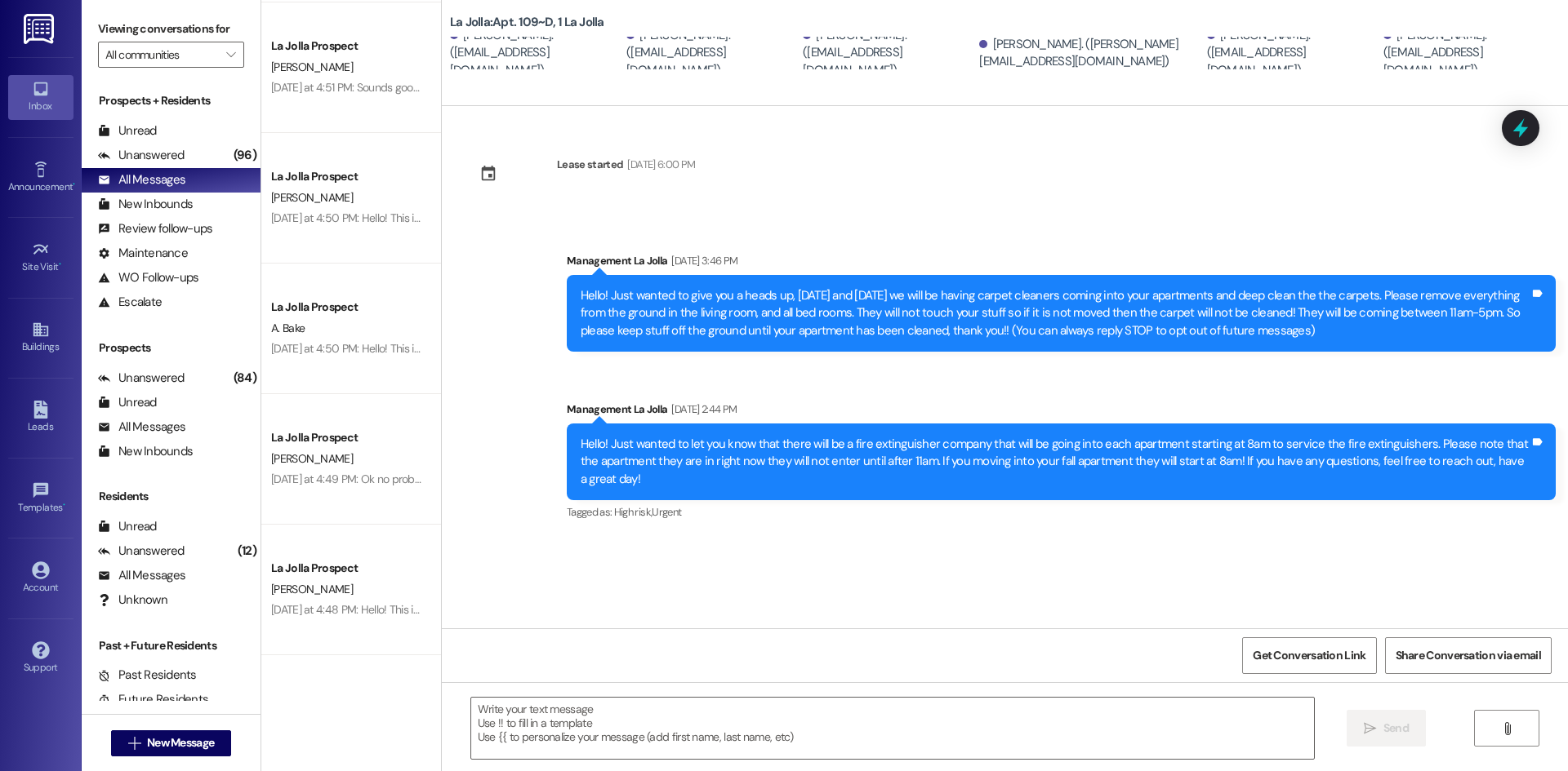
scroll to position [0, 0]
click at [716, 721] on textarea at bounding box center [893, 728] width 842 height 62
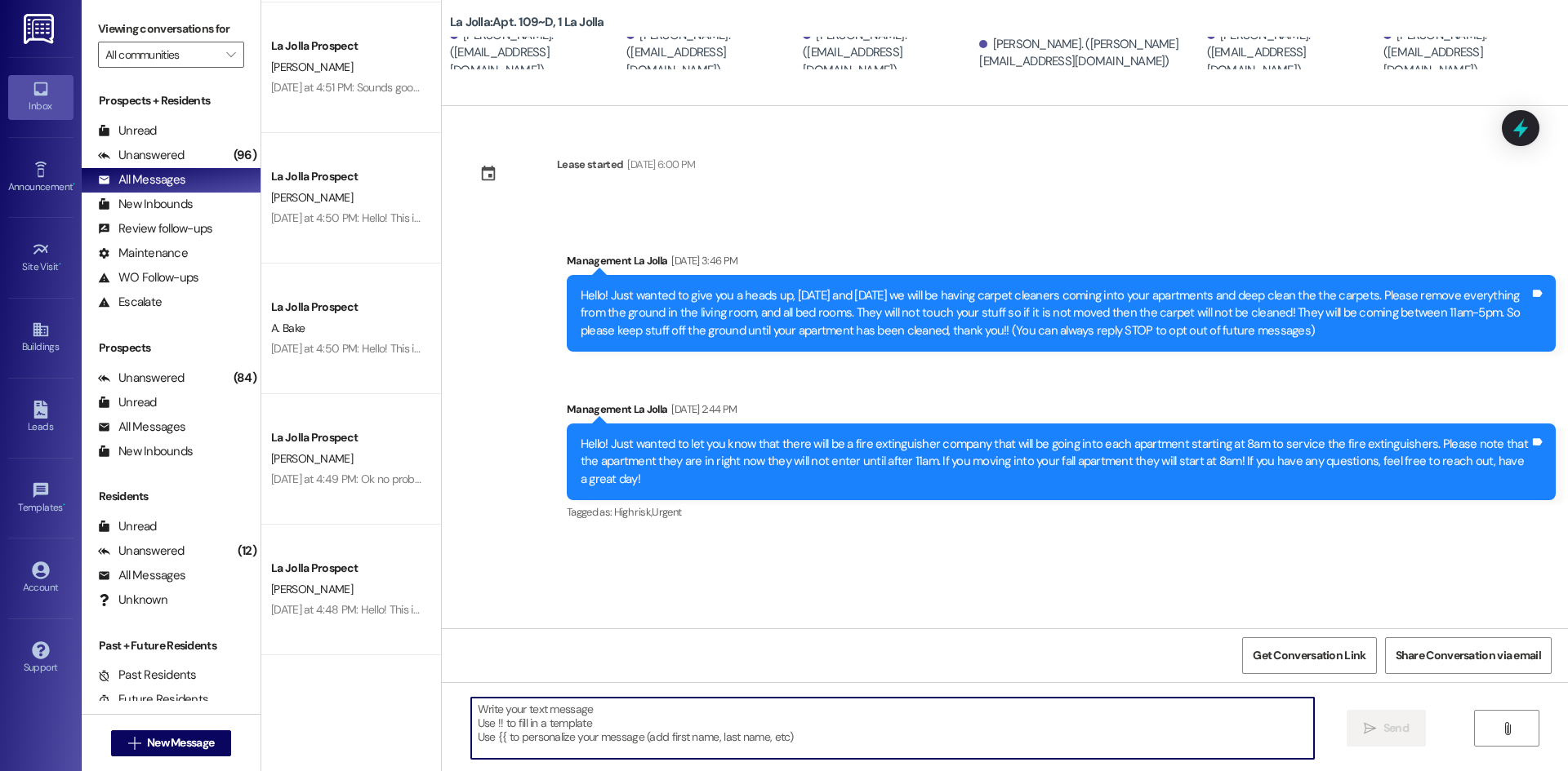
paste textarea "Hello! We just wanted to give you a reminder about clean checks [DATE]! Please …"
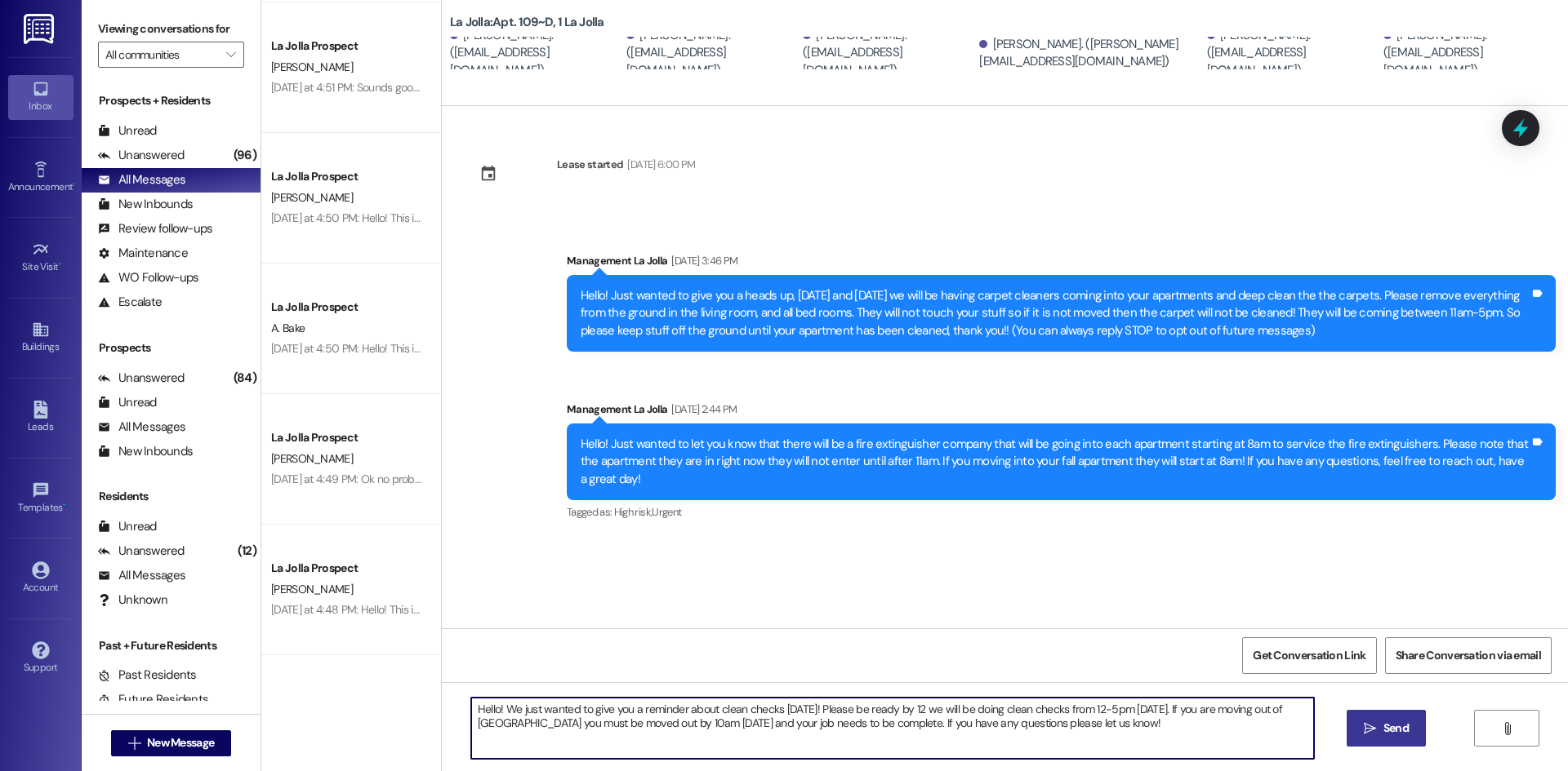
type textarea "Hello! We just wanted to give you a reminder about clean checks [DATE]! Please …"
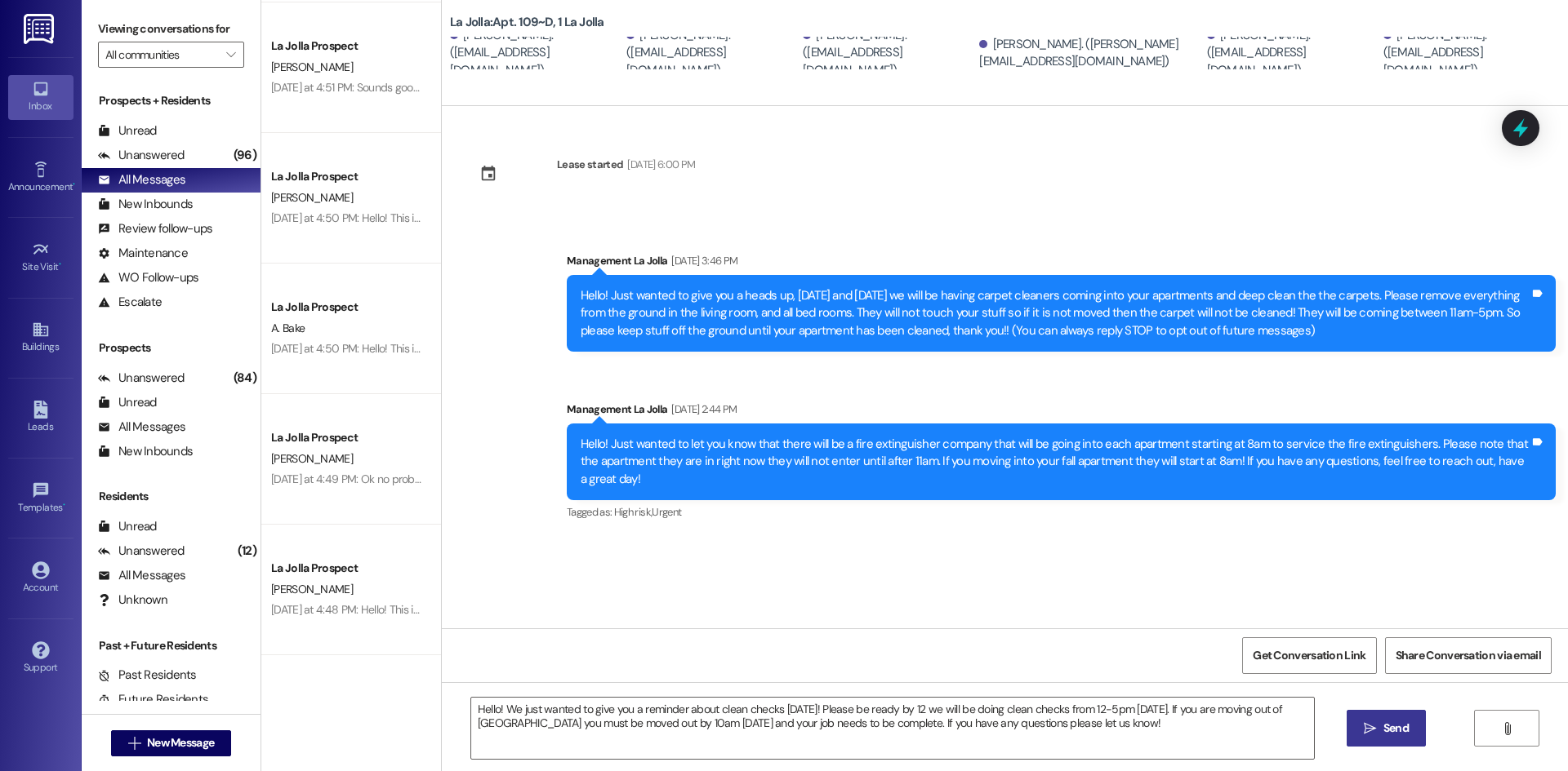
click at [1386, 723] on span "Send" at bounding box center [1395, 728] width 26 height 17
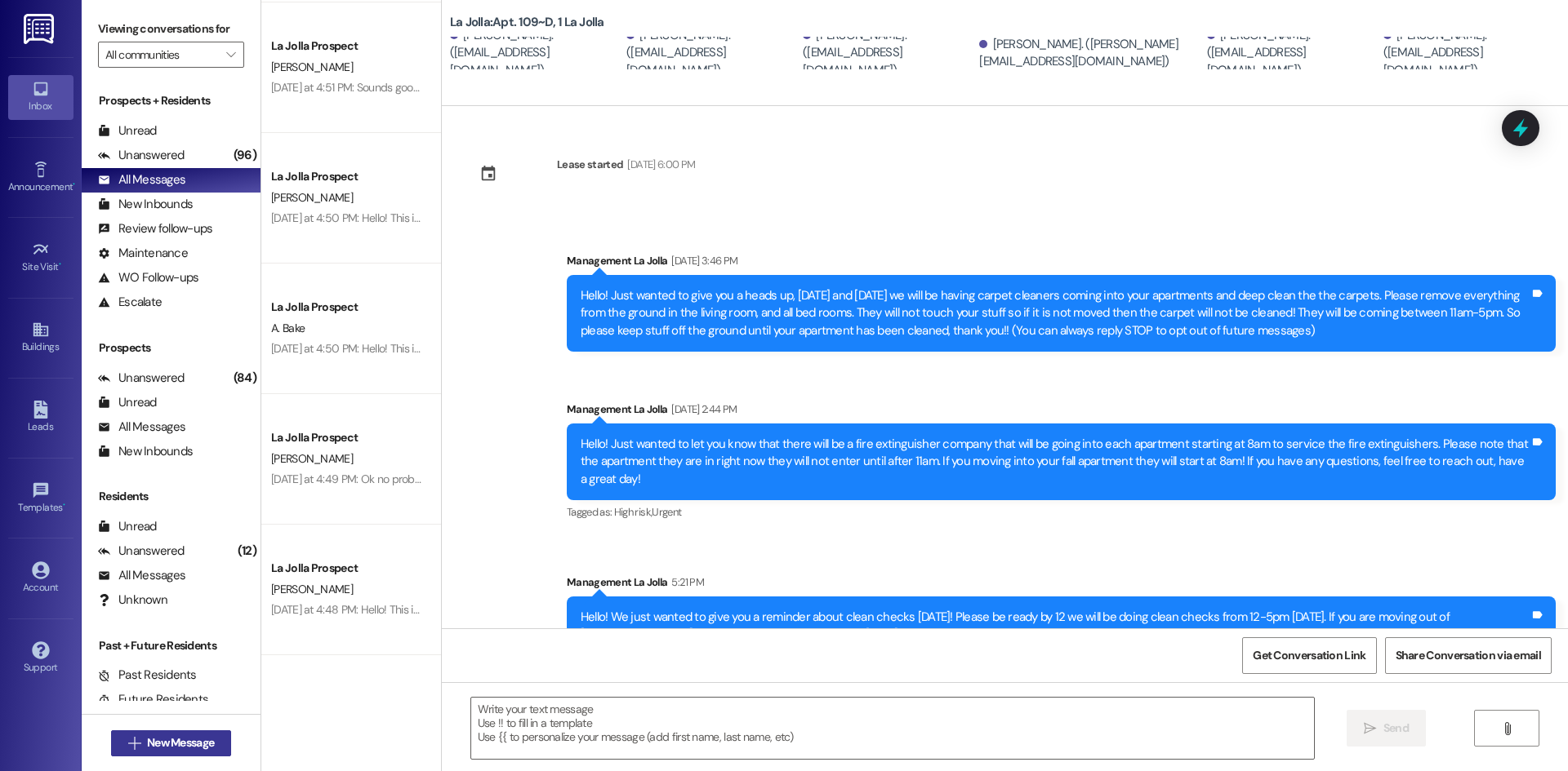
click at [185, 742] on span "New Message" at bounding box center [180, 743] width 67 height 17
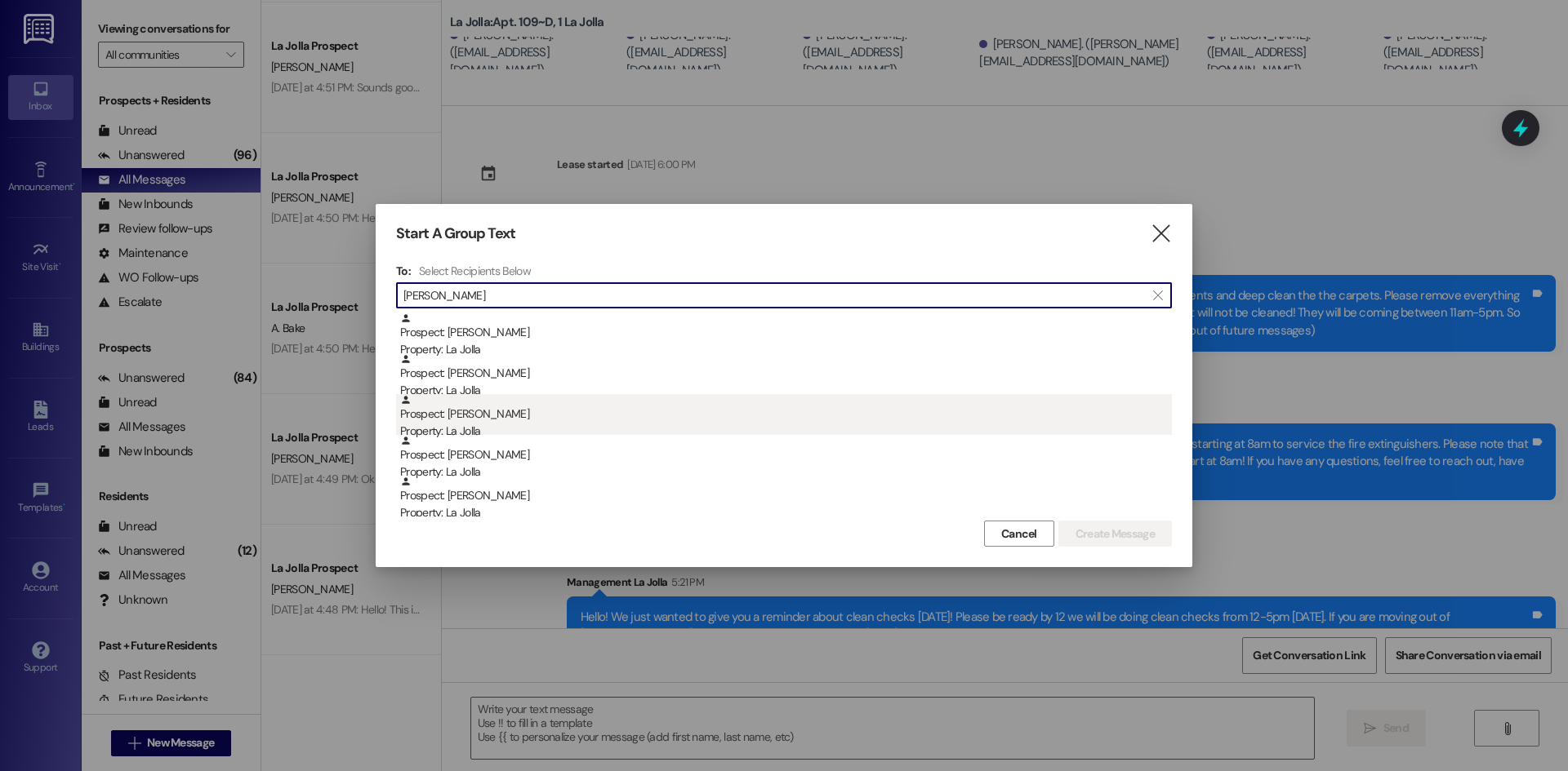
click at [452, 432] on div "Property: La Jolla" at bounding box center [785, 431] width 771 height 17
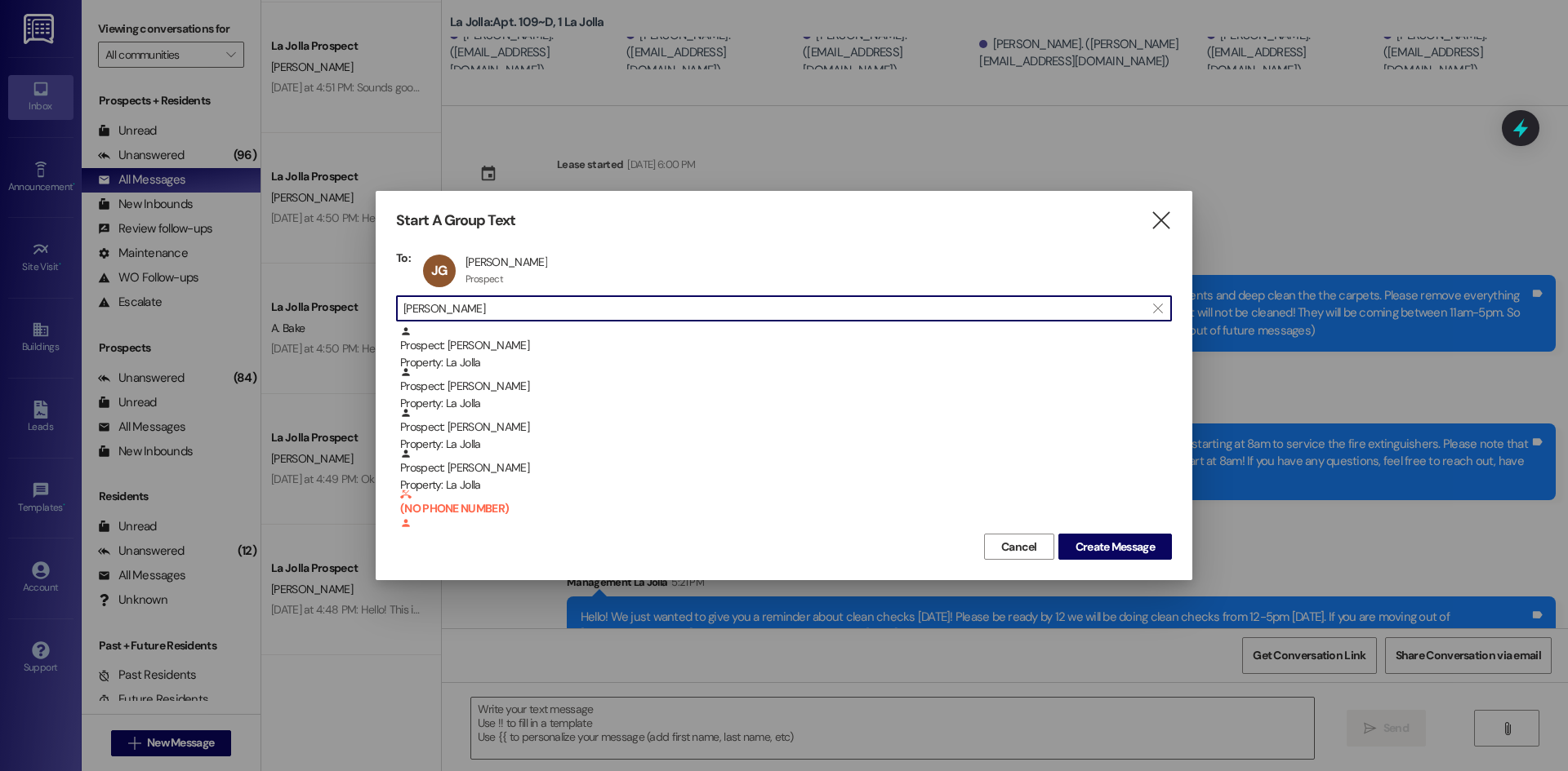
scroll to position [1, 0]
drag, startPoint x: 471, startPoint y: 316, endPoint x: 401, endPoint y: 318, distance: 70.0
click at [401, 318] on div " [PERSON_NAME] " at bounding box center [784, 309] width 776 height 27
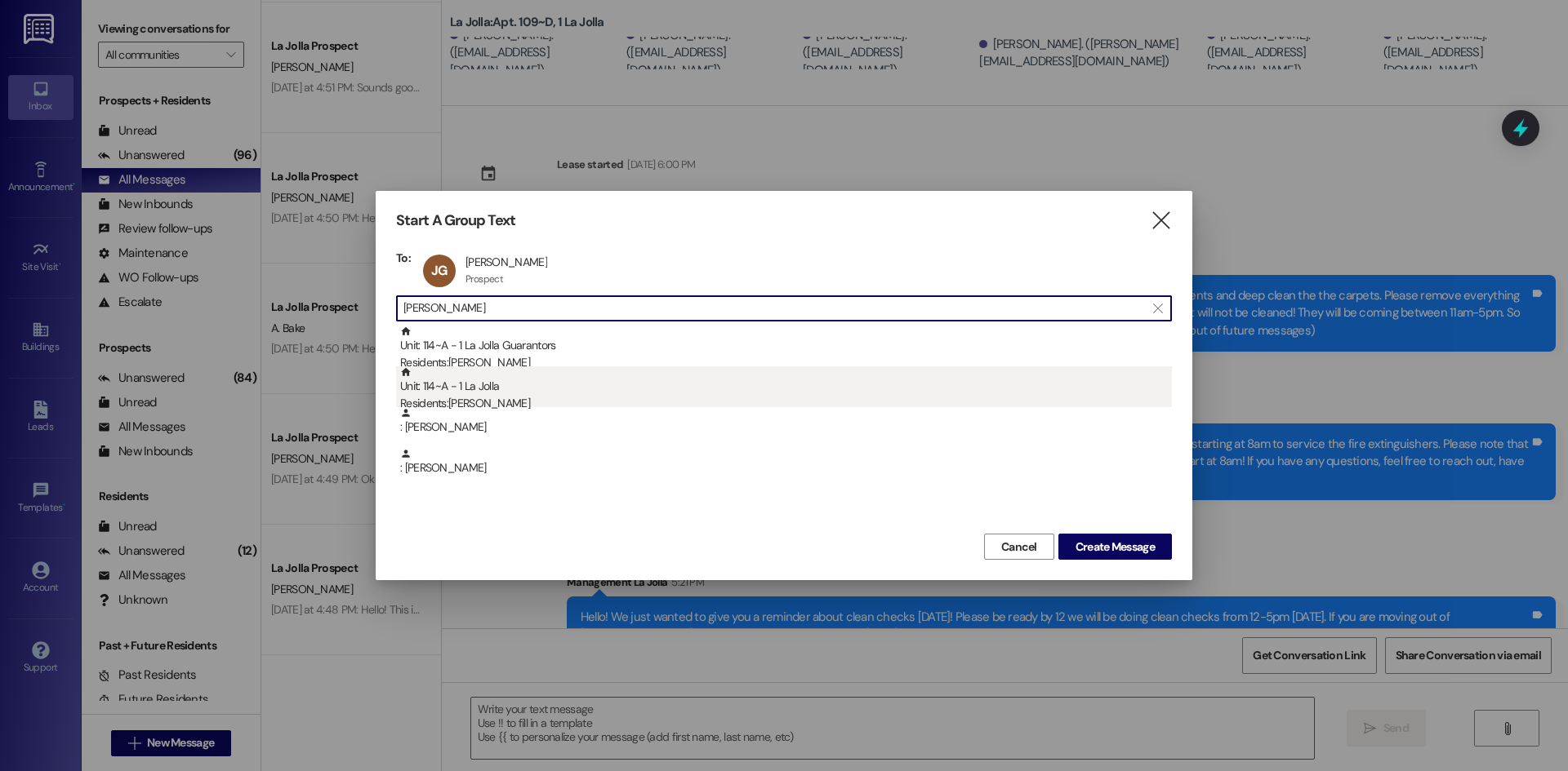
type input "[PERSON_NAME]"
click at [558, 388] on div "Unit: 114~A - 1 La Jolla Residents: [PERSON_NAME]" at bounding box center [785, 389] width 771 height 46
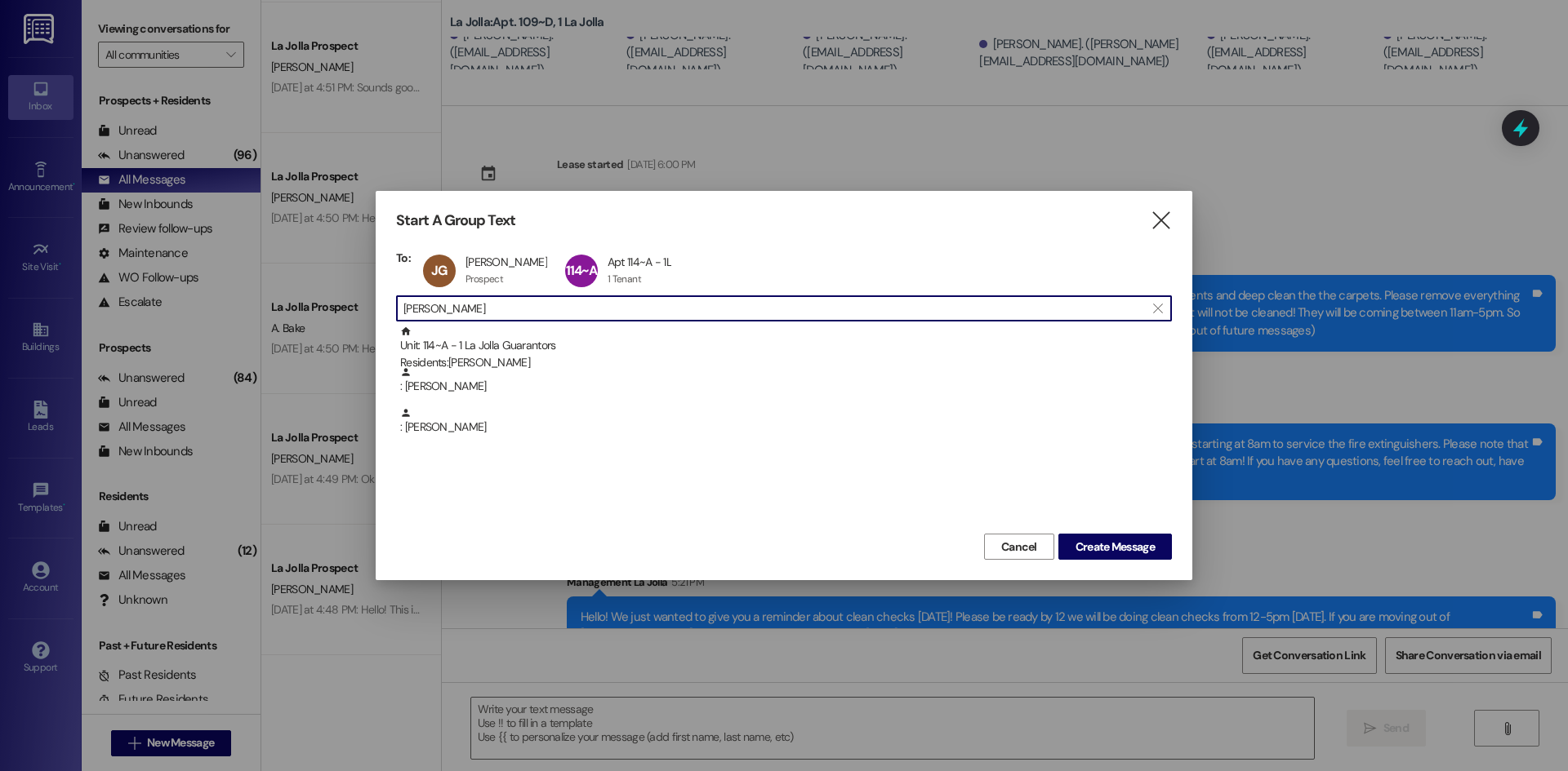
drag, startPoint x: 506, startPoint y: 303, endPoint x: 391, endPoint y: 313, distance: 115.4
click at [391, 313] on div "Start A Group Text  To: [PERSON_NAME] [PERSON_NAME] Prospect Prospect click to…" at bounding box center [784, 385] width 817 height 390
type input "L"
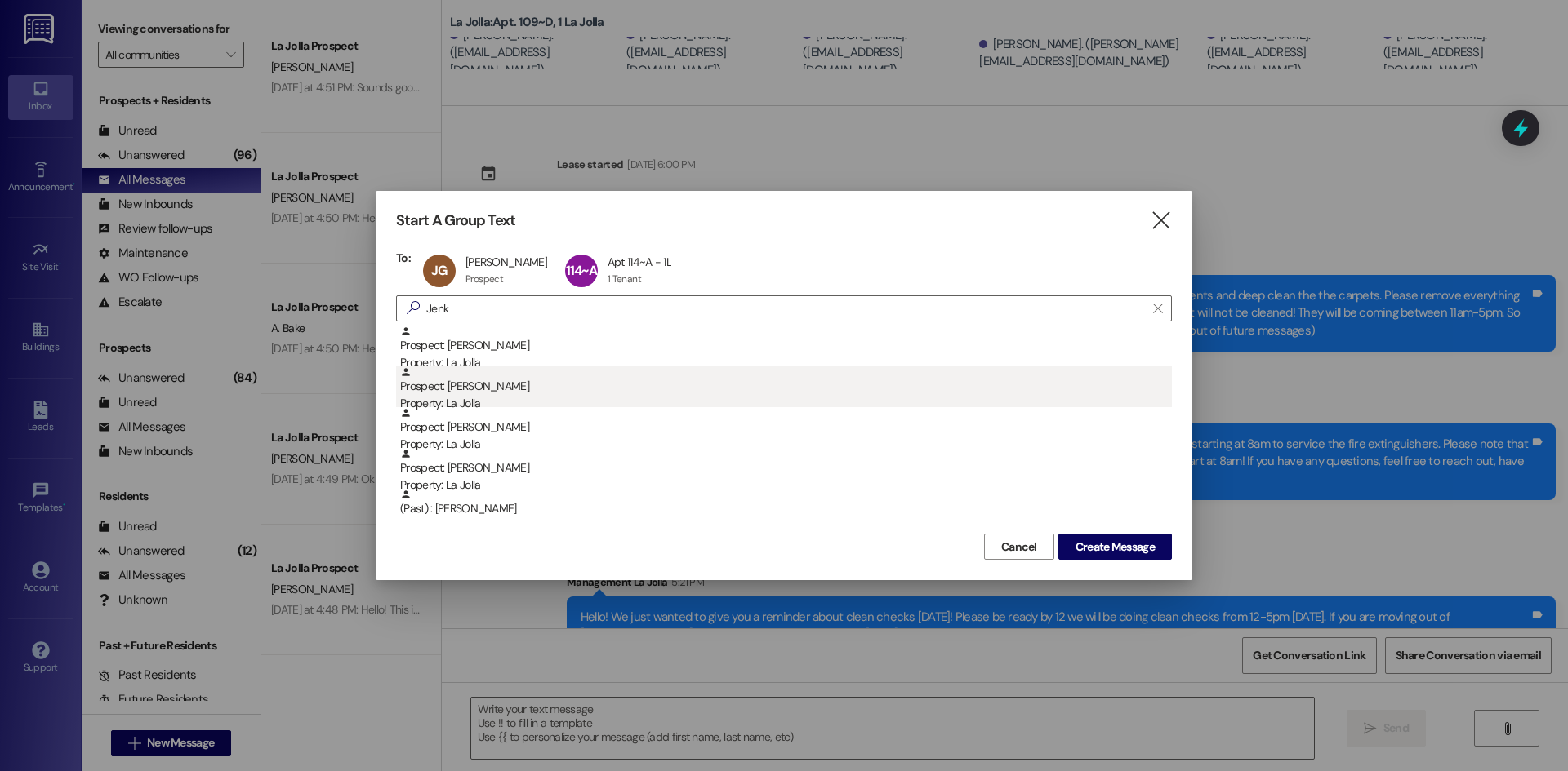
click at [507, 403] on div "Property: La Jolla" at bounding box center [785, 404] width 771 height 17
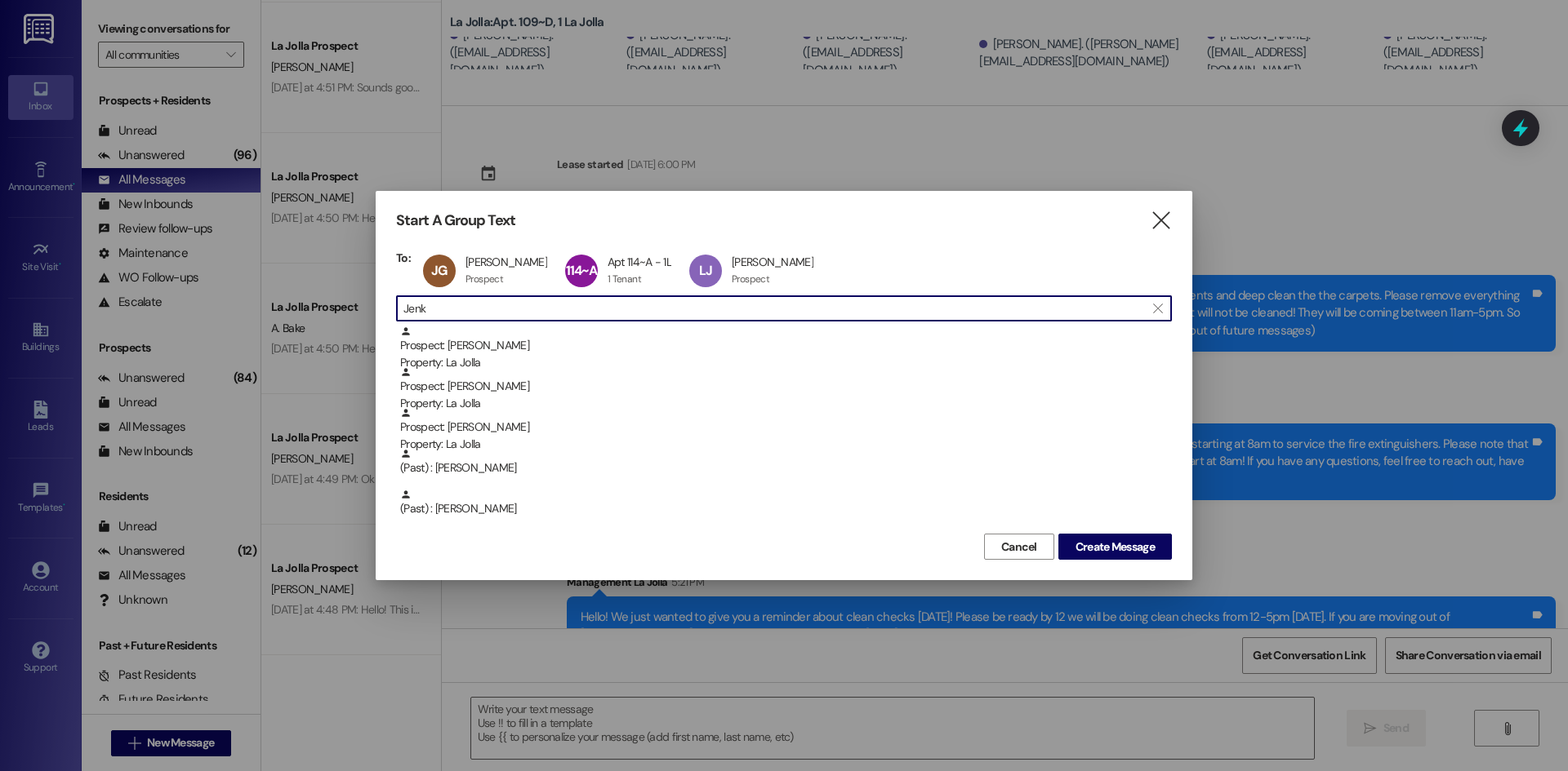
drag, startPoint x: 454, startPoint y: 312, endPoint x: 398, endPoint y: 307, distance: 56.2
click at [398, 307] on div " Jenk " at bounding box center [784, 309] width 776 height 27
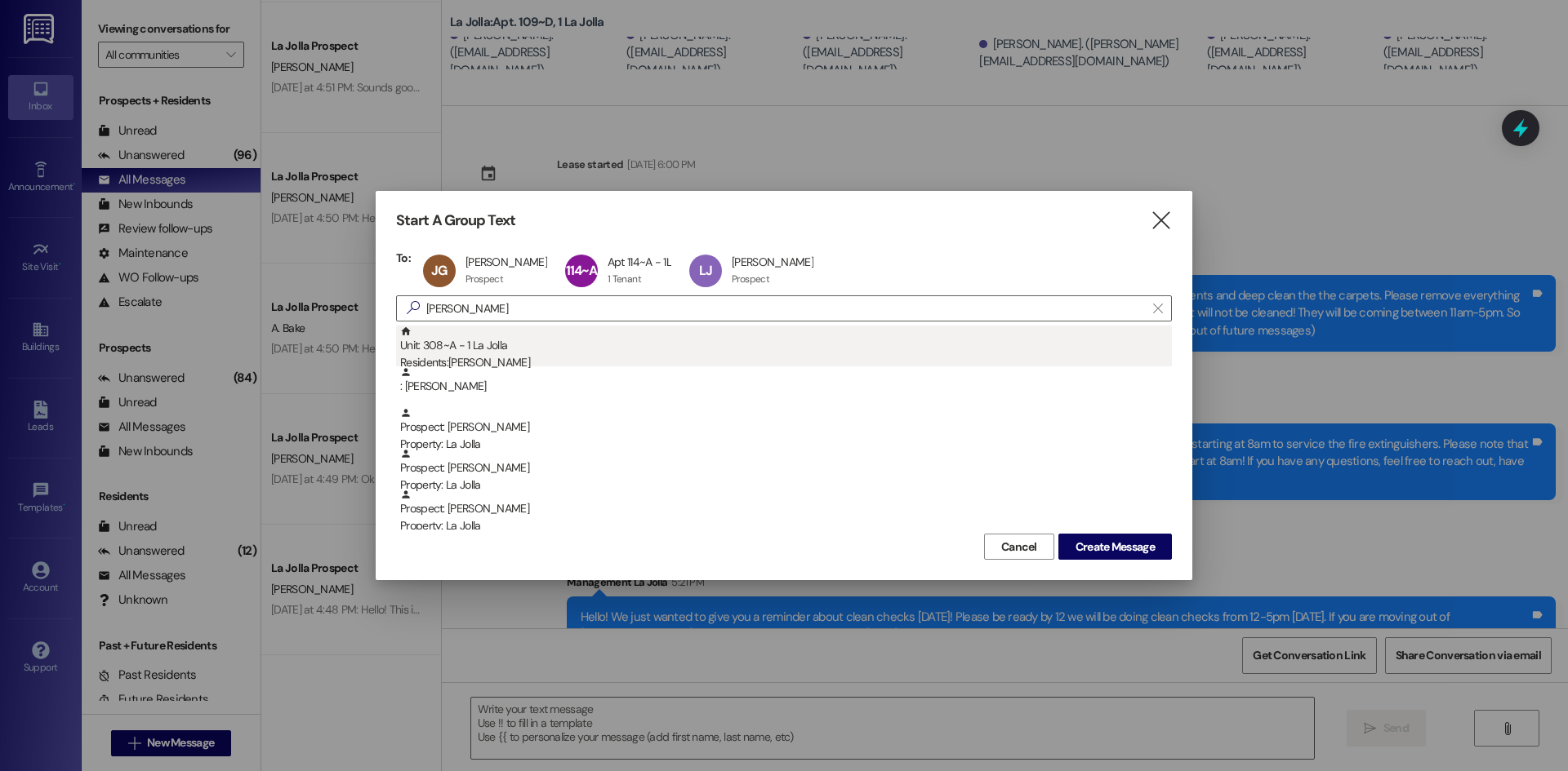
click at [449, 351] on div "Unit: 308~A - 1 La Jolla Residents: [PERSON_NAME]" at bounding box center [785, 348] width 771 height 46
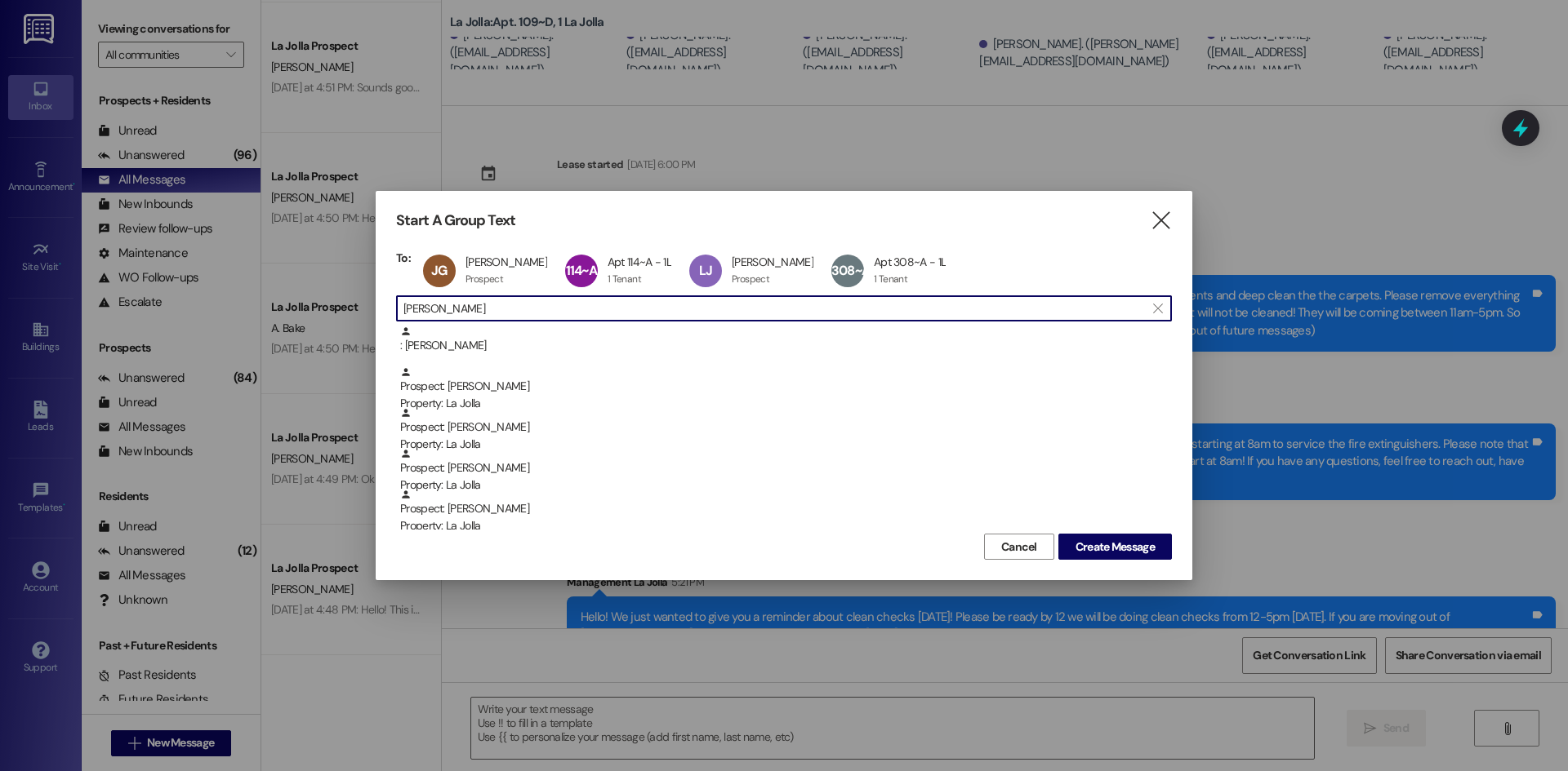
drag, startPoint x: 425, startPoint y: 314, endPoint x: 401, endPoint y: 313, distance: 24.0
click at [401, 313] on div " [PERSON_NAME] " at bounding box center [784, 309] width 776 height 27
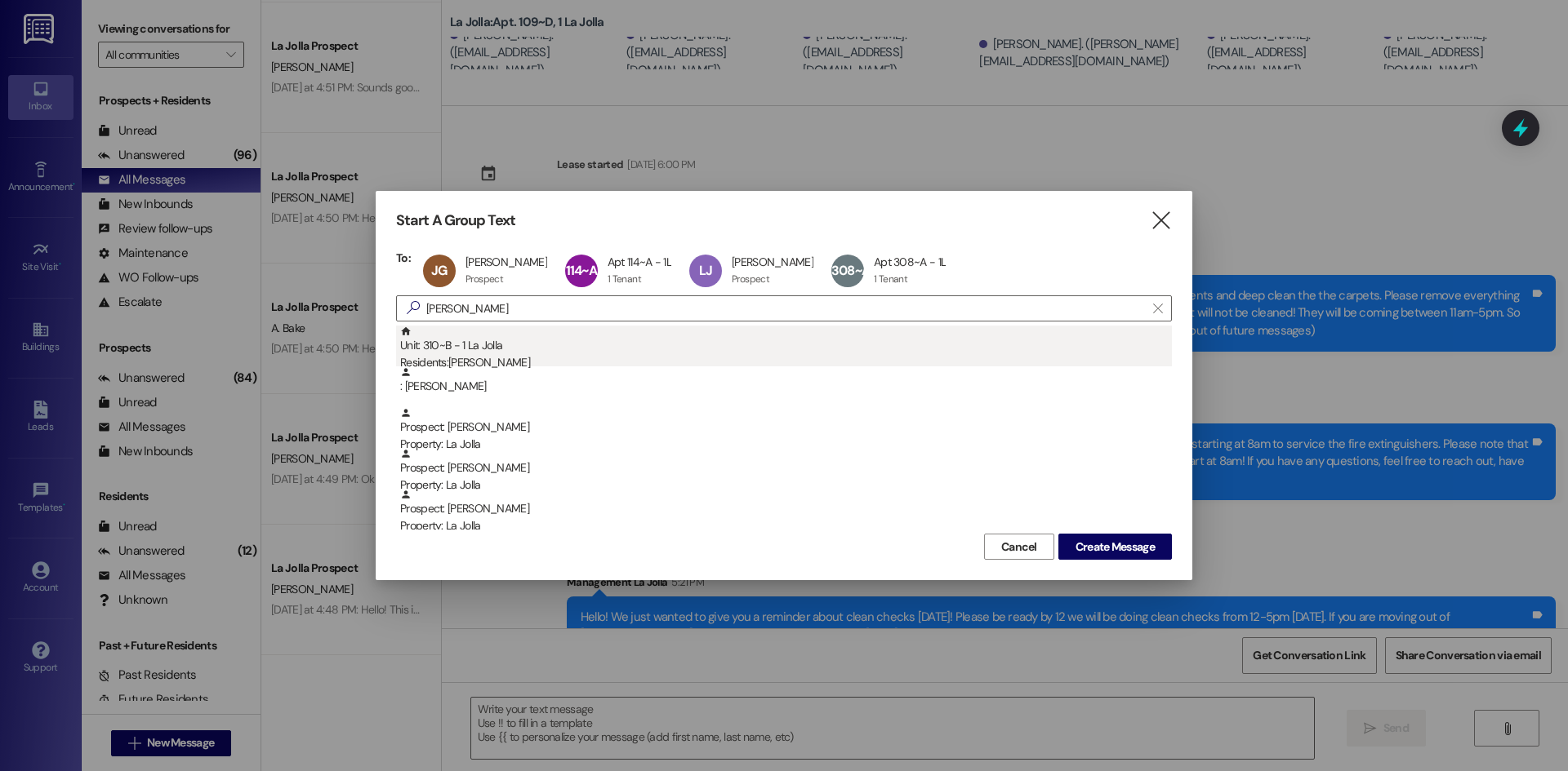
click at [486, 360] on div "Residents: [PERSON_NAME]" at bounding box center [785, 363] width 771 height 17
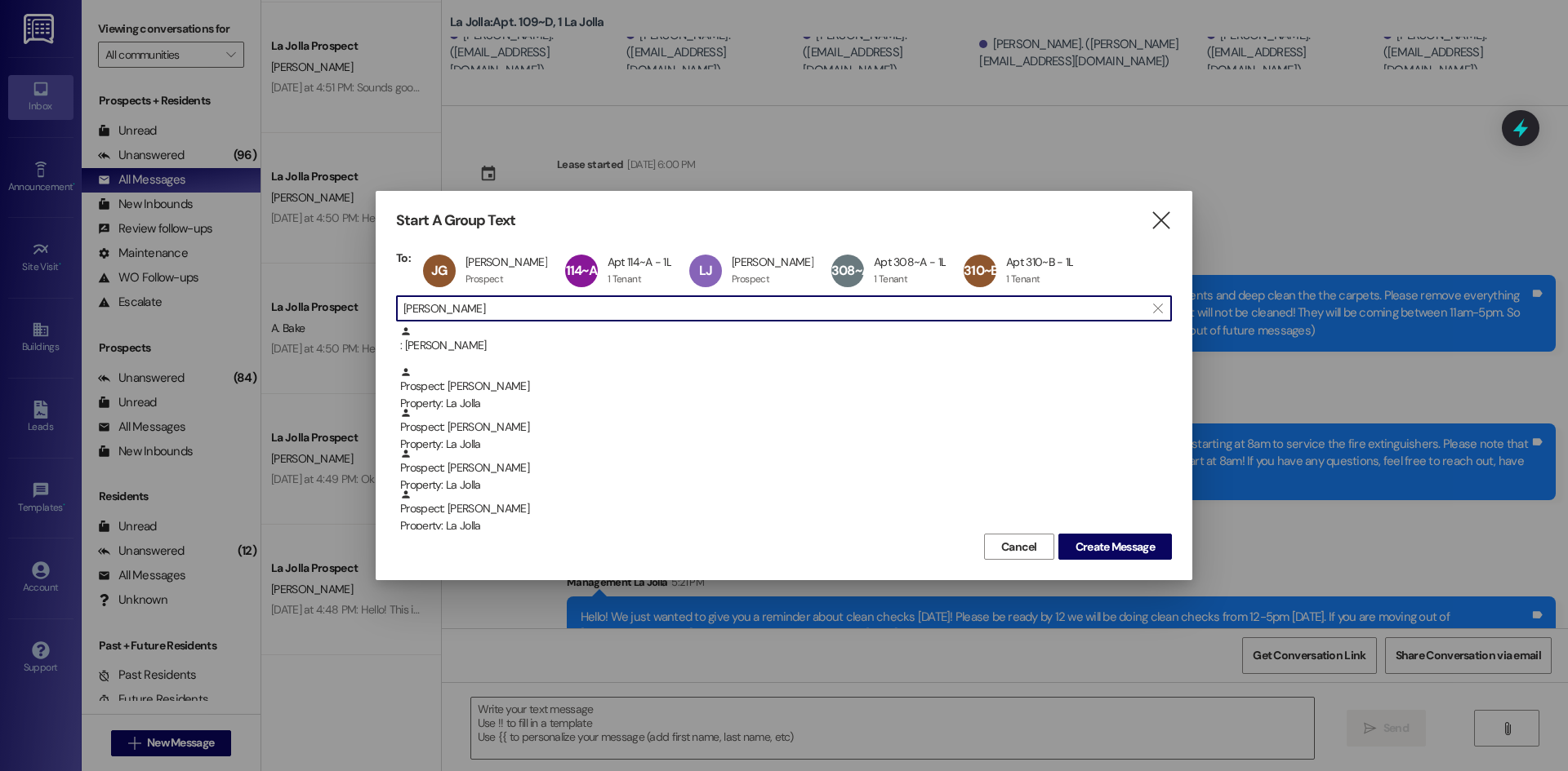
drag, startPoint x: 461, startPoint y: 307, endPoint x: 390, endPoint y: 305, distance: 71.0
click at [390, 305] on div "Start A Group Text  To: [PERSON_NAME] [PERSON_NAME] Prospect Prospect click to…" at bounding box center [784, 385] width 817 height 390
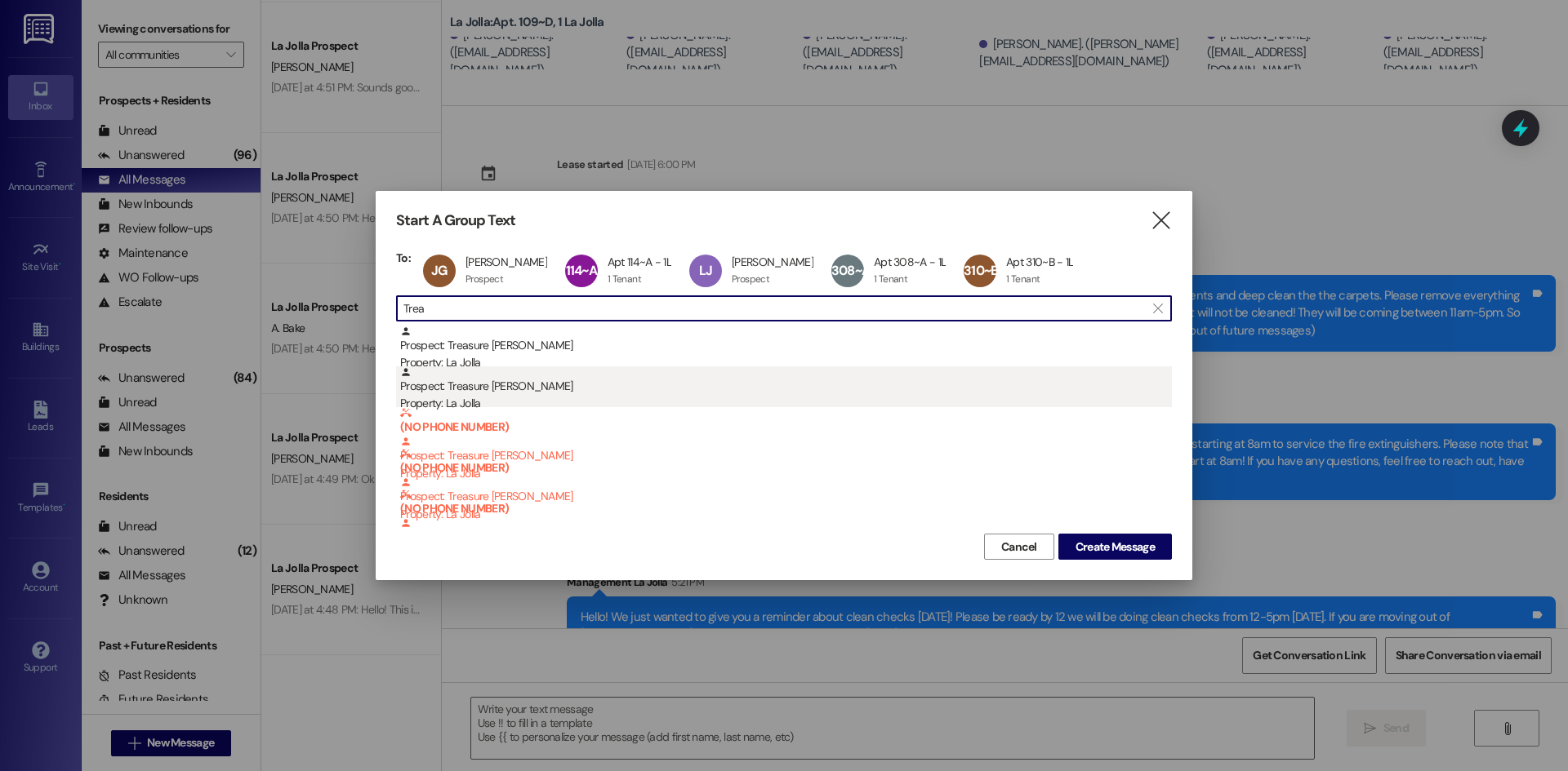
type input "Trea"
click at [459, 404] on div "Property: La Jolla" at bounding box center [785, 404] width 771 height 17
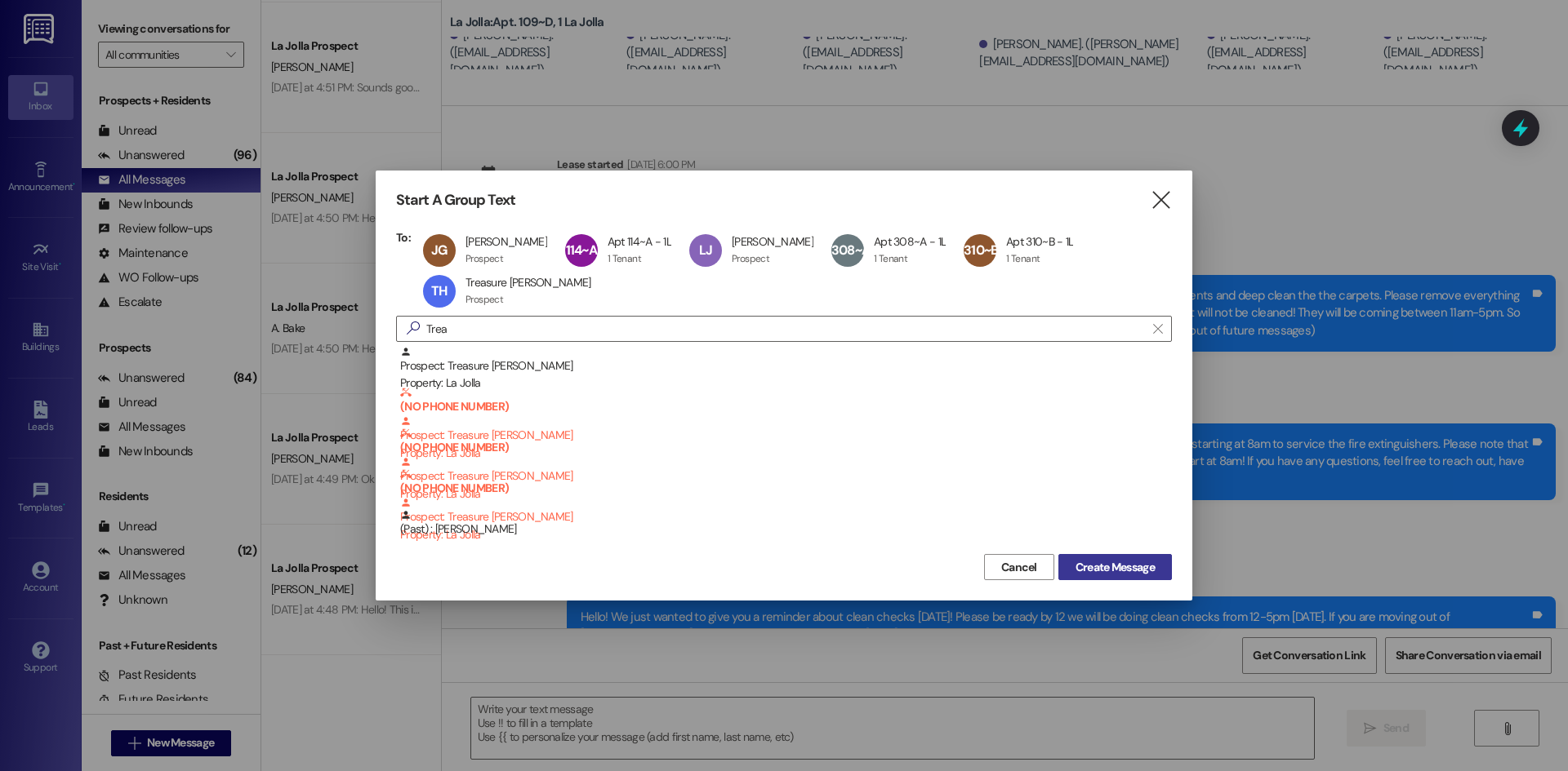
click at [1122, 578] on button "Create Message" at bounding box center [1115, 567] width 114 height 27
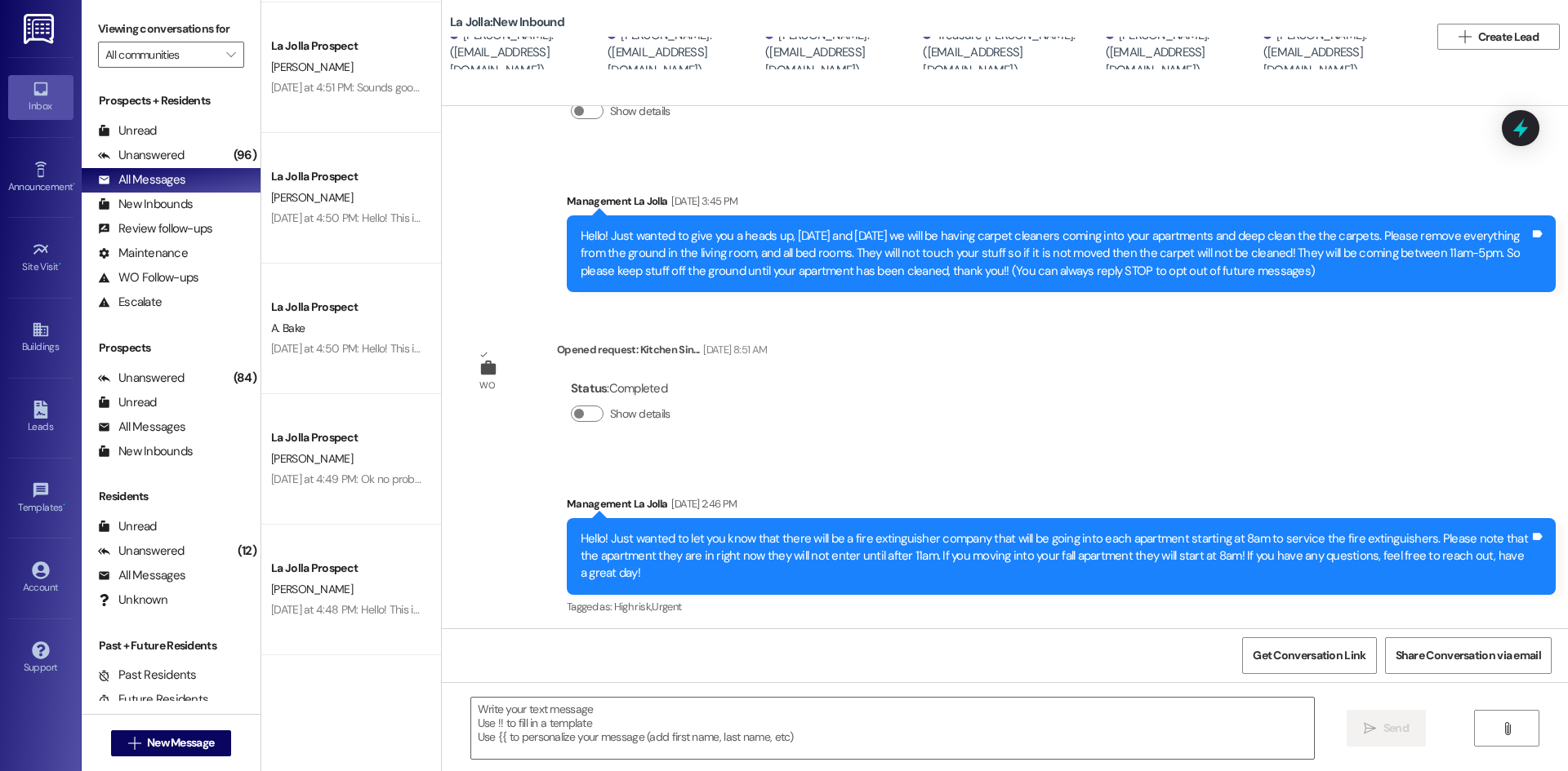
scroll to position [120, 0]
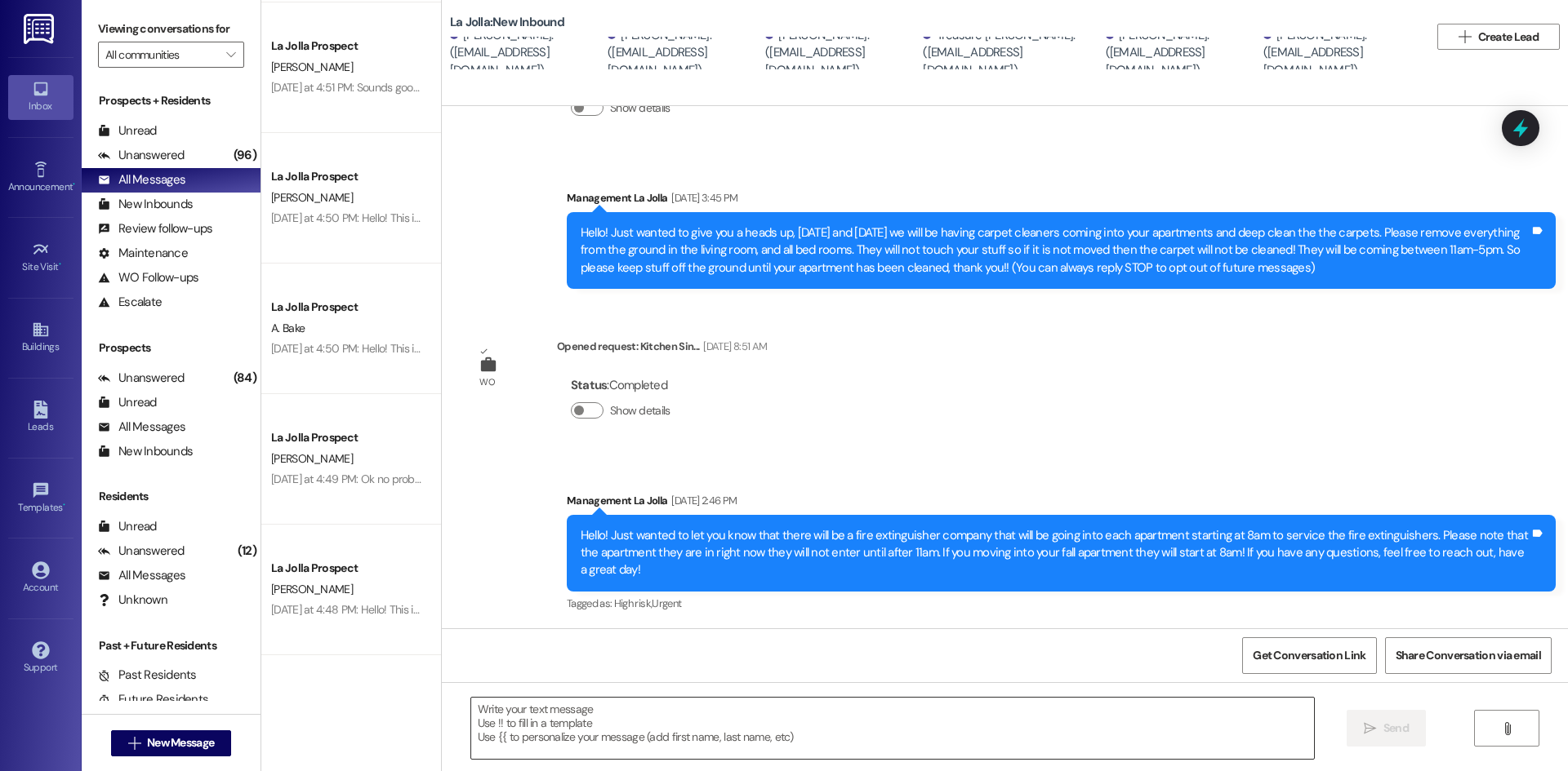
click at [530, 729] on textarea at bounding box center [893, 728] width 842 height 62
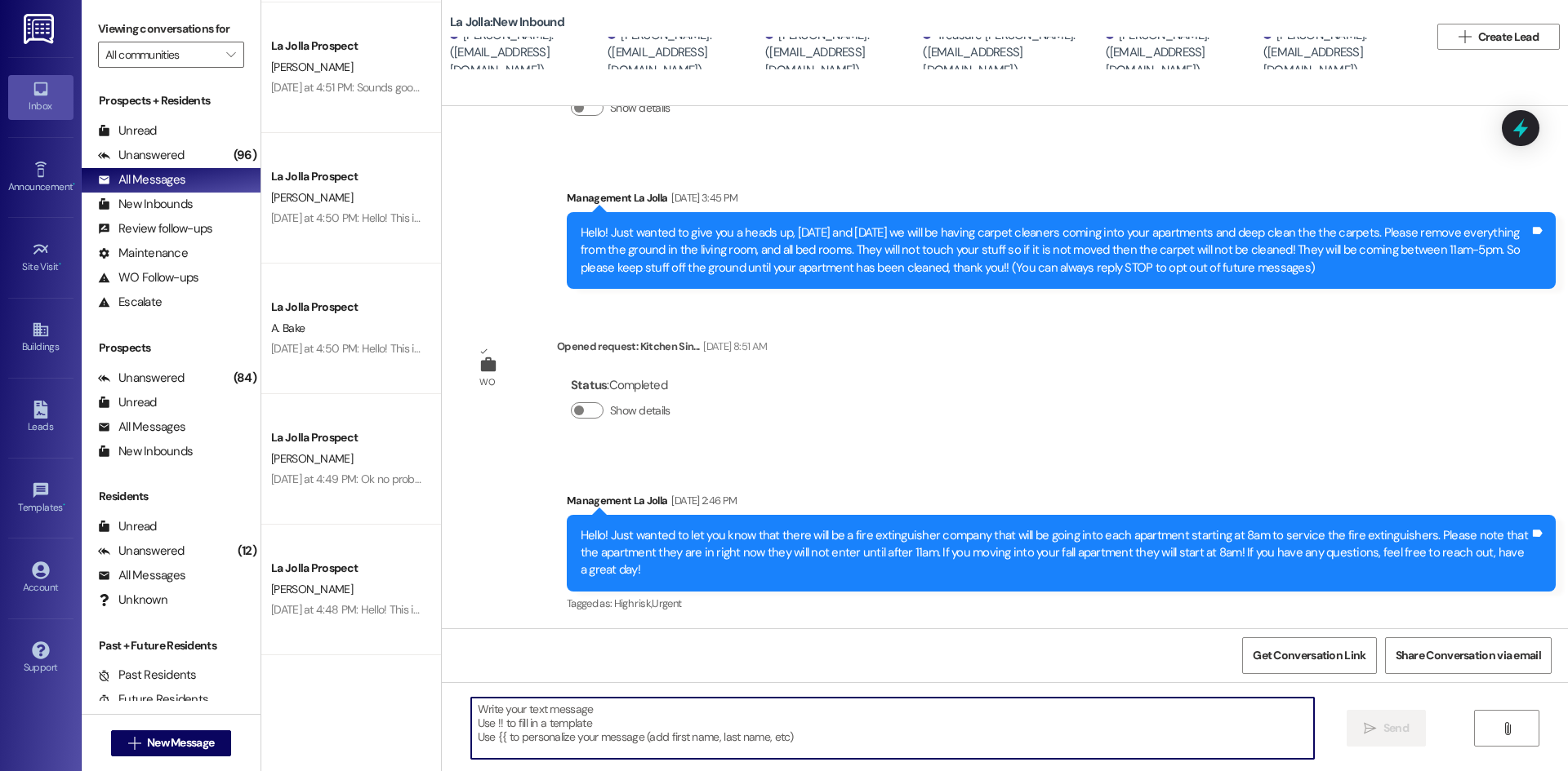
paste textarea "Hello! We just wanted to give you a reminder about clean checks [DATE]! Please …"
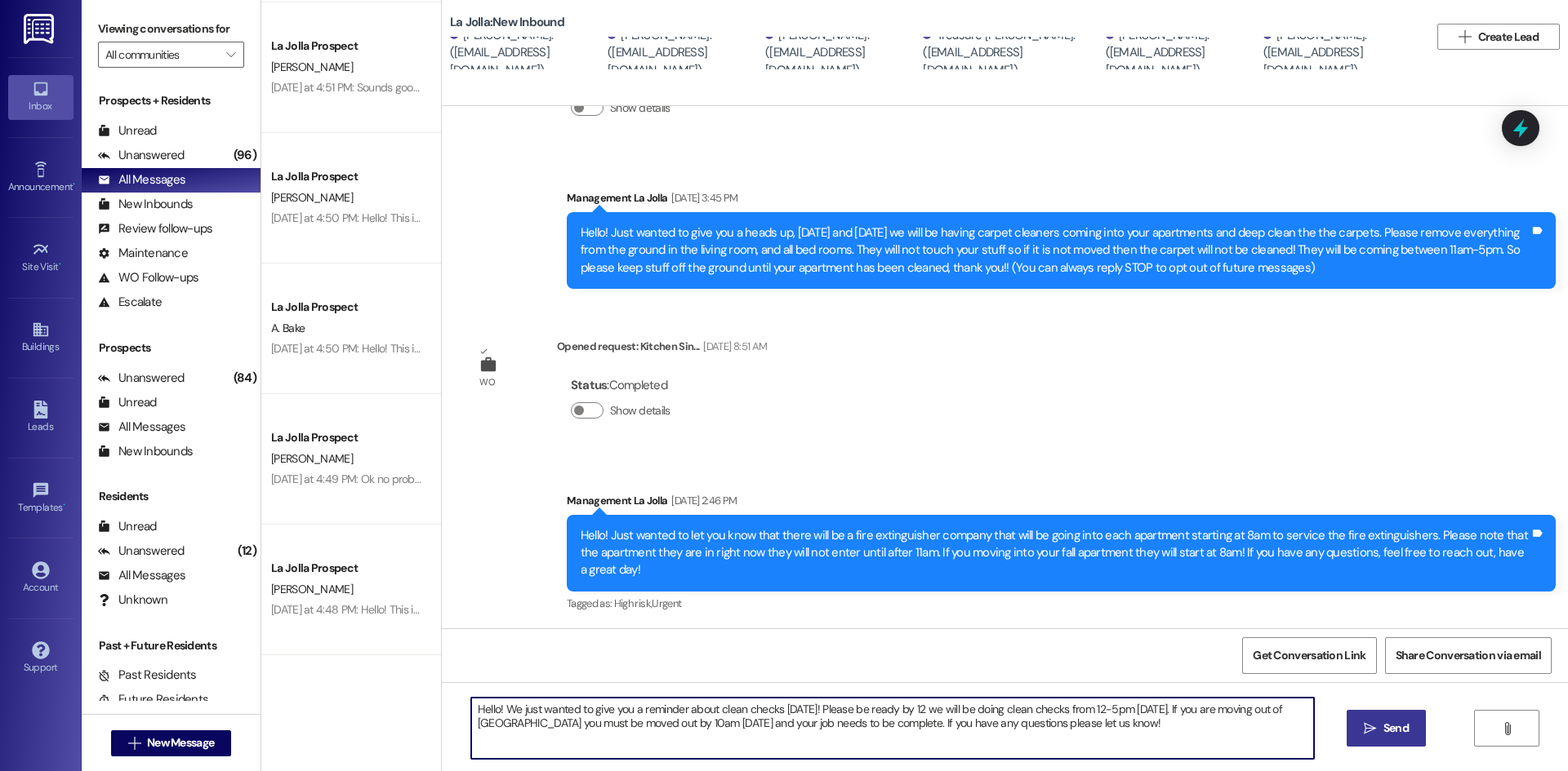
type textarea "Hello! We just wanted to give you a reminder about clean checks [DATE]! Please …"
click at [1398, 718] on button " Send" at bounding box center [1385, 728] width 79 height 37
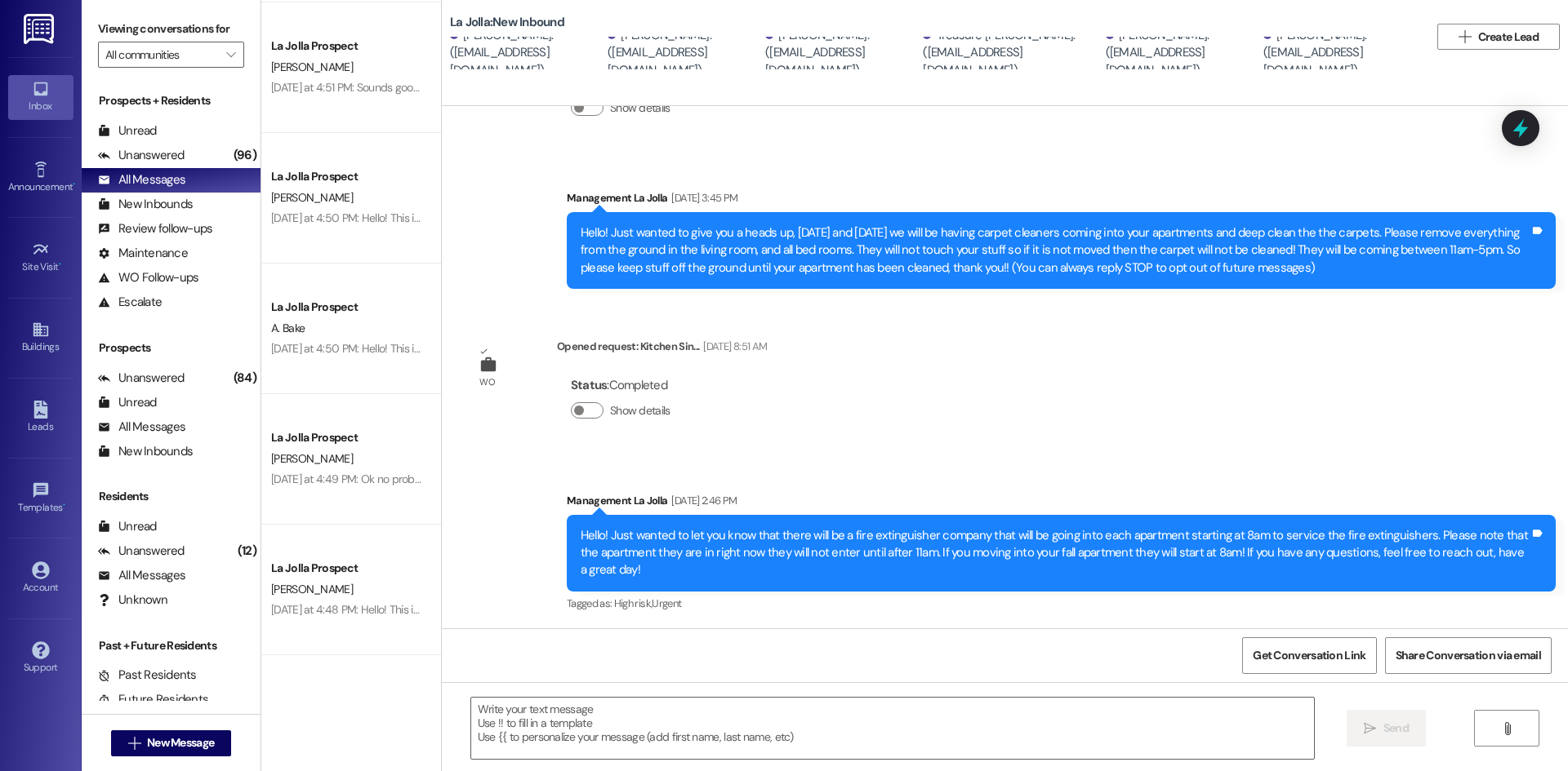
scroll to position [252, 0]
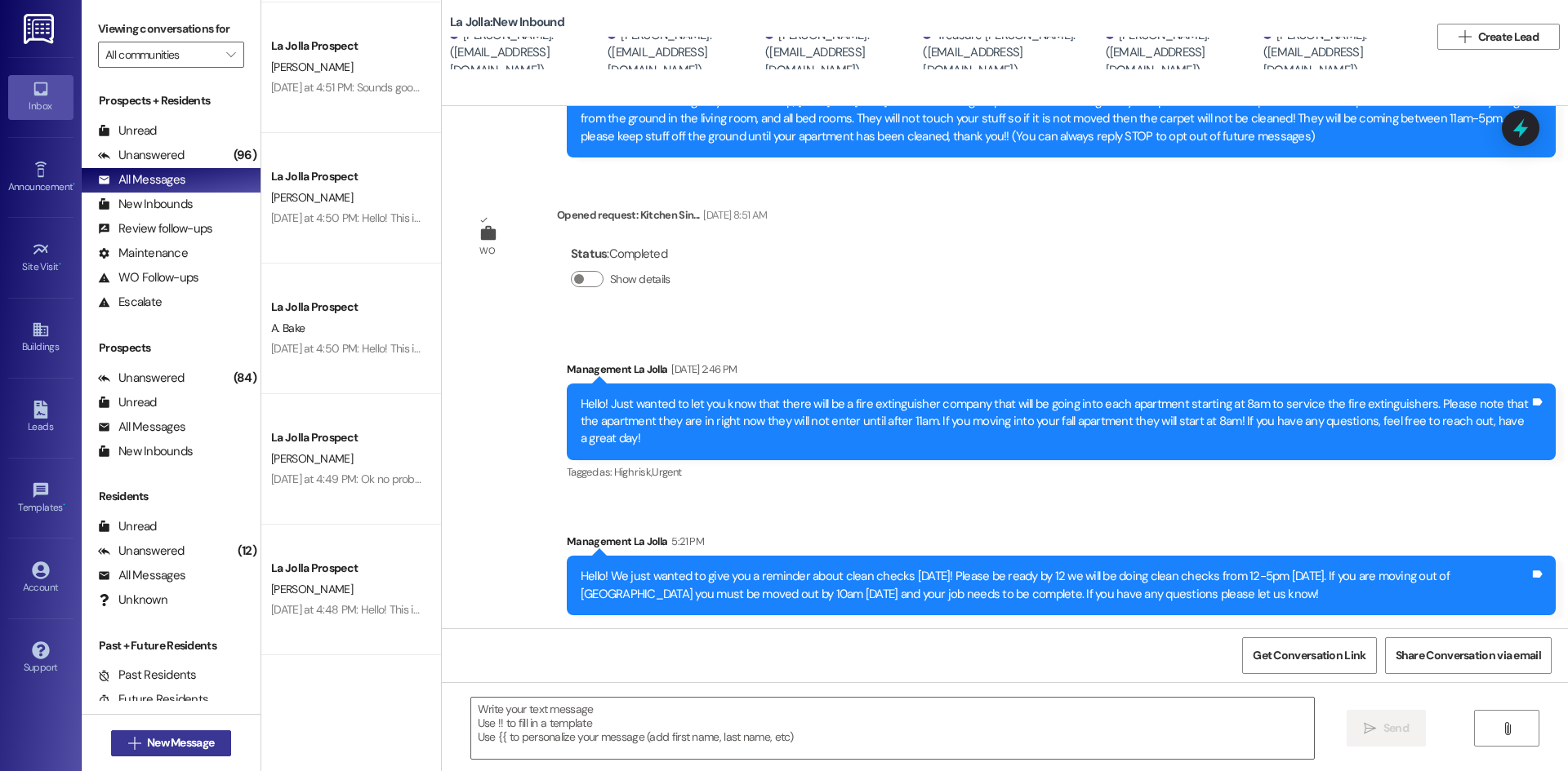
click at [198, 737] on span "New Message" at bounding box center [180, 743] width 67 height 17
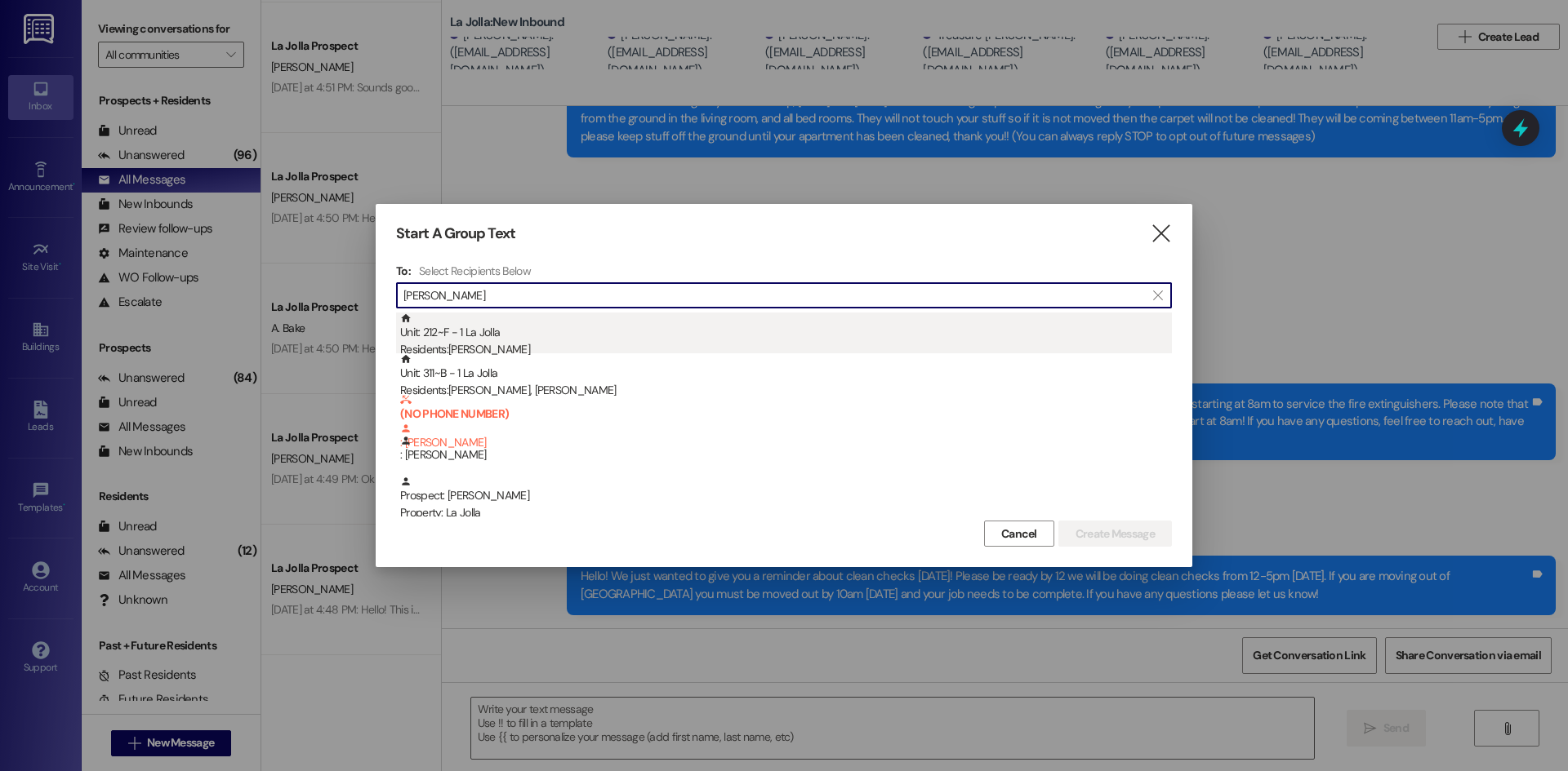
click at [481, 340] on div "Unit: 212~F - 1 La Jolla Residents: [PERSON_NAME]" at bounding box center [785, 336] width 771 height 46
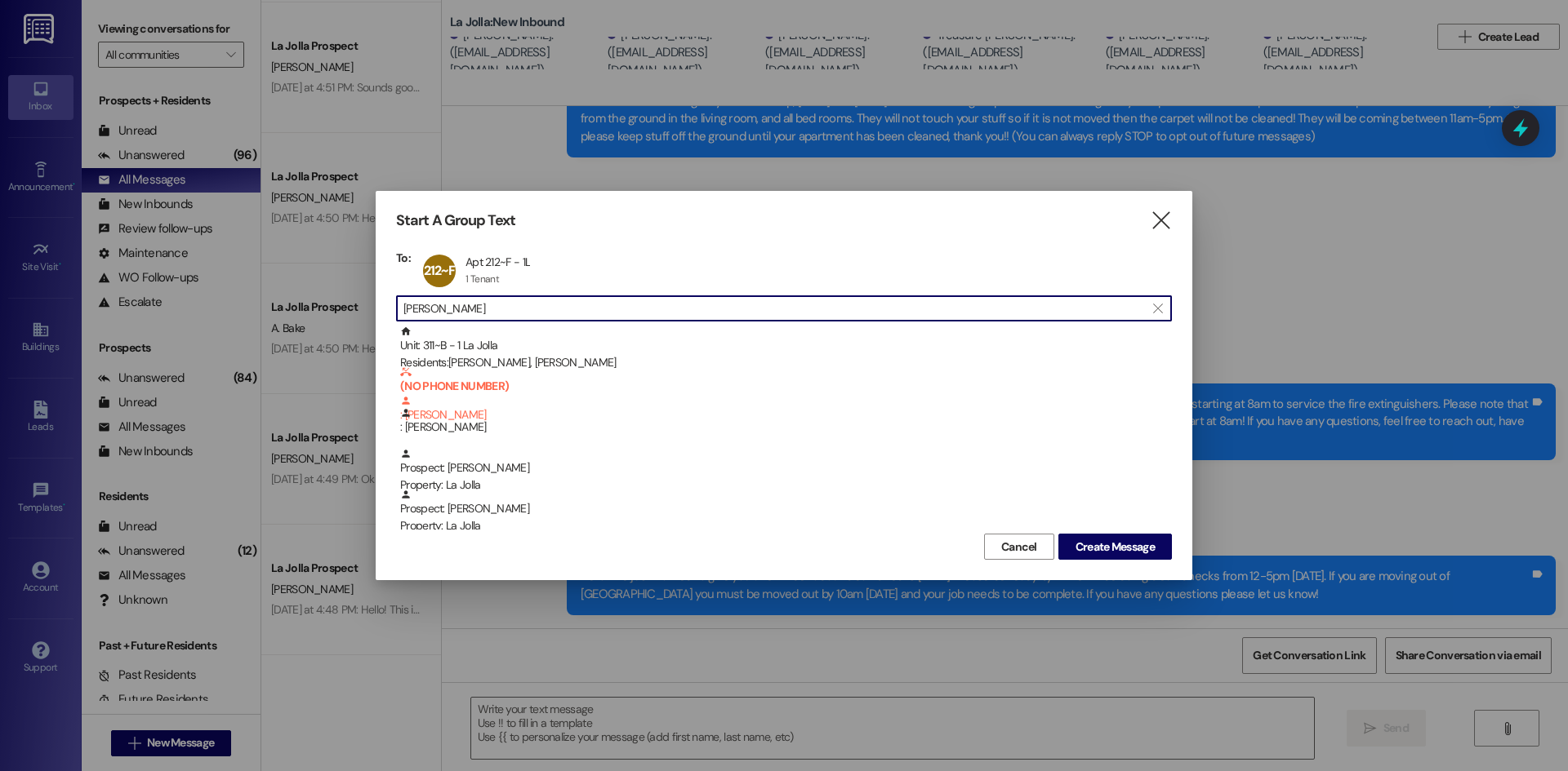
drag, startPoint x: 466, startPoint y: 309, endPoint x: 404, endPoint y: 309, distance: 62.0
click at [404, 309] on input "[PERSON_NAME]" at bounding box center [774, 308] width 742 height 23
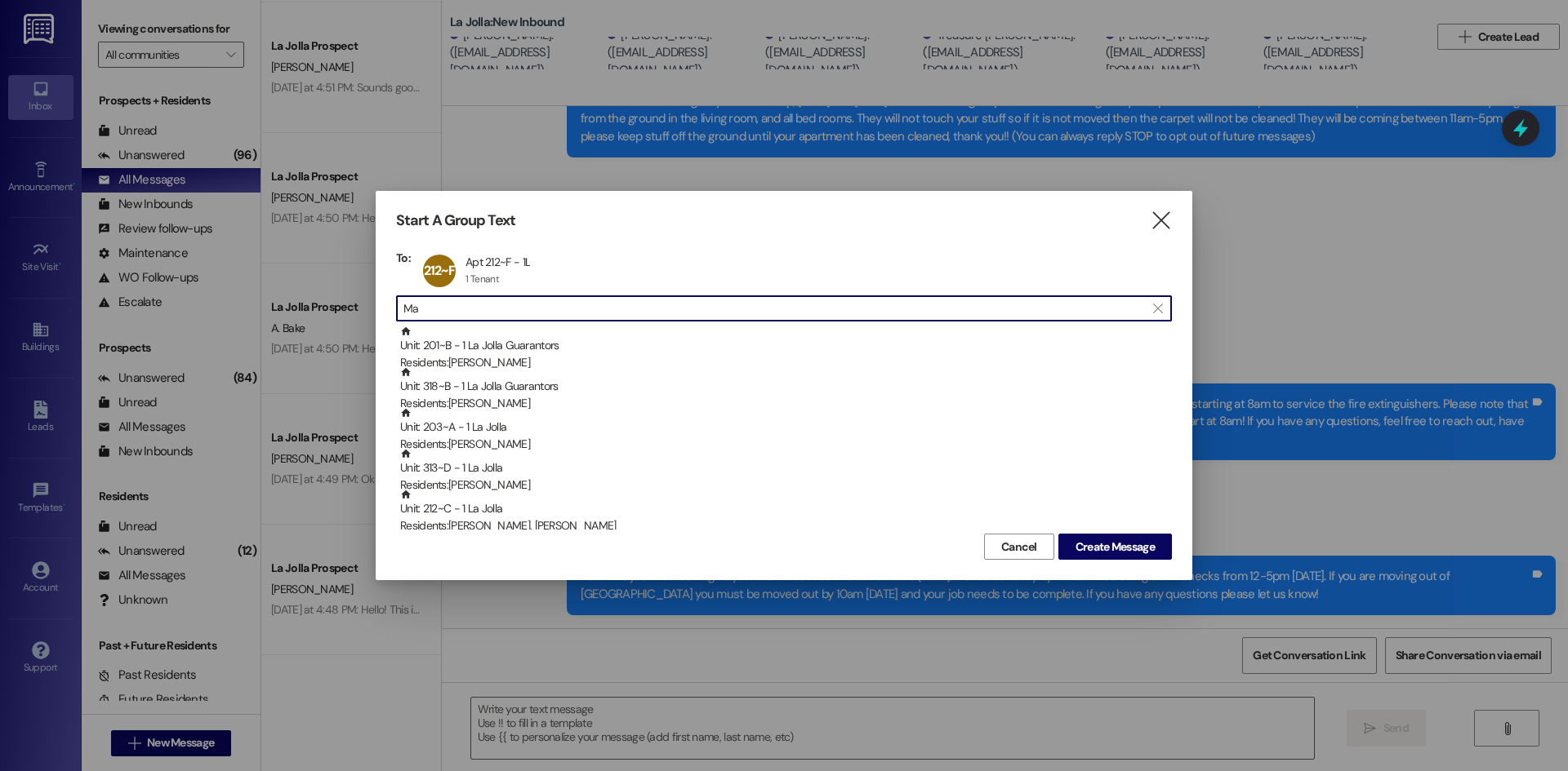
type input "M"
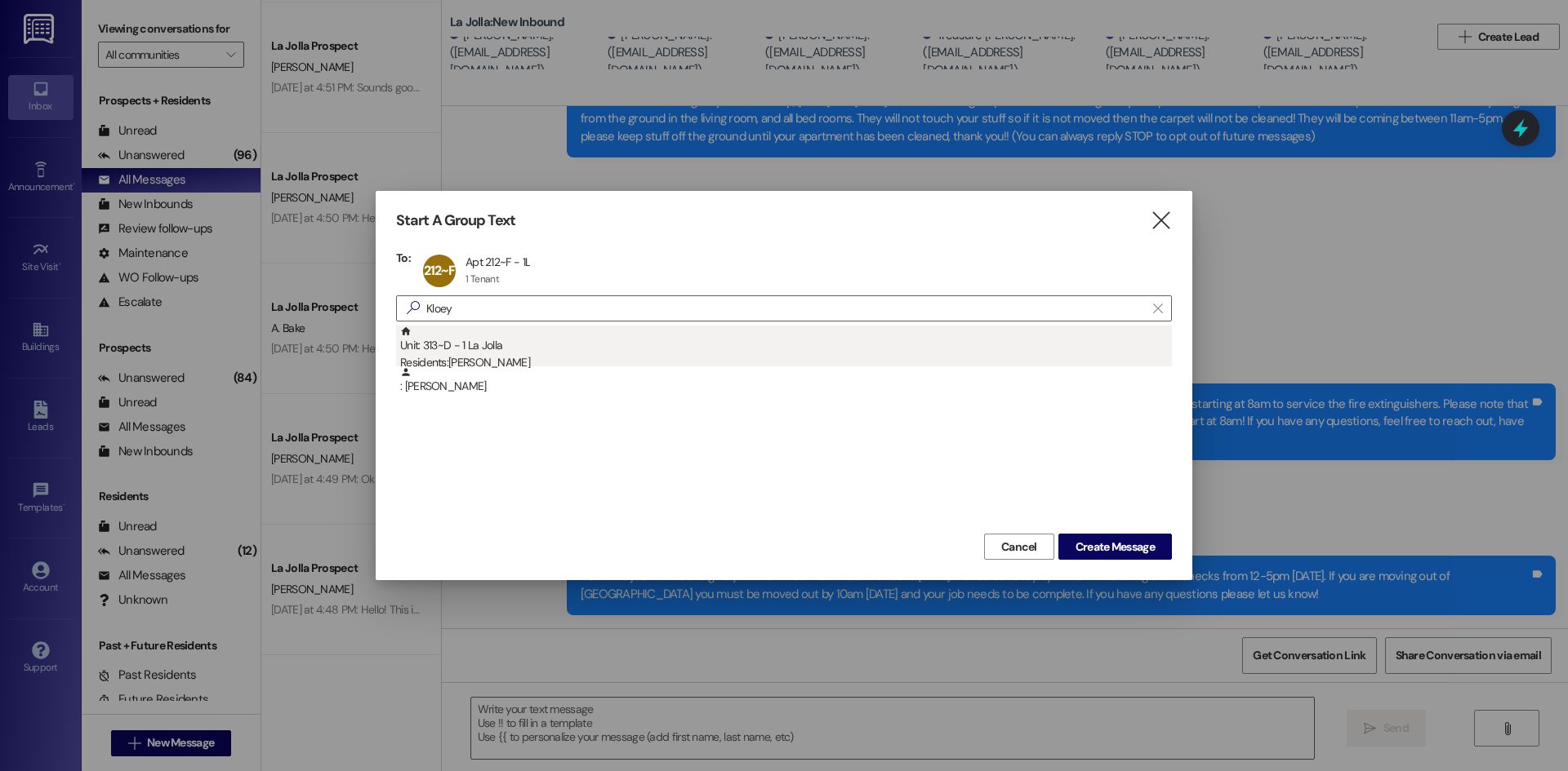
click at [544, 338] on div "Unit: 313~D - 1 La Jolla Residents: [PERSON_NAME]" at bounding box center [785, 348] width 771 height 46
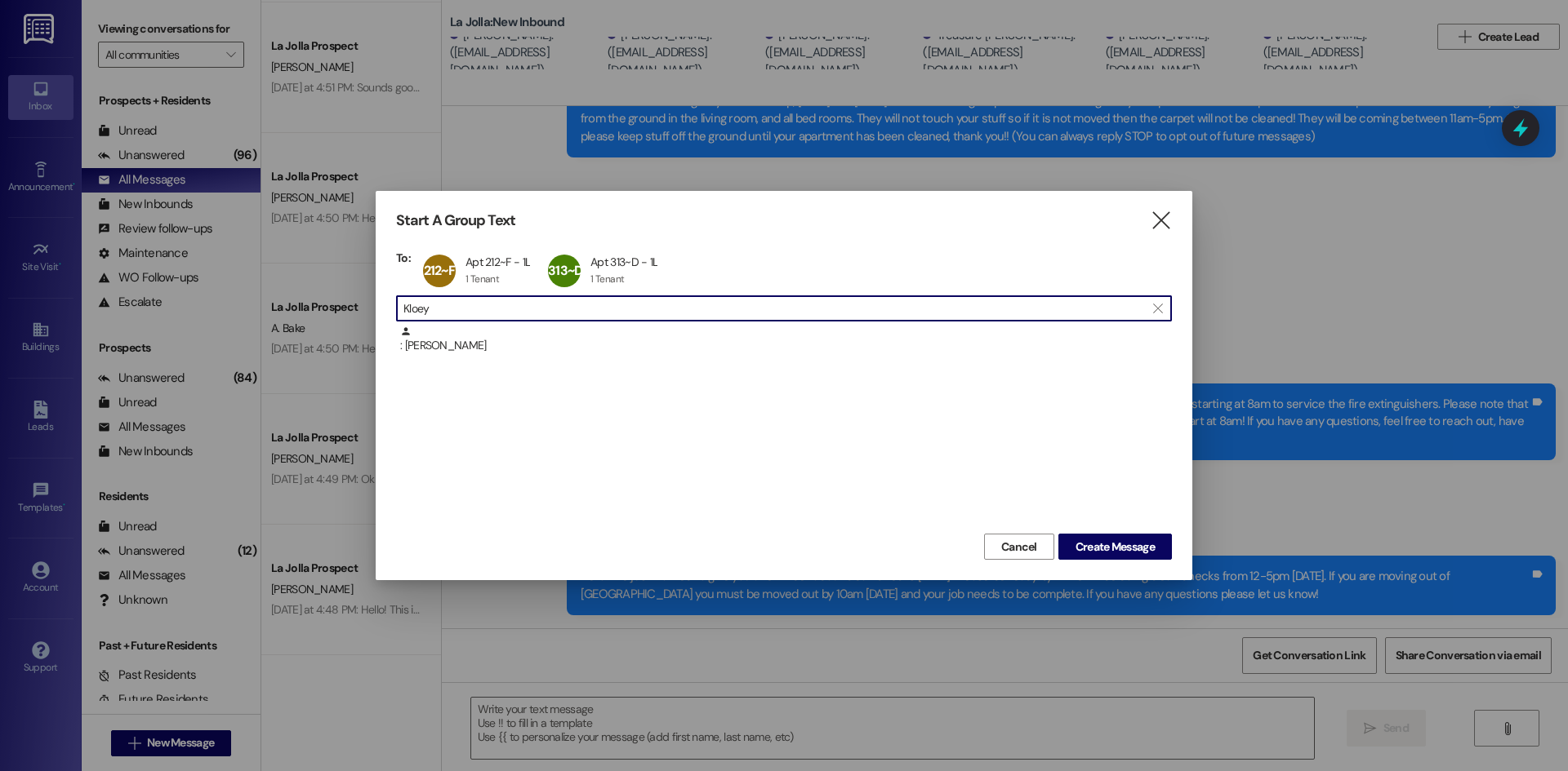
drag, startPoint x: 496, startPoint y: 308, endPoint x: 390, endPoint y: 300, distance: 106.3
click at [390, 300] on div "Start A Group Text  To: 212~F Apt 212~F - 1L Apt 212~F - 1L 1 Tenant 1 Tenant …" at bounding box center [784, 385] width 817 height 390
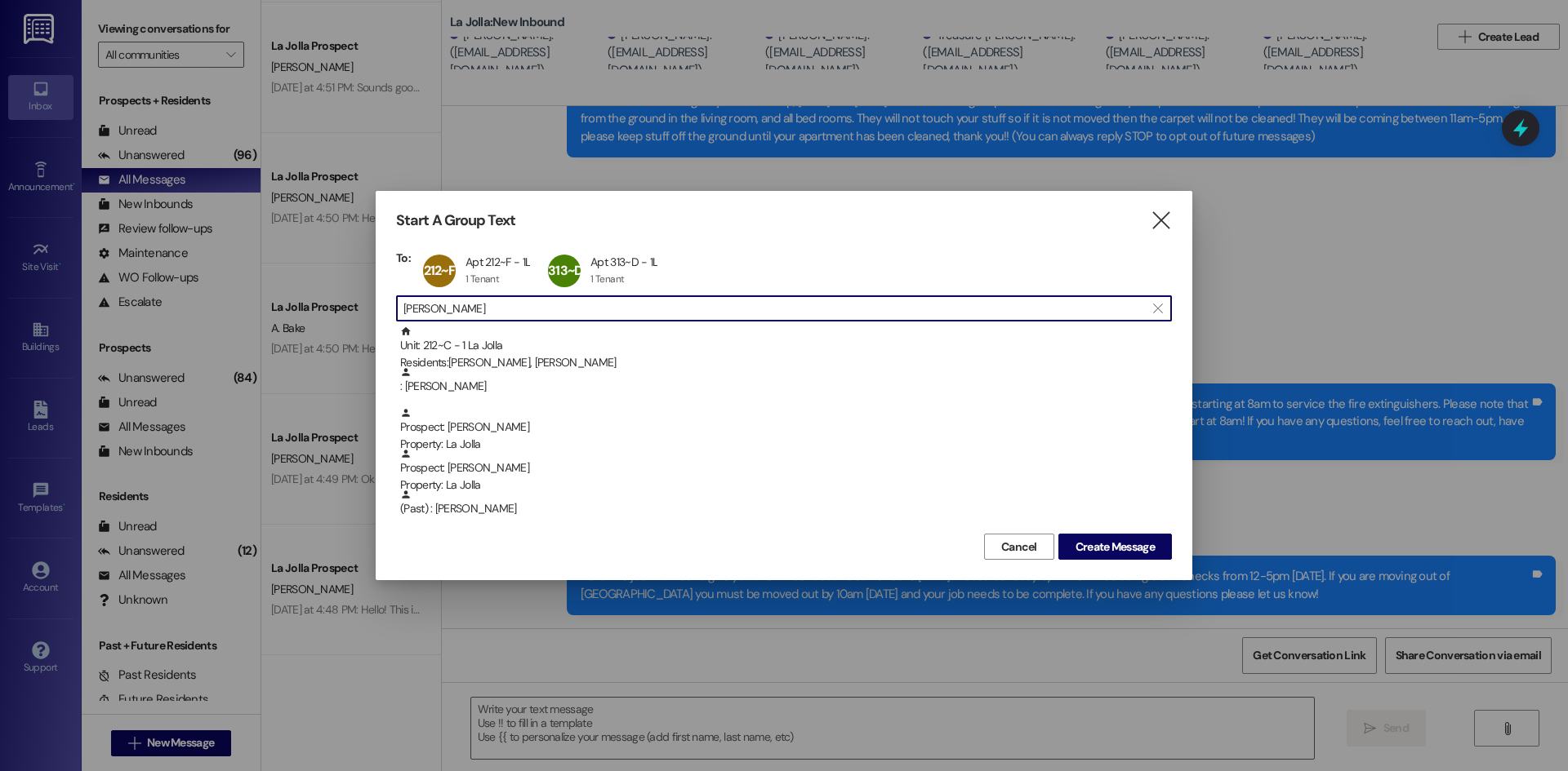
scroll to position [1, 0]
drag, startPoint x: 484, startPoint y: 315, endPoint x: 396, endPoint y: 318, distance: 88.1
click at [396, 318] on div " [PERSON_NAME] " at bounding box center [784, 309] width 776 height 27
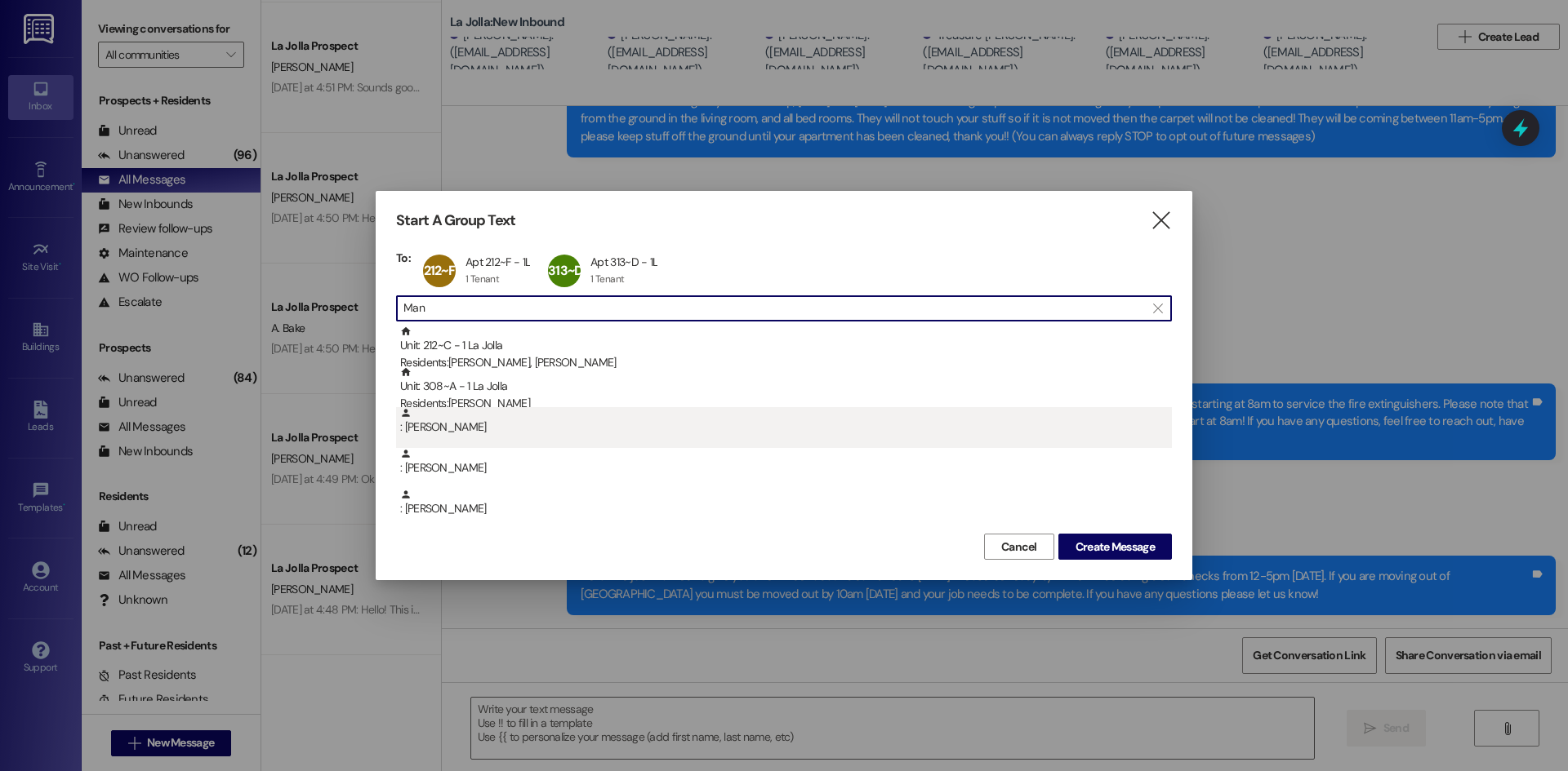
click at [428, 427] on div ": [PERSON_NAME]" at bounding box center [785, 421] width 771 height 28
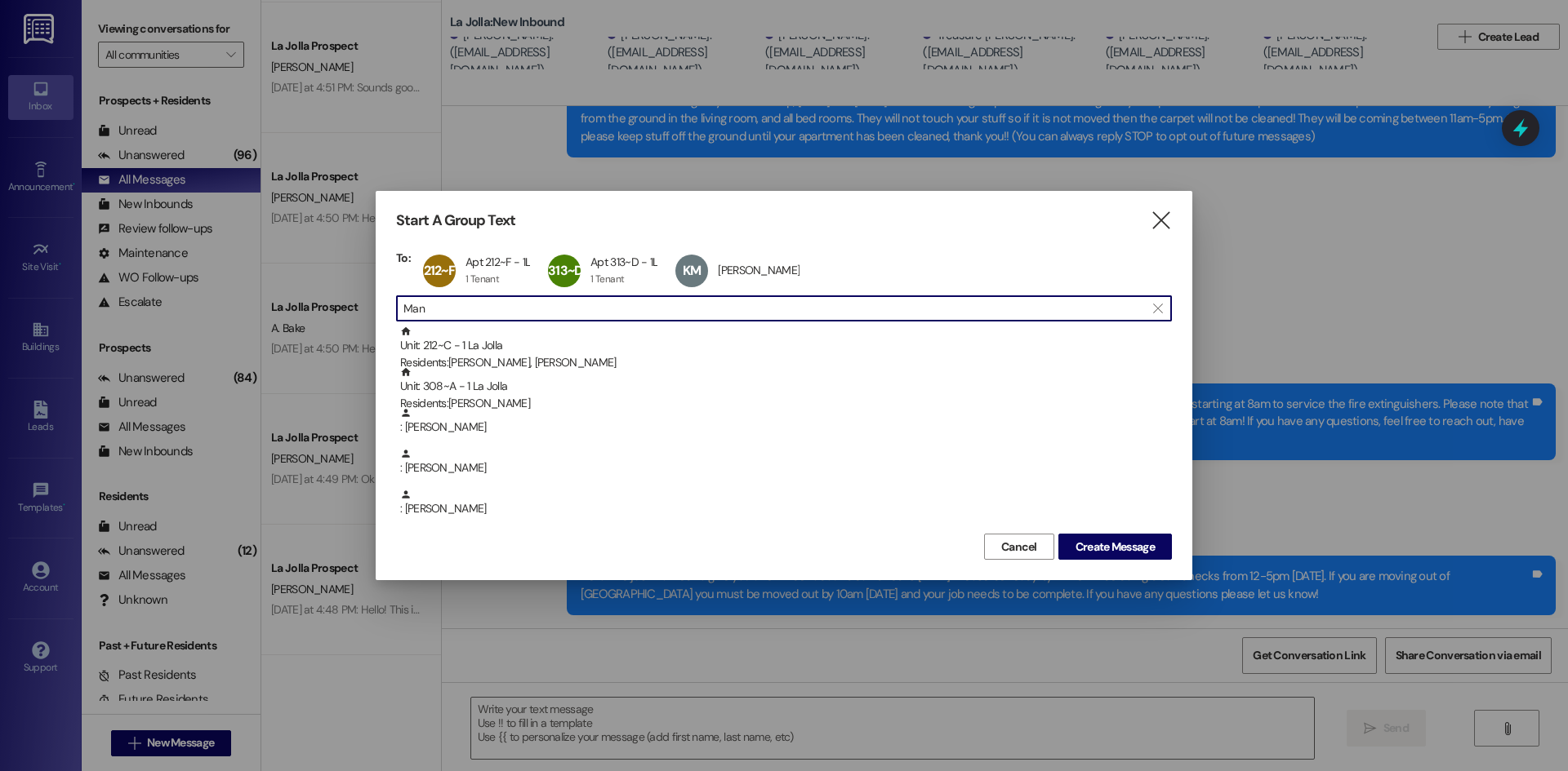
drag, startPoint x: 449, startPoint y: 310, endPoint x: 397, endPoint y: 307, distance: 52.1
click at [397, 307] on div " Man " at bounding box center [784, 309] width 776 height 27
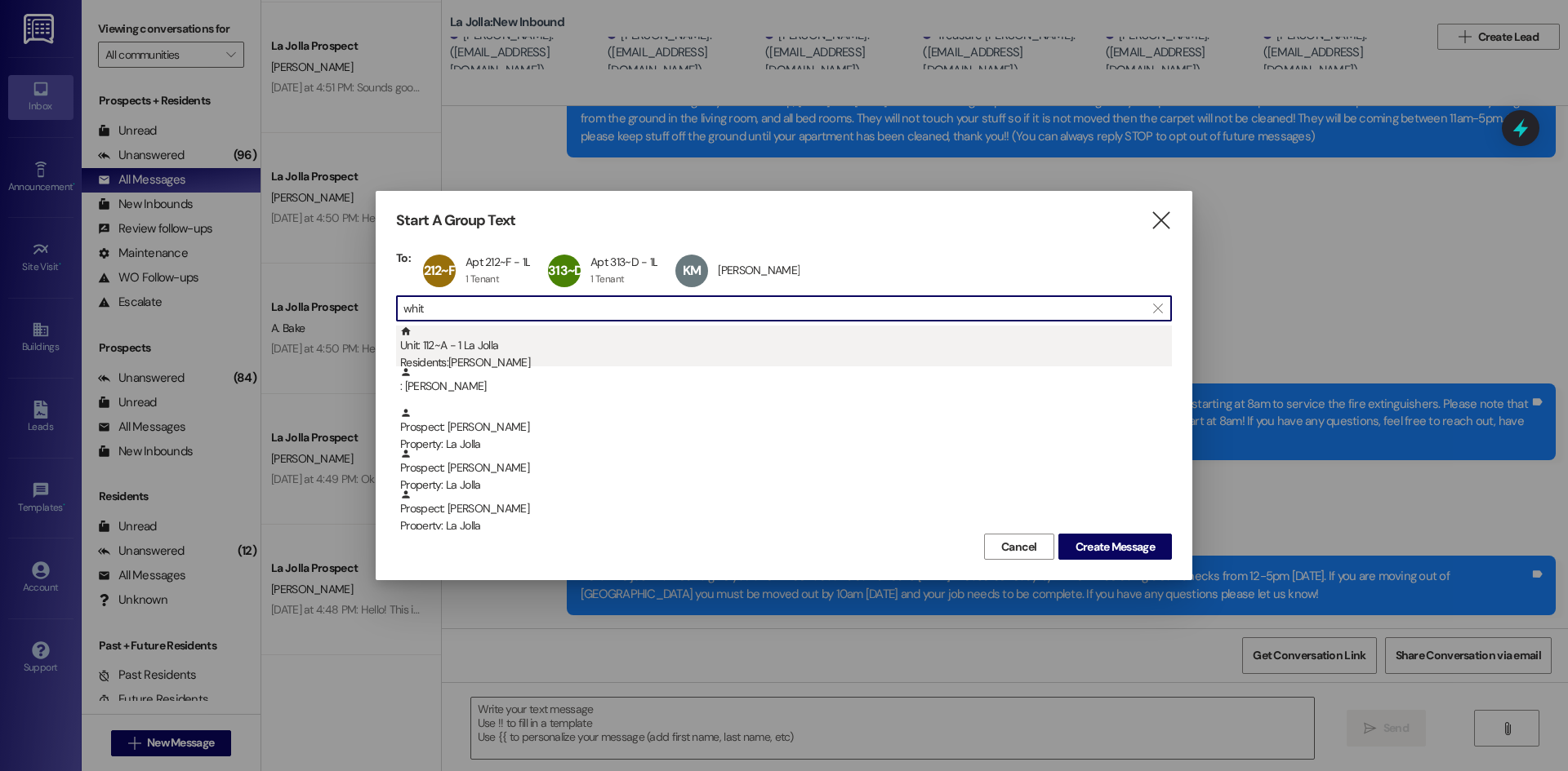
click at [660, 358] on div "Residents: [PERSON_NAME]" at bounding box center [785, 363] width 771 height 17
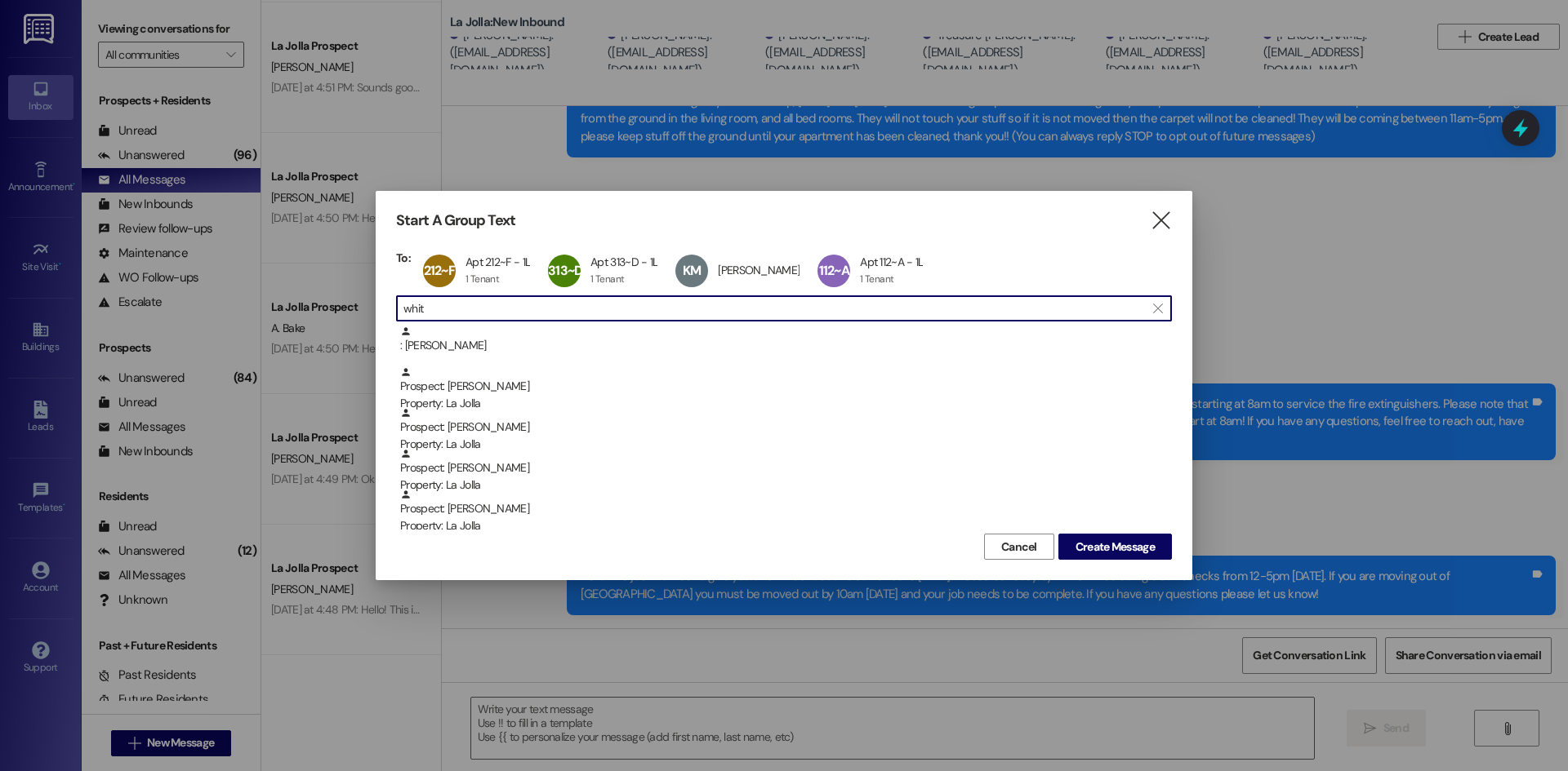
drag, startPoint x: 548, startPoint y: 310, endPoint x: 404, endPoint y: 317, distance: 144.2
click at [404, 317] on input "whit" at bounding box center [774, 308] width 742 height 23
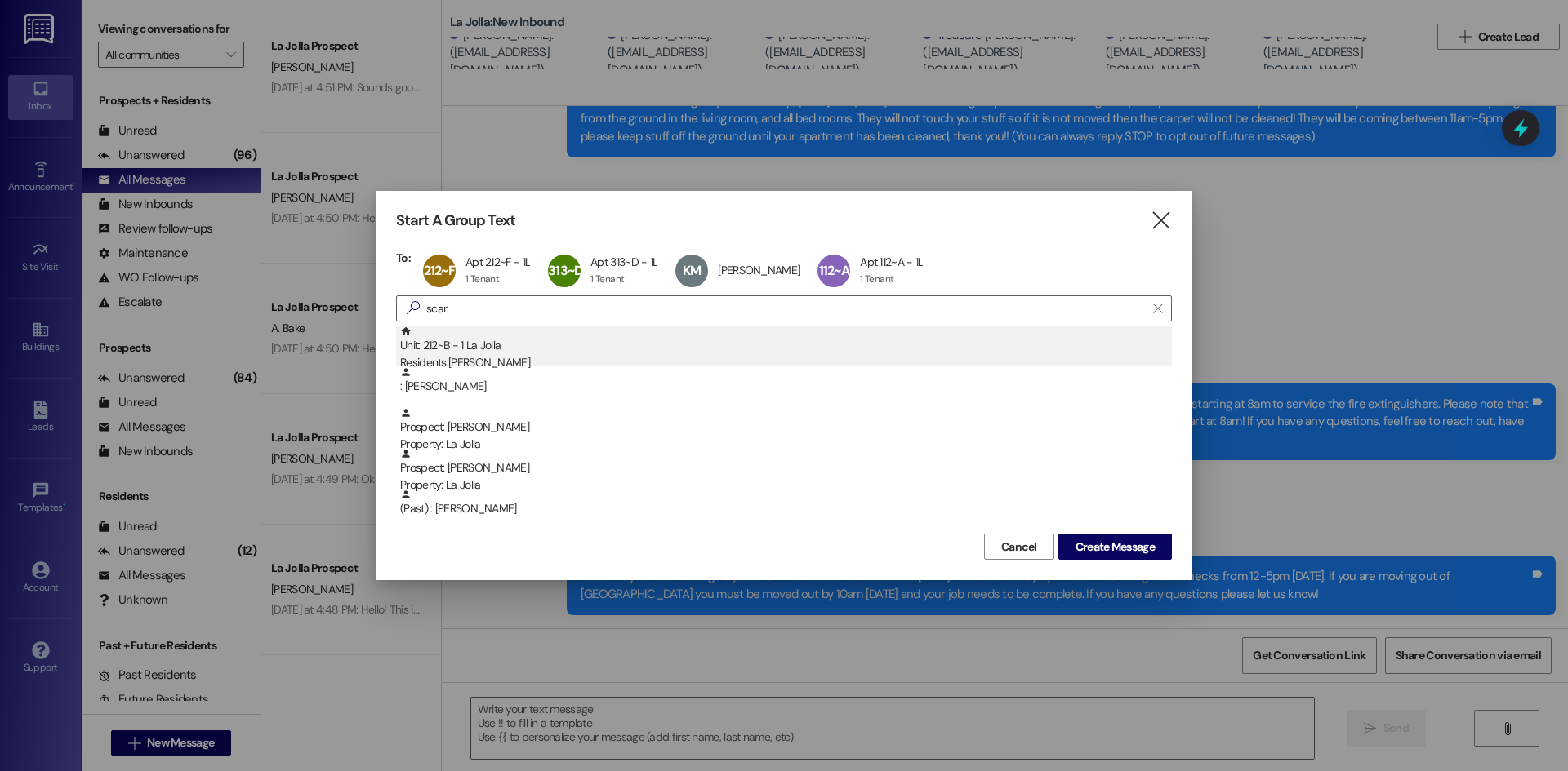
click at [512, 339] on div "Unit: 212~B - 1 La Jolla Residents: [PERSON_NAME]" at bounding box center [785, 348] width 771 height 46
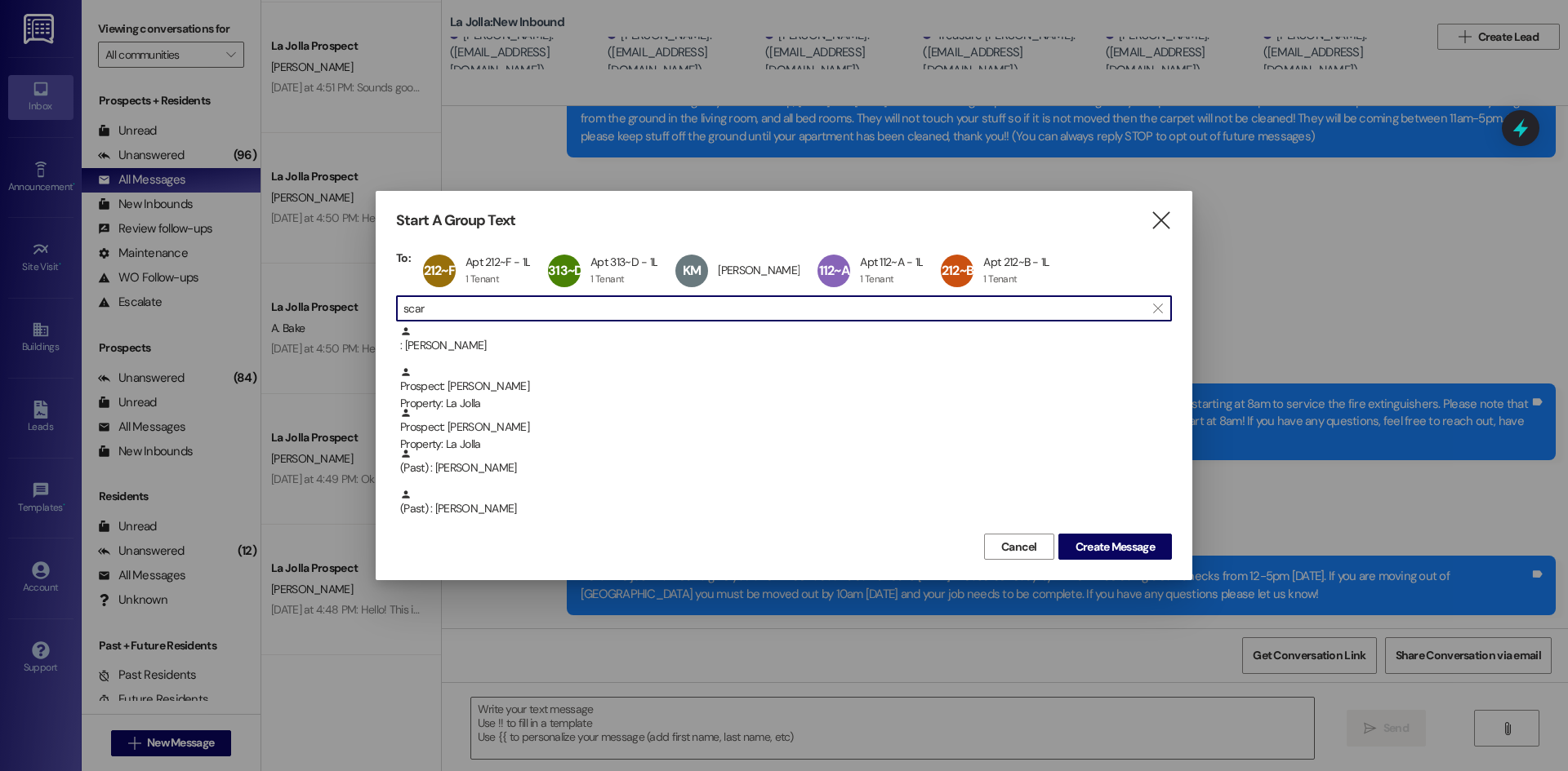
drag, startPoint x: 466, startPoint y: 314, endPoint x: 396, endPoint y: 311, distance: 70.1
click at [396, 311] on div " scar " at bounding box center [784, 309] width 776 height 27
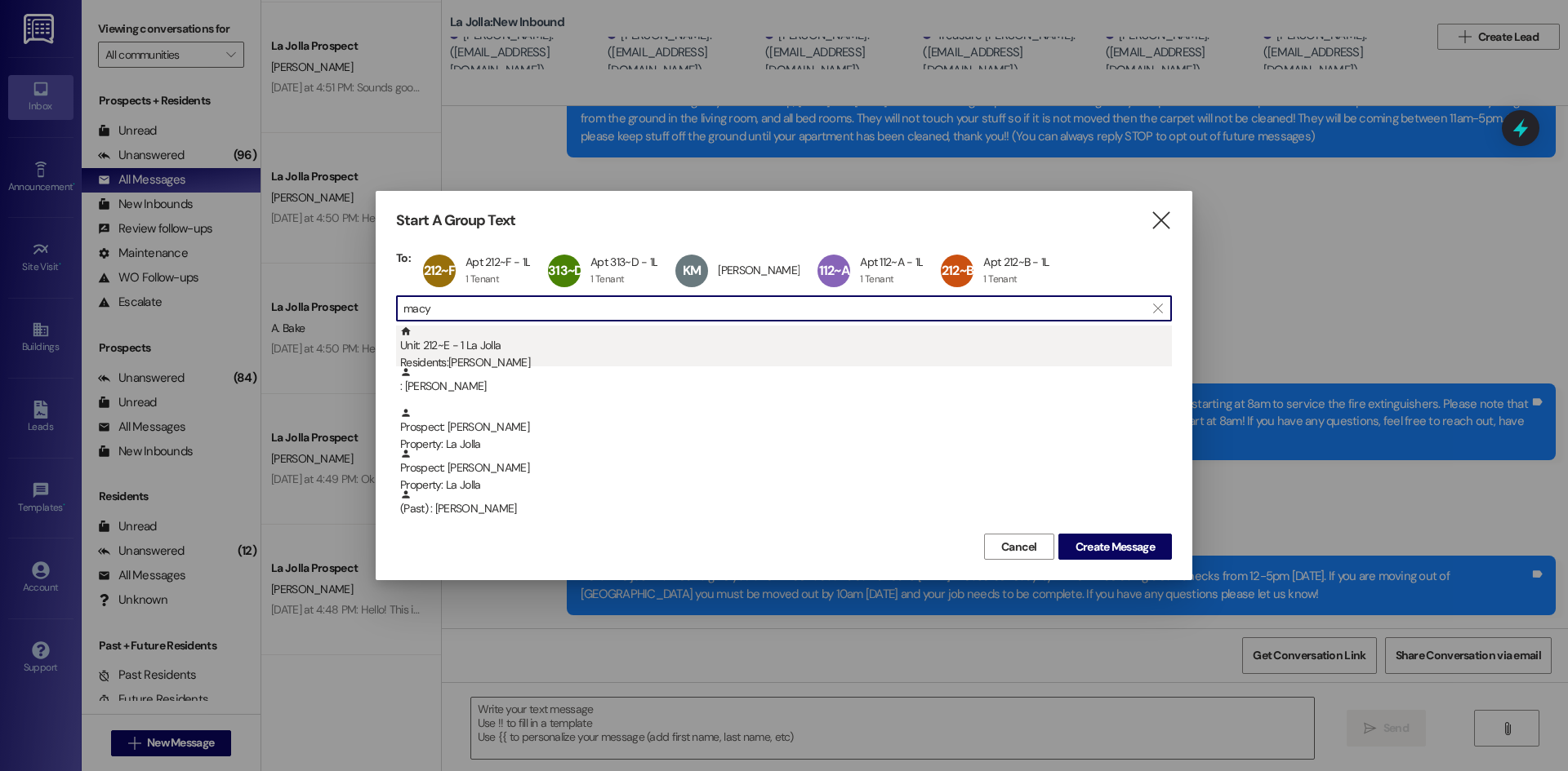
type input "macy"
click at [766, 337] on div "Unit: 212~E - 1 La Jolla Residents: [PERSON_NAME]" at bounding box center [785, 348] width 771 height 46
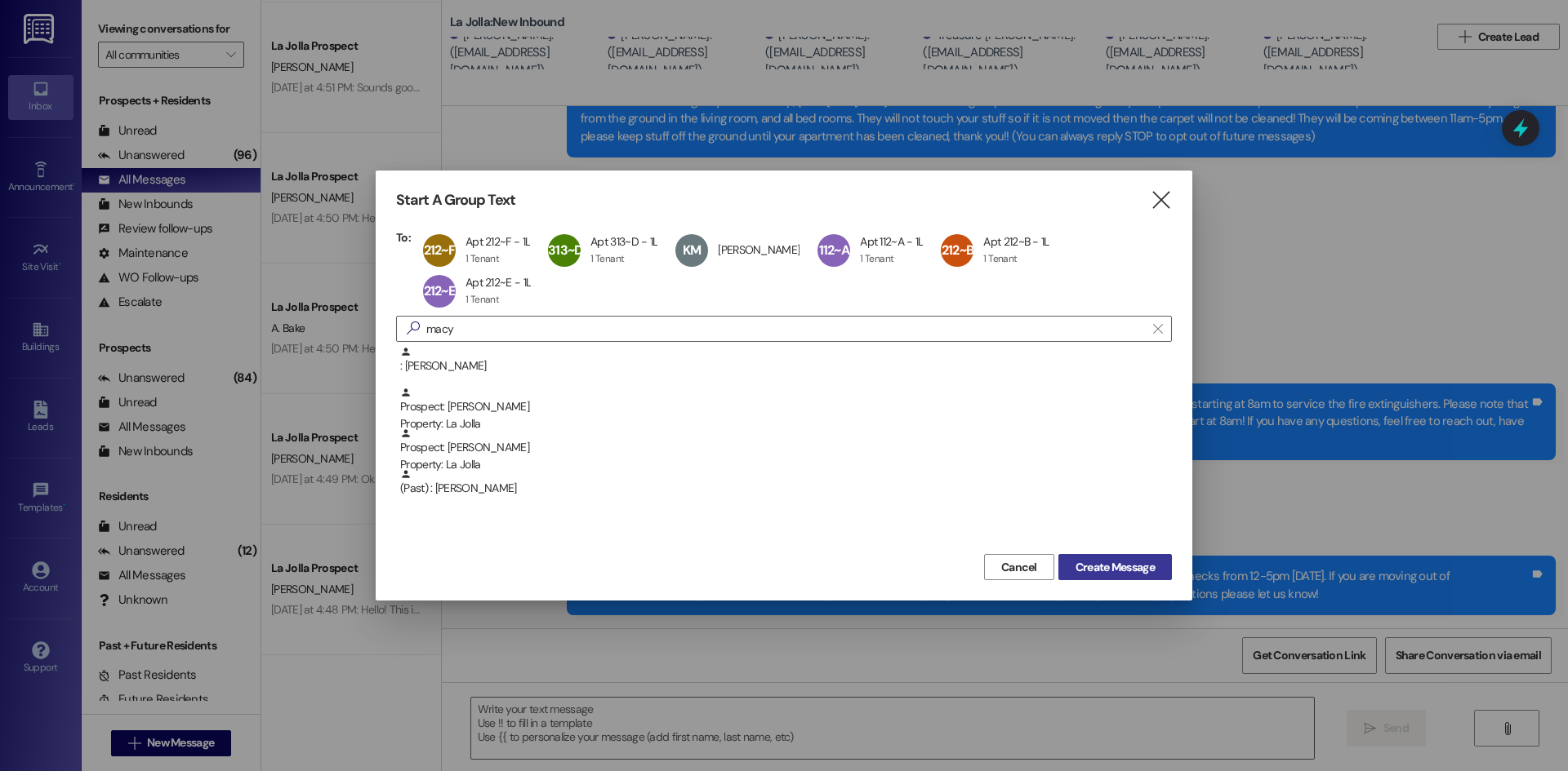
click at [1118, 554] on button "Create Message" at bounding box center [1115, 567] width 114 height 27
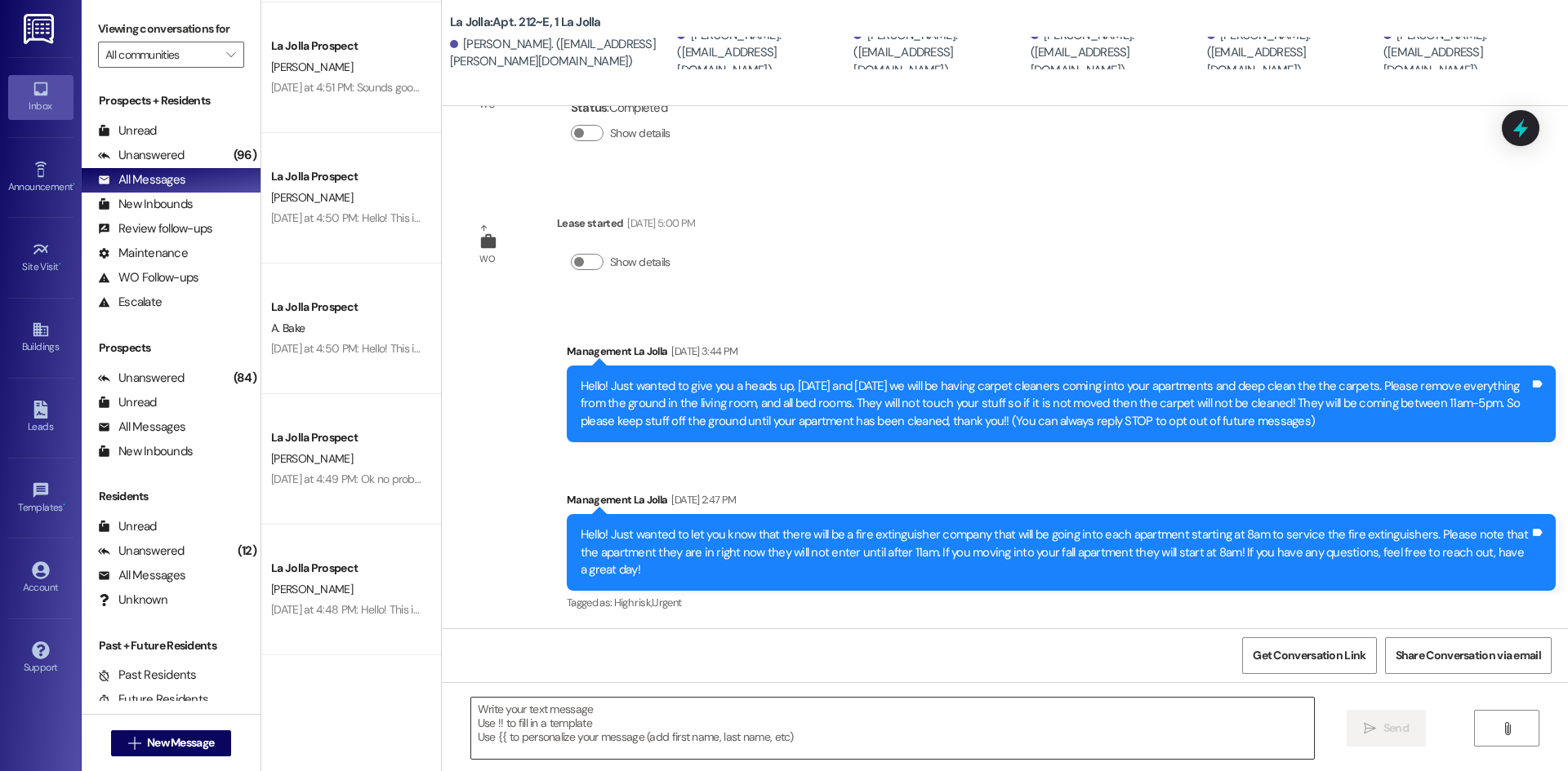
scroll to position [96, 0]
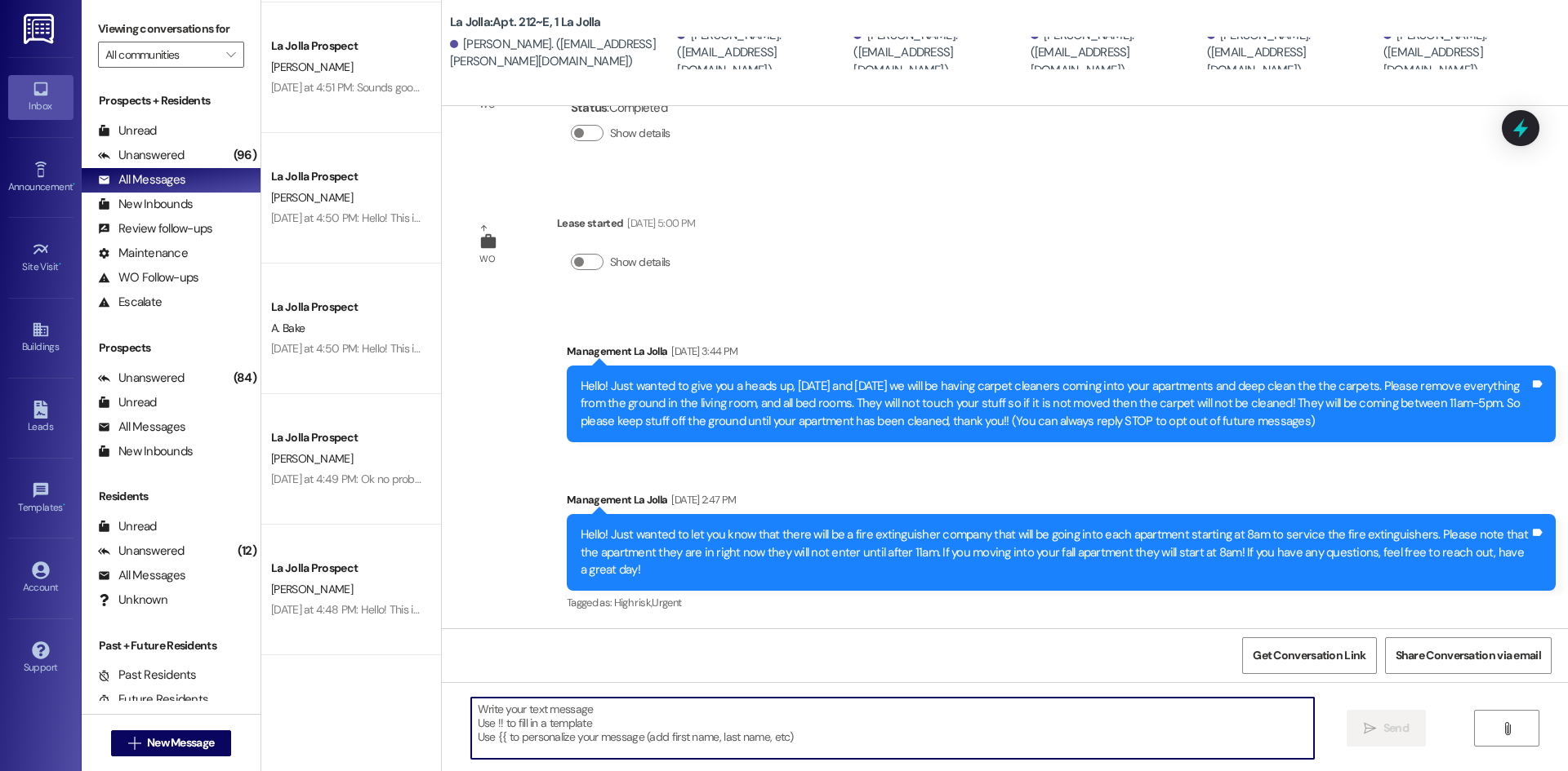
click at [554, 738] on textarea at bounding box center [893, 728] width 842 height 62
paste textarea "Hello! We just wanted to give you a reminder about clean checks [DATE]! Please …"
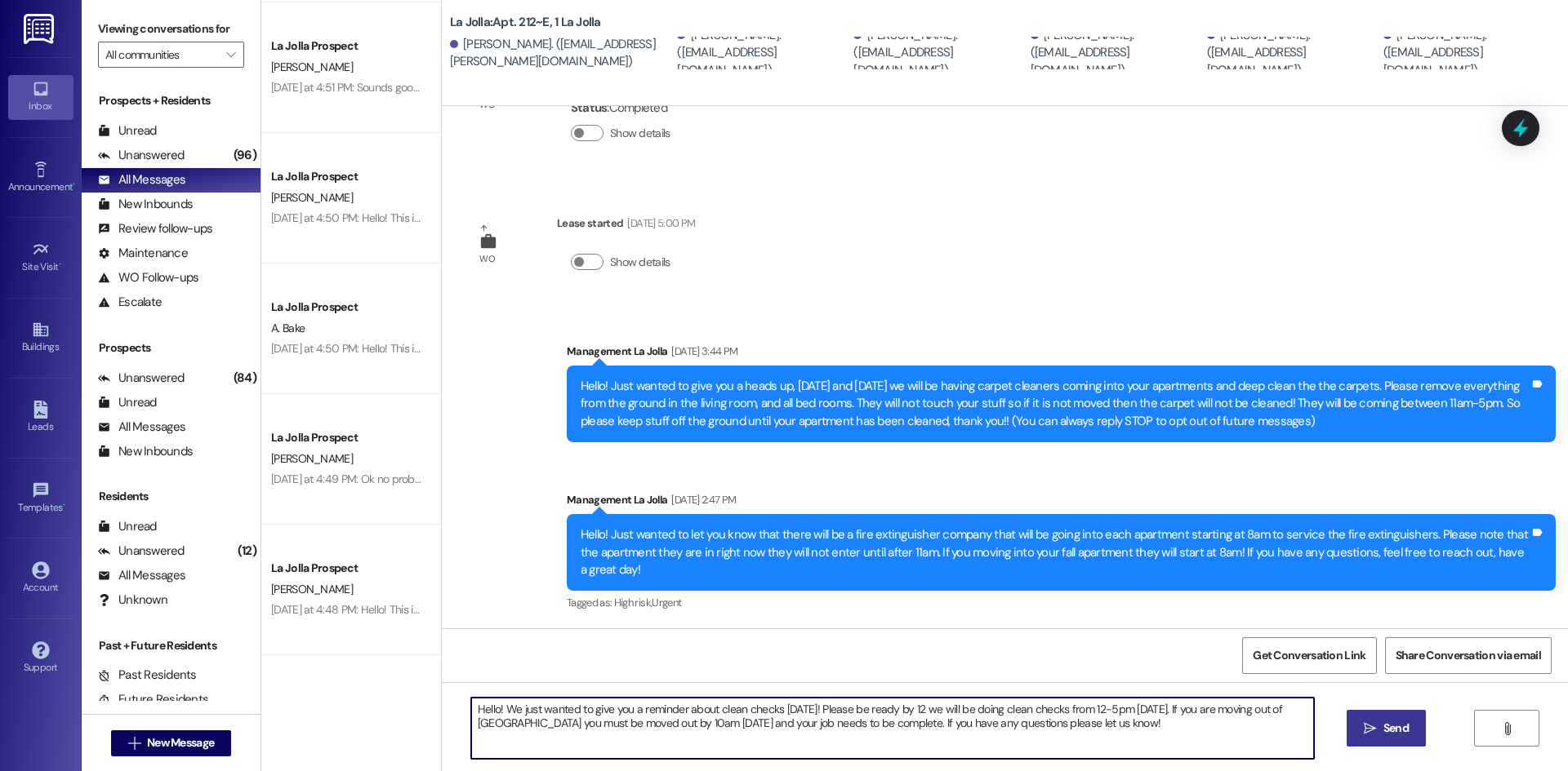
type textarea "Hello! We just wanted to give you a reminder about clean checks [DATE]! Please …"
click at [1357, 721] on button " Send" at bounding box center [1385, 728] width 79 height 37
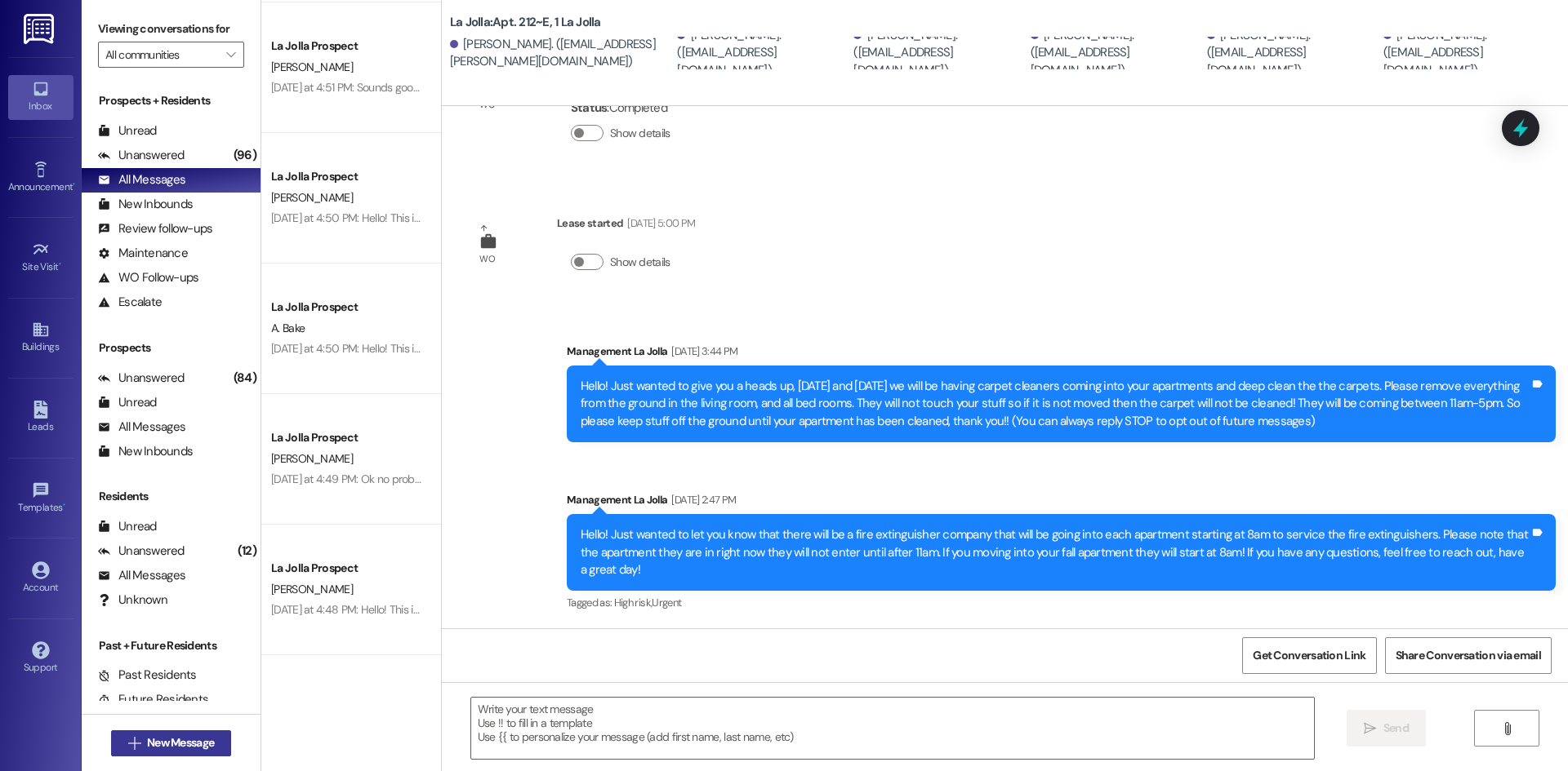
scroll to position [227, 0]
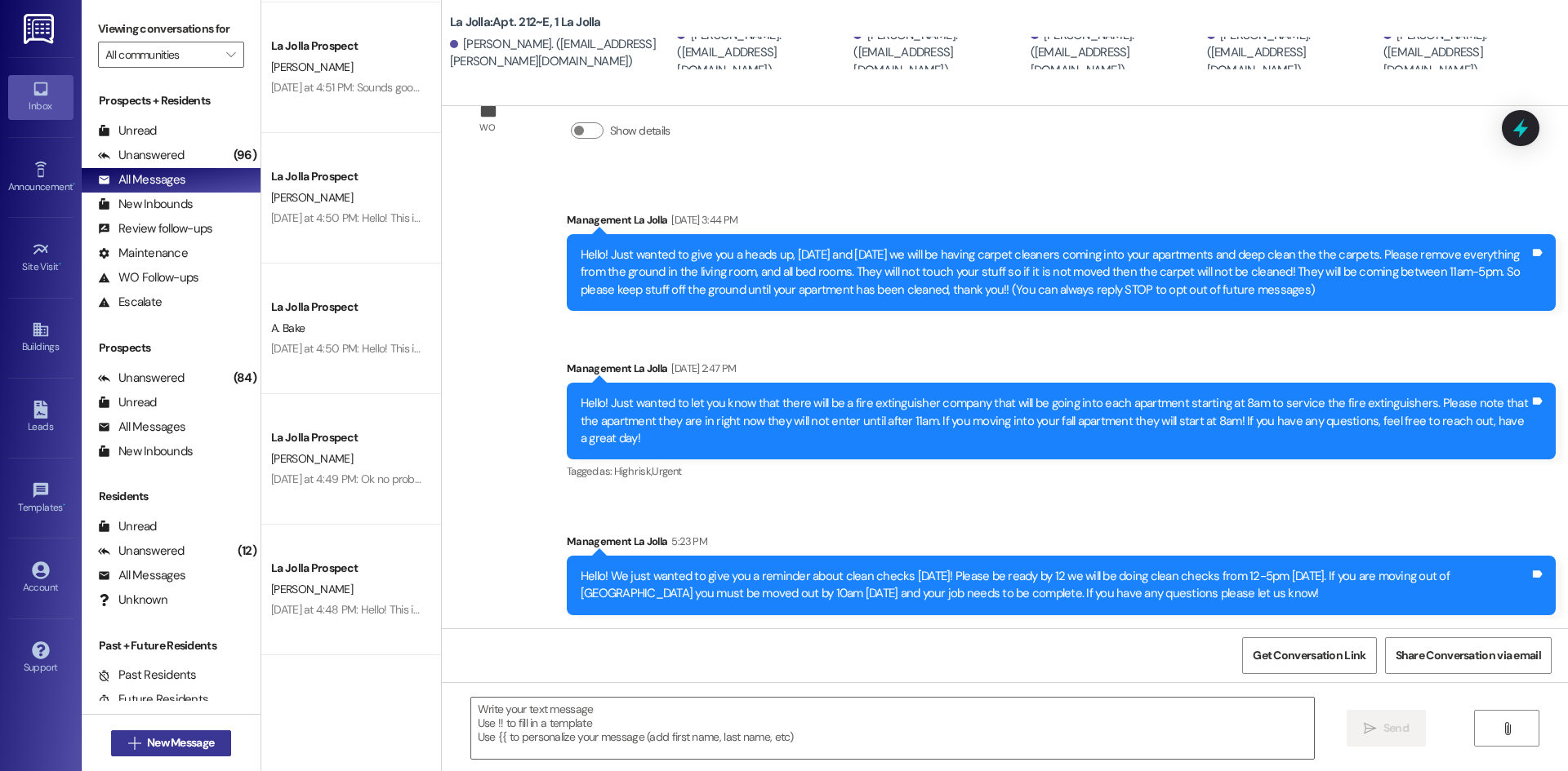
click at [160, 745] on span "New Message" at bounding box center [180, 743] width 67 height 17
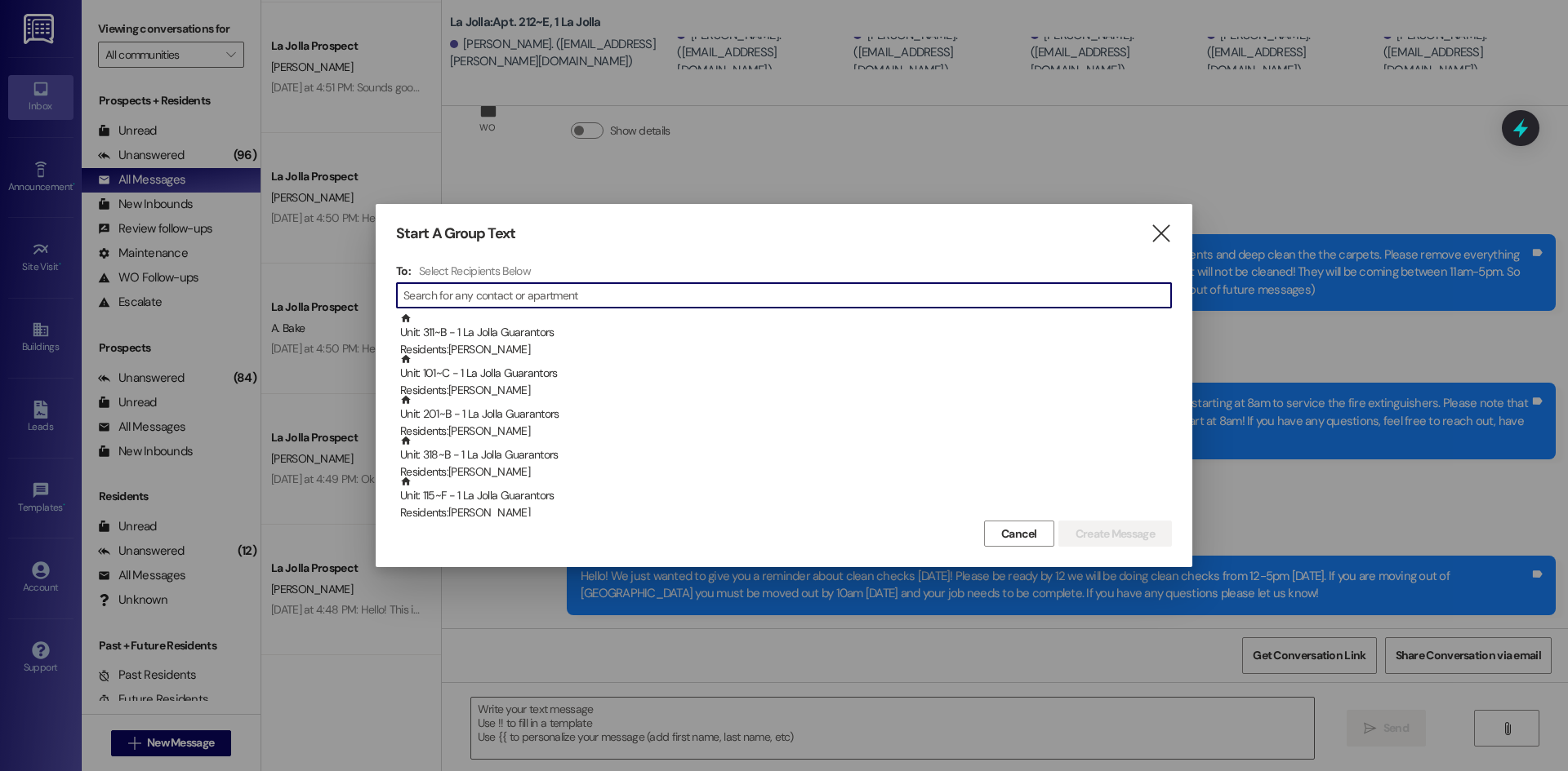
click at [554, 292] on input at bounding box center [786, 296] width 767 height 23
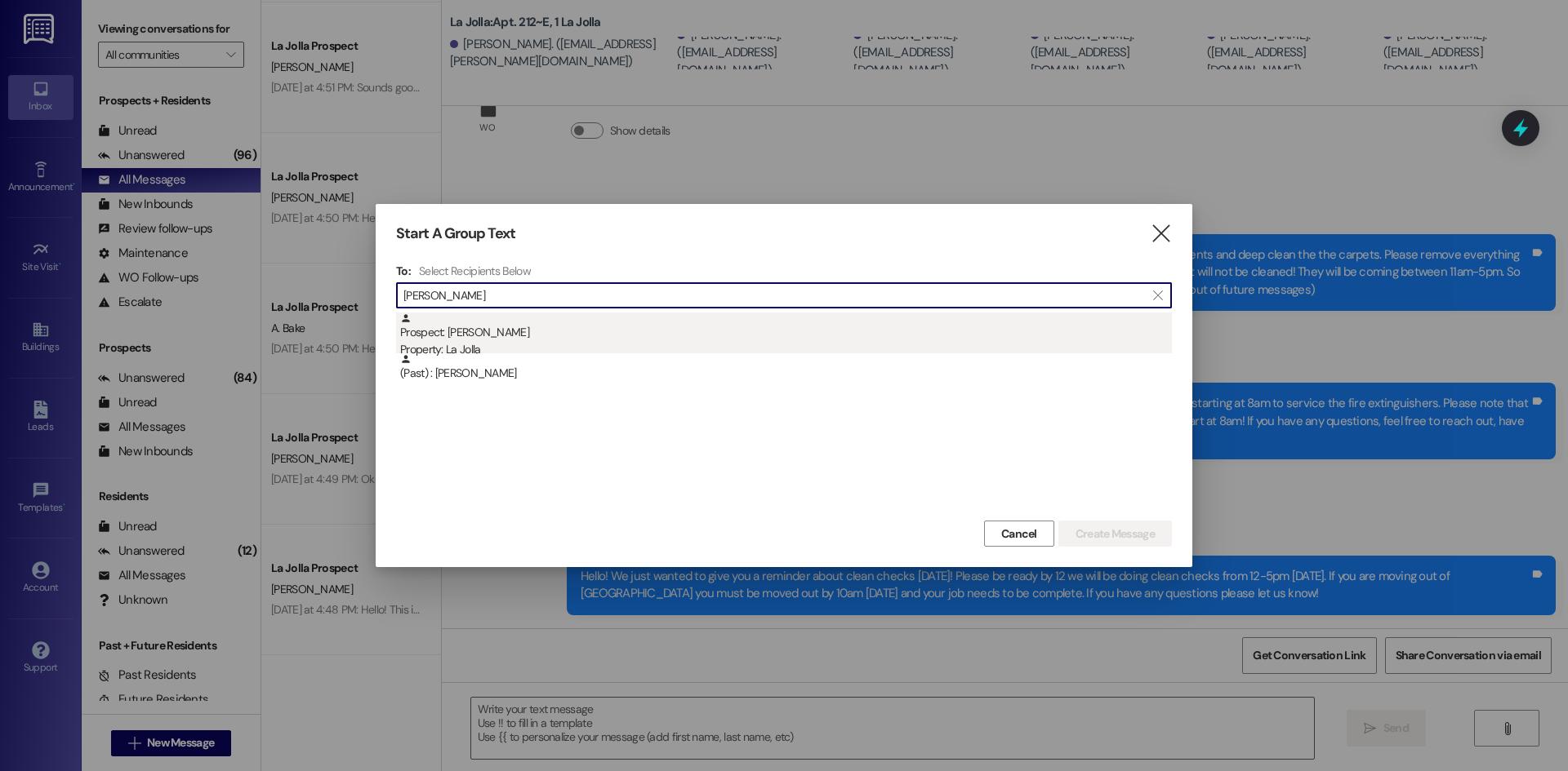
click at [543, 325] on div "Prospect: [PERSON_NAME] Property: [GEOGRAPHIC_DATA]" at bounding box center [785, 336] width 771 height 46
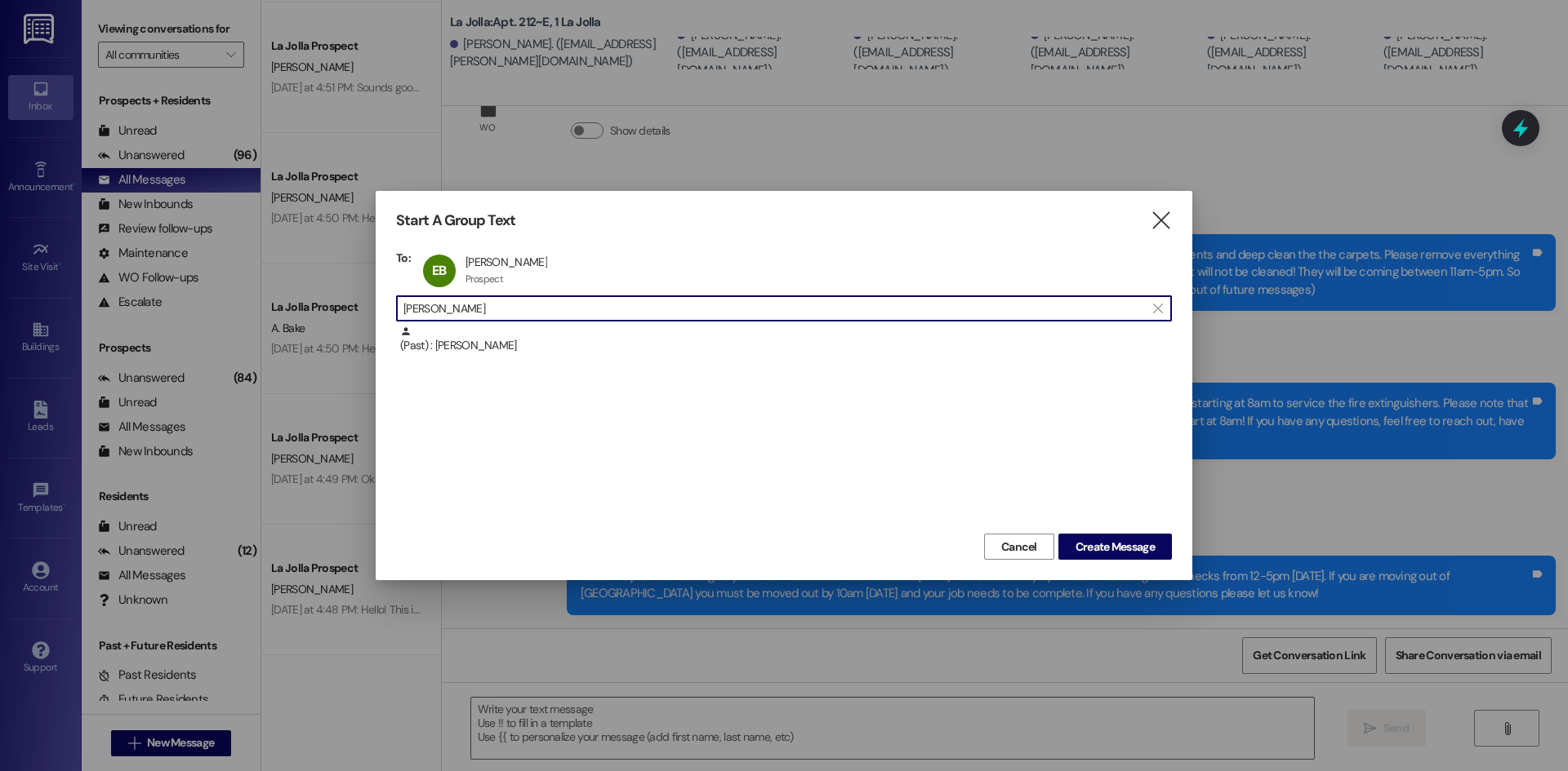
drag, startPoint x: 511, startPoint y: 308, endPoint x: 373, endPoint y: 296, distance: 138.5
click at [372, 296] on div "Start A Group Text  To: EB [PERSON_NAME] [PERSON_NAME] Prospect Prospect click…" at bounding box center [784, 385] width 1568 height 771
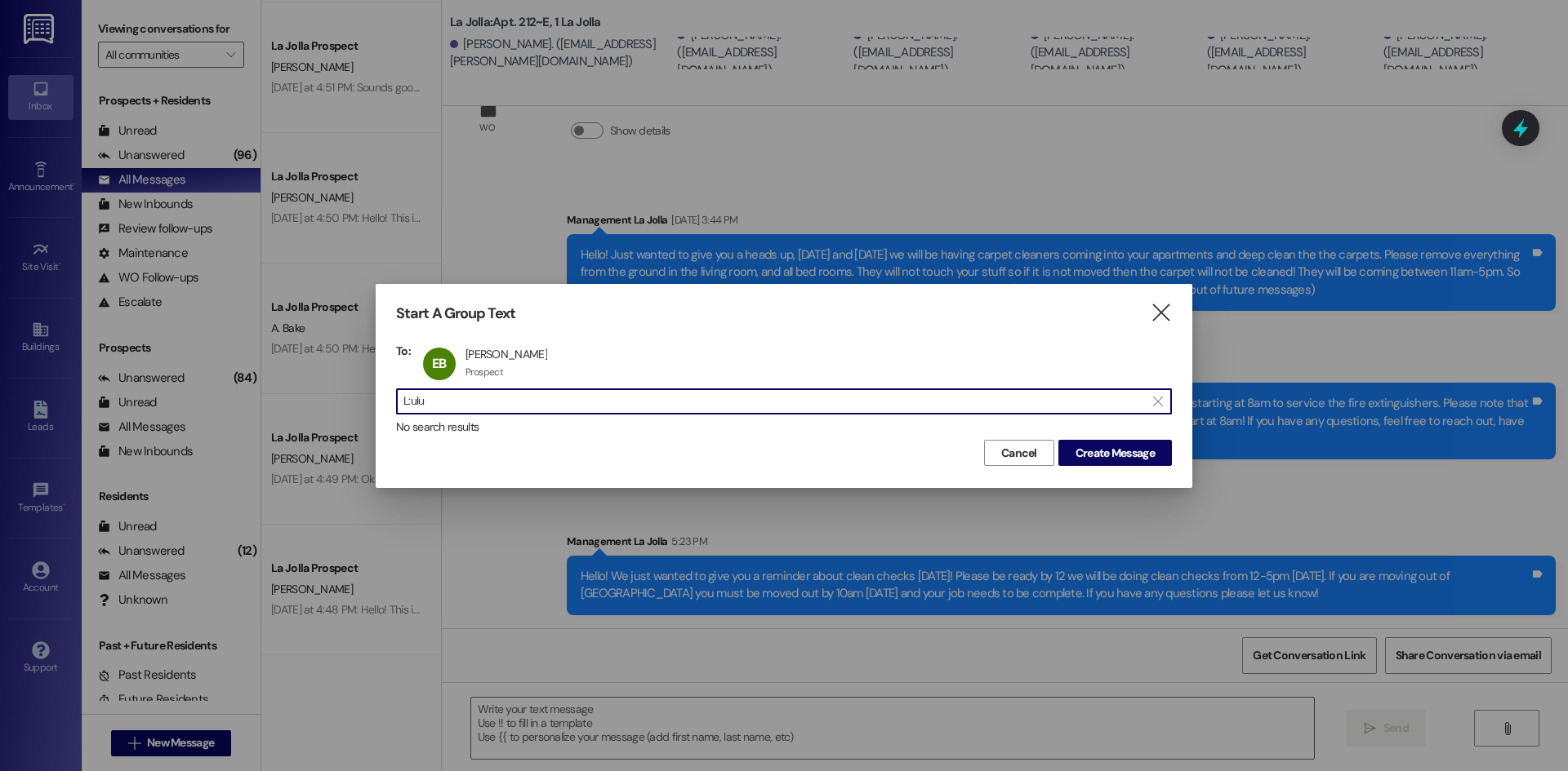
drag, startPoint x: 447, startPoint y: 398, endPoint x: 398, endPoint y: 401, distance: 49.1
click at [398, 401] on div " L:ulu " at bounding box center [784, 402] width 776 height 27
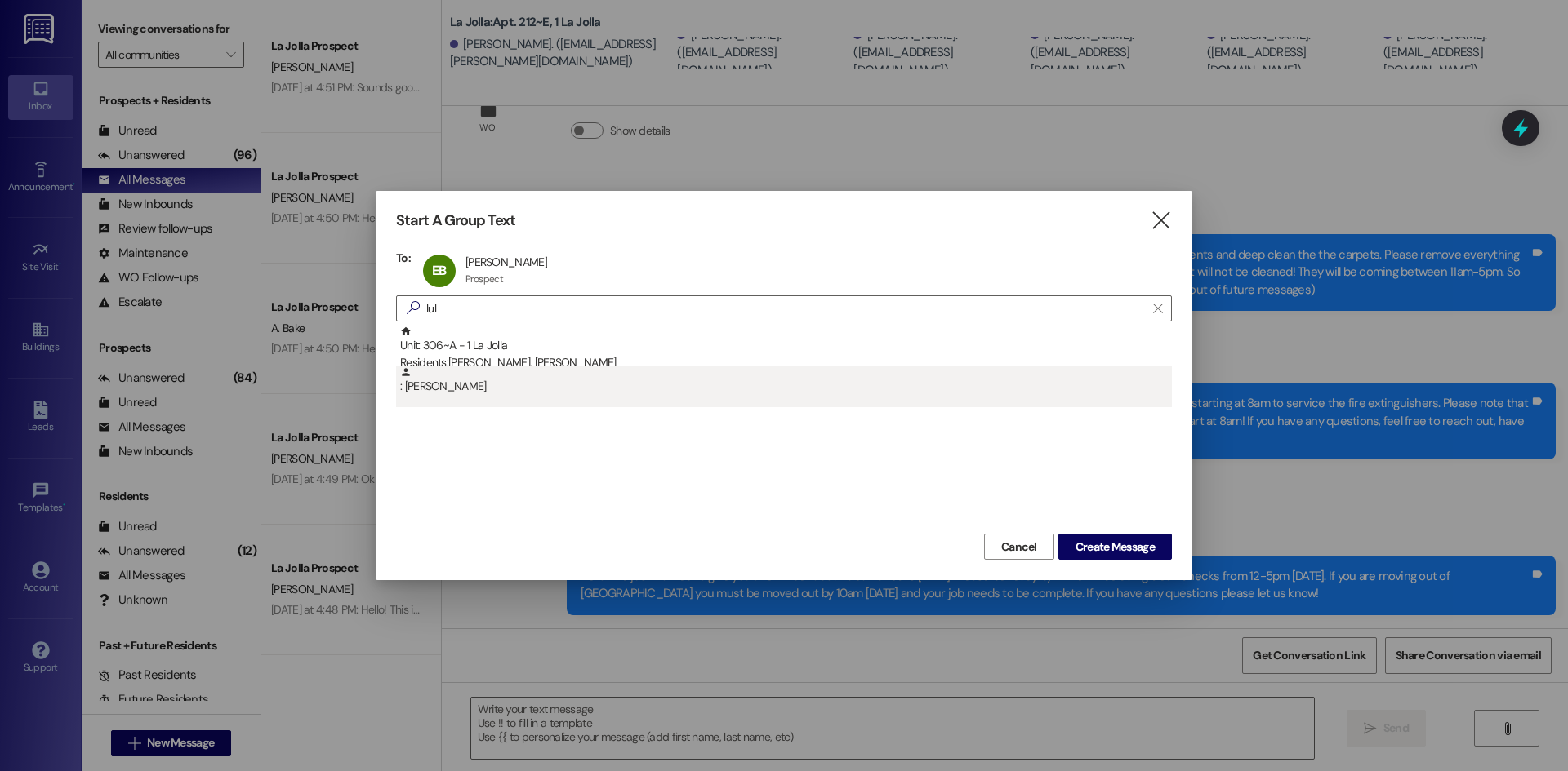
click at [434, 380] on div ": [PERSON_NAME]" at bounding box center [785, 380] width 771 height 28
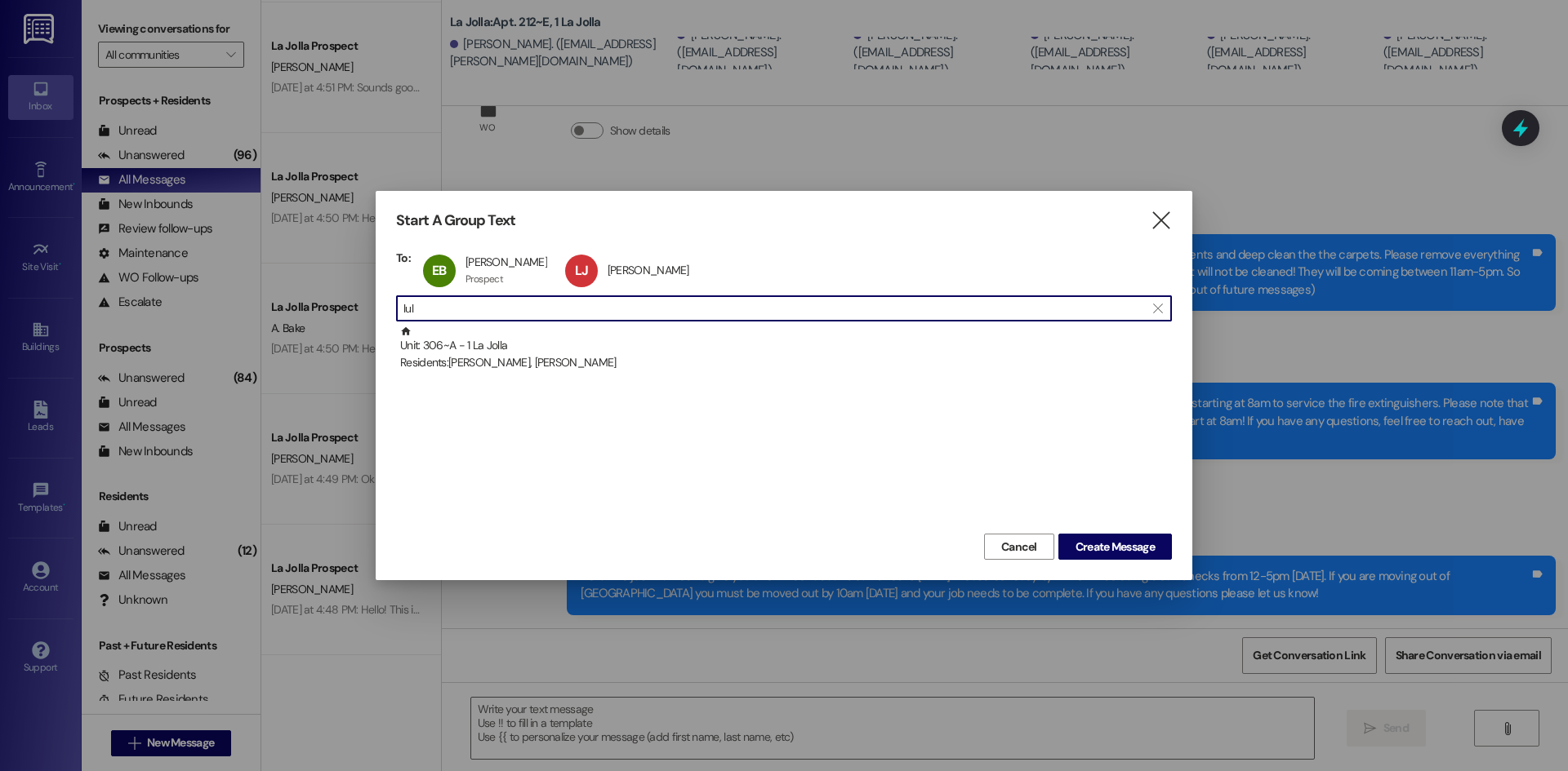
drag, startPoint x: 464, startPoint y: 314, endPoint x: 391, endPoint y: 302, distance: 74.0
click at [391, 302] on div "Start A Group Text  To: EB [PERSON_NAME] [PERSON_NAME] Prospect Prospect click…" at bounding box center [784, 385] width 817 height 390
type input "s"
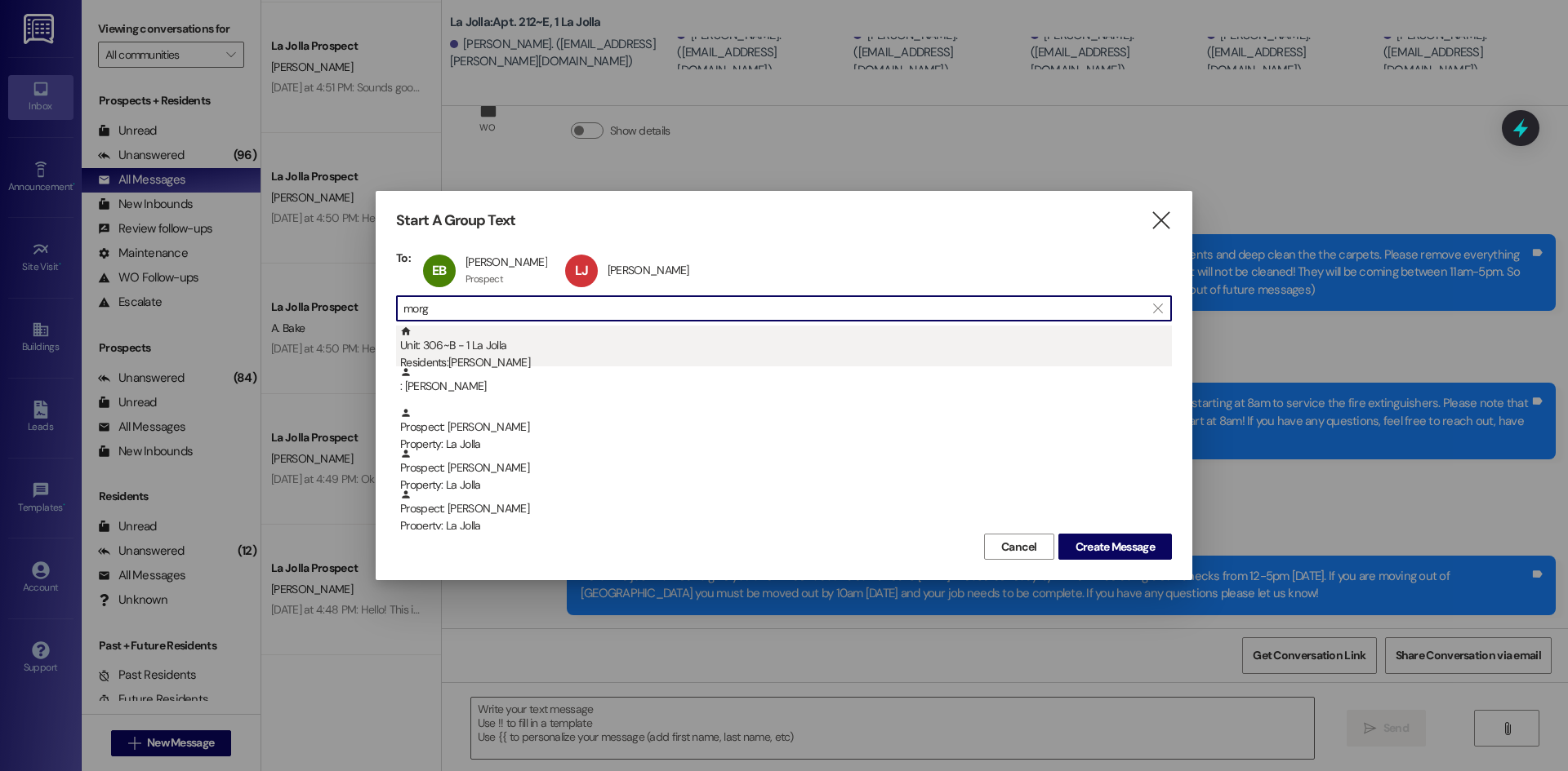
click at [429, 364] on div "Residents: [PERSON_NAME]" at bounding box center [785, 363] width 771 height 17
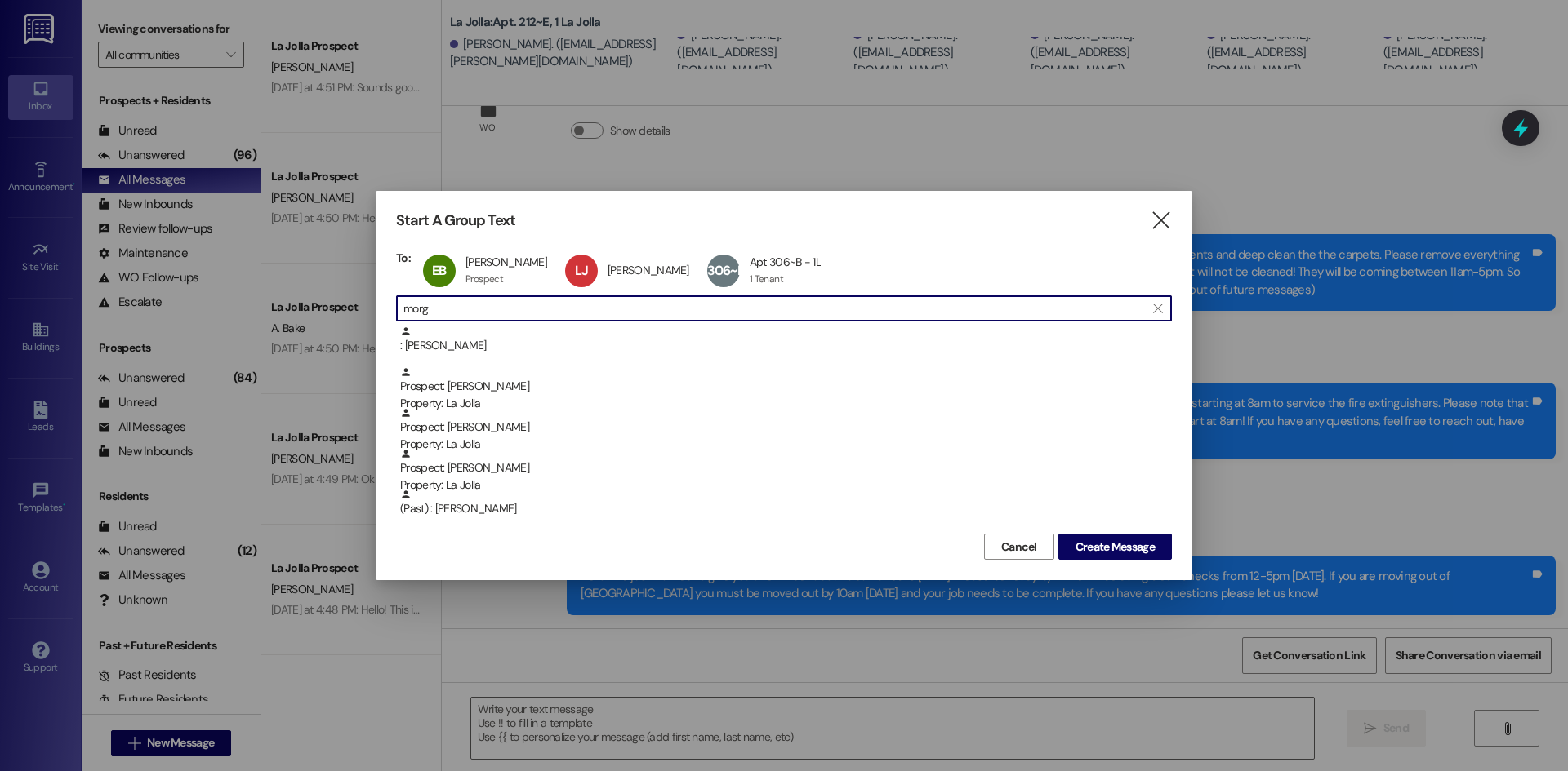
drag, startPoint x: 453, startPoint y: 307, endPoint x: 401, endPoint y: 309, distance: 52.0
click at [401, 309] on div " morg " at bounding box center [784, 309] width 776 height 27
type input "yur"
click at [723, 323] on div "To: EB [PERSON_NAME] [PERSON_NAME] Prospect Prospect click to remove LJ [PERSON…" at bounding box center [784, 390] width 776 height 279
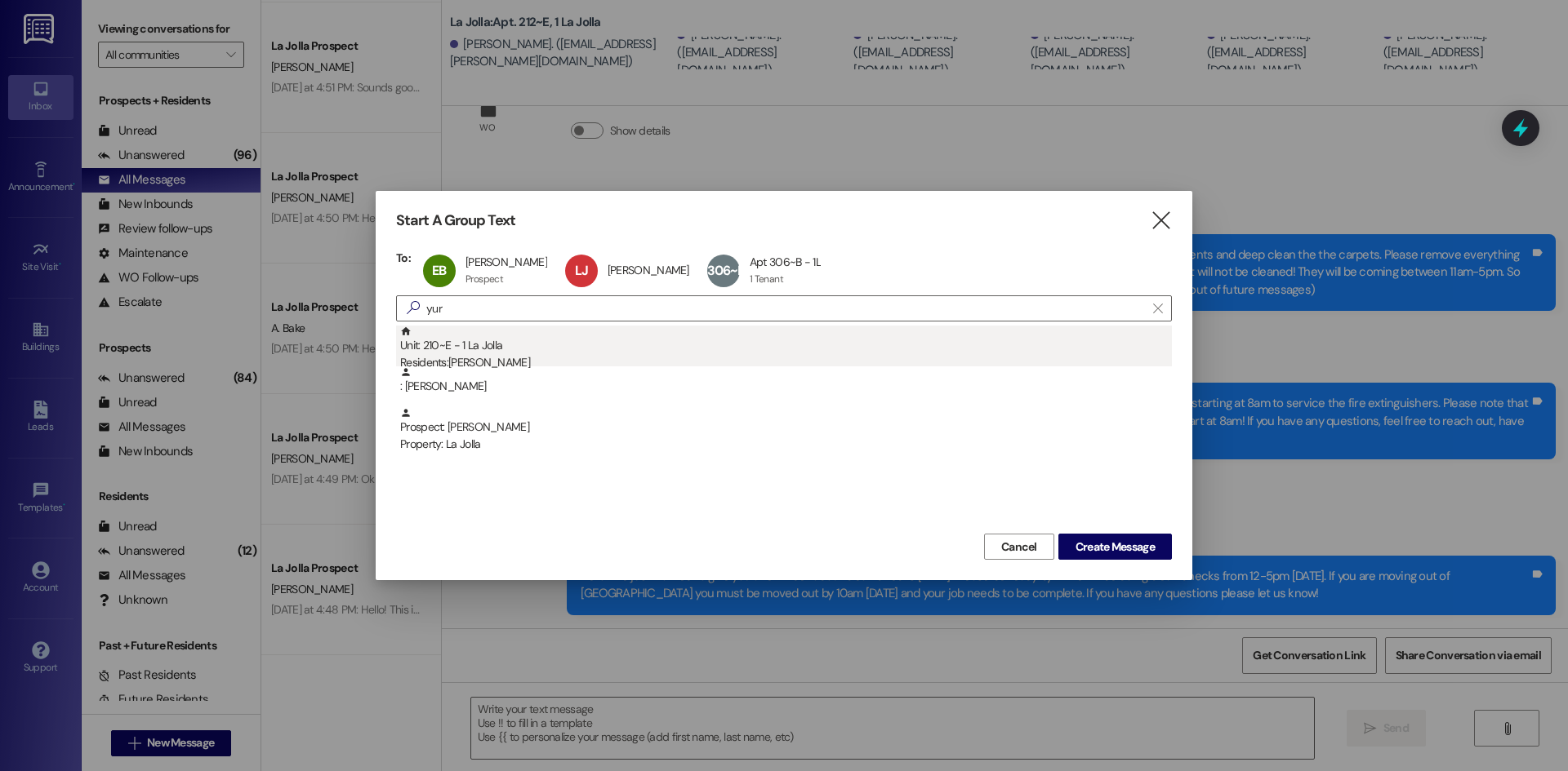
click at [723, 332] on div "Unit: 210~E - 1 La Jolla Residents: [PERSON_NAME]" at bounding box center [785, 348] width 771 height 46
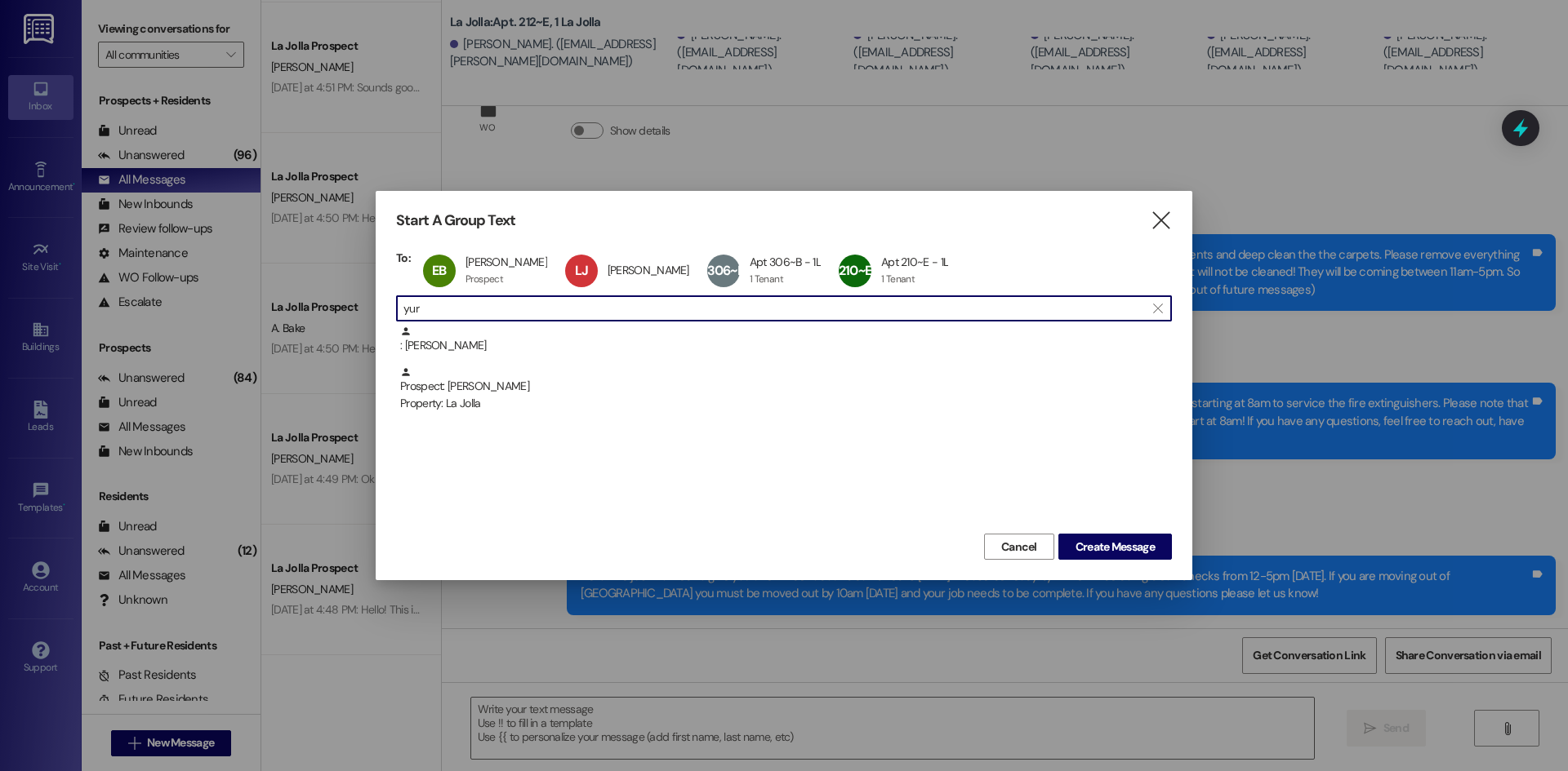
drag, startPoint x: 536, startPoint y: 303, endPoint x: 395, endPoint y: 306, distance: 141.0
click at [397, 306] on div " yur " at bounding box center [784, 309] width 776 height 27
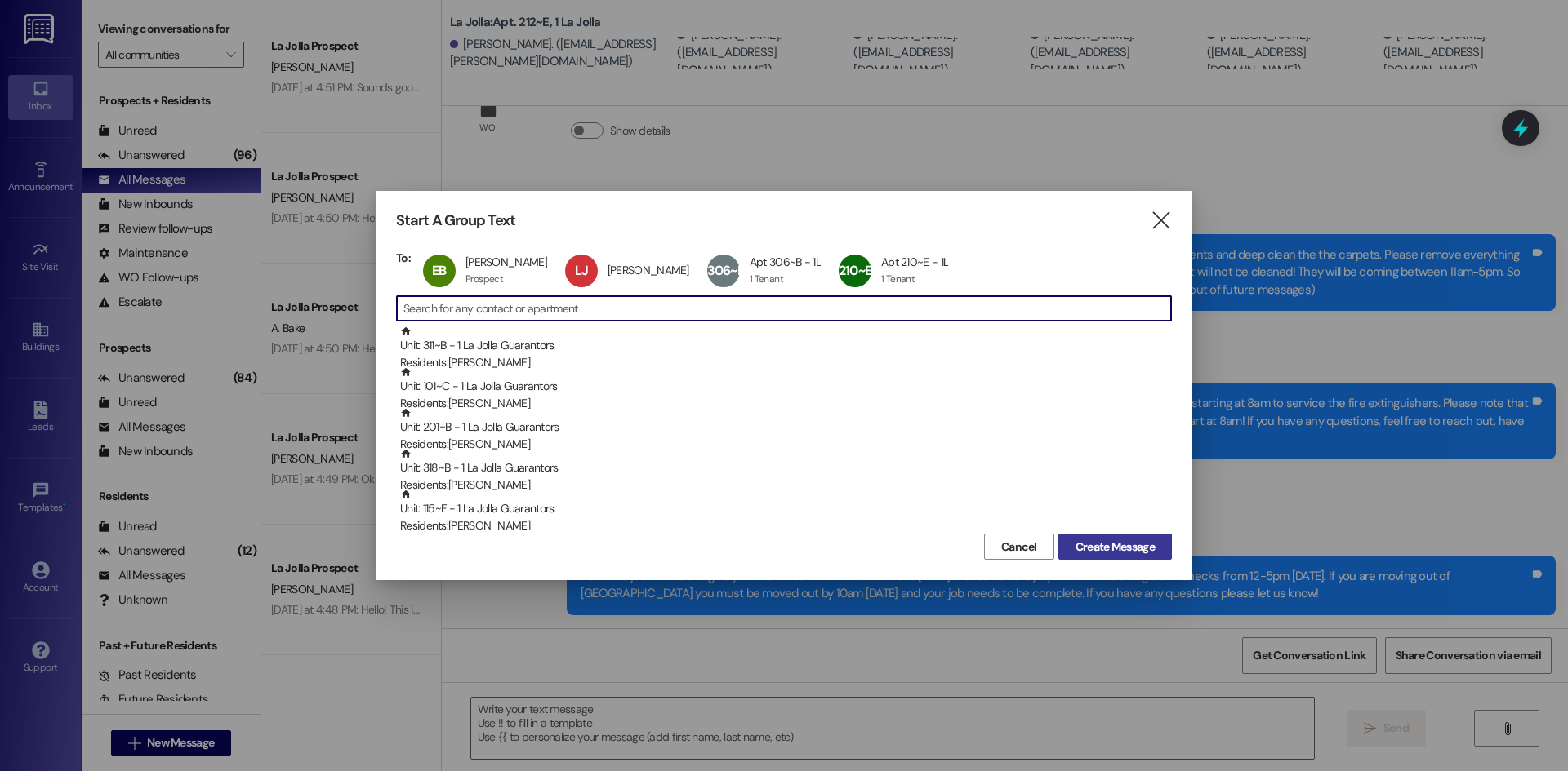
click at [1082, 542] on span "Create Message" at bounding box center [1115, 547] width 79 height 17
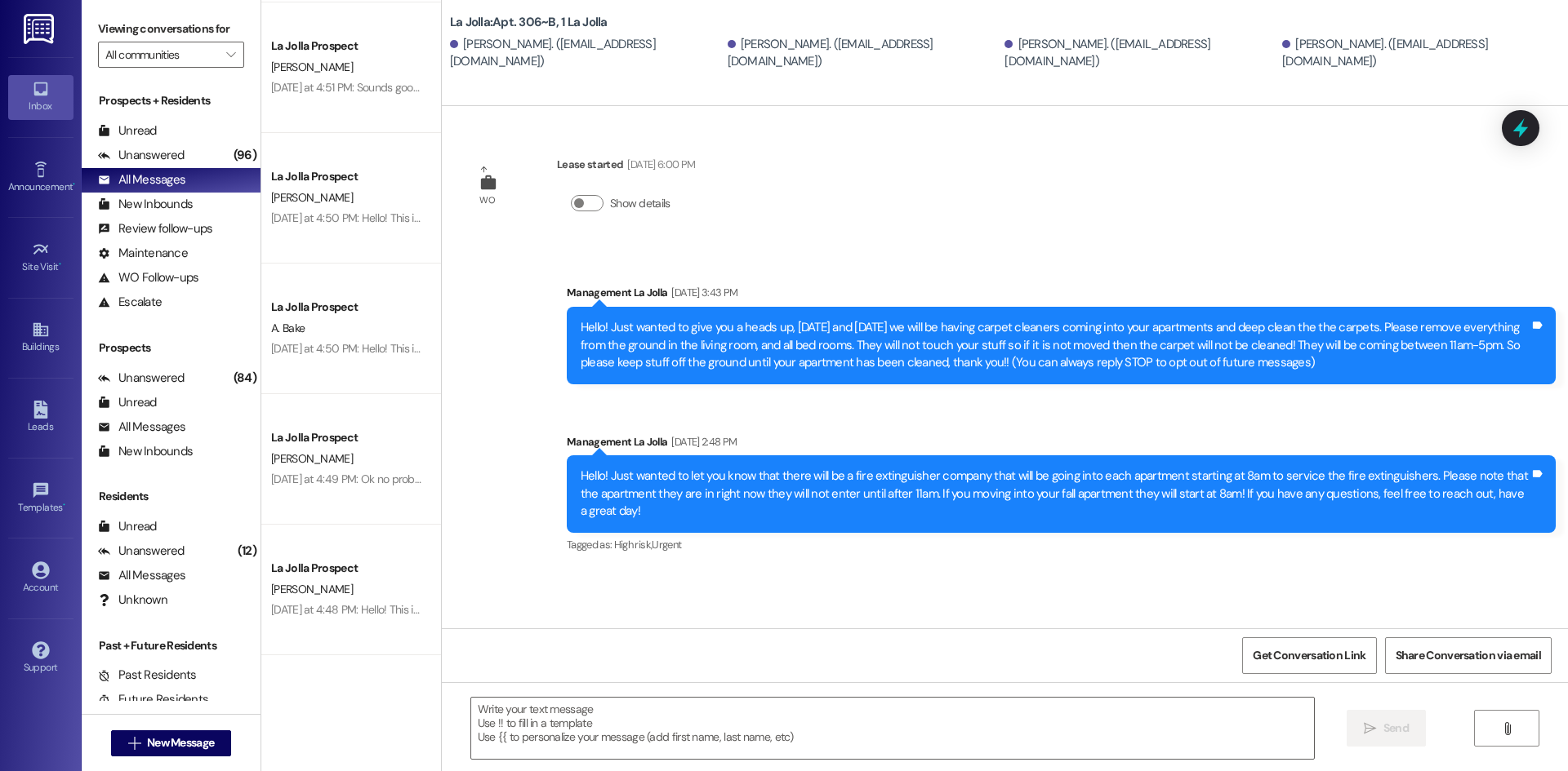
scroll to position [0, 0]
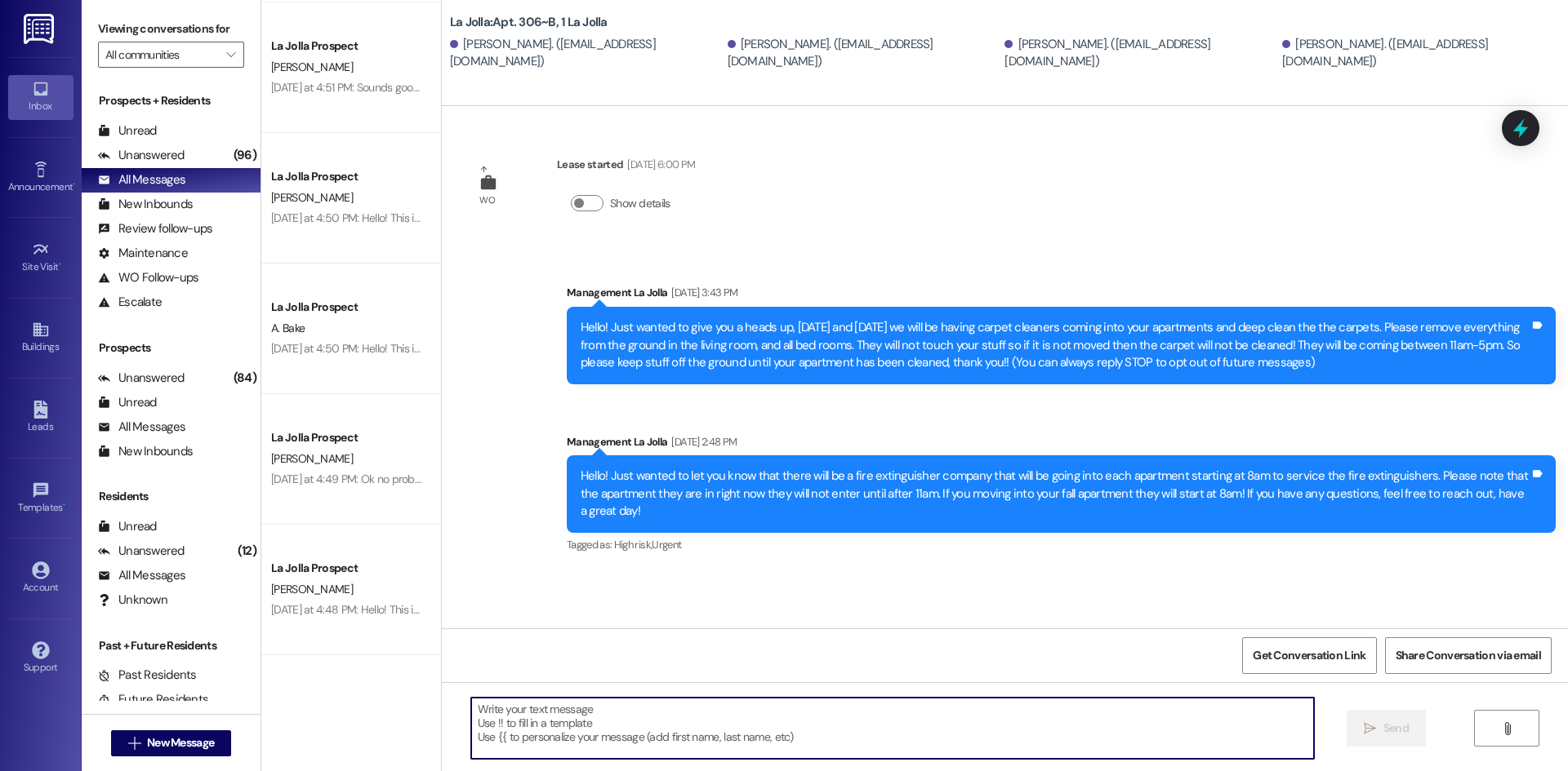
click at [575, 714] on textarea at bounding box center [893, 728] width 842 height 62
paste textarea "Hello! We just wanted to give you a reminder about clean checks [DATE]! Please …"
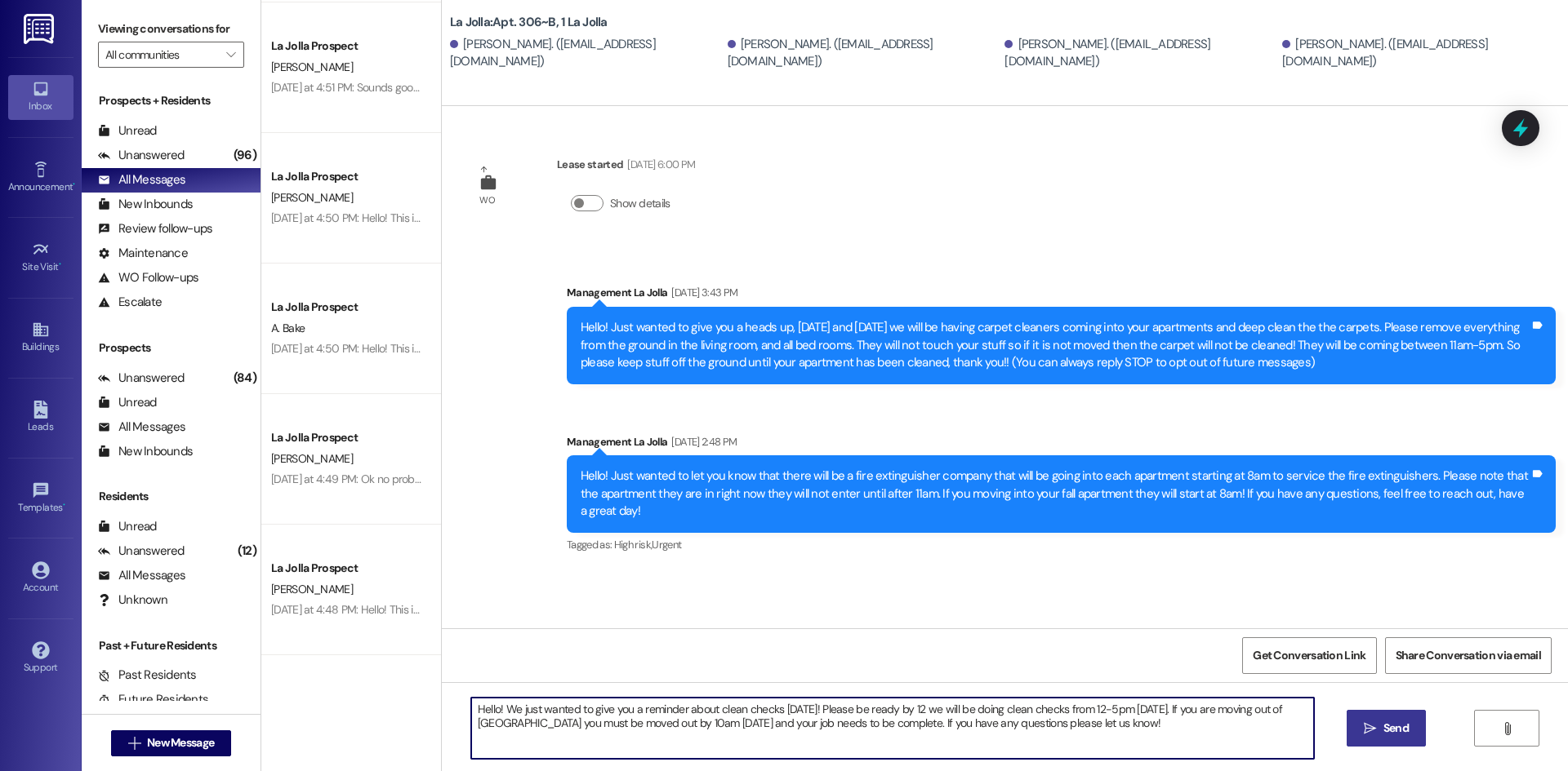
type textarea "Hello! We just wanted to give you a reminder about clean checks [DATE]! Please …"
click at [1372, 713] on button " Send" at bounding box center [1385, 728] width 79 height 37
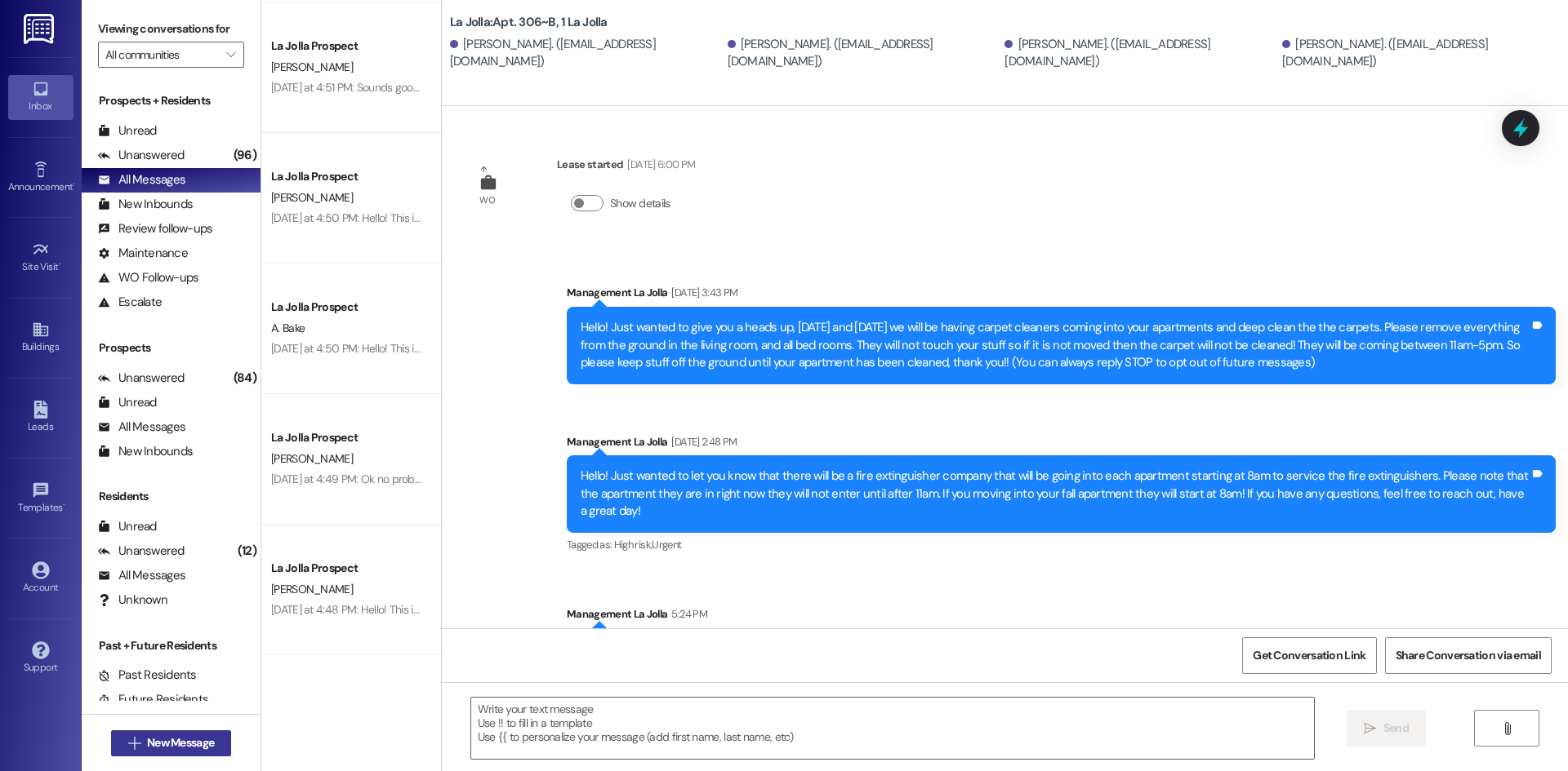
click at [191, 733] on button " New Message" at bounding box center [171, 743] width 120 height 27
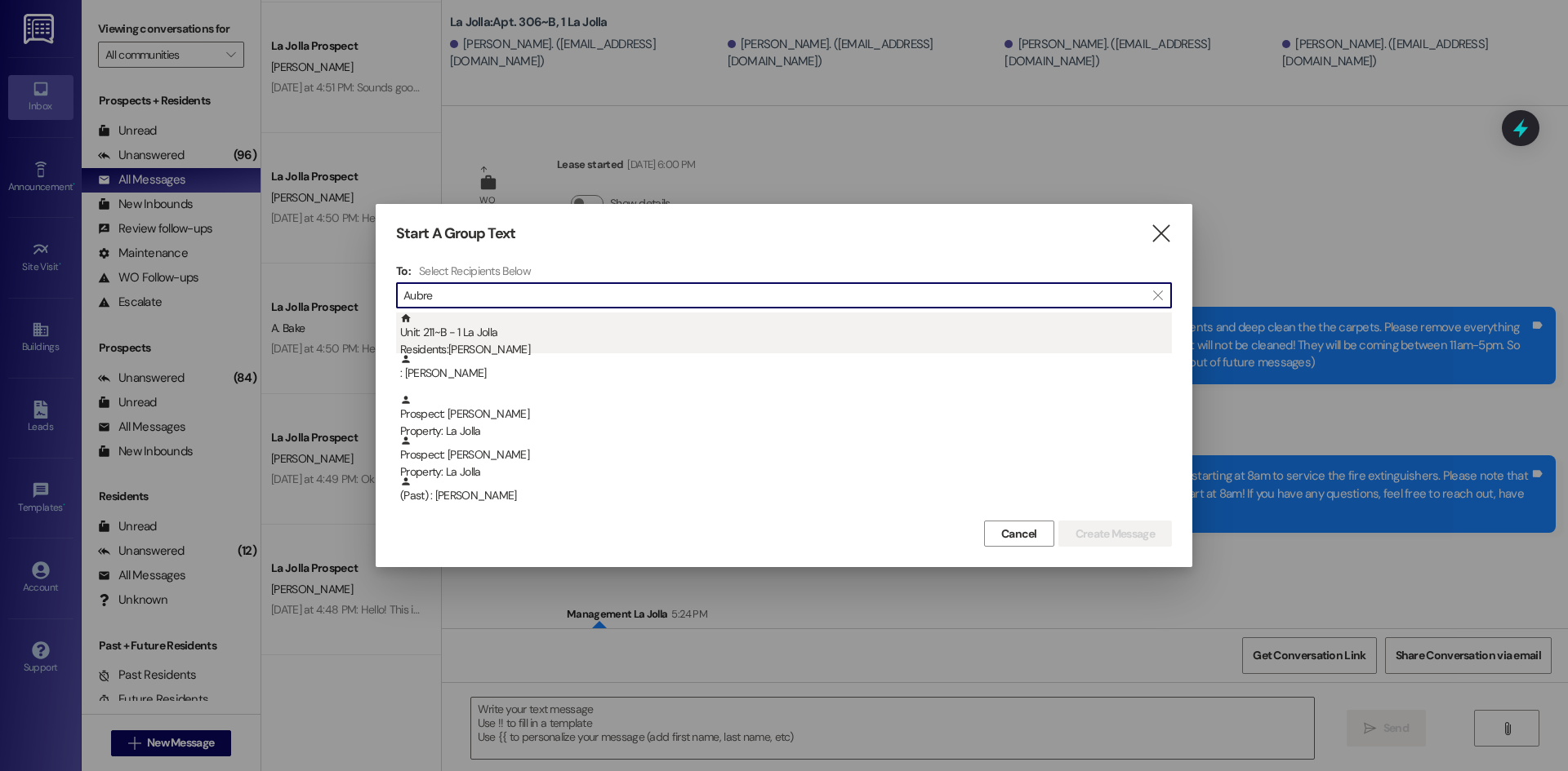
click at [513, 340] on div "Unit: 211~B - 1 La Jolla Residents: [PERSON_NAME]" at bounding box center [785, 336] width 771 height 46
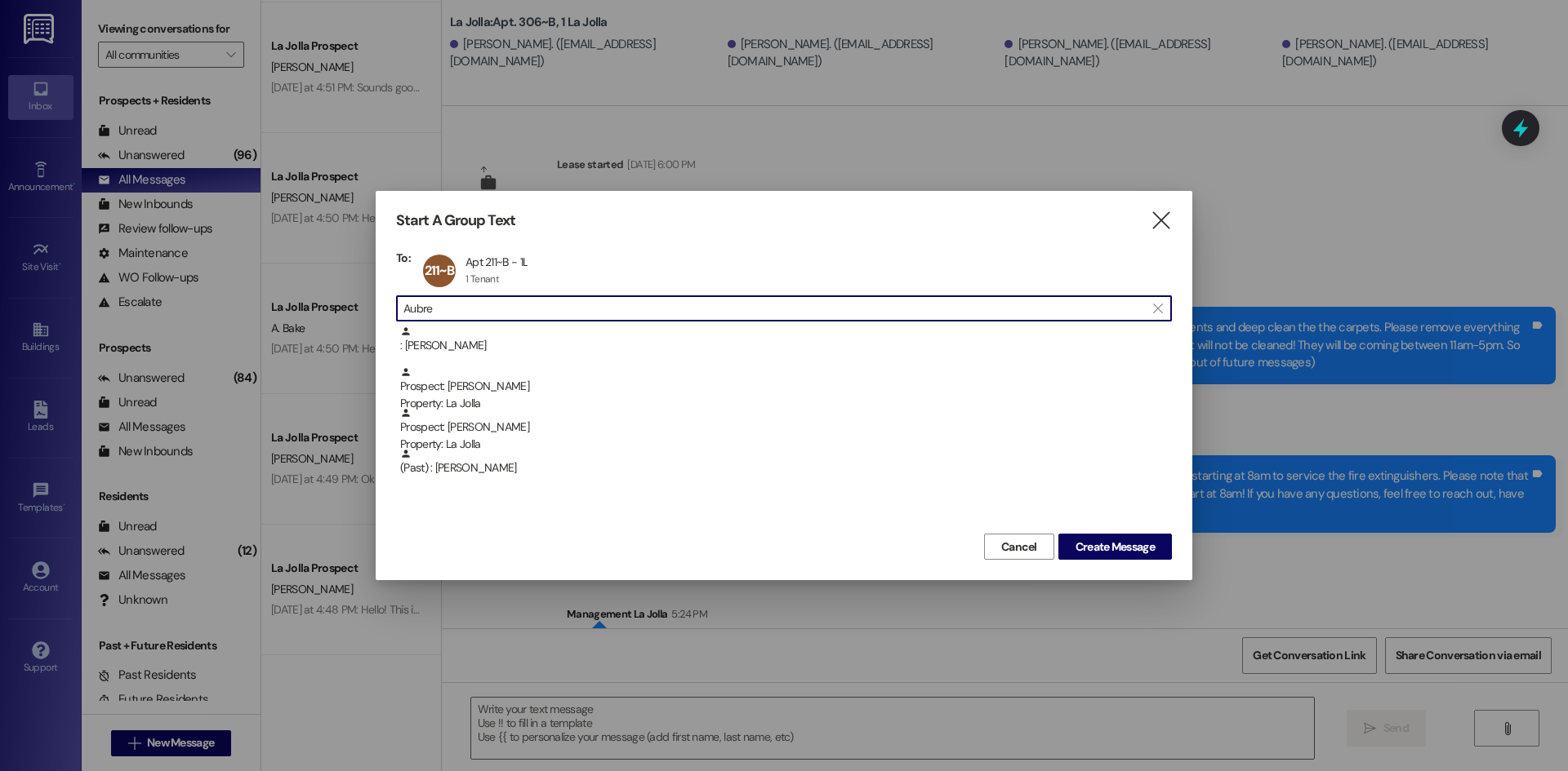
drag, startPoint x: 454, startPoint y: 307, endPoint x: 402, endPoint y: 303, distance: 52.2
click at [402, 303] on div " Aubre " at bounding box center [784, 309] width 776 height 27
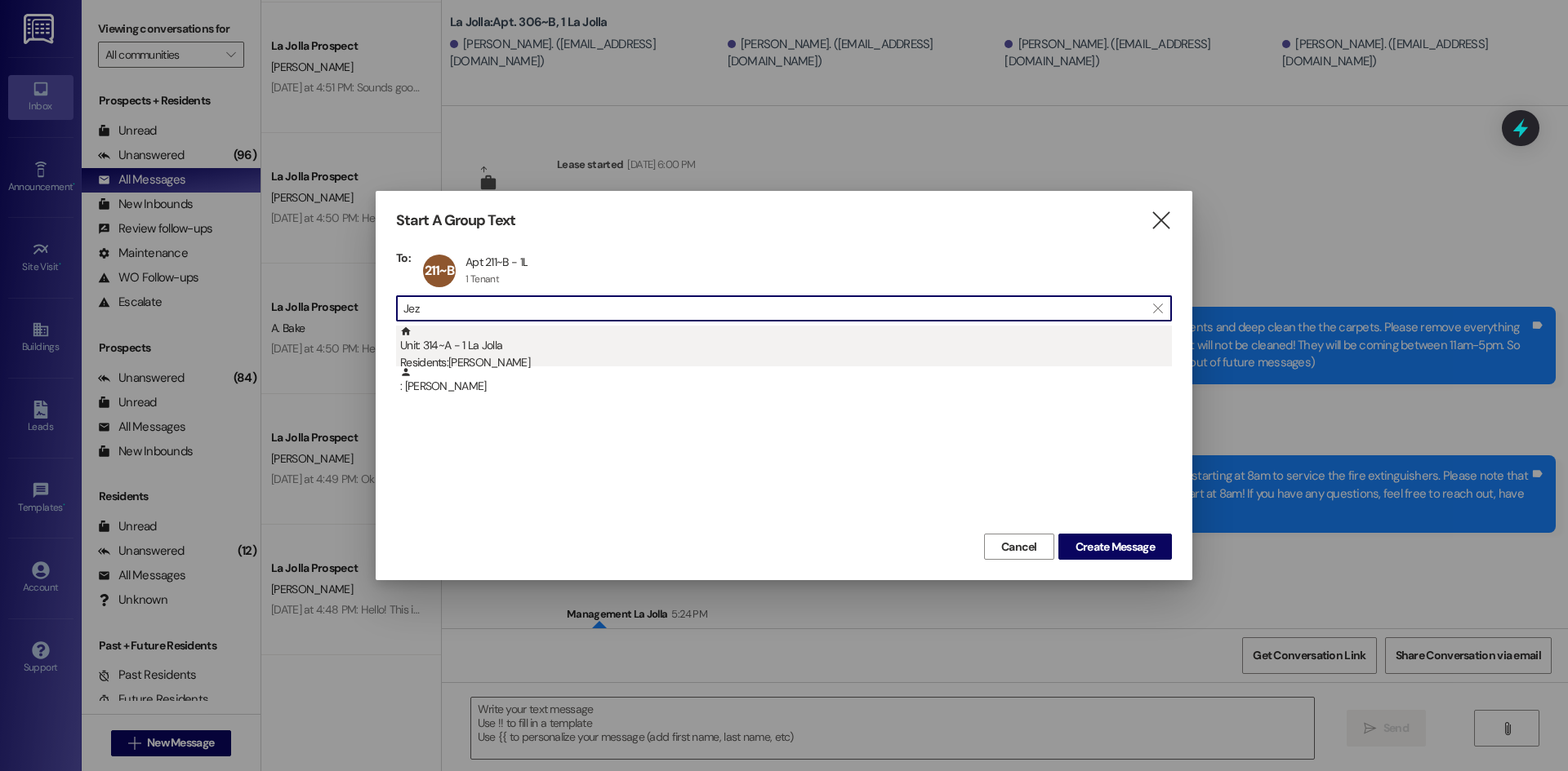
click at [443, 346] on div "Unit: 314~A - 1 La Jolla Residents: [PERSON_NAME]" at bounding box center [785, 348] width 771 height 46
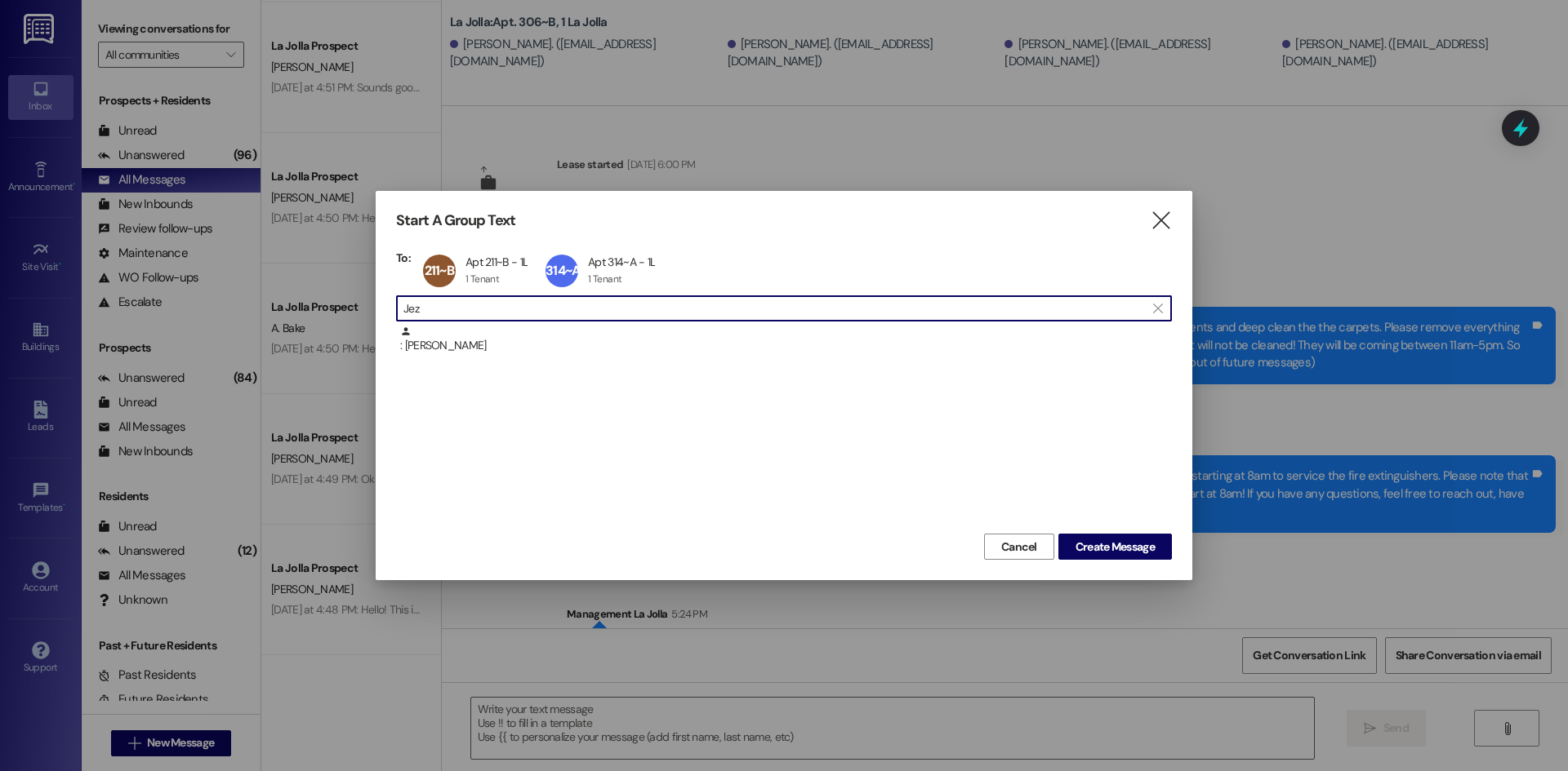
drag, startPoint x: 453, startPoint y: 312, endPoint x: 399, endPoint y: 306, distance: 54.3
click at [399, 306] on div " Jez " at bounding box center [784, 309] width 776 height 27
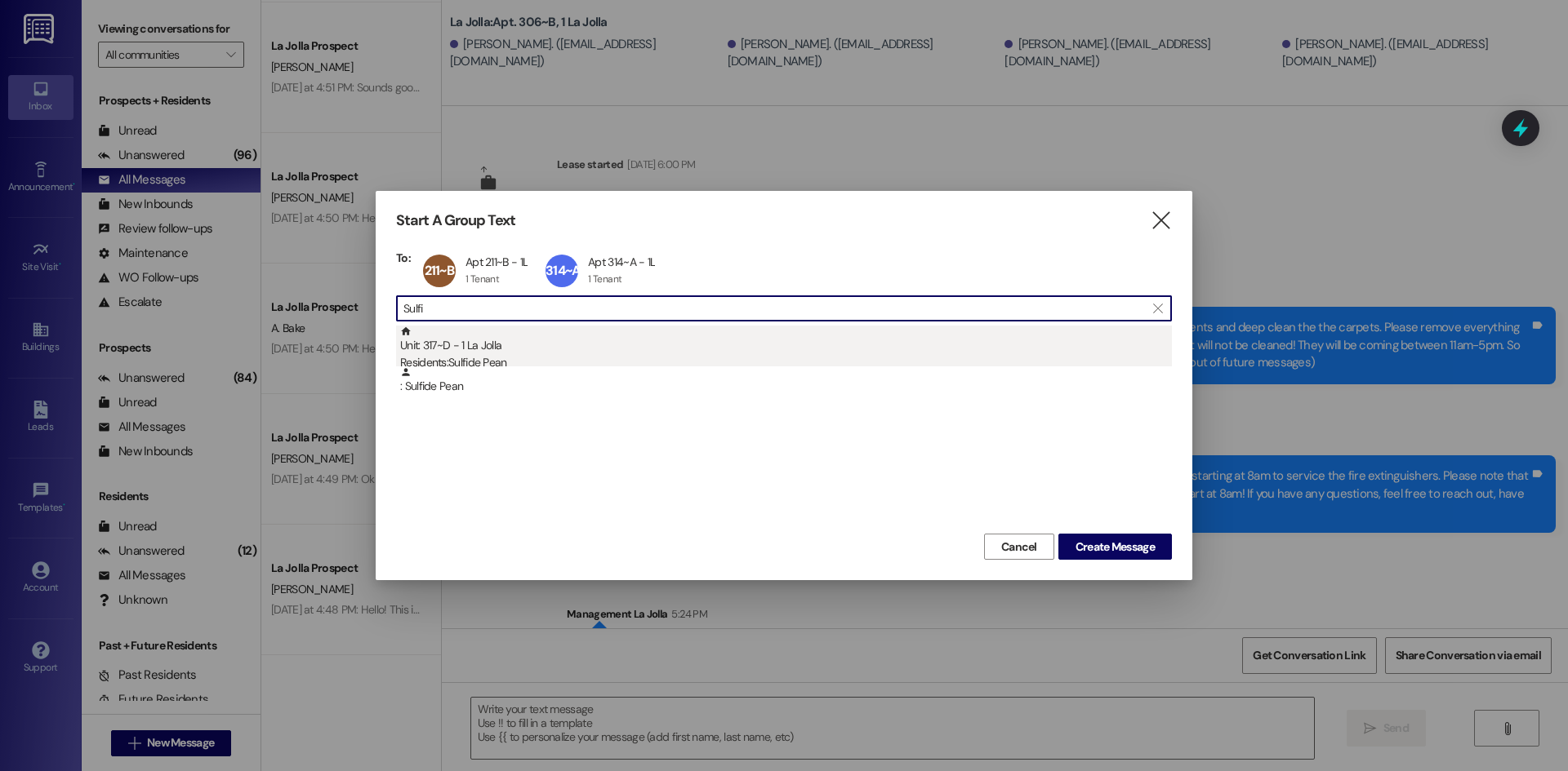
click at [473, 335] on div "Unit: 317~D - 1 La Jolla Residents: Sulfide Pean" at bounding box center [785, 348] width 771 height 46
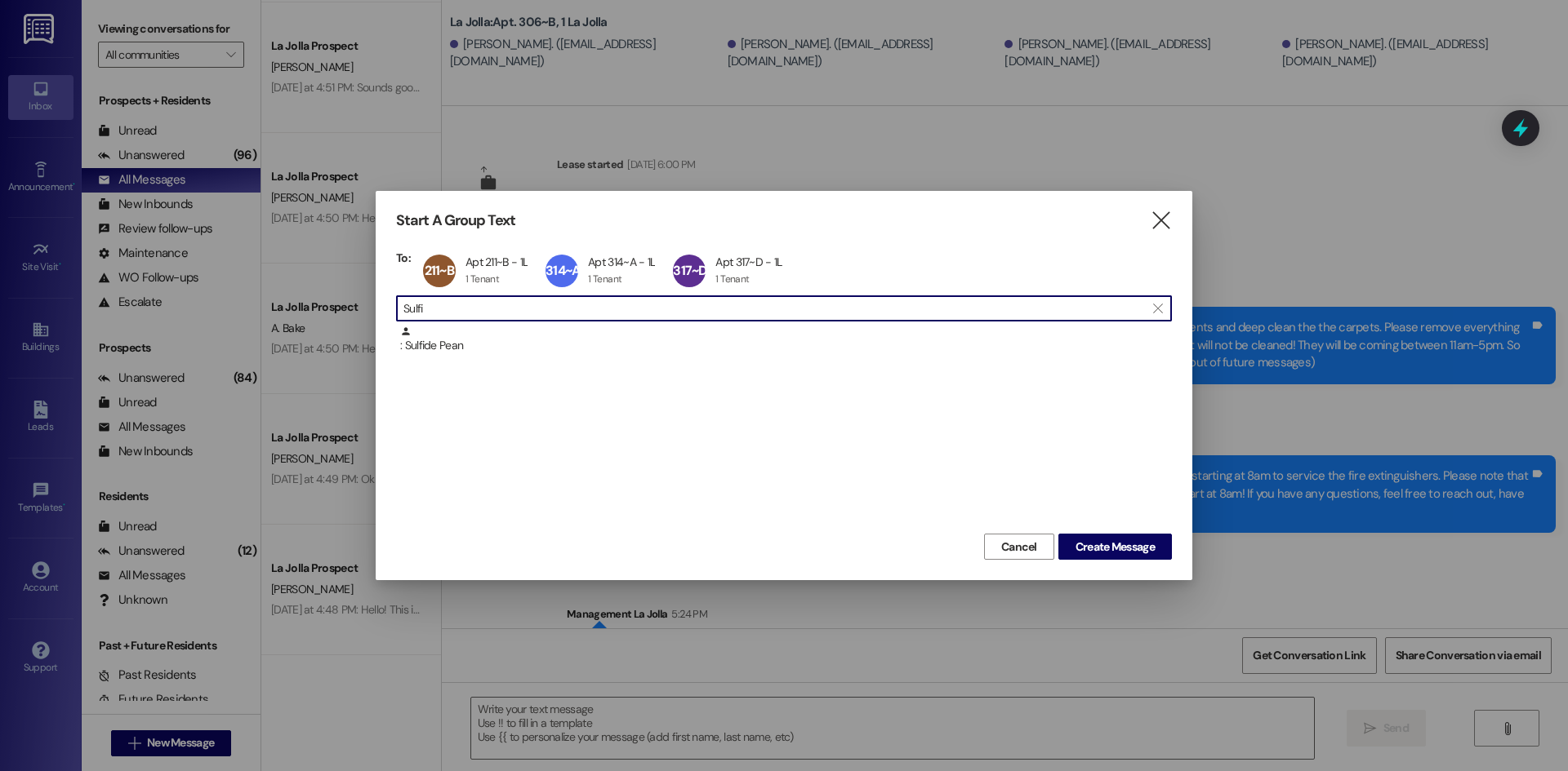
drag, startPoint x: 476, startPoint y: 310, endPoint x: 295, endPoint y: 302, distance: 181.2
click at [295, 302] on div "Start A Group Text  To: 211~B Apt 211~B - 1L Apt 211~B - 1L 1 Tenant 1 Tenant …" at bounding box center [784, 385] width 1568 height 771
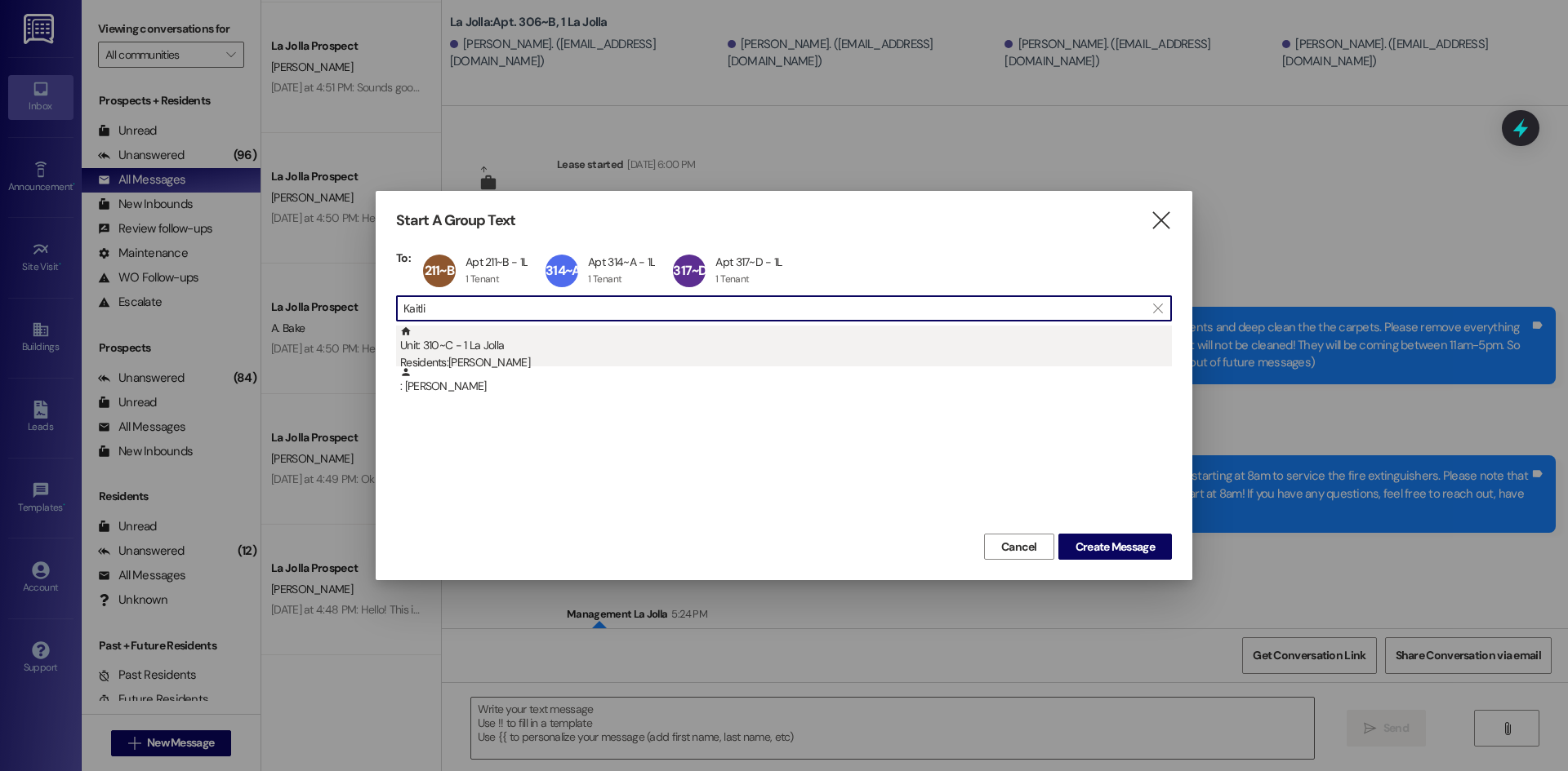
click at [505, 340] on div "Unit: 310~C - 1 La Jolla Residents: [PERSON_NAME]" at bounding box center [785, 348] width 771 height 46
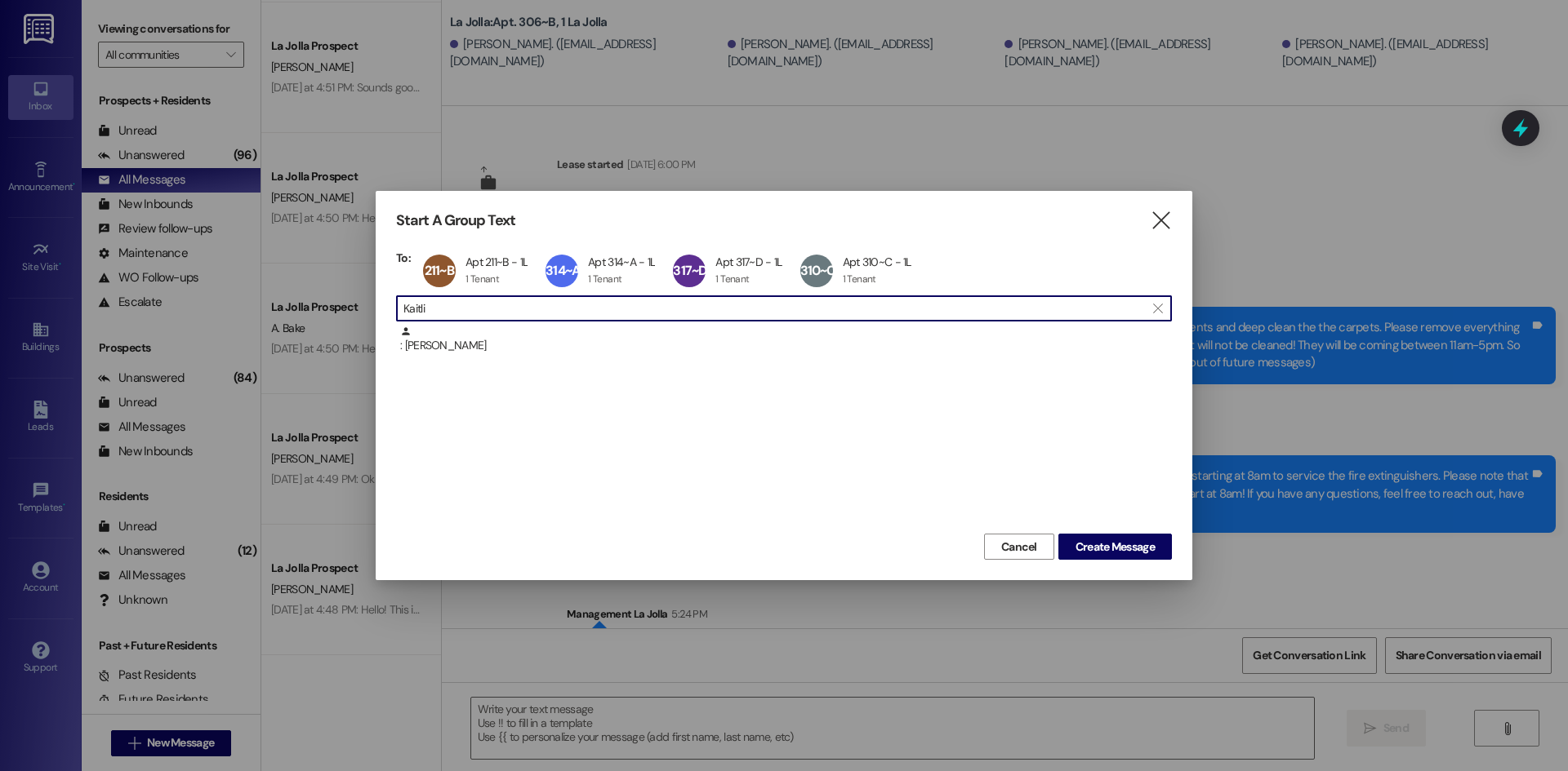
drag, startPoint x: 494, startPoint y: 313, endPoint x: 387, endPoint y: 296, distance: 108.3
click at [387, 296] on div "Start A Group Text  To: 211~B Apt 211~B - 1L Apt 211~B - 1L 1 Tenant 1 Tenant …" at bounding box center [784, 385] width 817 height 390
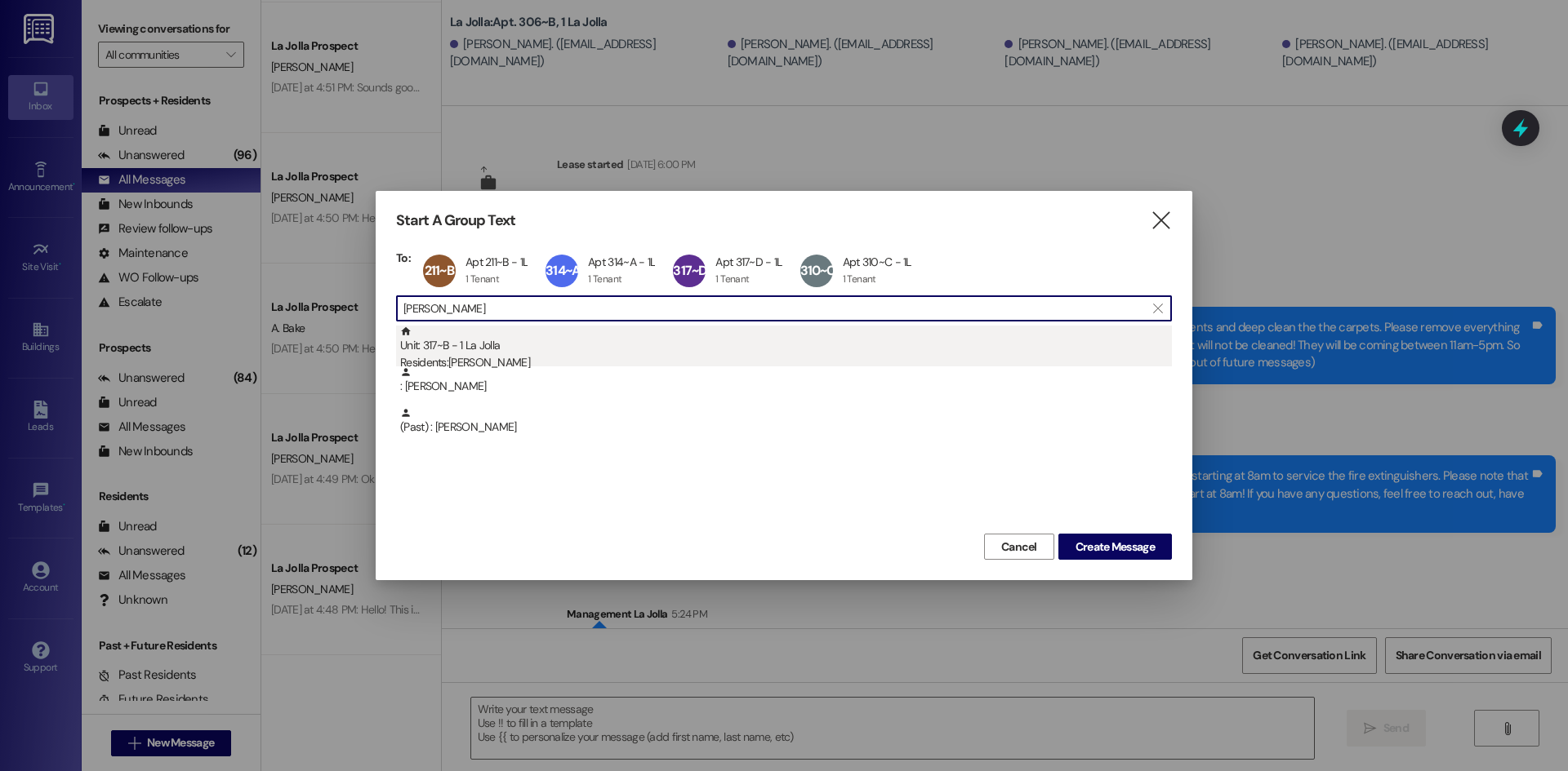
type input "[PERSON_NAME]"
click at [467, 347] on div "Unit: 317~B - 1 La Jolla Residents: [PERSON_NAME]" at bounding box center [785, 348] width 771 height 46
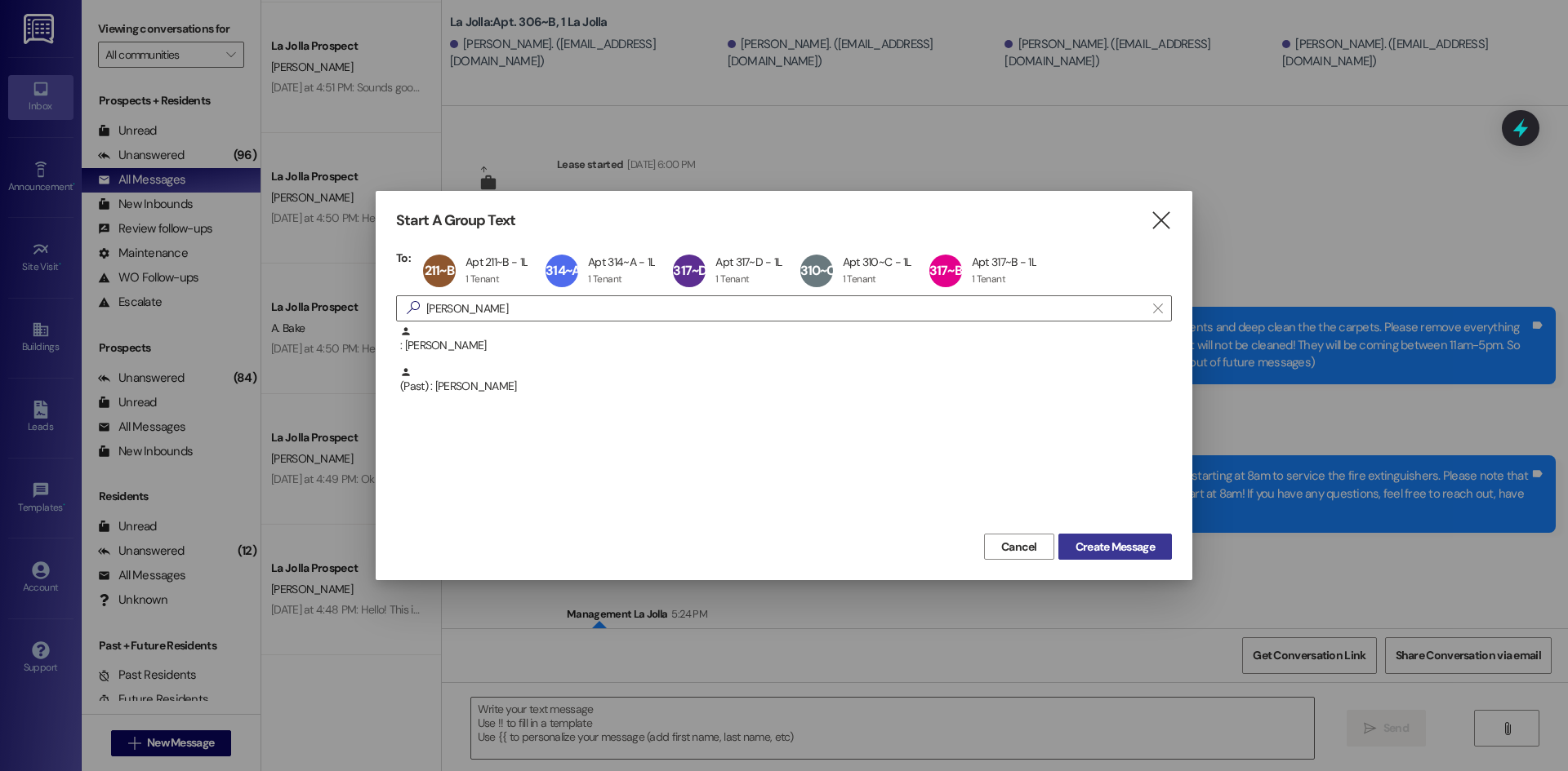
click at [1117, 548] on span "Create Message" at bounding box center [1115, 547] width 79 height 17
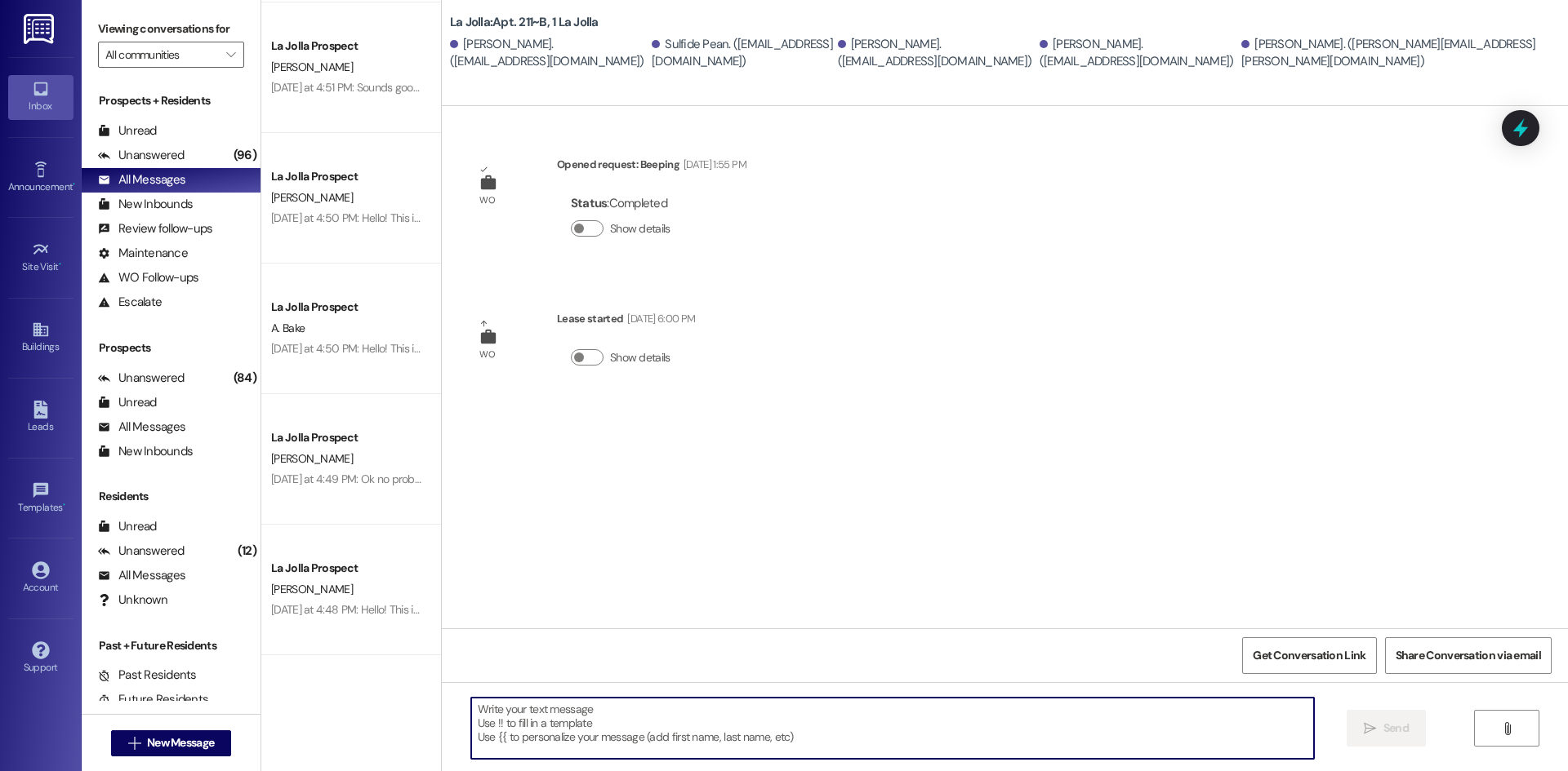
click at [571, 712] on textarea at bounding box center [893, 728] width 842 height 62
paste textarea "Hello! We just wanted to give you a reminder about clean checks [DATE]! Please …"
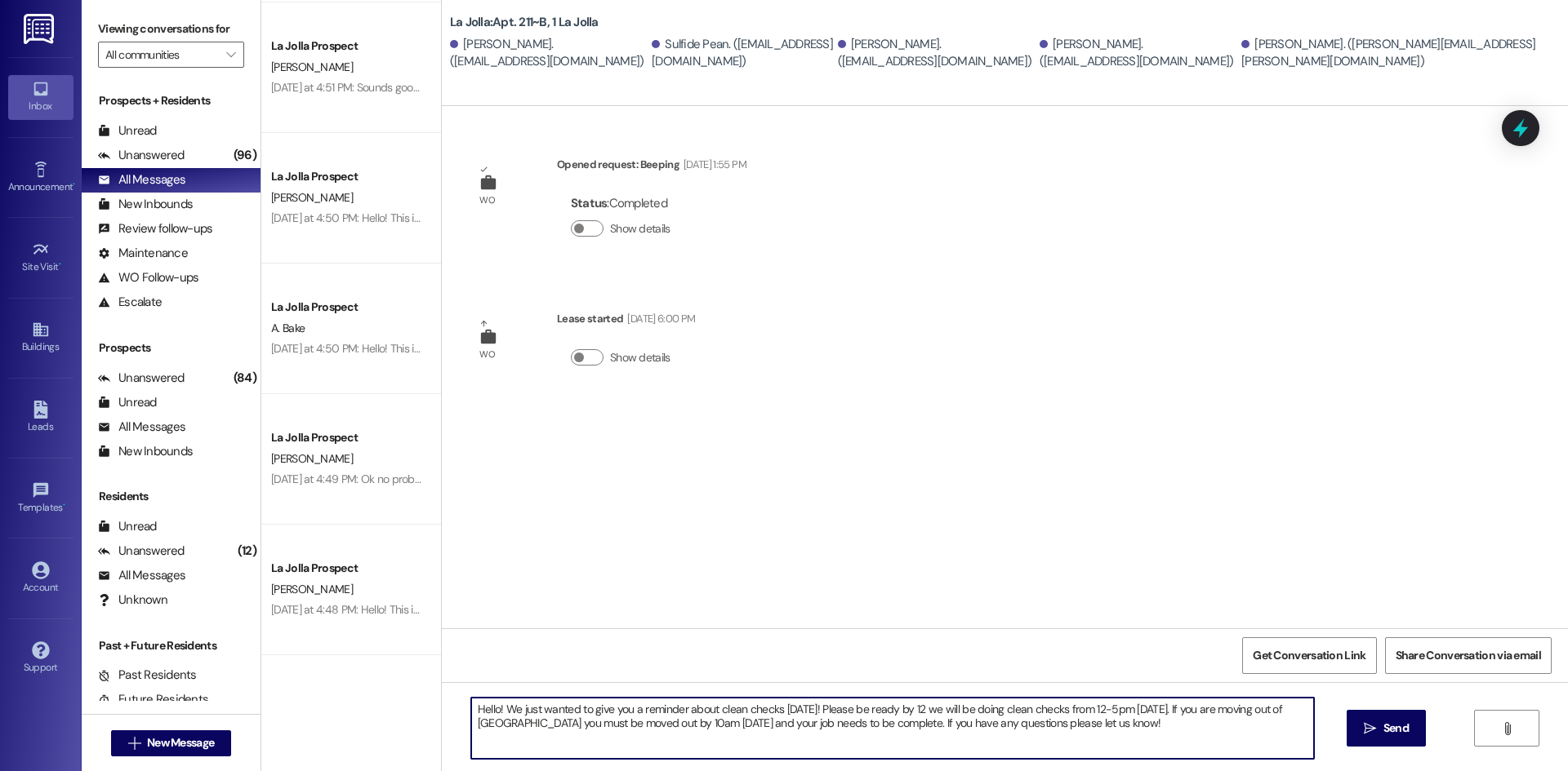
type textarea "Hello! We just wanted to give you a reminder about clean checks [DATE]! Please …"
click at [1374, 733] on icon "" at bounding box center [1369, 729] width 12 height 13
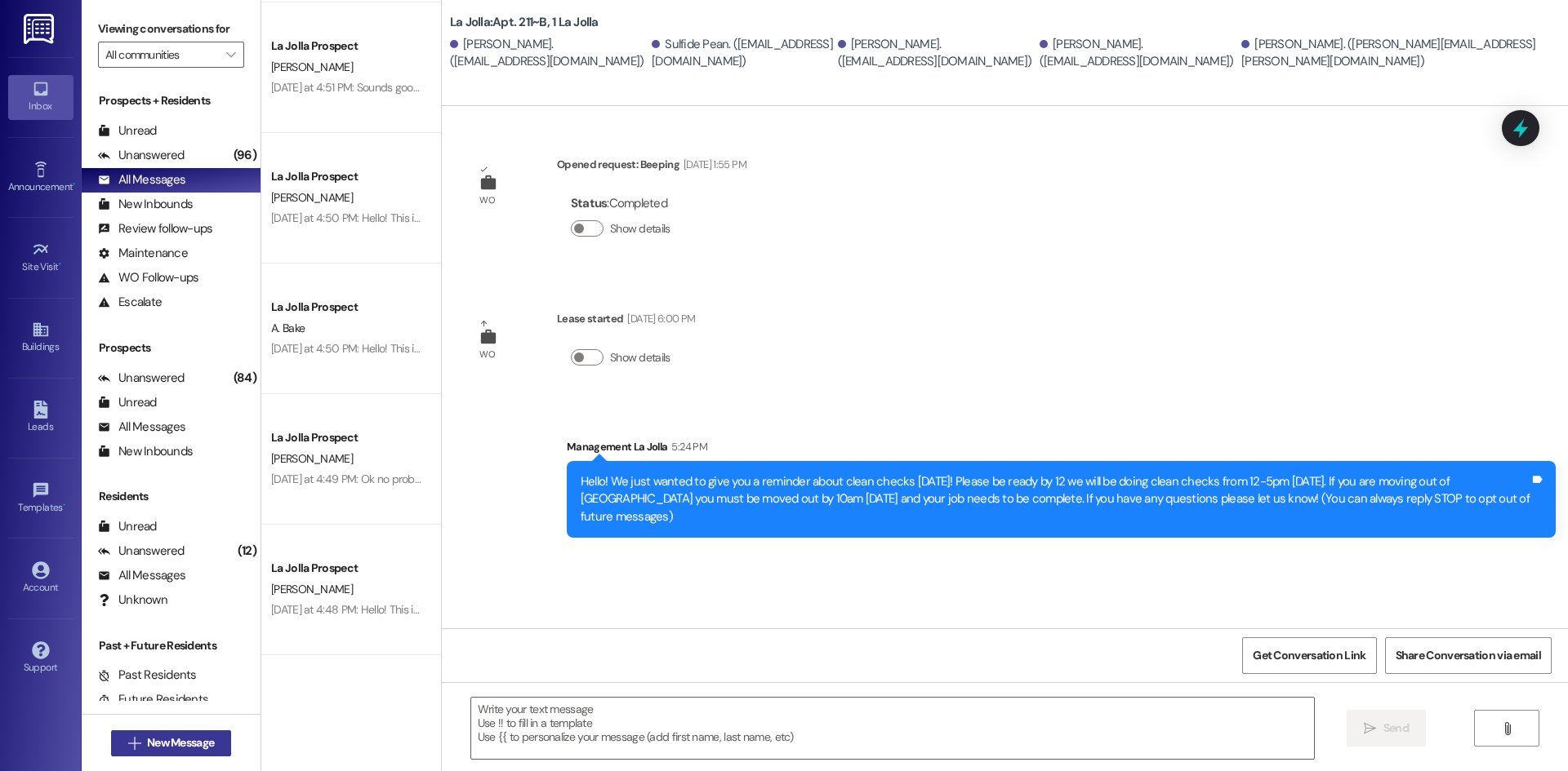
click at [185, 744] on span "New Message" at bounding box center [180, 743] width 67 height 17
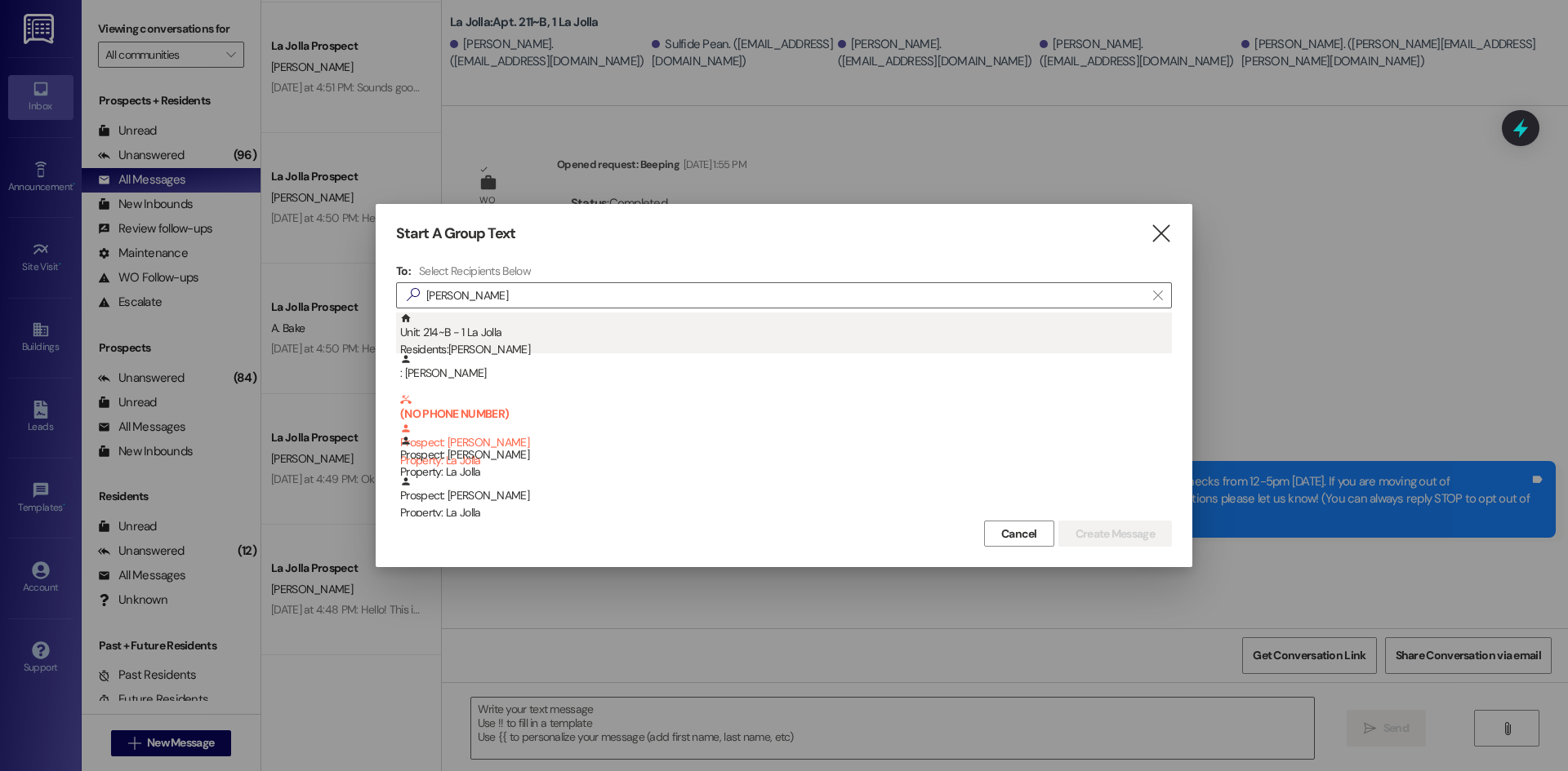
click at [454, 327] on div "Unit: 214~B - 1 La Jolla Residents: [PERSON_NAME]" at bounding box center [785, 336] width 771 height 46
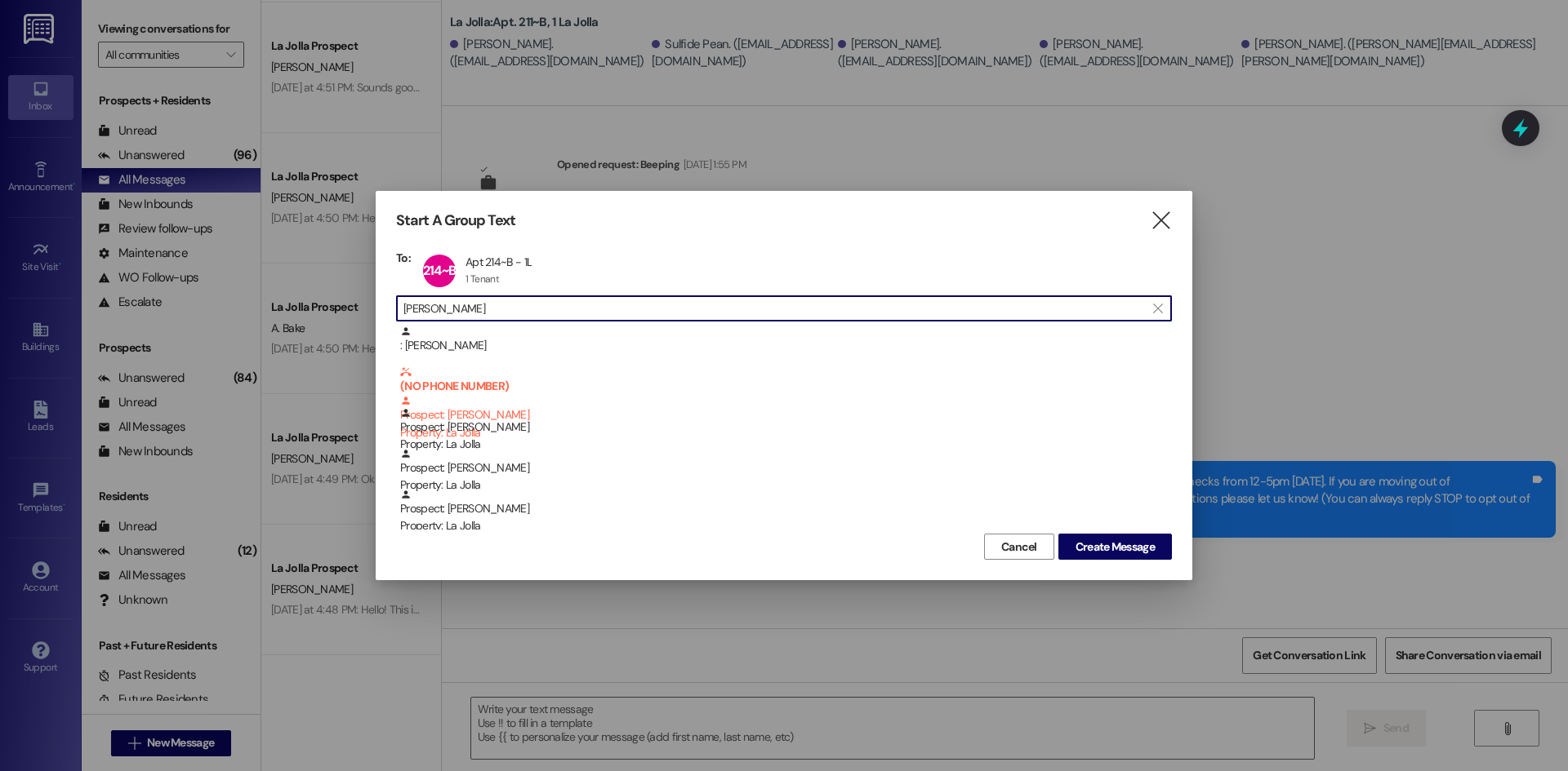
drag, startPoint x: 455, startPoint y: 316, endPoint x: 396, endPoint y: 303, distance: 60.4
click at [396, 303] on div " [PERSON_NAME] " at bounding box center [784, 309] width 776 height 27
type input "h"
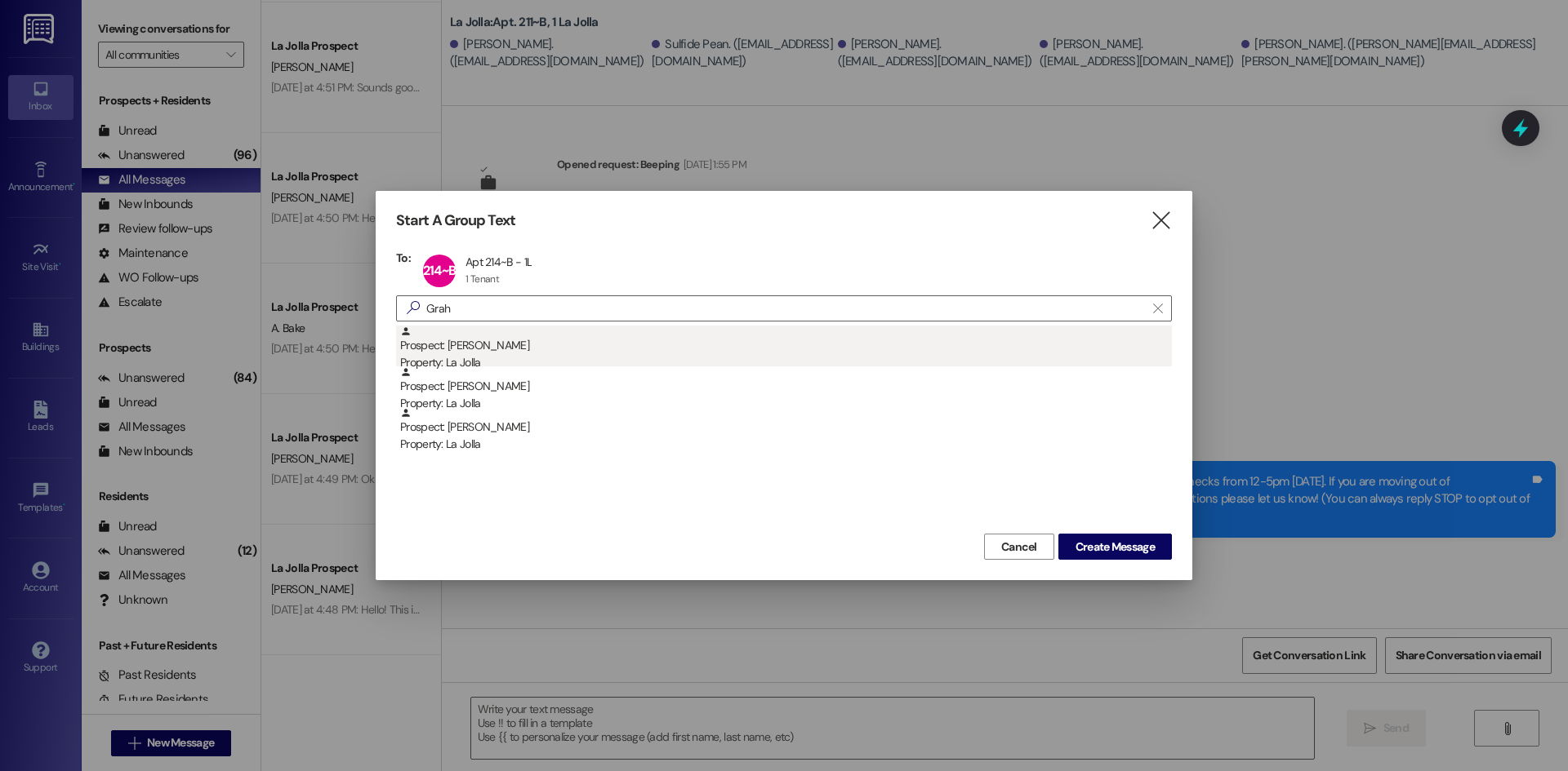
click at [544, 361] on div "Property: La Jolla" at bounding box center [785, 363] width 771 height 17
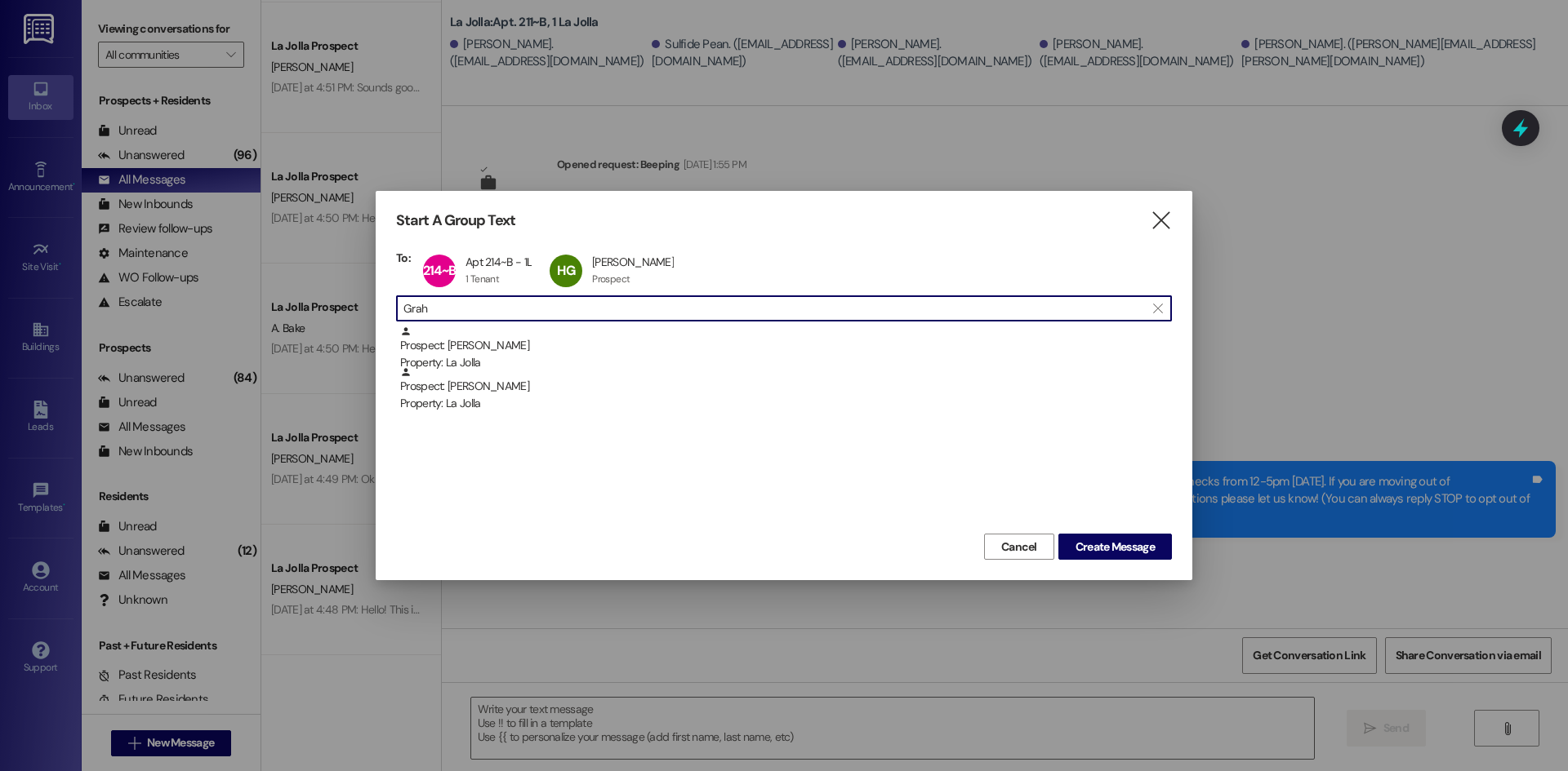
drag, startPoint x: 405, startPoint y: 312, endPoint x: 395, endPoint y: 311, distance: 10.0
click at [395, 311] on div "Start A Group Text  To: 214~B Apt 214~B - 1L Apt 214~B - 1L 1 Tenant 1 Tenant …" at bounding box center [784, 385] width 817 height 390
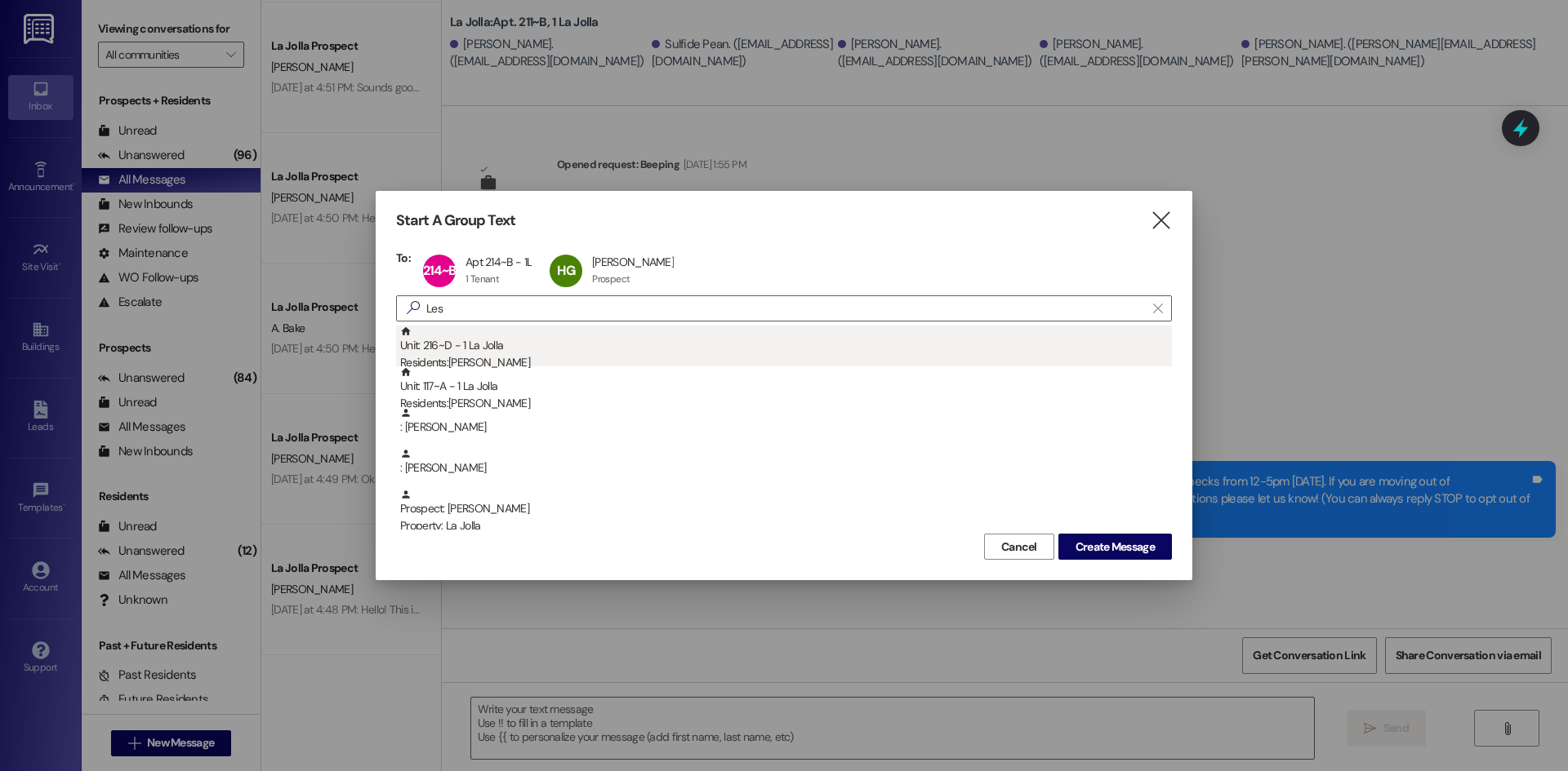
click at [434, 340] on div "Unit: 216~D - 1 La Jolla Residents: [PERSON_NAME]" at bounding box center [785, 348] width 771 height 46
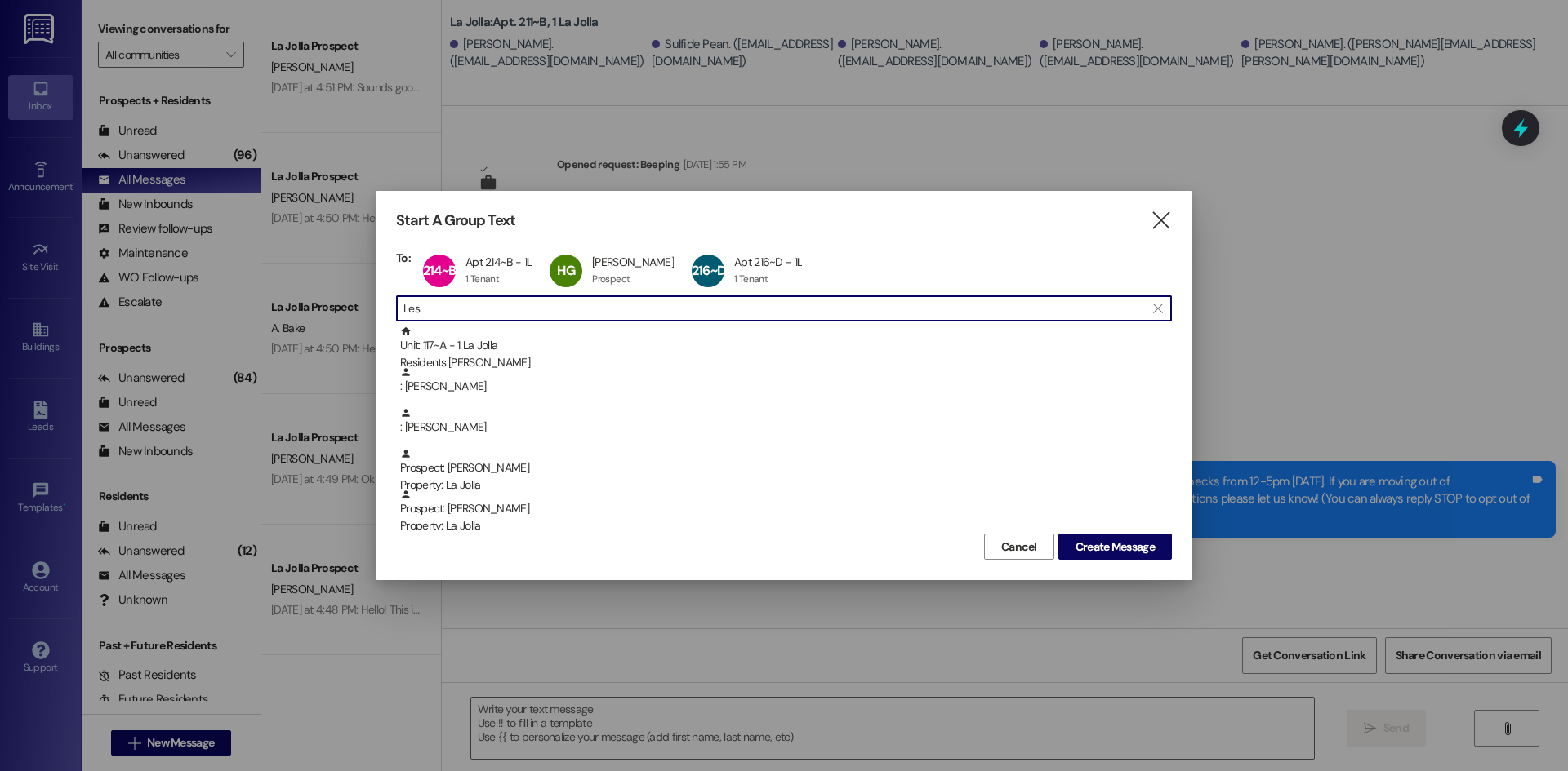
drag, startPoint x: 419, startPoint y: 315, endPoint x: 401, endPoint y: 314, distance: 18.0
click at [401, 314] on div " Les " at bounding box center [784, 309] width 776 height 27
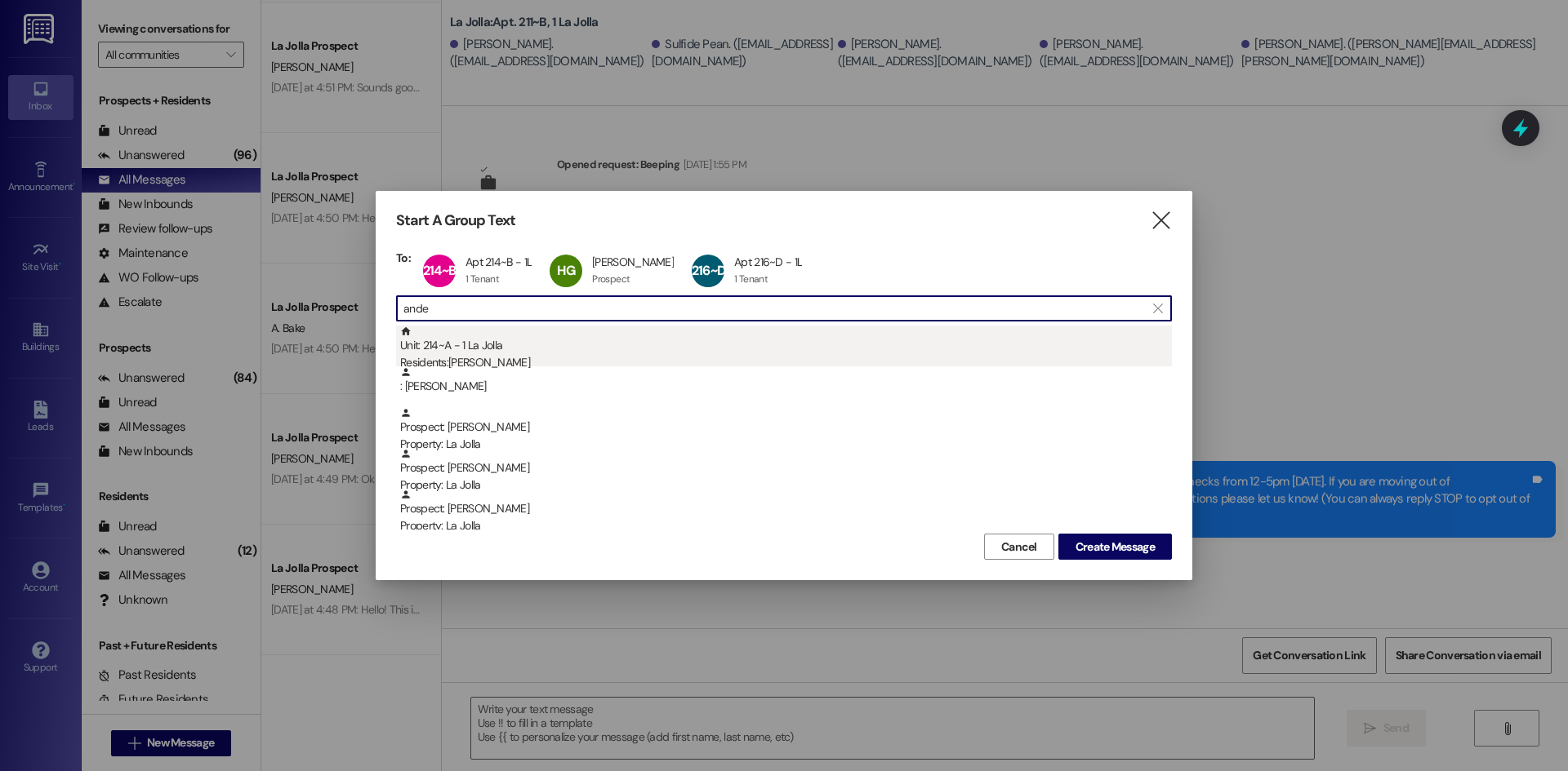
type input "ande"
click at [481, 355] on div "Residents: [PERSON_NAME]" at bounding box center [785, 363] width 771 height 17
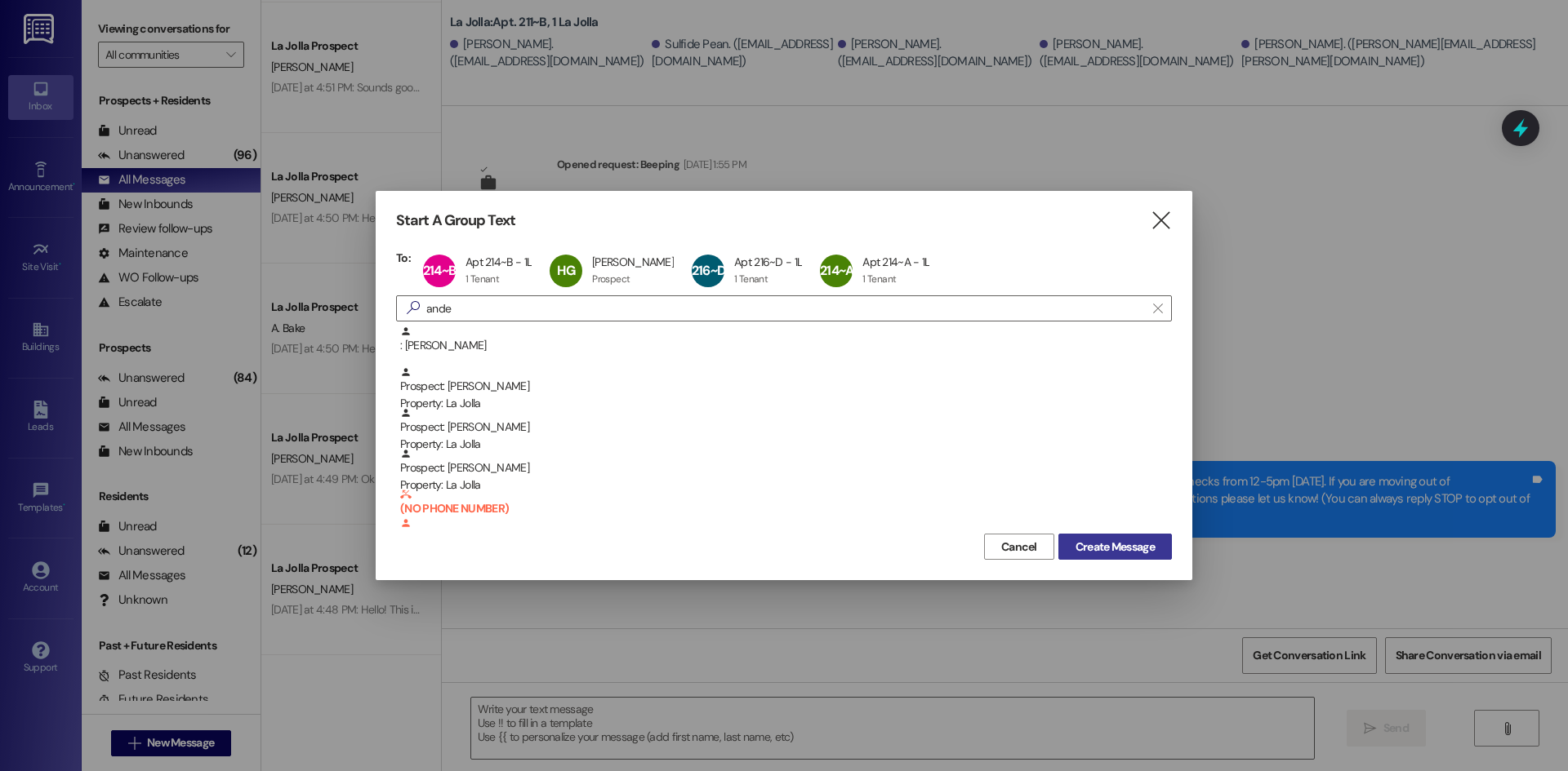
click at [1132, 545] on span "Create Message" at bounding box center [1115, 547] width 79 height 17
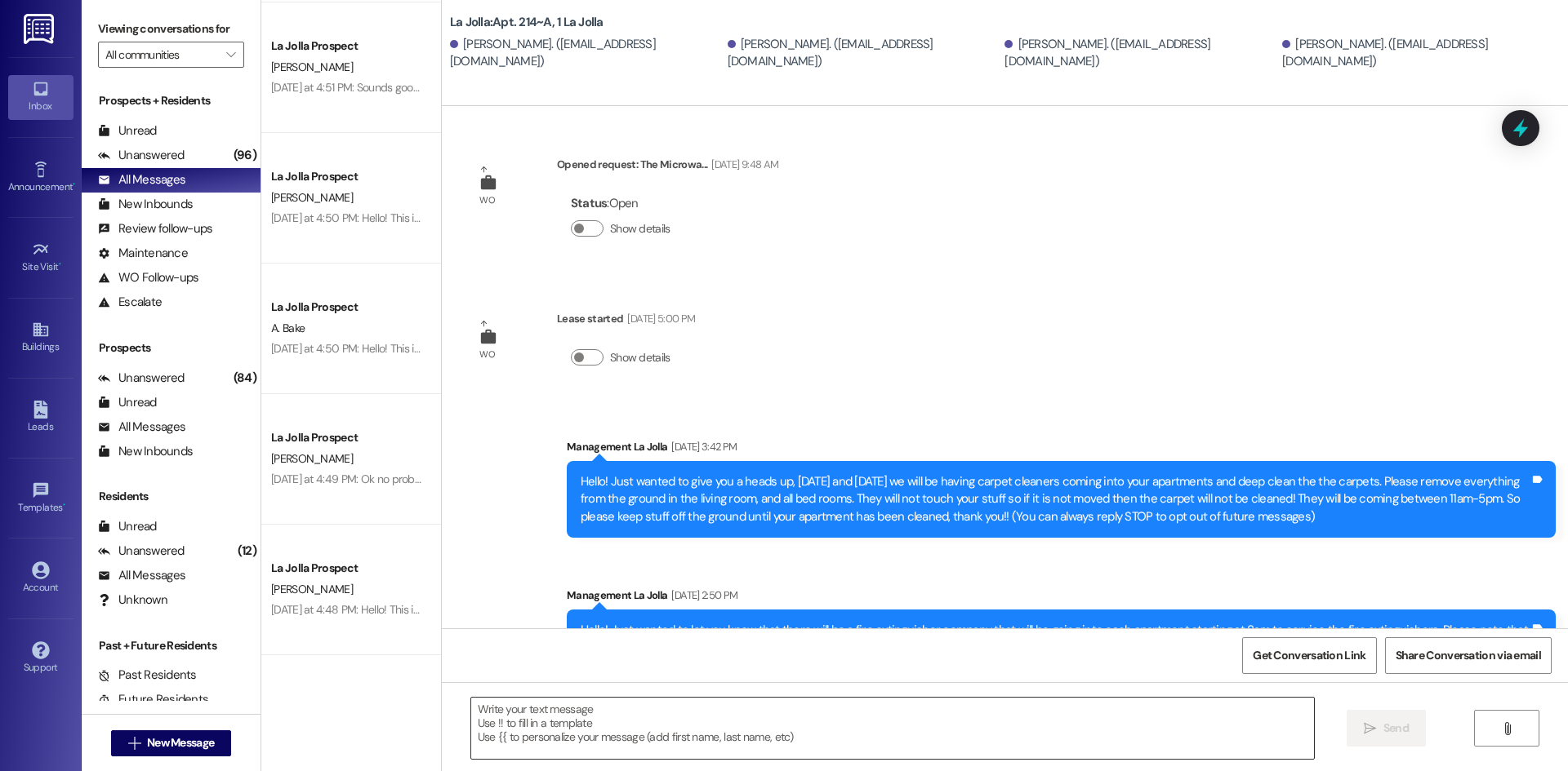
click at [750, 730] on textarea at bounding box center [893, 728] width 842 height 62
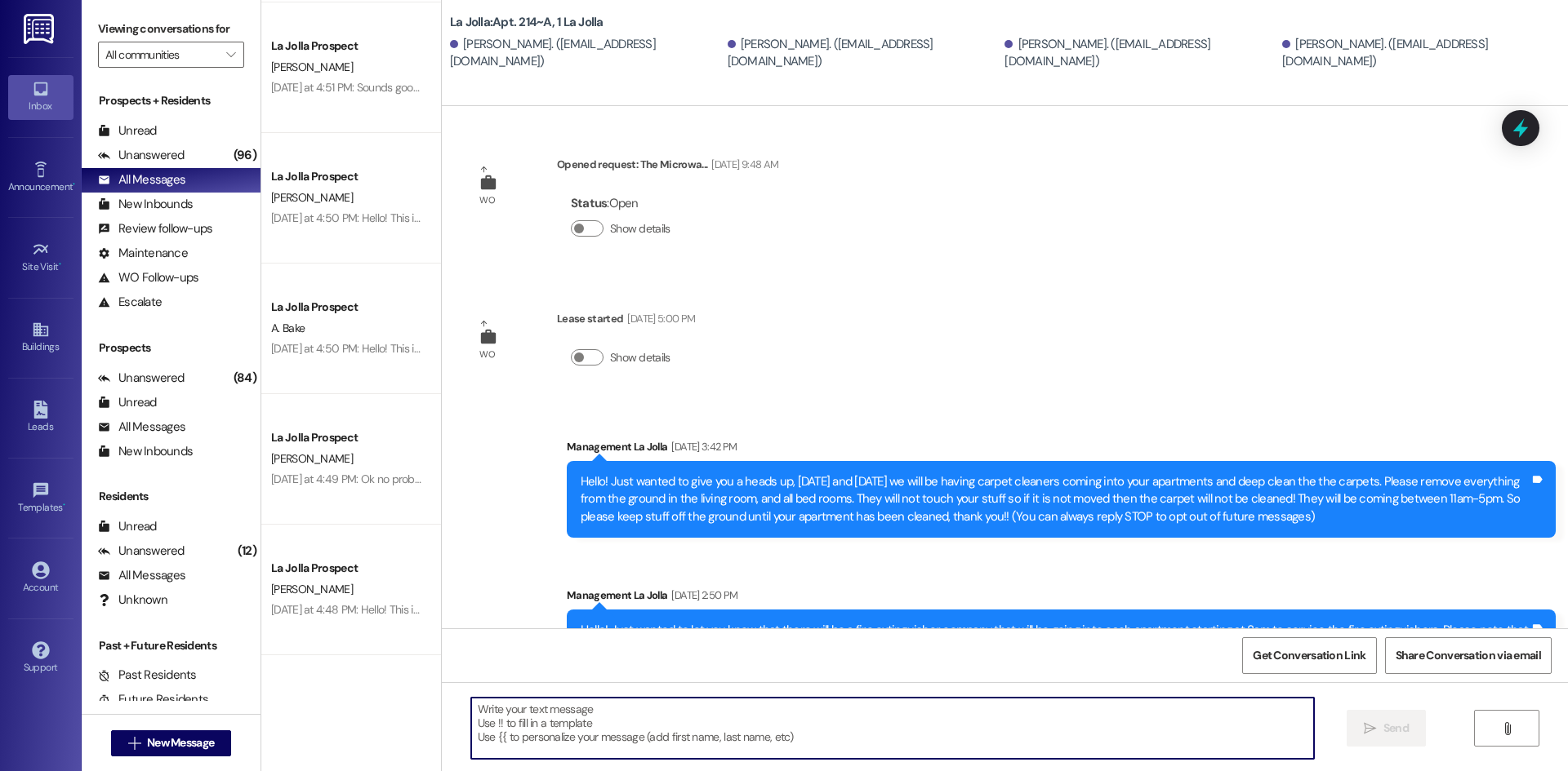
paste textarea "Hello! We just wanted to give you a reminder about clean checks [DATE]! Please …"
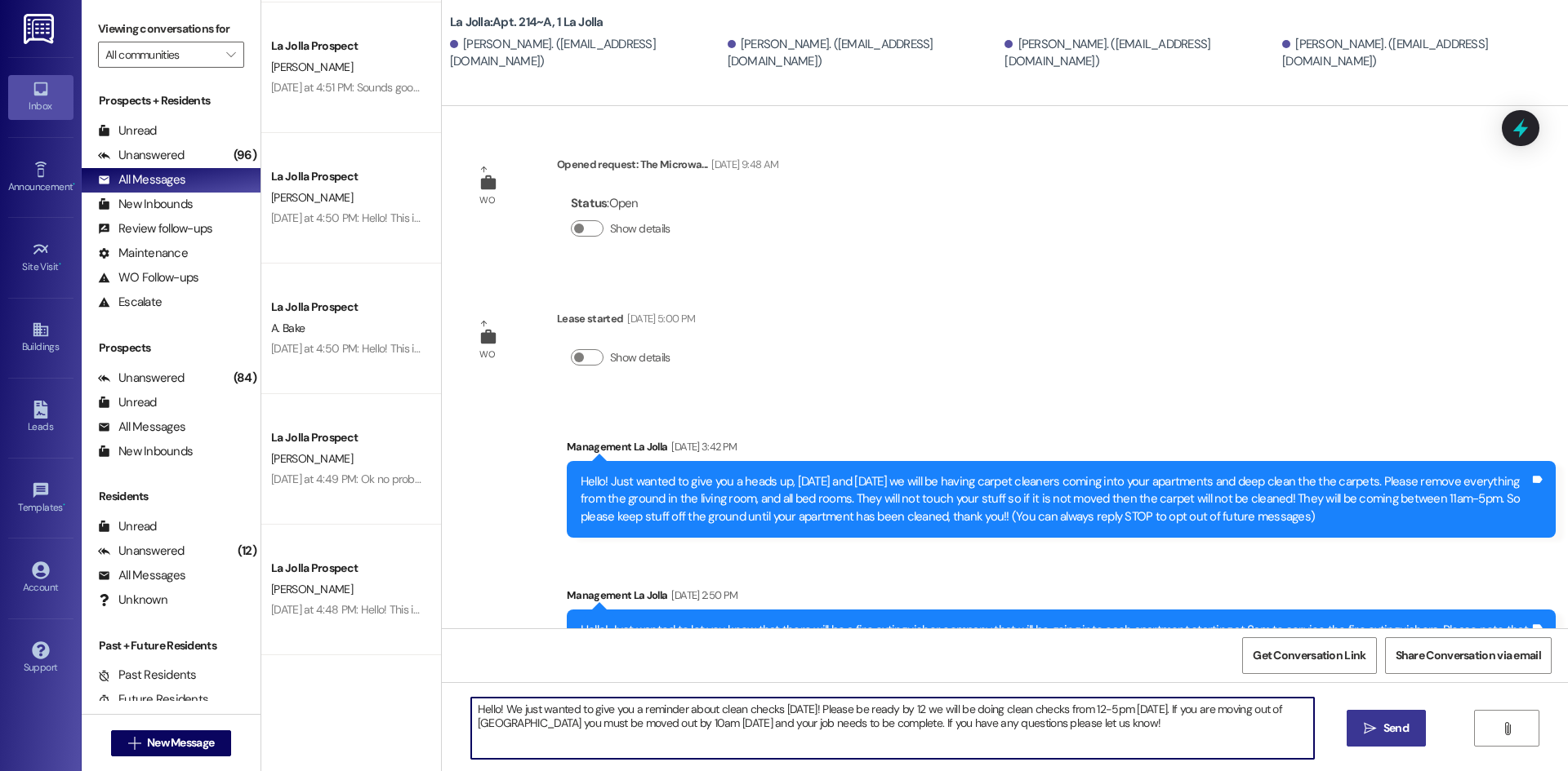
type textarea "Hello! We just wanted to give you a reminder about clean checks [DATE]! Please …"
click at [1374, 720] on span " Send" at bounding box center [1386, 728] width 51 height 17
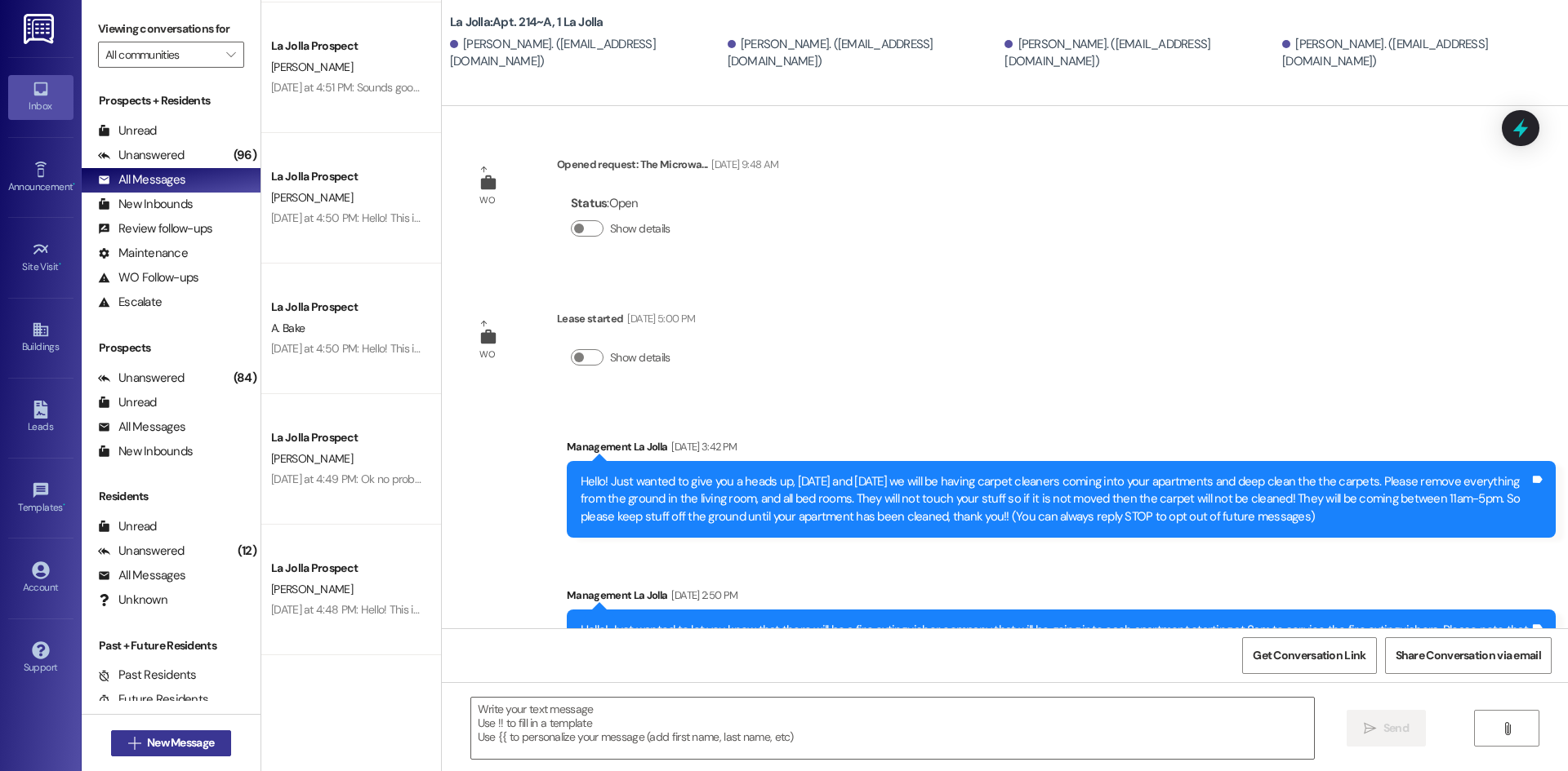
click at [147, 746] on span "New Message" at bounding box center [180, 743] width 67 height 17
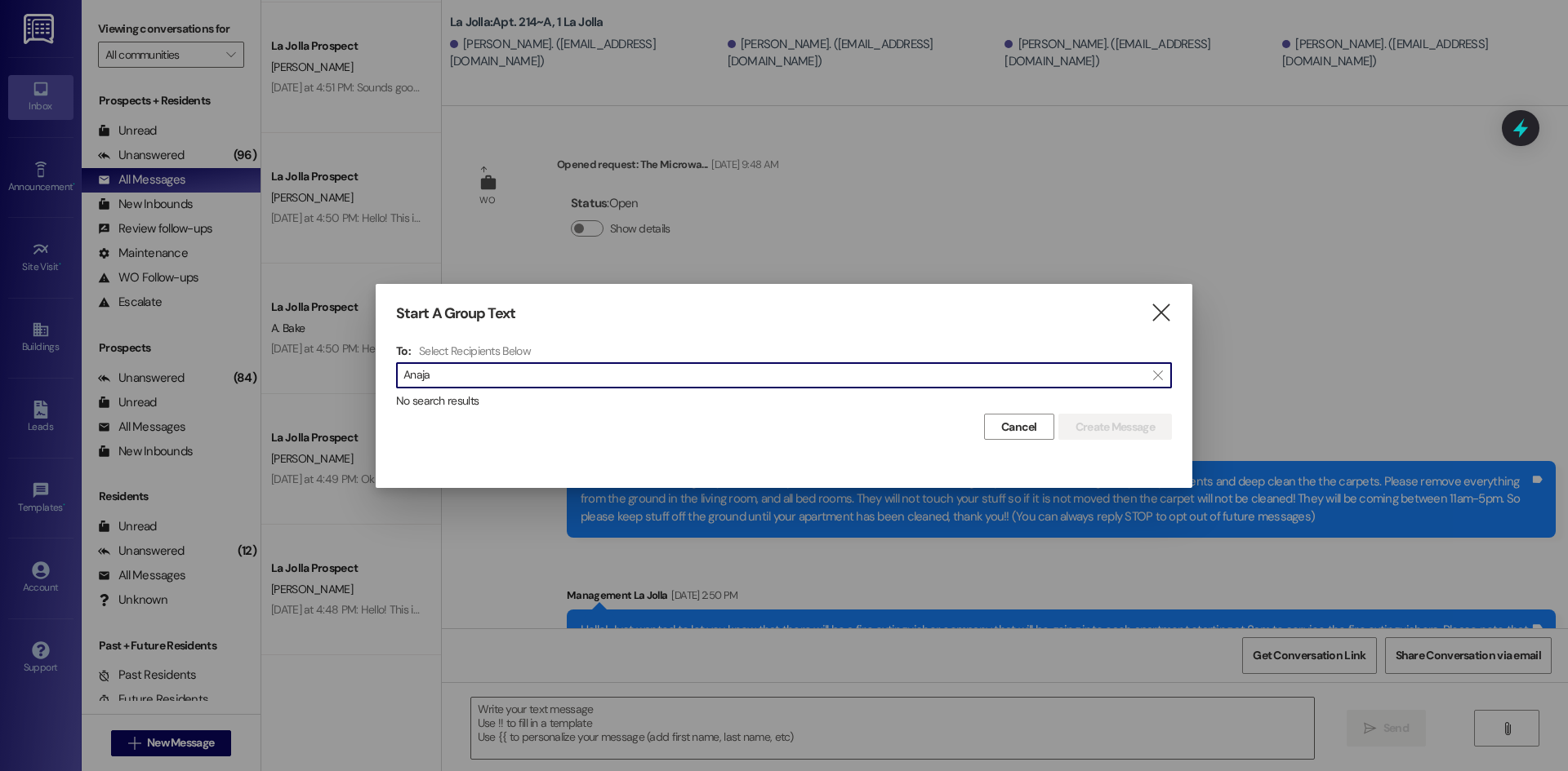
drag, startPoint x: 435, startPoint y: 376, endPoint x: 368, endPoint y: 380, distance: 67.1
click at [368, 380] on div "Start A Group Text  To: Select Recipients Below  Anaja  No search results Ca…" at bounding box center [784, 385] width 1568 height 771
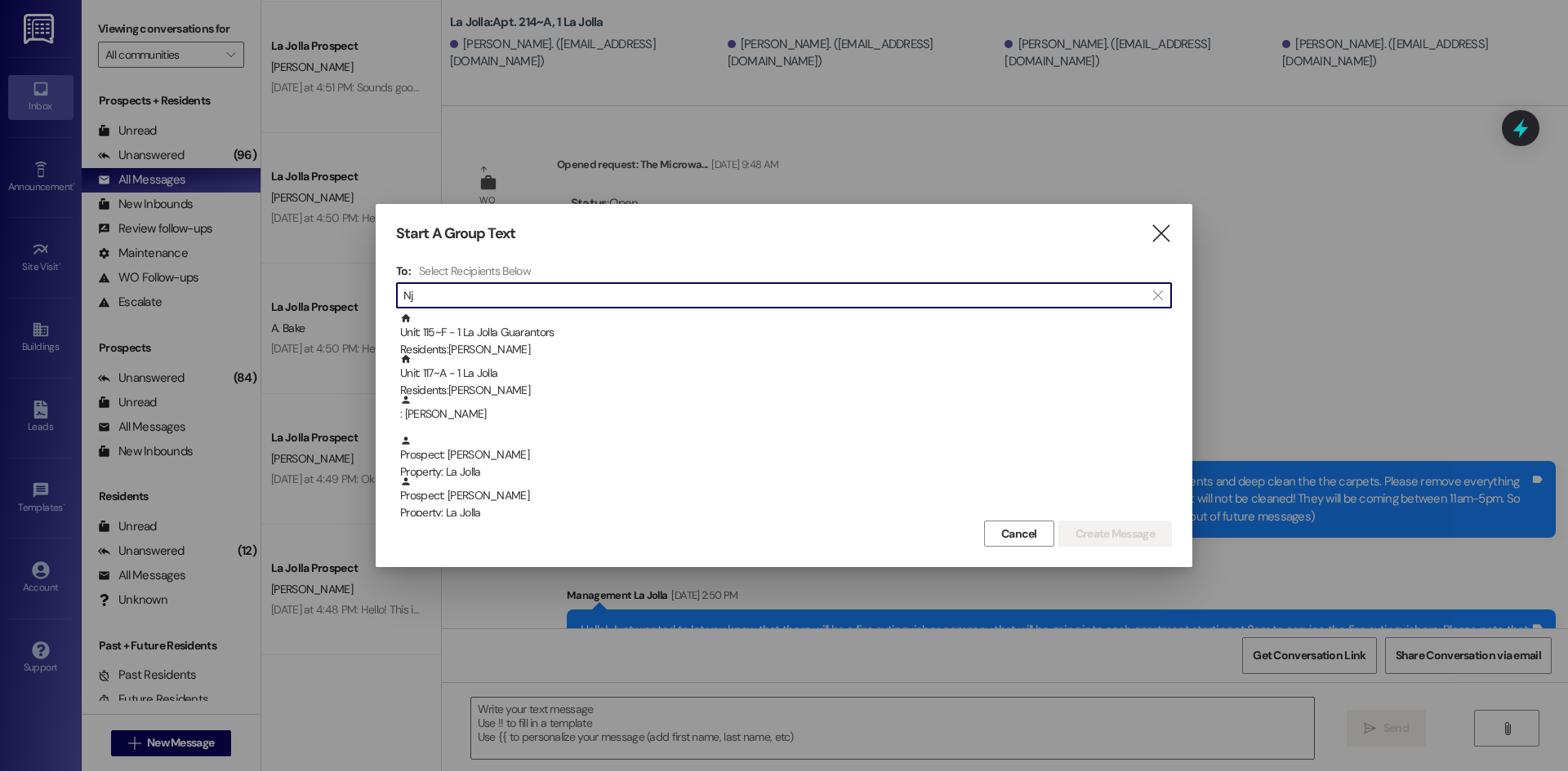
type input "N"
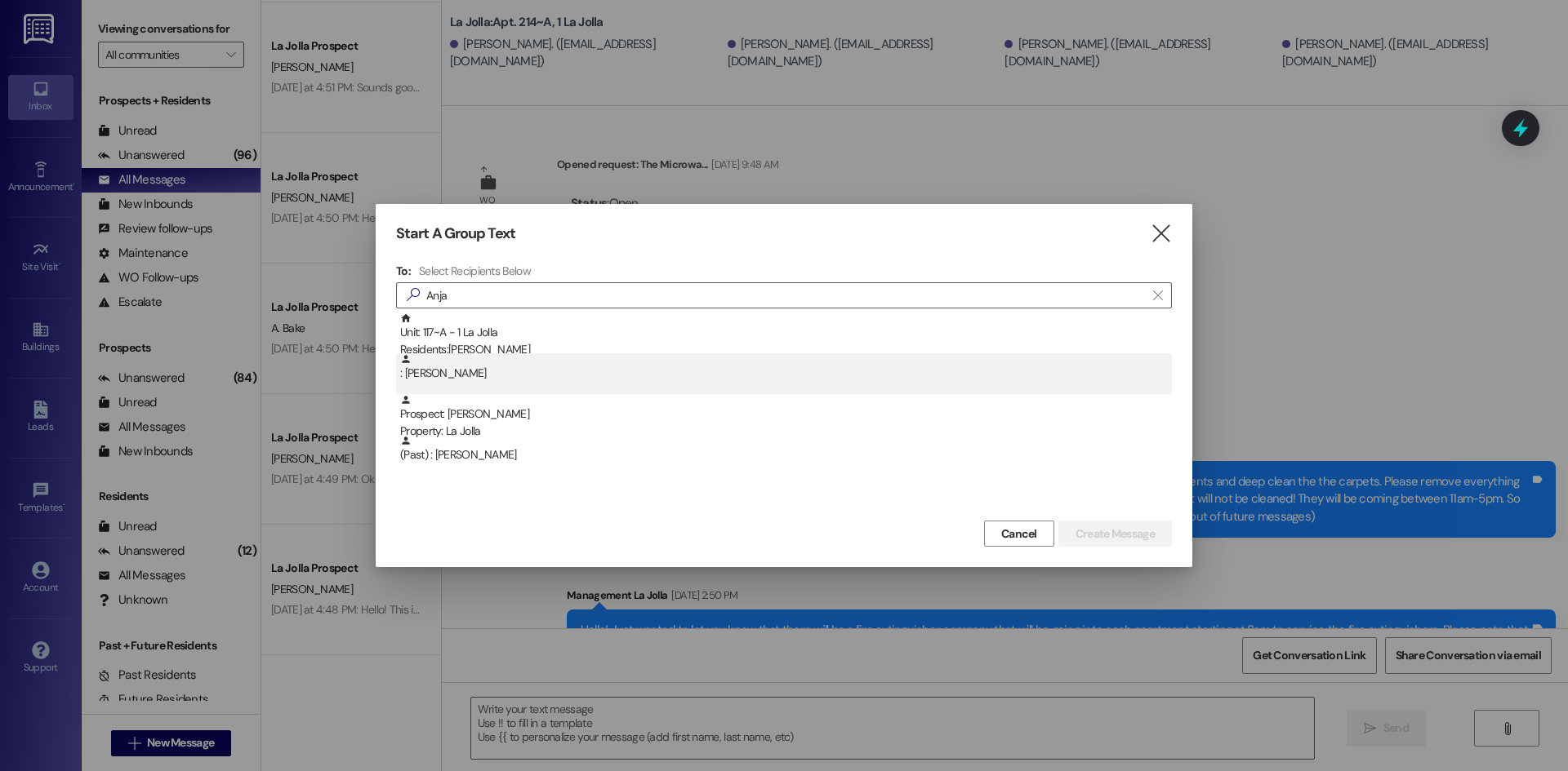
click at [452, 356] on div ": [PERSON_NAME]" at bounding box center [785, 368] width 771 height 28
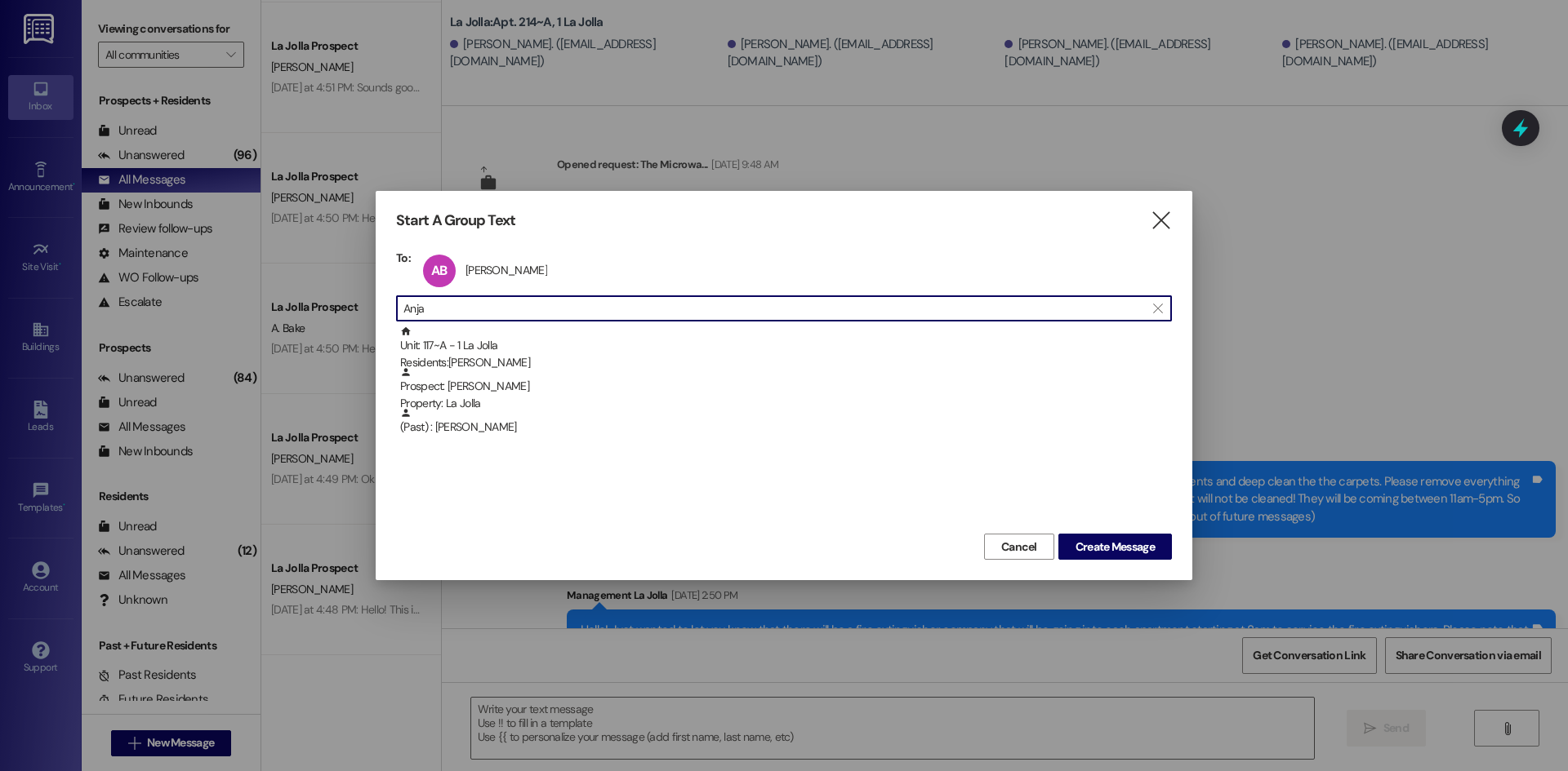
drag, startPoint x: 466, startPoint y: 305, endPoint x: 379, endPoint y: 299, distance: 87.2
click at [379, 299] on div "Start A Group Text  To: AB [PERSON_NAME] [PERSON_NAME] click to remove  Anja …" at bounding box center [784, 385] width 817 height 390
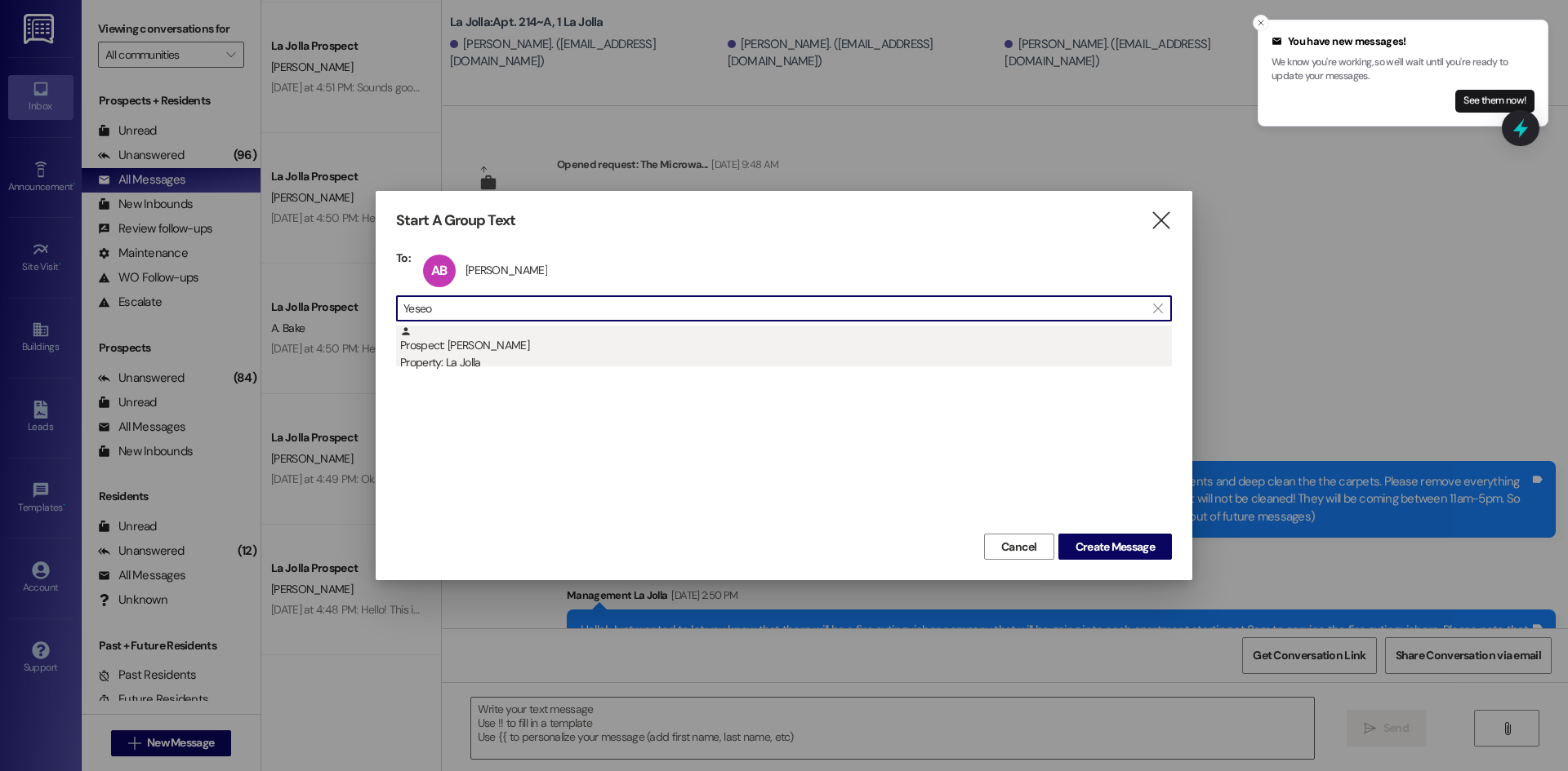
click at [462, 346] on div "Prospect: [PERSON_NAME] Property: La Jolla" at bounding box center [785, 348] width 771 height 46
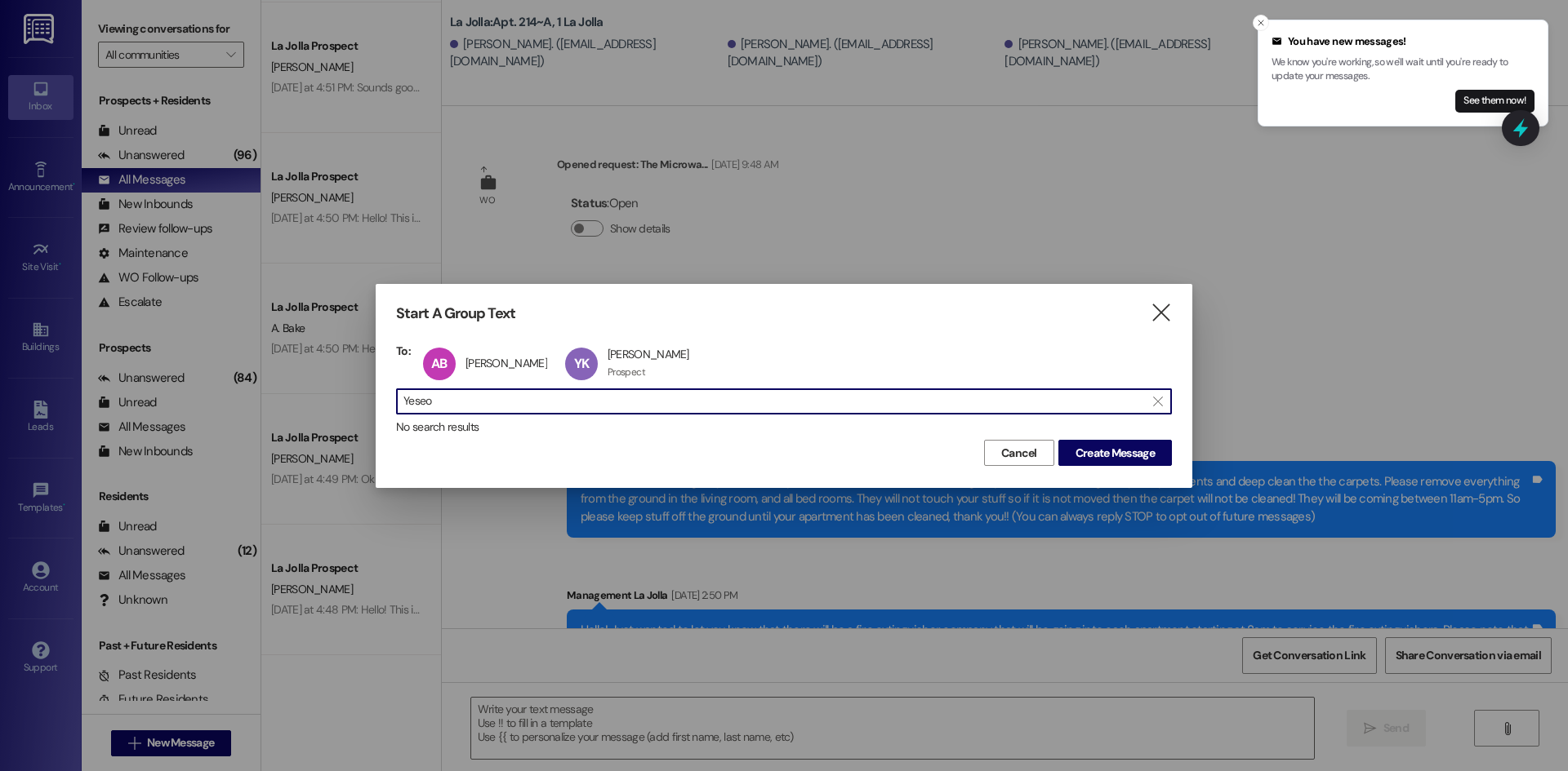
drag, startPoint x: 469, startPoint y: 404, endPoint x: 392, endPoint y: 400, distance: 77.1
click at [391, 400] on div "Start A Group Text  To: AB [PERSON_NAME] [PERSON_NAME] click to remove YK Yese…" at bounding box center [784, 386] width 817 height 203
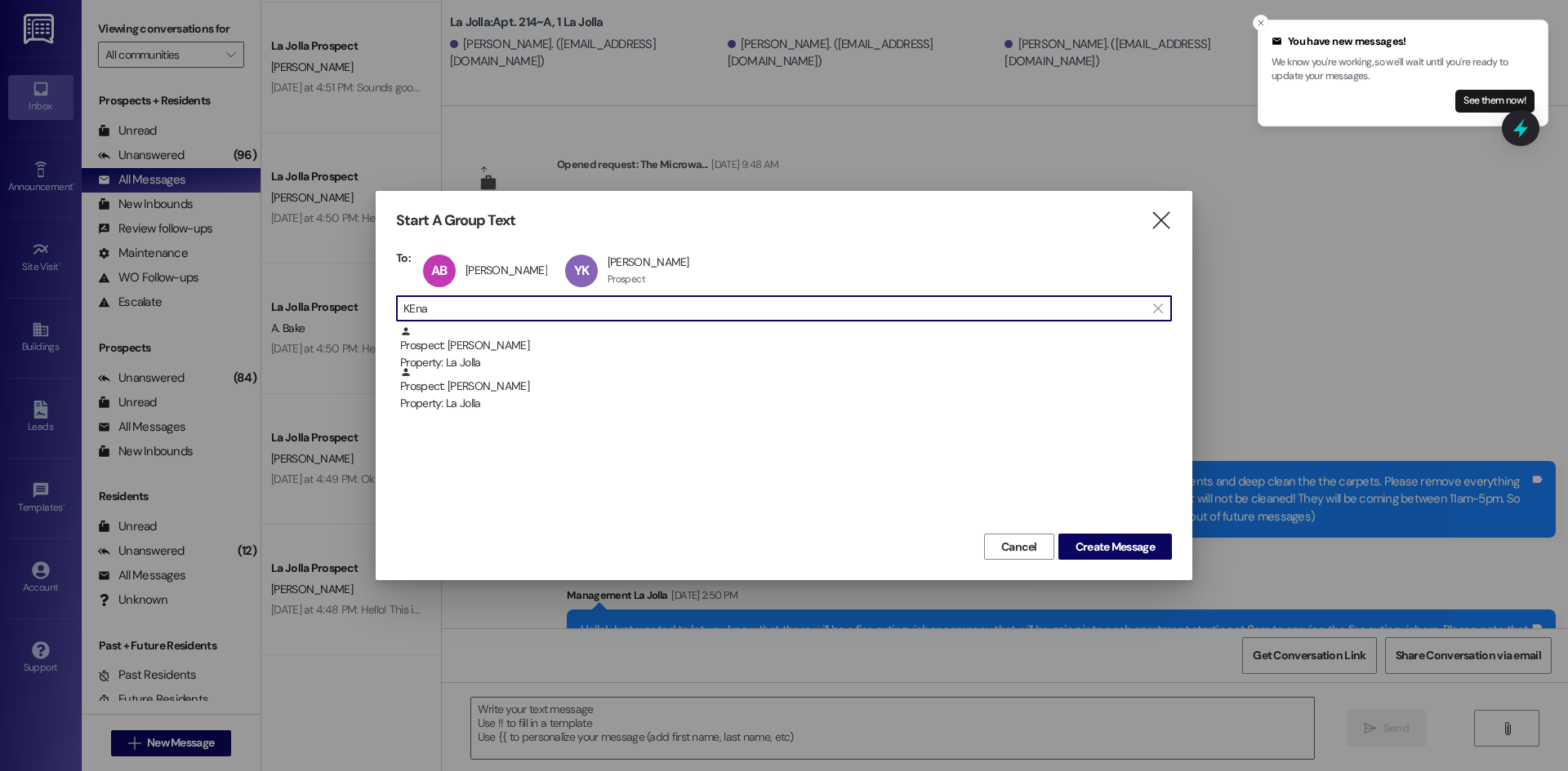
drag, startPoint x: 436, startPoint y: 404, endPoint x: 441, endPoint y: 383, distance: 21.6
click at [436, 404] on div "Property: La Jolla" at bounding box center [785, 404] width 771 height 17
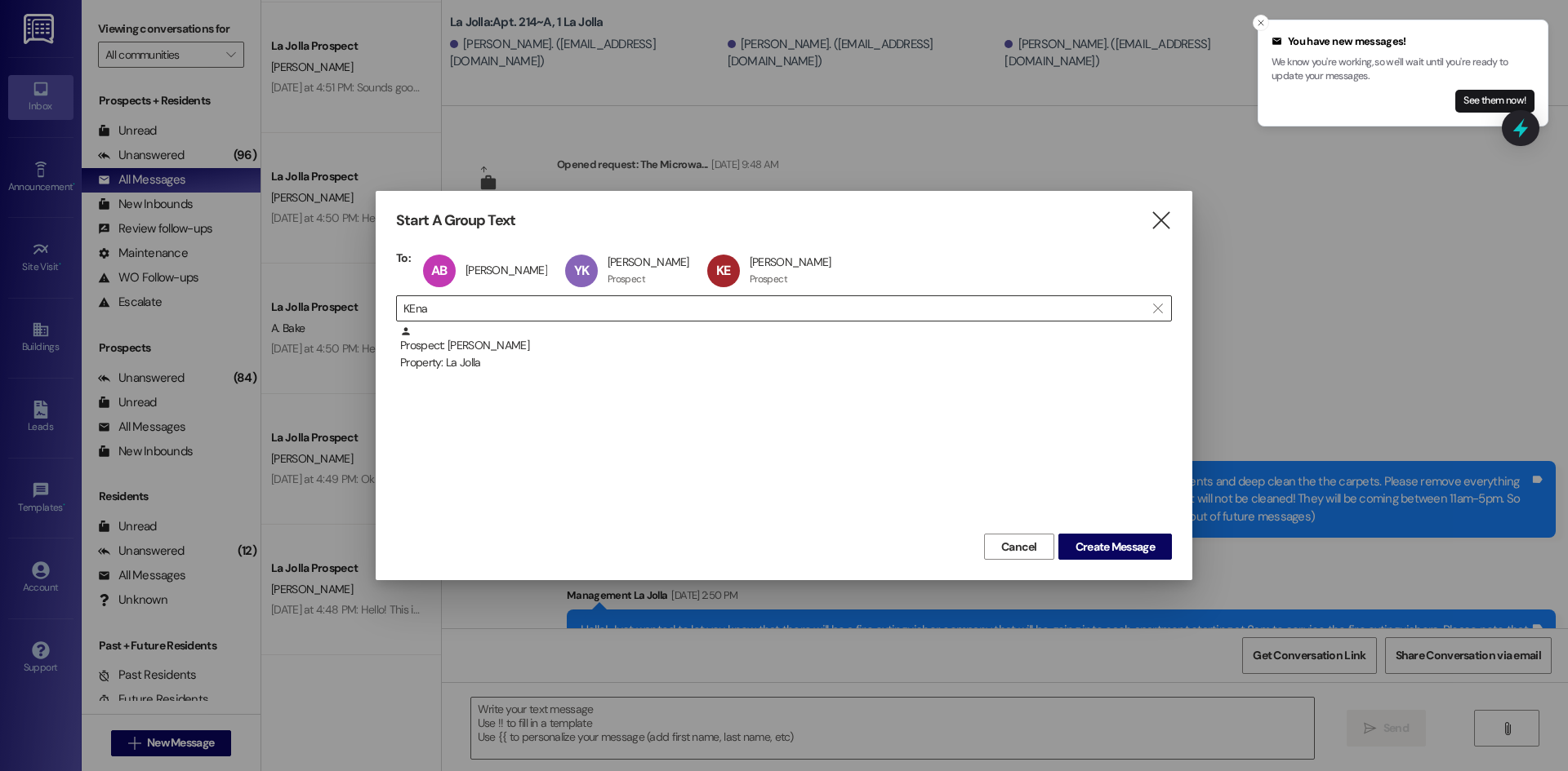
drag, startPoint x: 449, startPoint y: 300, endPoint x: 438, endPoint y: 307, distance: 13.0
click at [443, 304] on input "KEna" at bounding box center [774, 308] width 742 height 23
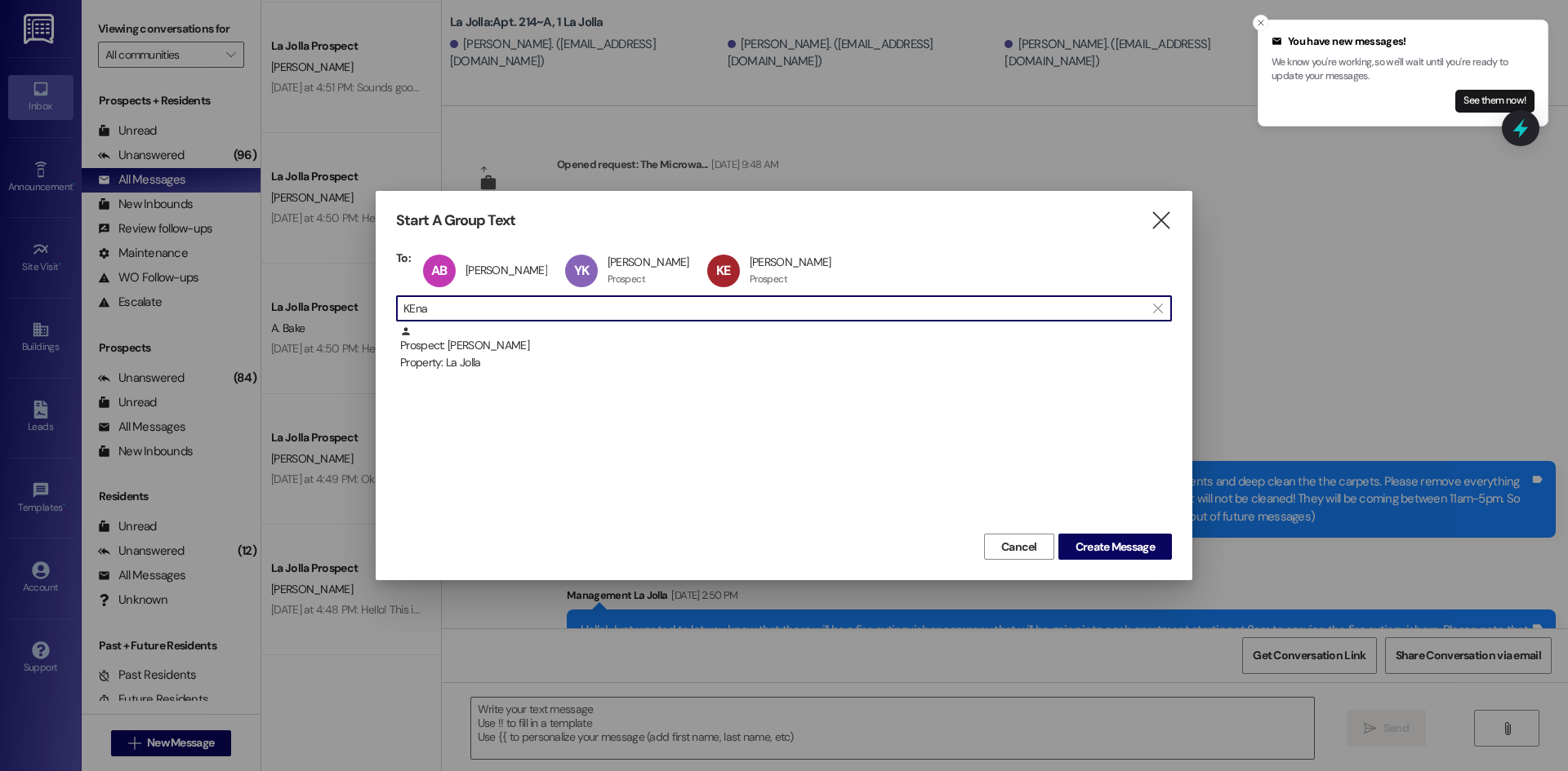
drag, startPoint x: 436, startPoint y: 307, endPoint x: 406, endPoint y: 304, distance: 30.1
click at [406, 304] on input "KEna" at bounding box center [774, 308] width 742 height 23
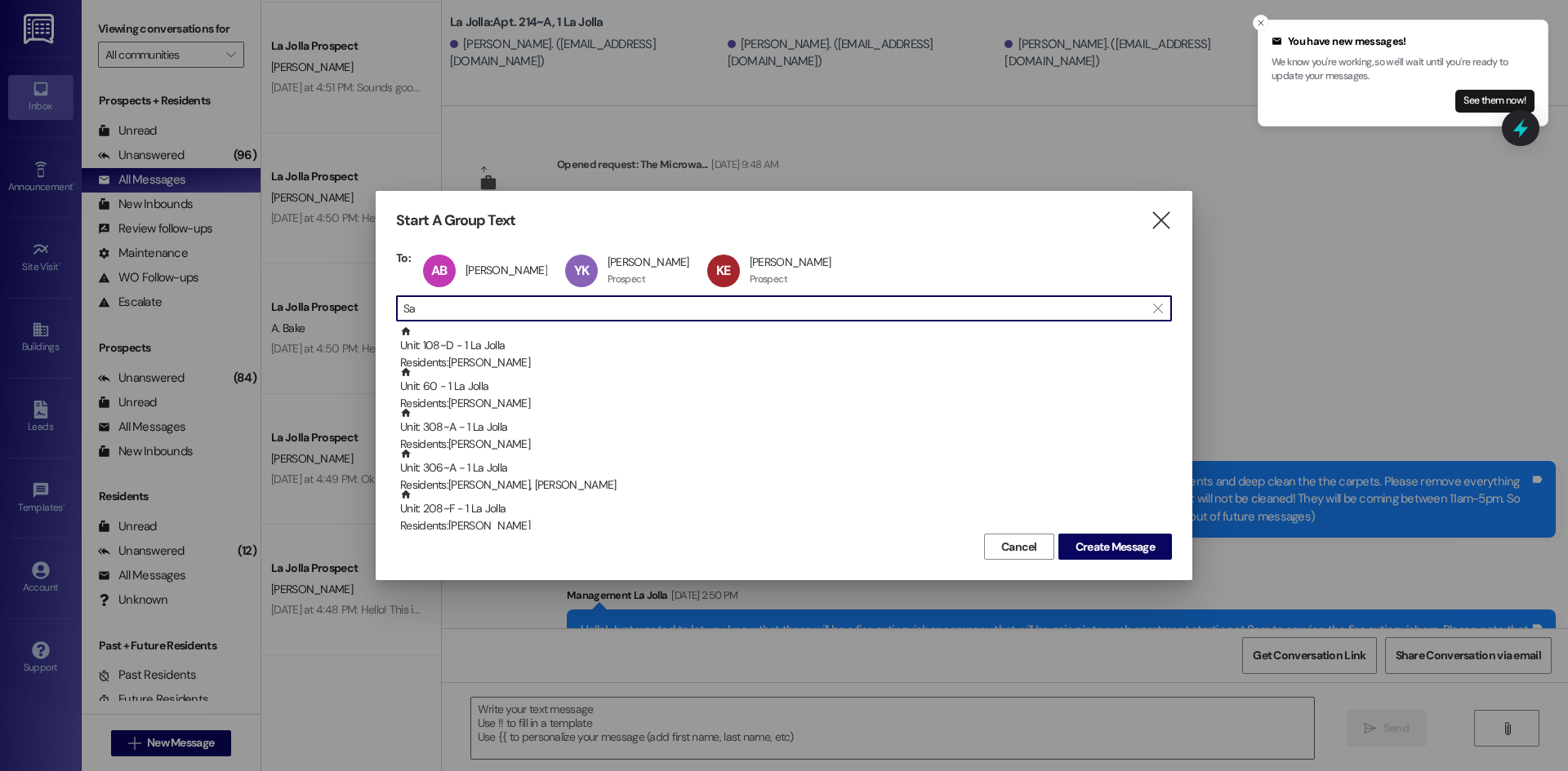
type input "S"
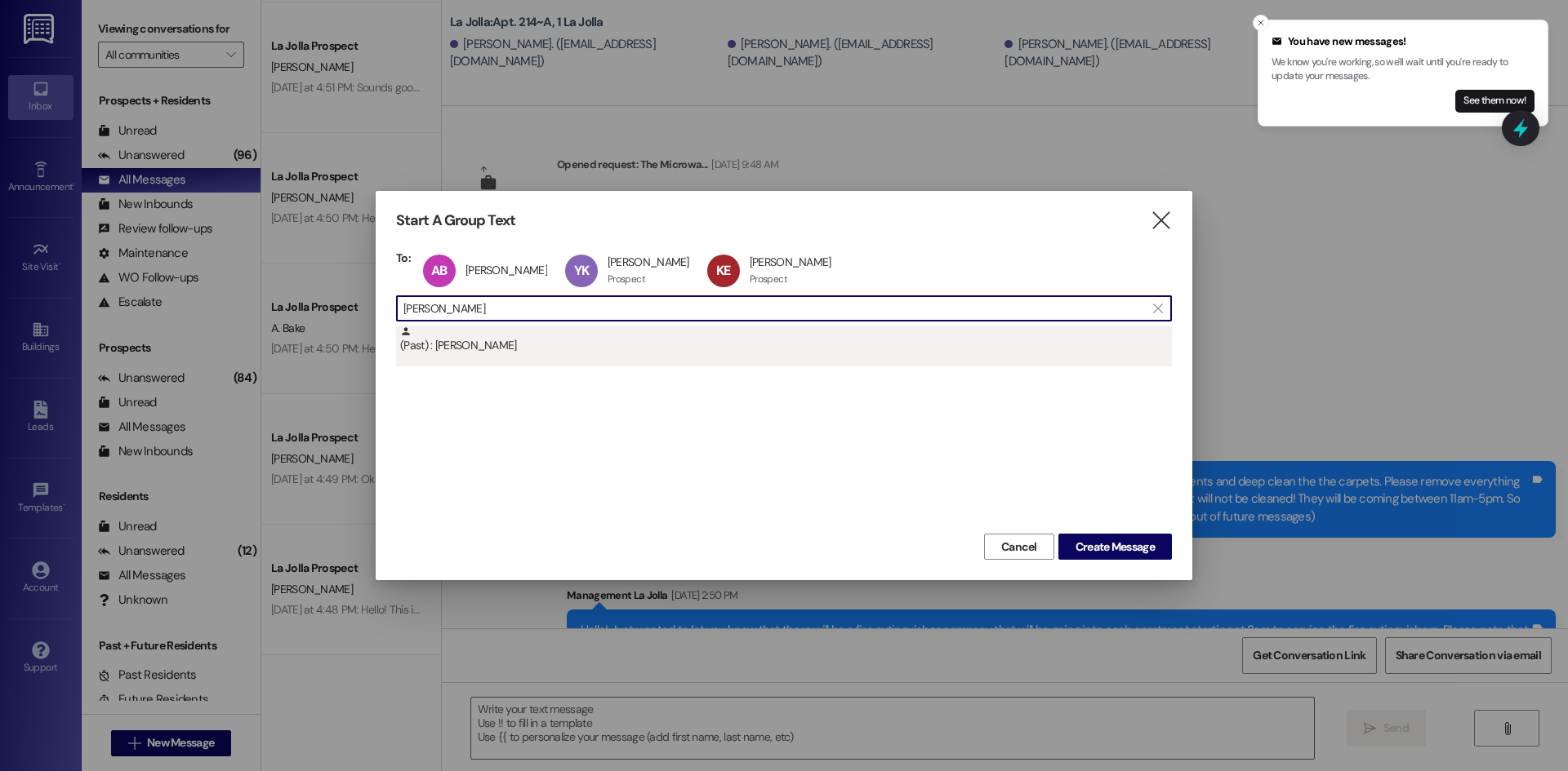
type input "[PERSON_NAME]"
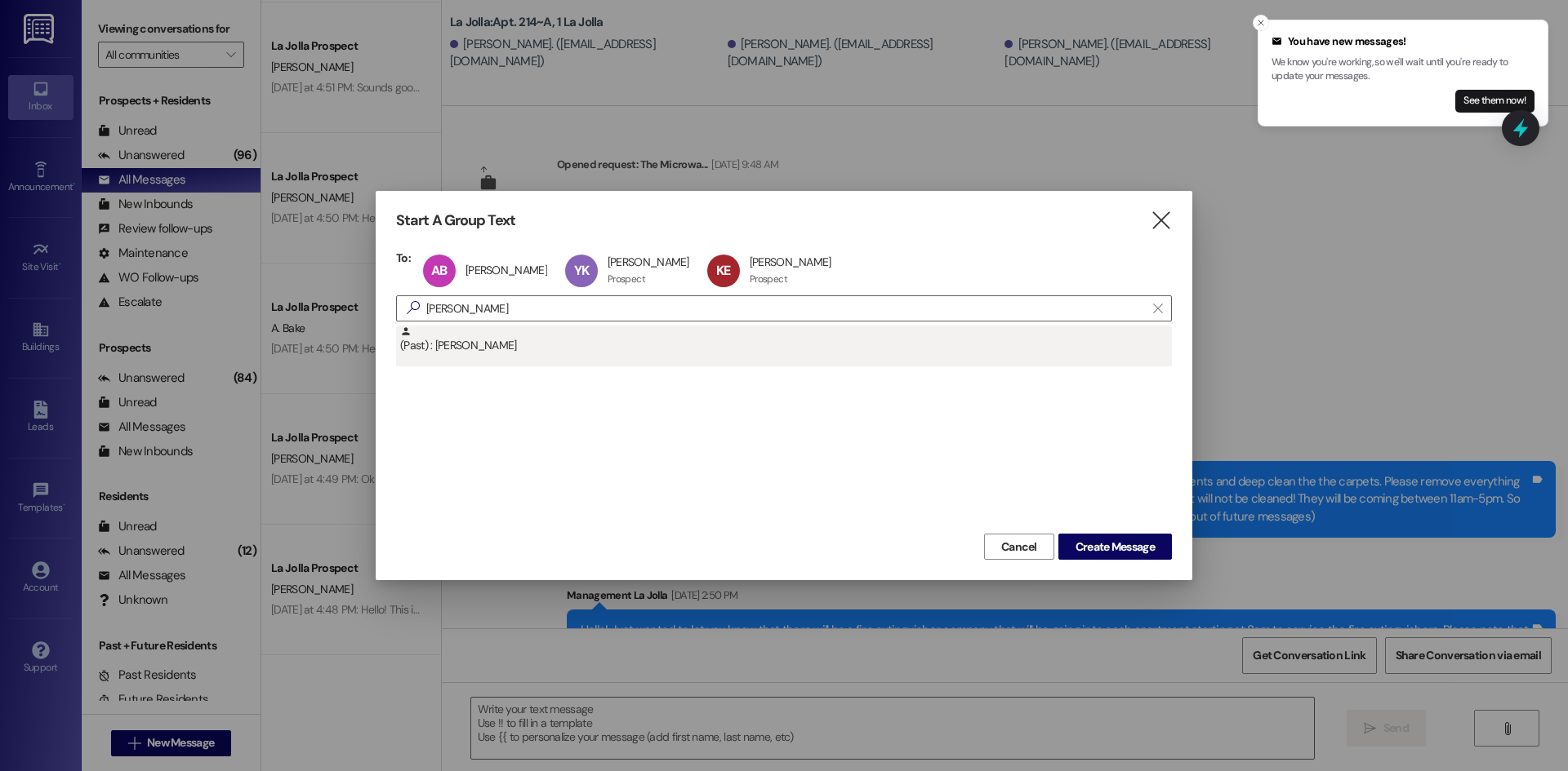
click at [488, 338] on div "(Past) : [PERSON_NAME]" at bounding box center [785, 340] width 771 height 28
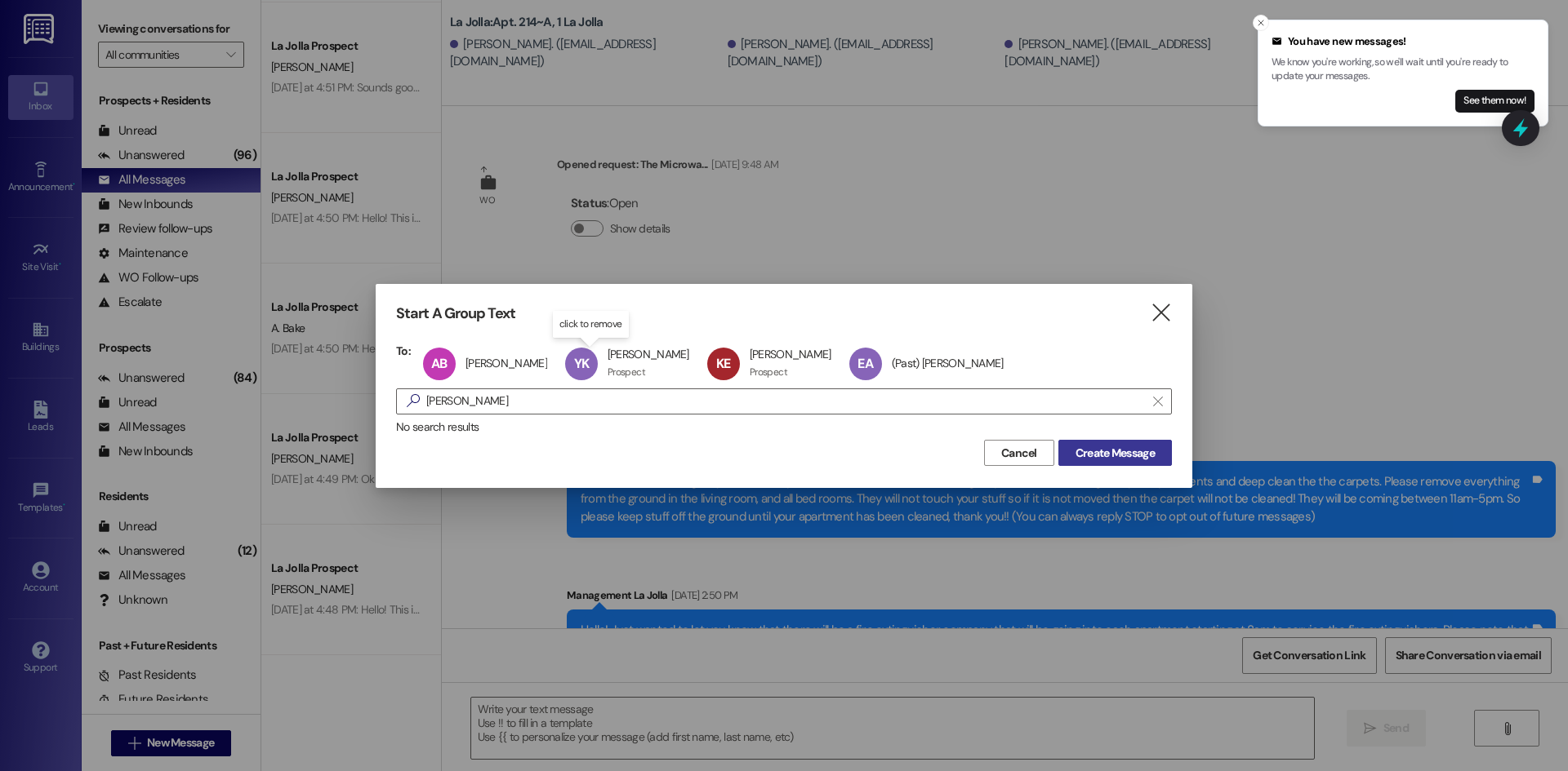
click at [1119, 452] on span "Create Message" at bounding box center [1115, 453] width 79 height 17
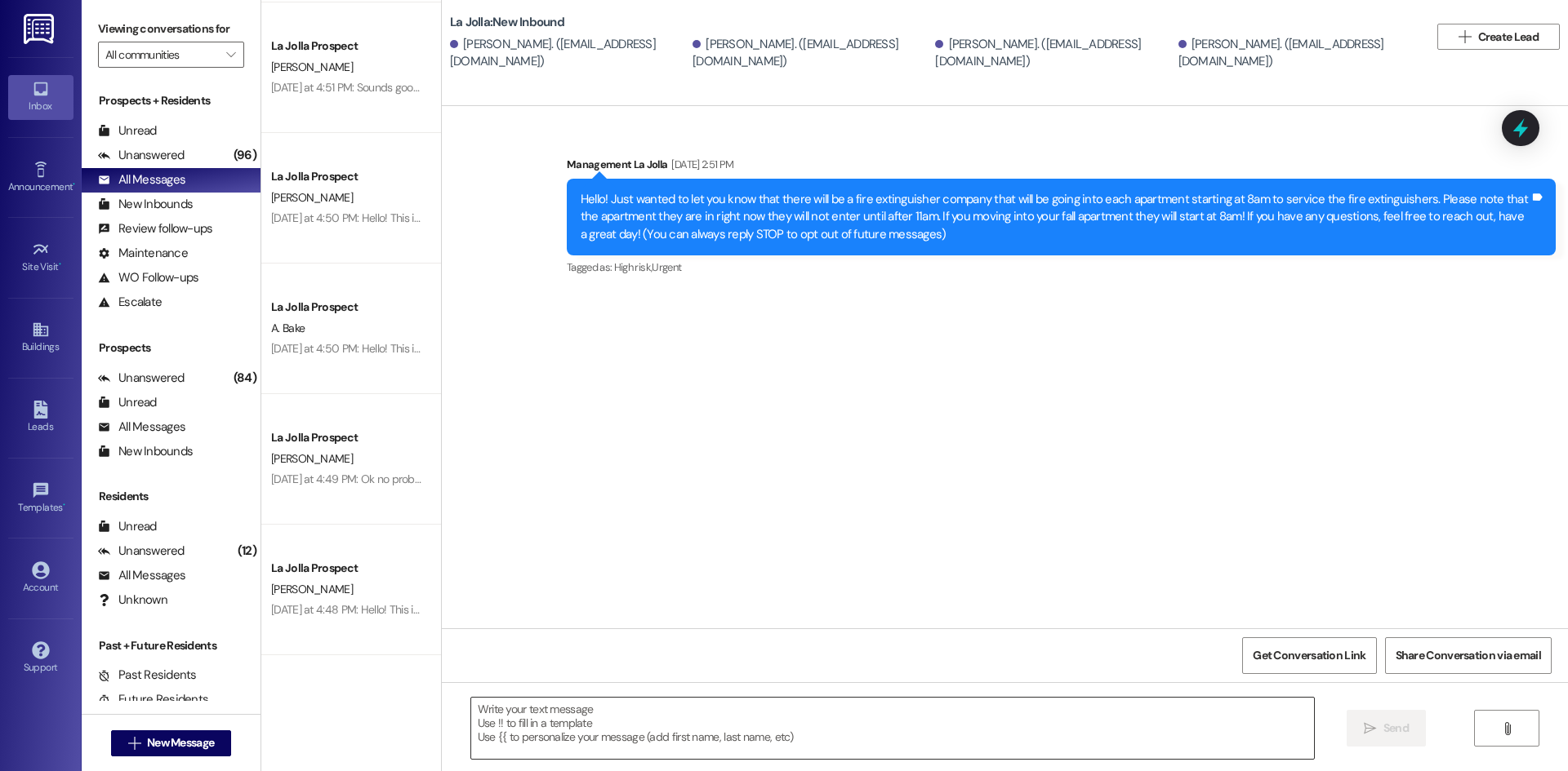
click at [615, 714] on textarea at bounding box center [893, 728] width 842 height 62
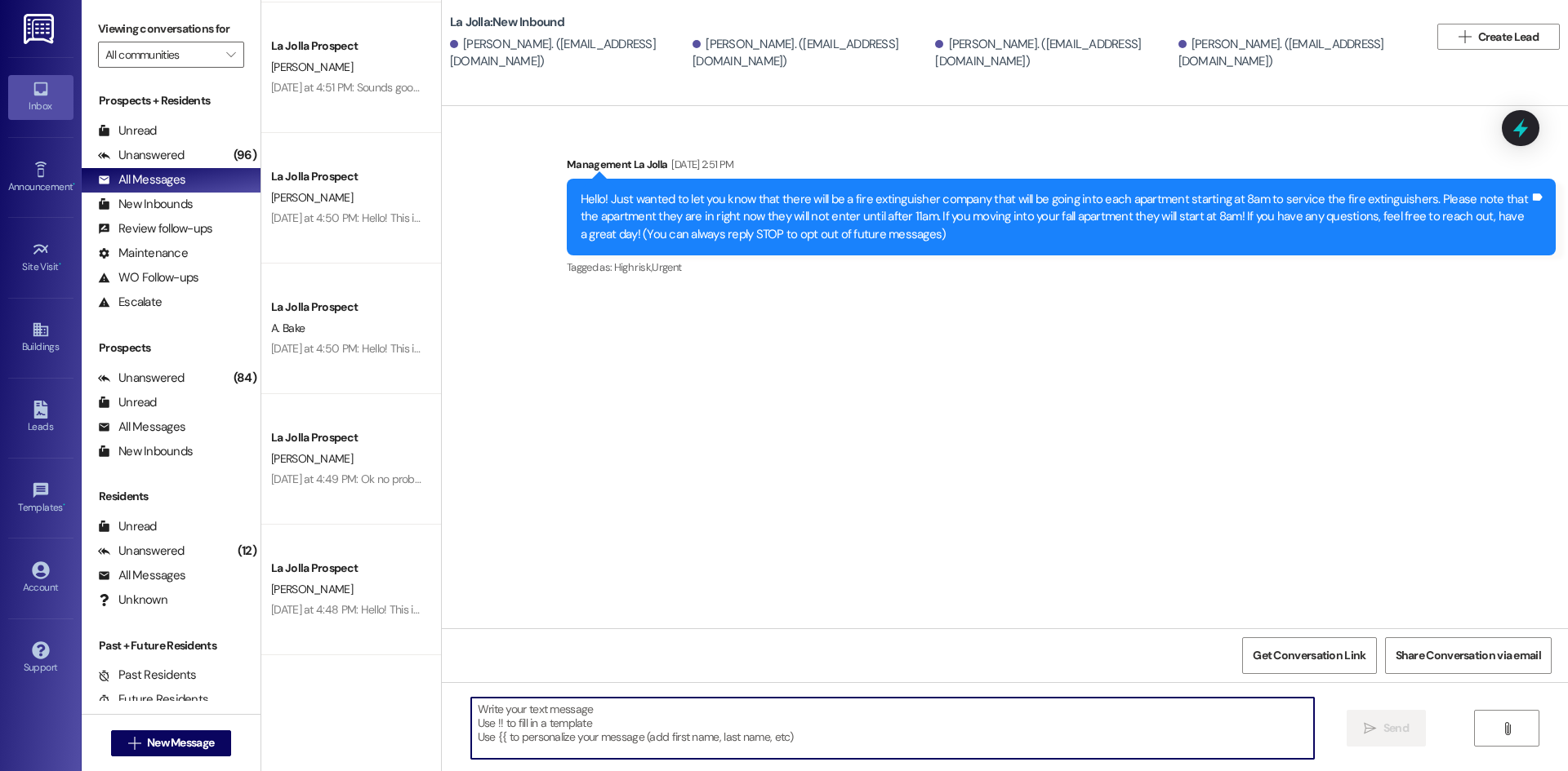
paste textarea "Hello! We just wanted to give you a reminder about clean checks [DATE]! Please …"
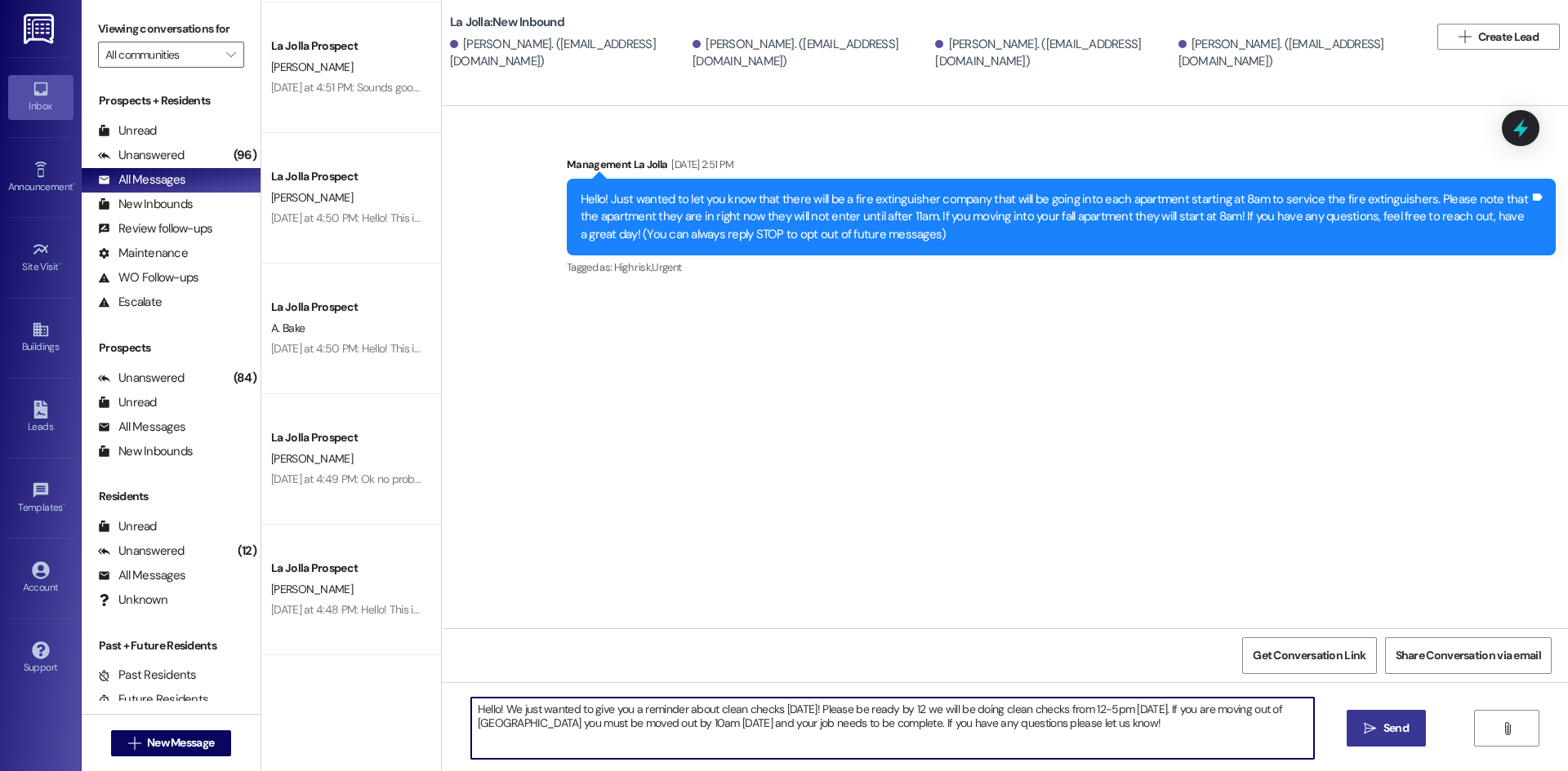
type textarea "Hello! We just wanted to give you a reminder about clean checks [DATE]! Please …"
click at [1346, 712] on button " Send" at bounding box center [1385, 728] width 79 height 37
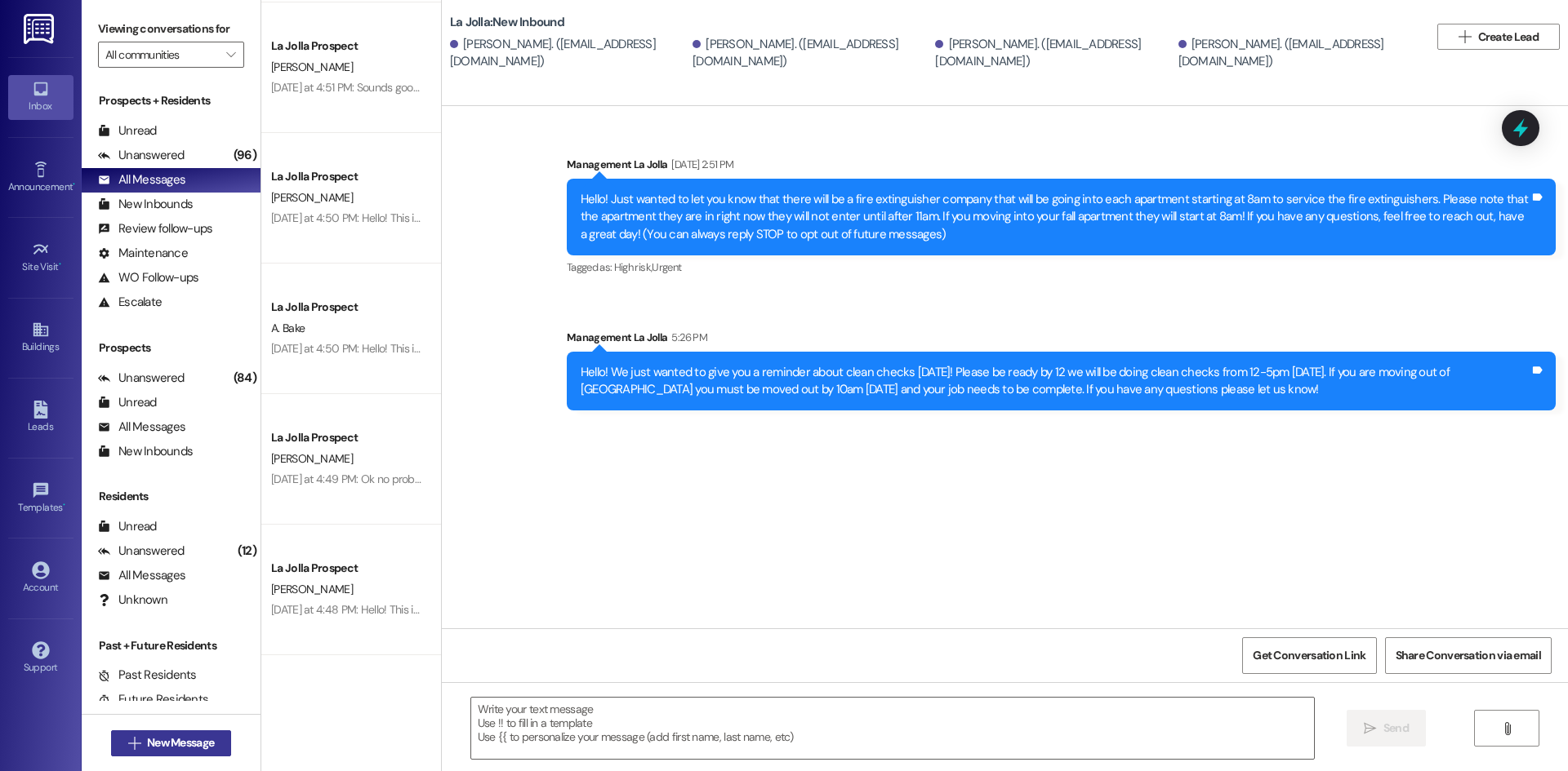
click at [178, 735] on button " New Message" at bounding box center [171, 743] width 120 height 27
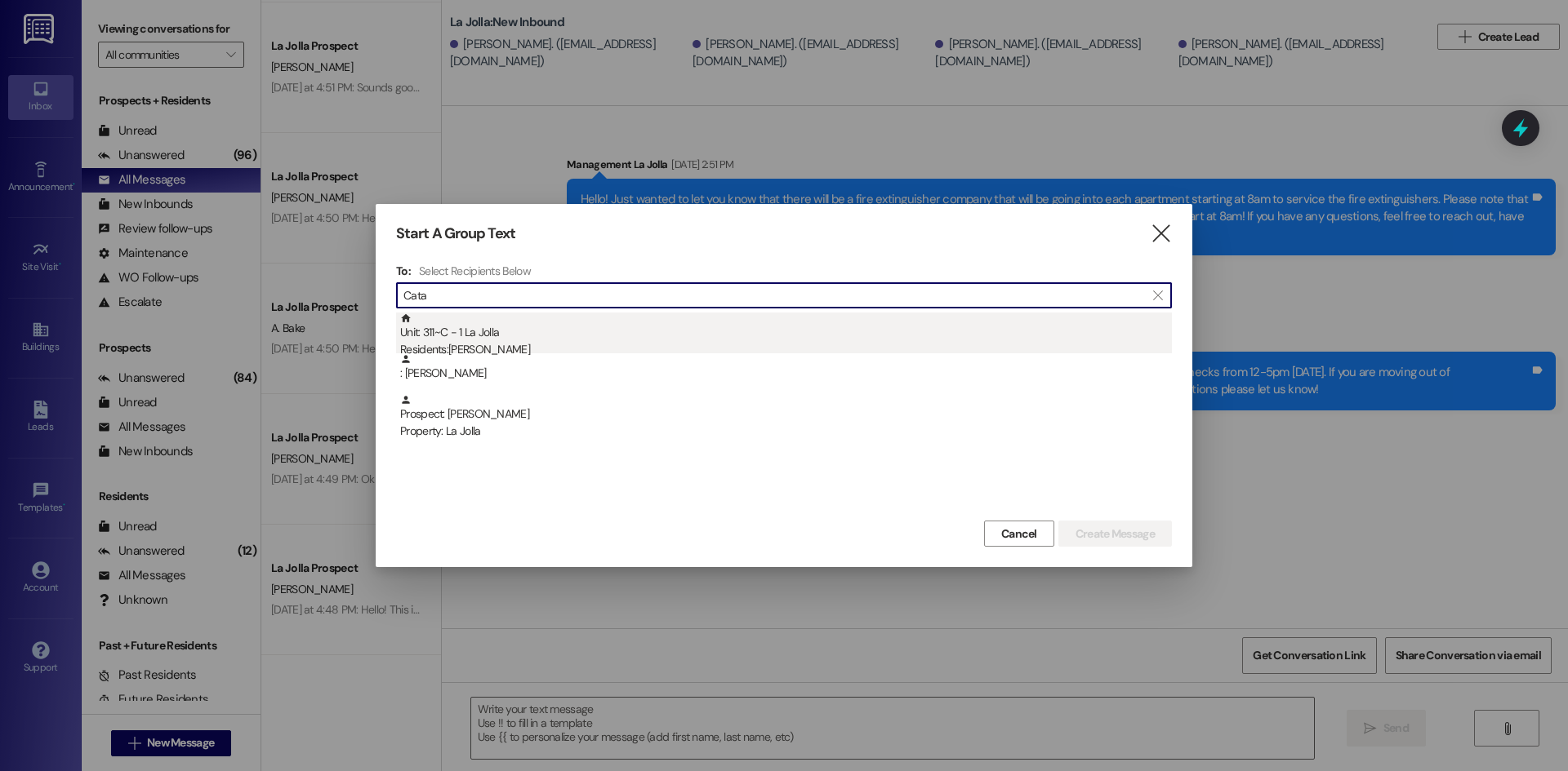
click at [449, 353] on div "Residents: [PERSON_NAME]" at bounding box center [785, 350] width 771 height 17
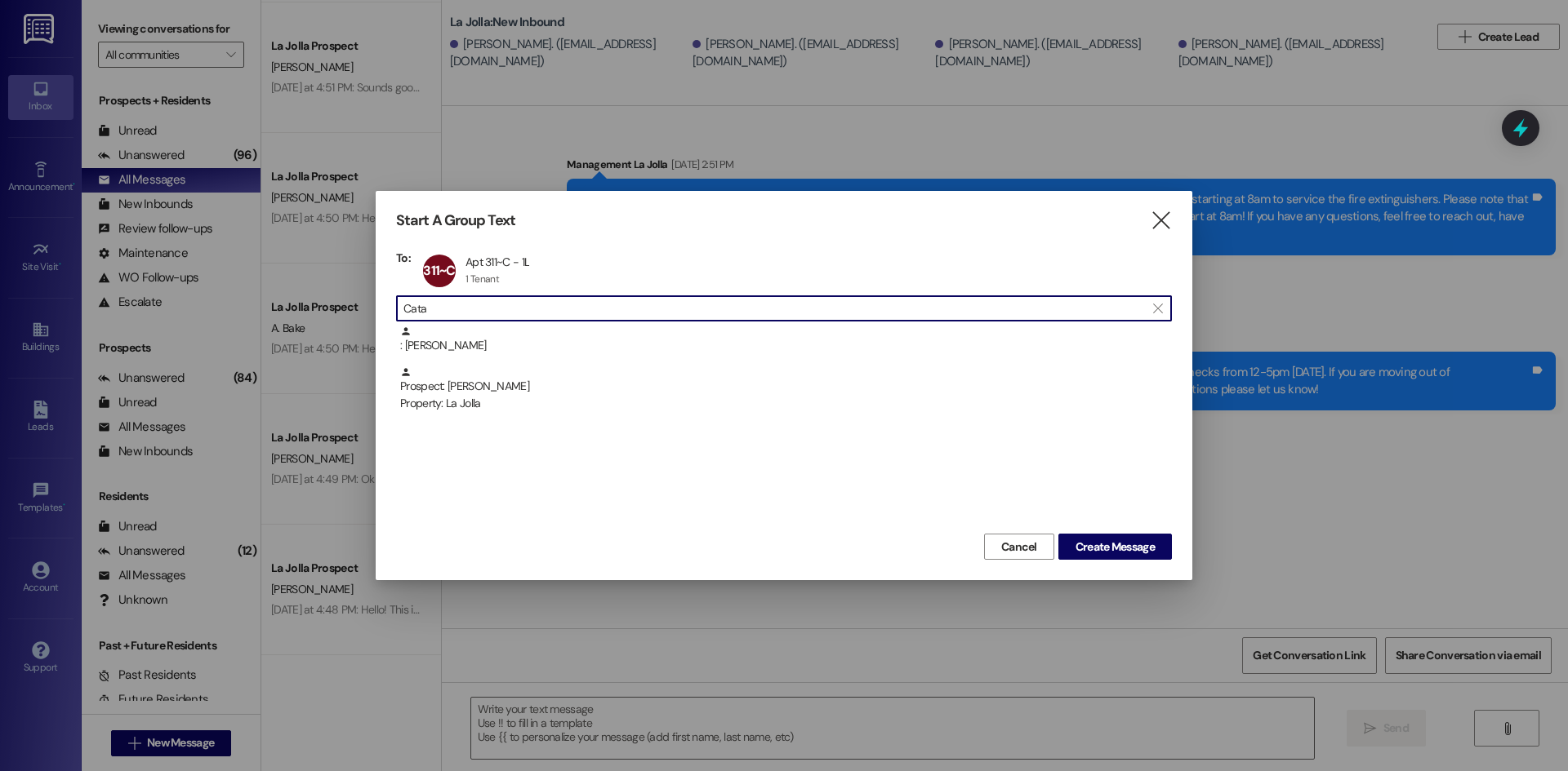
drag, startPoint x: 457, startPoint y: 310, endPoint x: 399, endPoint y: 311, distance: 58.0
click at [399, 311] on div " Cata " at bounding box center [784, 309] width 776 height 27
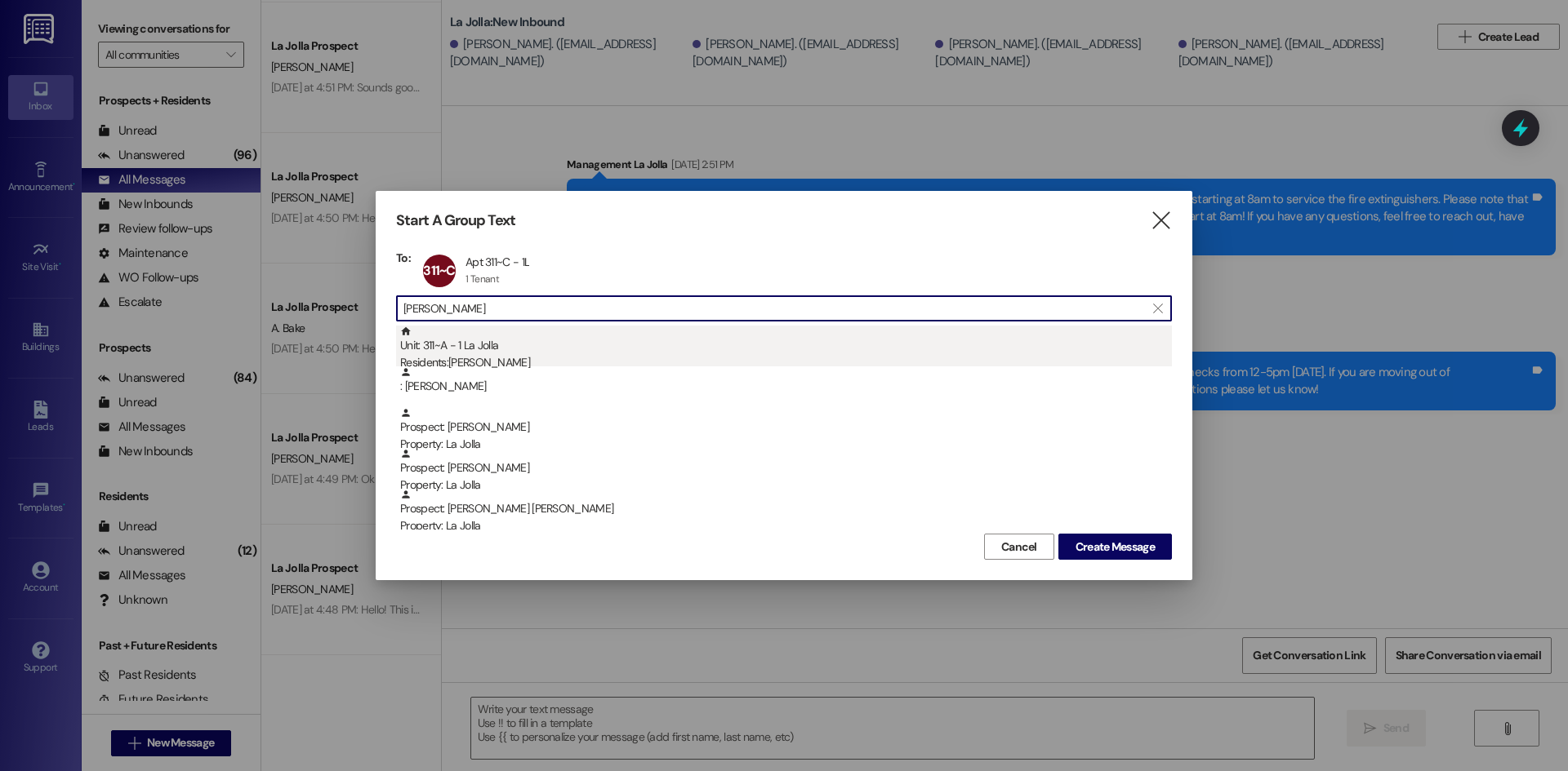
click at [540, 343] on div "Unit: 311~A - 1 La Jolla Residents: [PERSON_NAME]" at bounding box center [785, 348] width 771 height 46
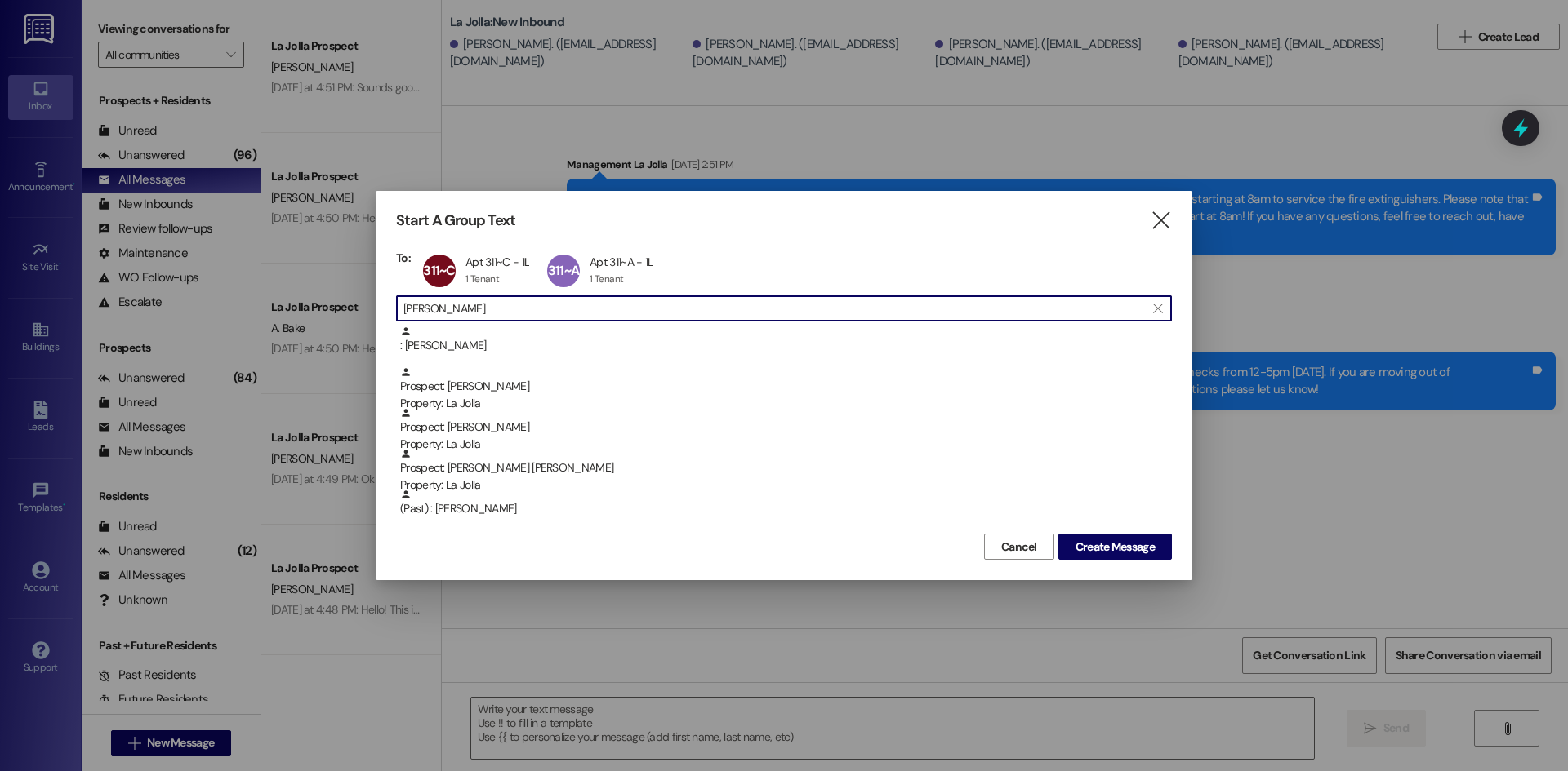
scroll to position [1, 0]
drag, startPoint x: 500, startPoint y: 313, endPoint x: 401, endPoint y: 319, distance: 99.2
click at [401, 319] on div " [PERSON_NAME] " at bounding box center [784, 309] width 776 height 27
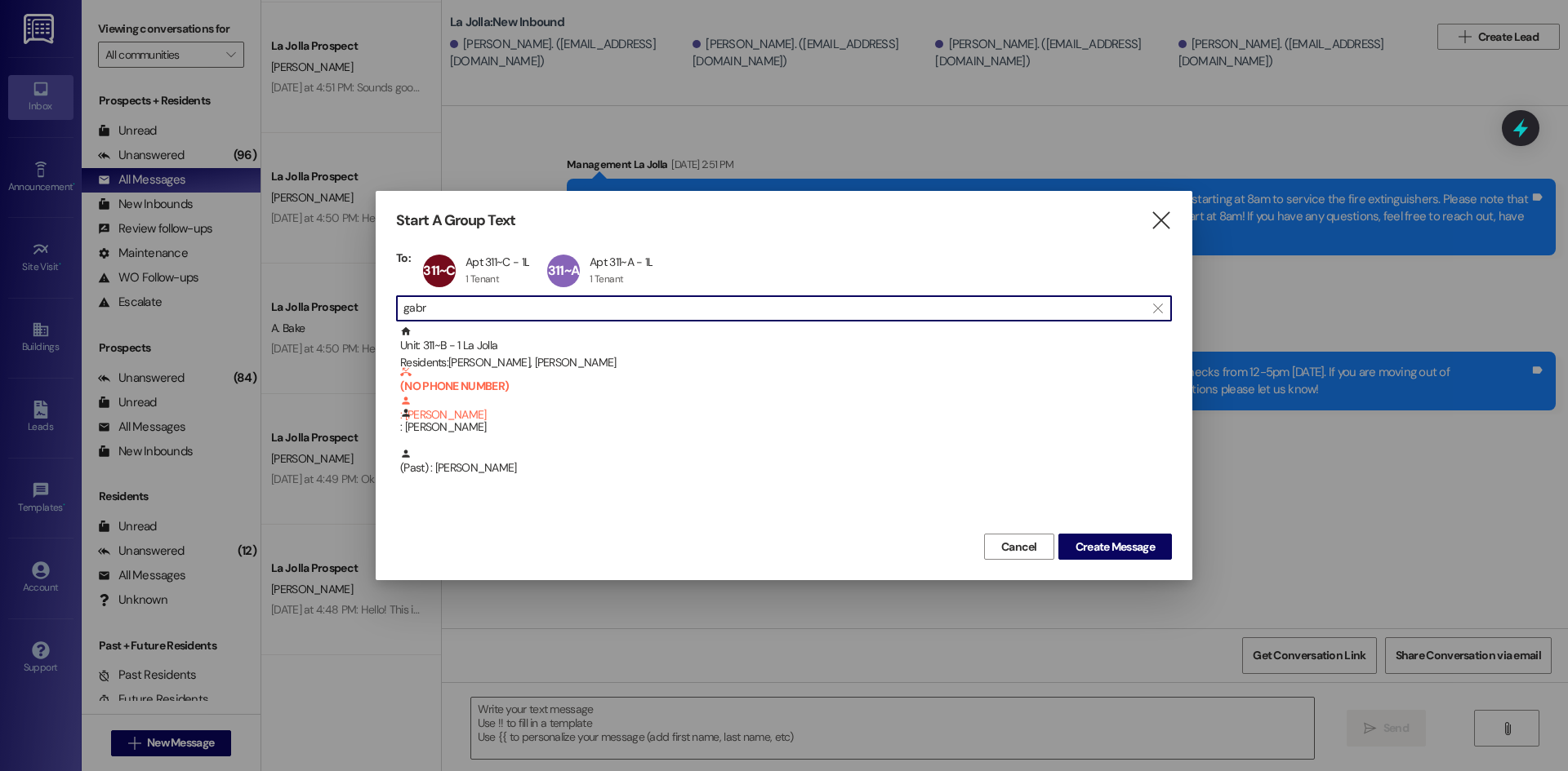
type input "gabre"
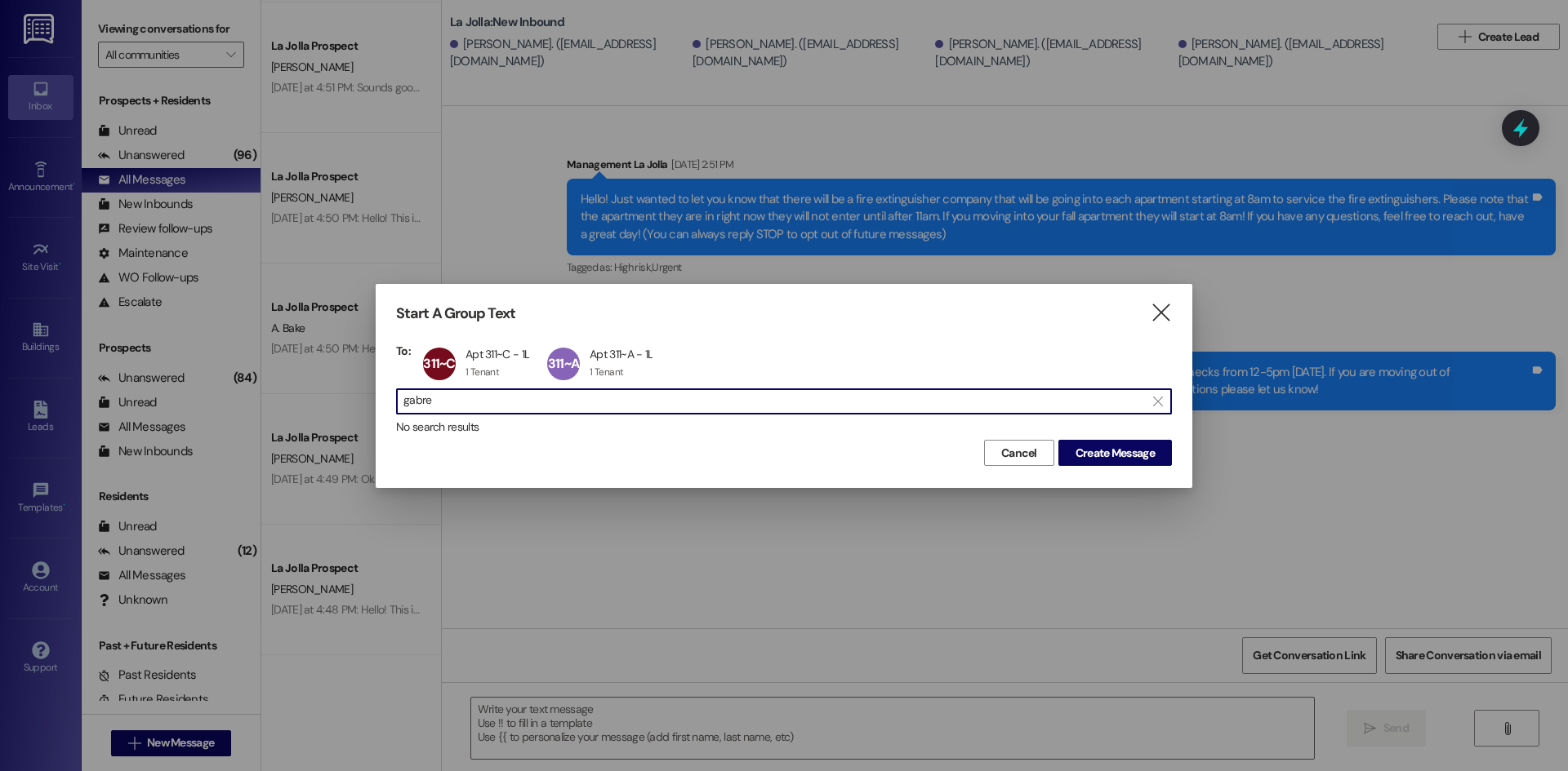
scroll to position [0, 0]
drag, startPoint x: 473, startPoint y: 398, endPoint x: 378, endPoint y: 407, distance: 95.4
click at [378, 407] on div "Start A Group Text  To: 311~C Apt 311~C - 1L Apt 311~C - 1L 1 Tenant 1 Tenant …" at bounding box center [784, 386] width 817 height 203
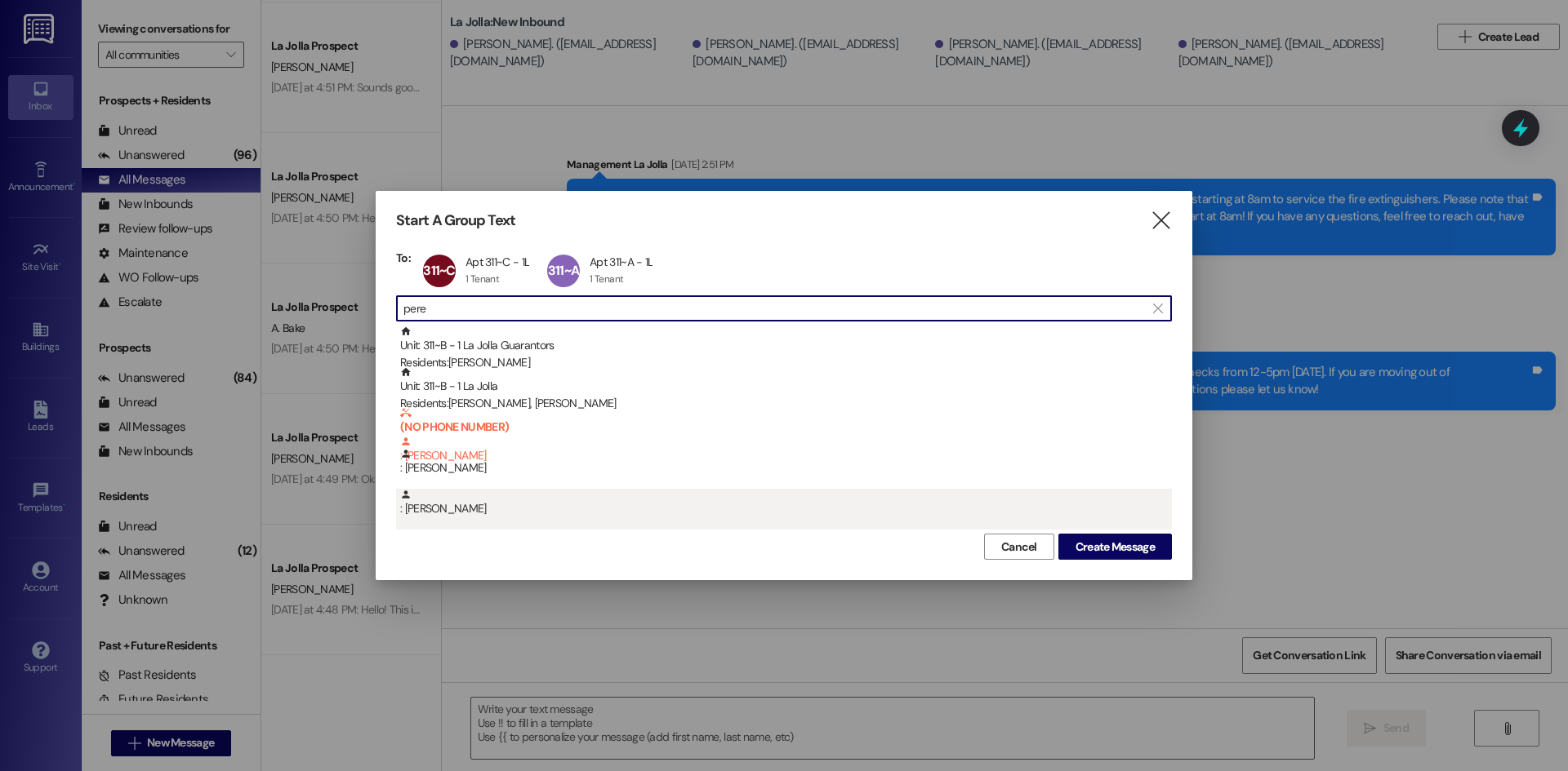
type input "pere"
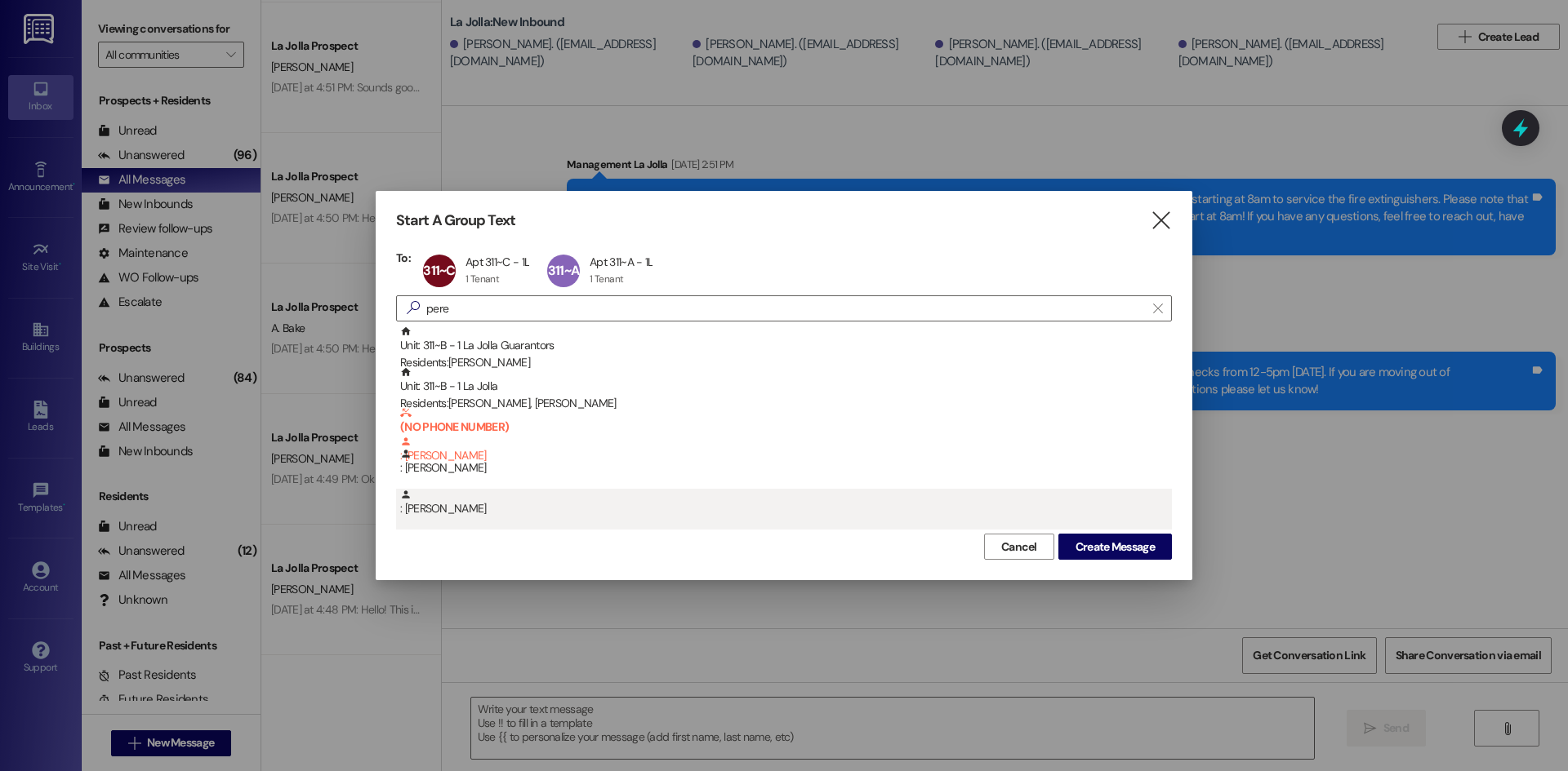
click at [703, 507] on div ": [PERSON_NAME]" at bounding box center [785, 504] width 771 height 28
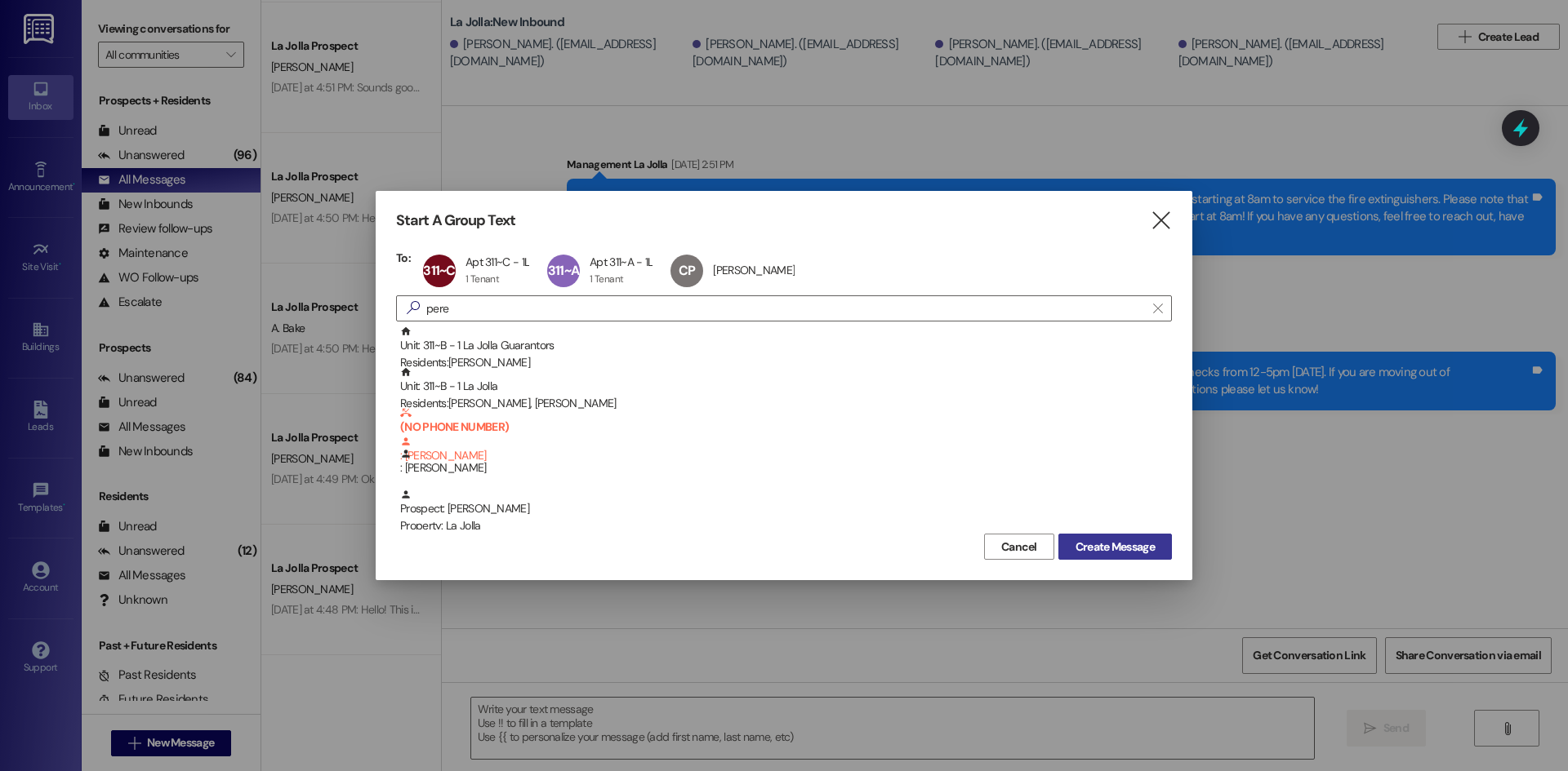
click at [1163, 545] on button "Create Message" at bounding box center [1115, 547] width 114 height 27
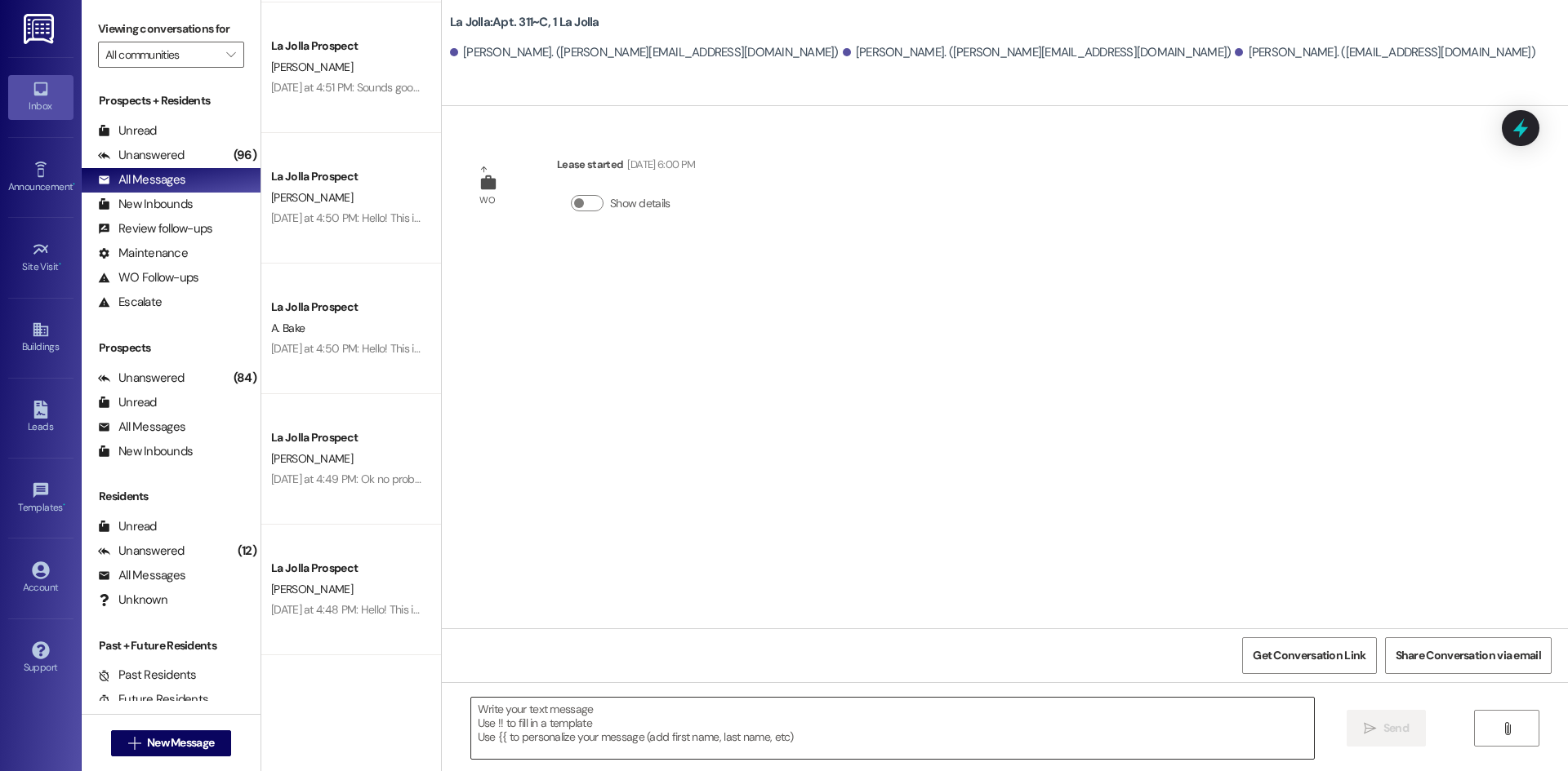
click at [621, 726] on textarea at bounding box center [893, 728] width 842 height 62
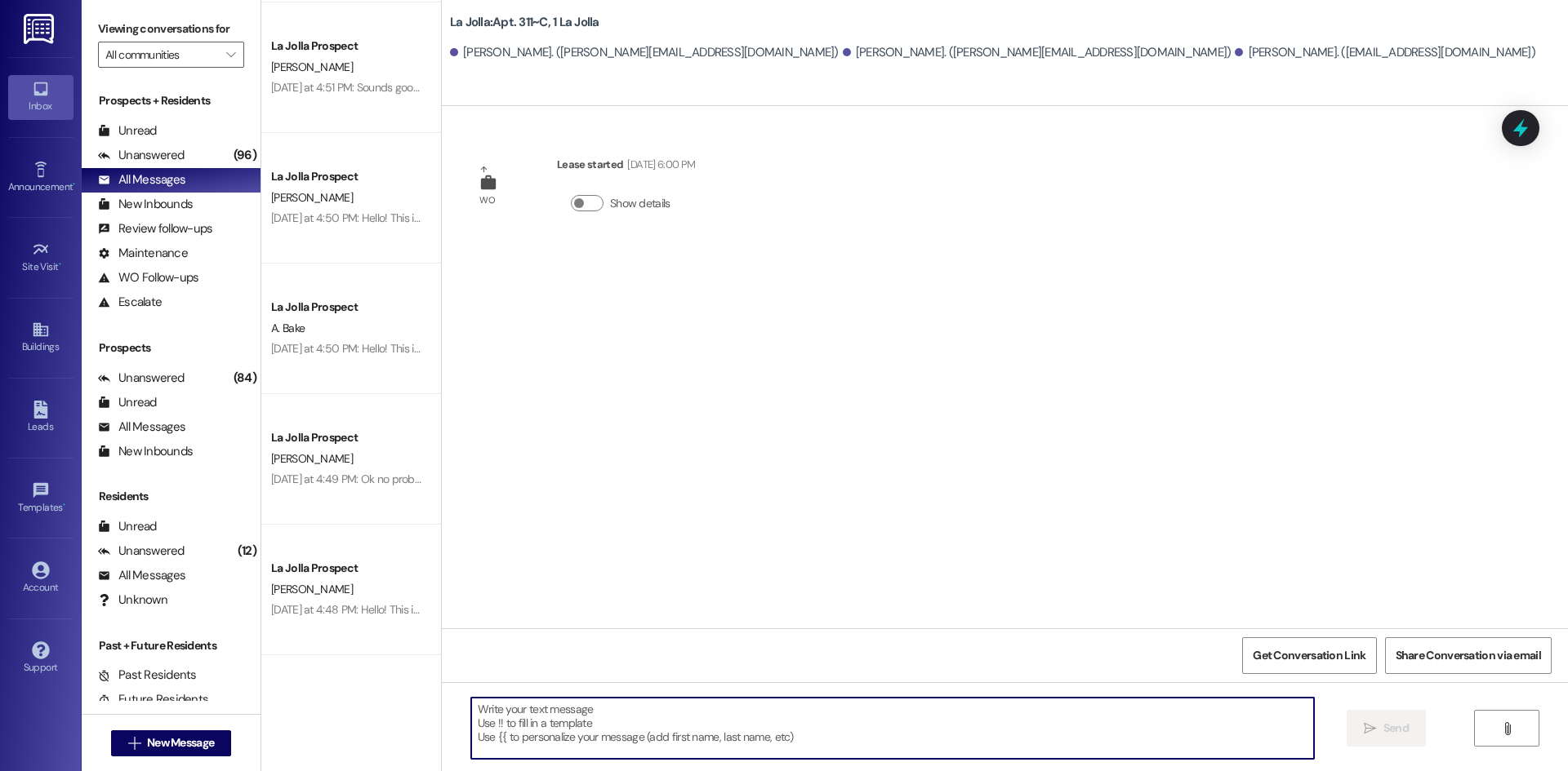
paste textarea "Hello! We just wanted to give you a reminder about clean checks [DATE]! Please …"
type textarea "Hello! We just wanted to give you a reminder about clean checks [DATE]! Please …"
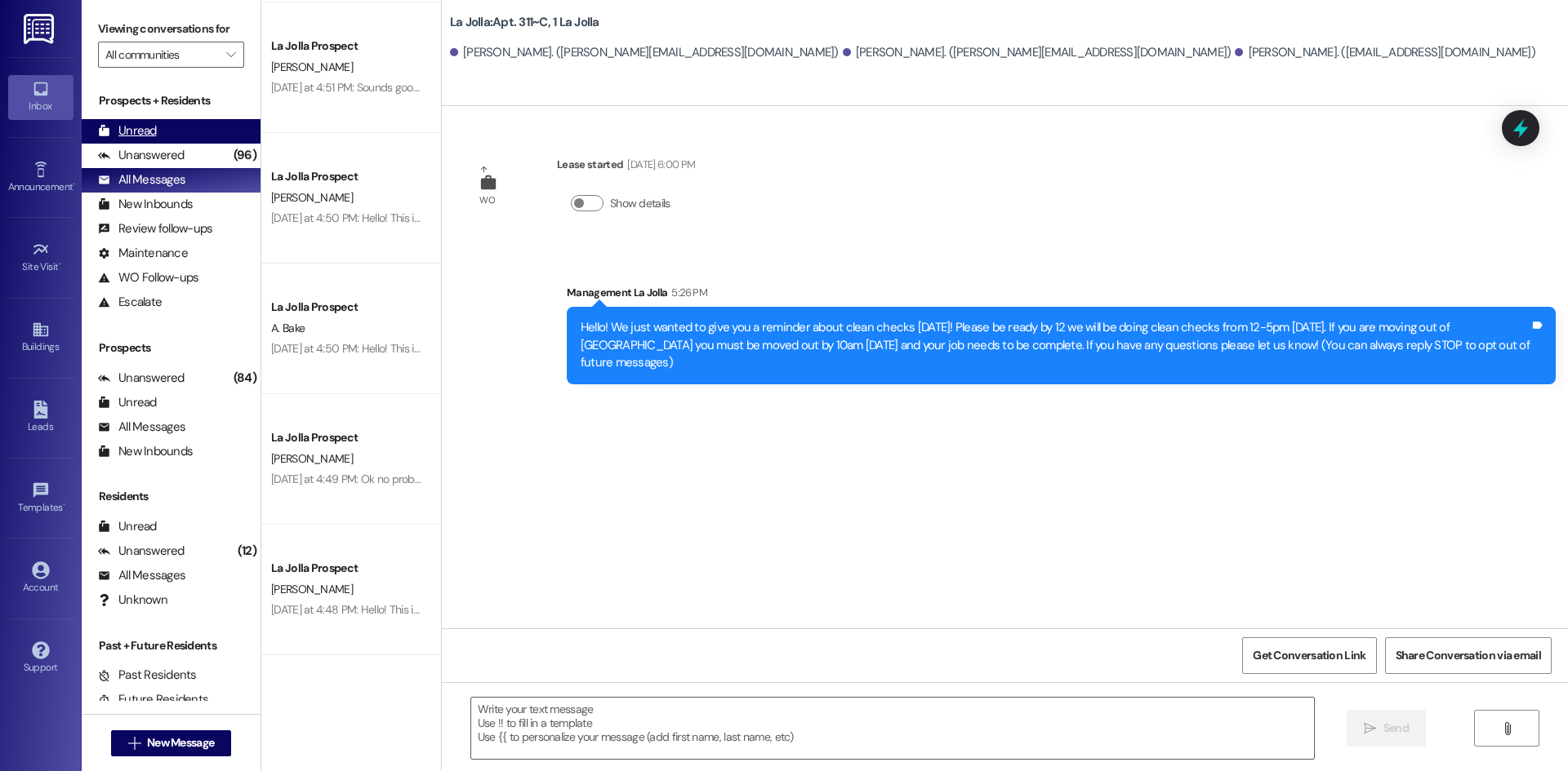
click at [139, 138] on div "Unread (0)" at bounding box center [171, 132] width 178 height 25
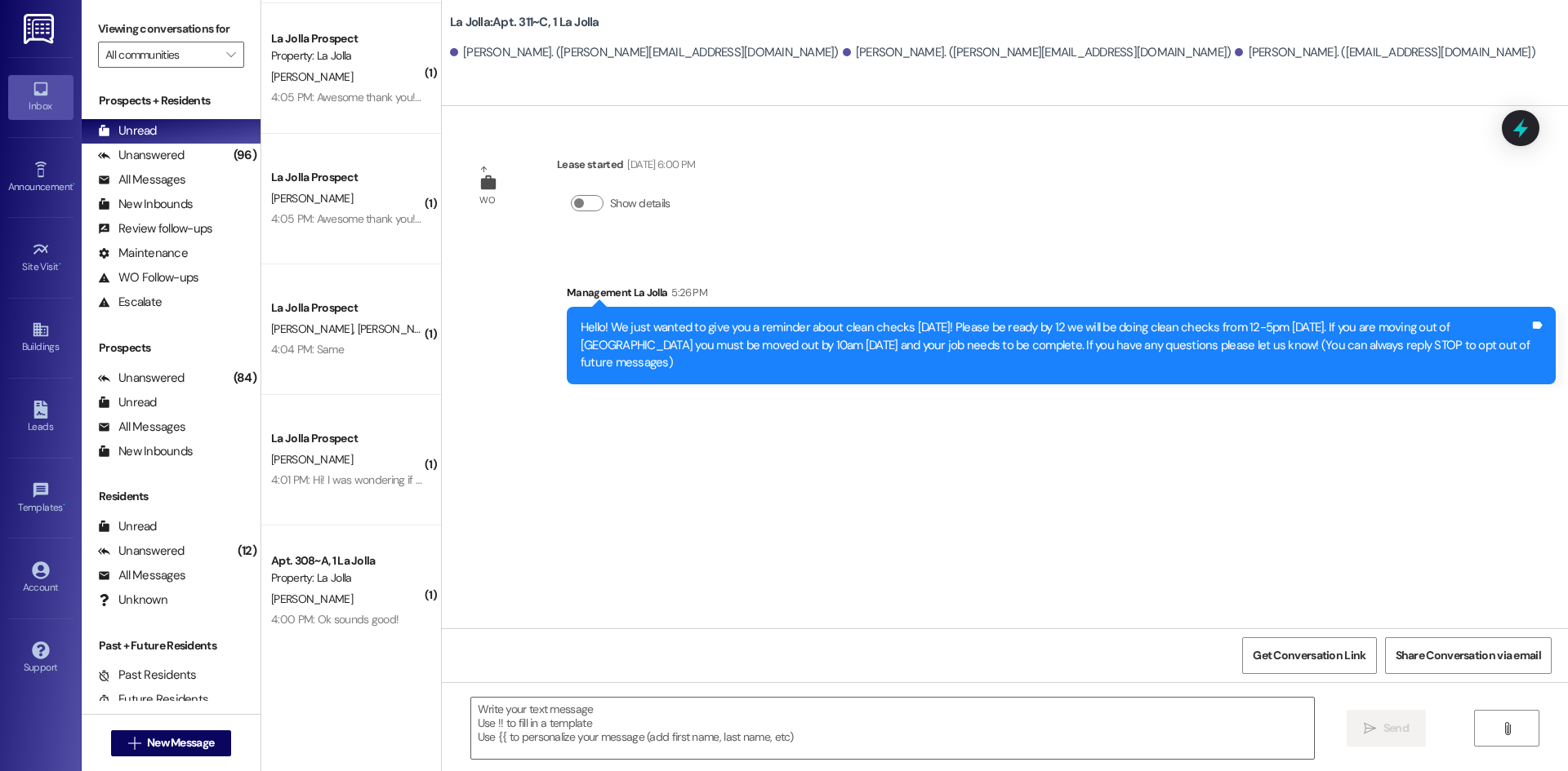
scroll to position [651, 0]
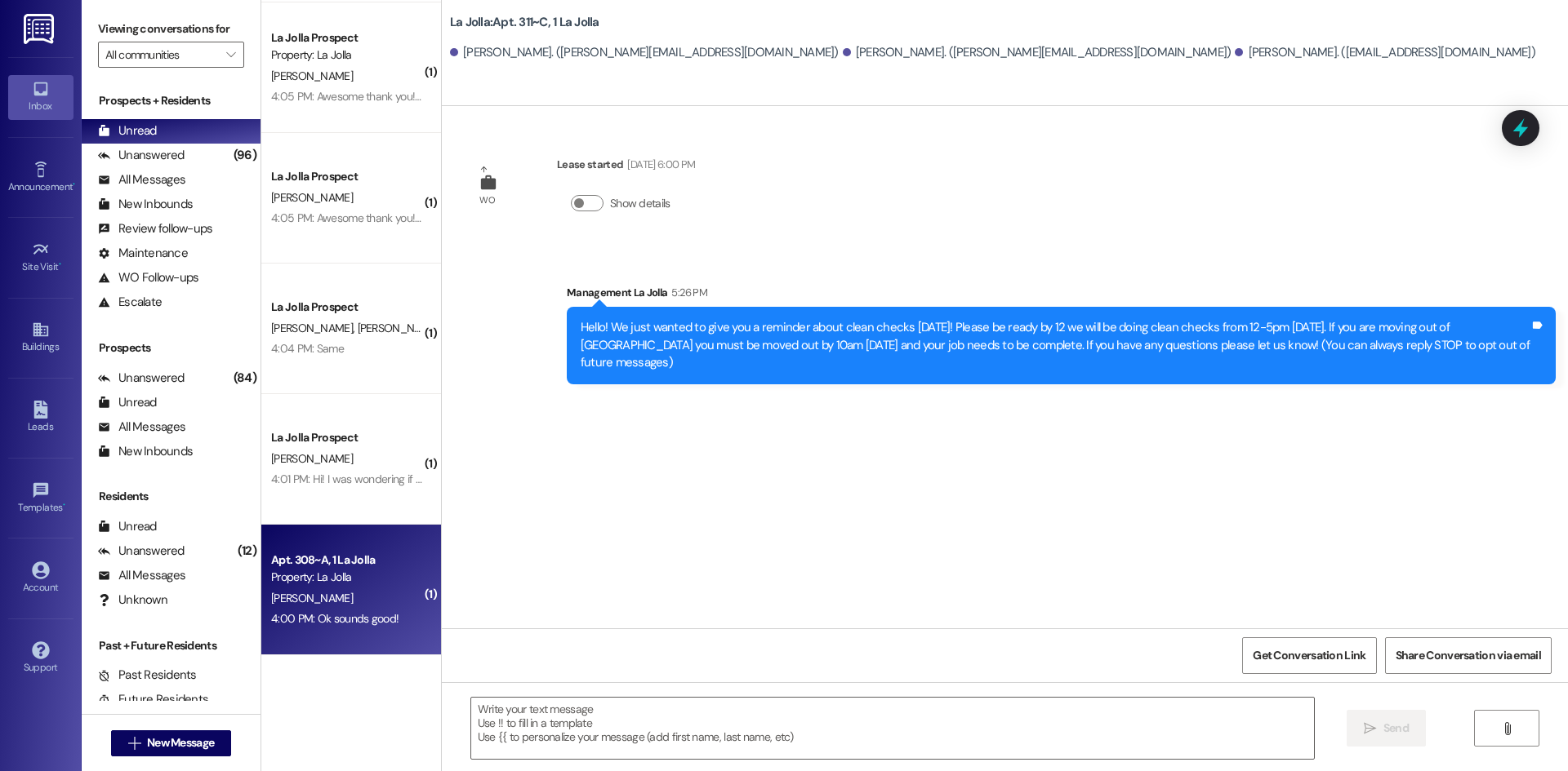
click at [331, 564] on div "Apt. 308~A, 1 La Jolla" at bounding box center [346, 560] width 151 height 17
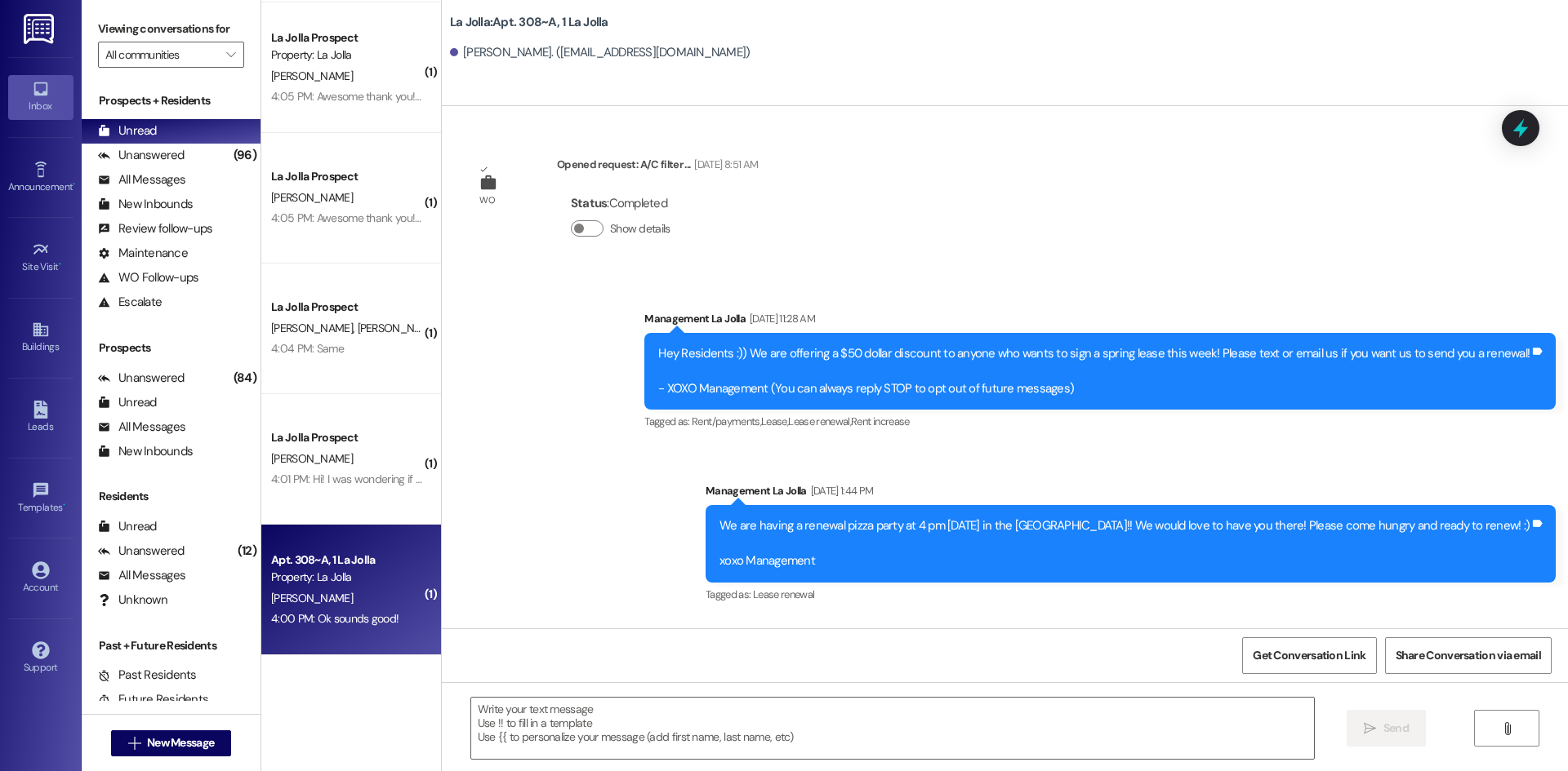
scroll to position [15171, 0]
